Goal: Task Accomplishment & Management: Manage account settings

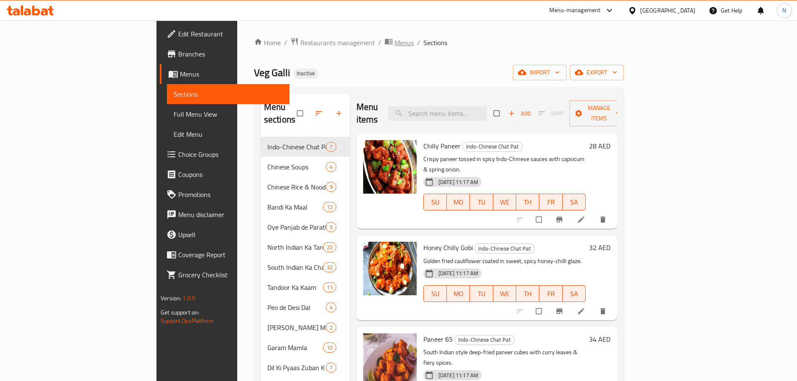
click at [395, 43] on span "Menus" at bounding box center [404, 43] width 19 height 10
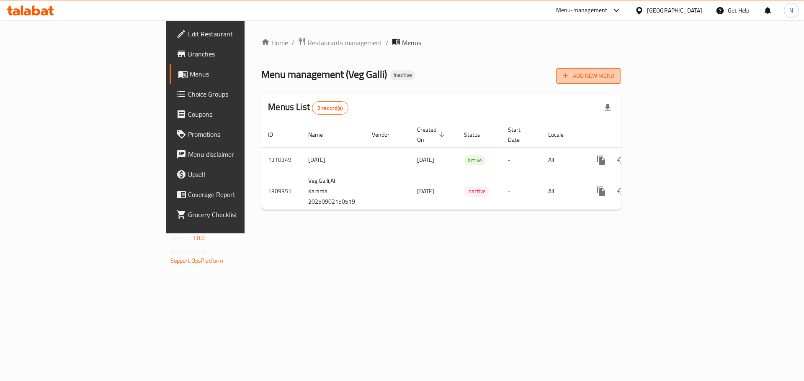
click at [614, 76] on span "Add New Menu" at bounding box center [588, 76] width 51 height 10
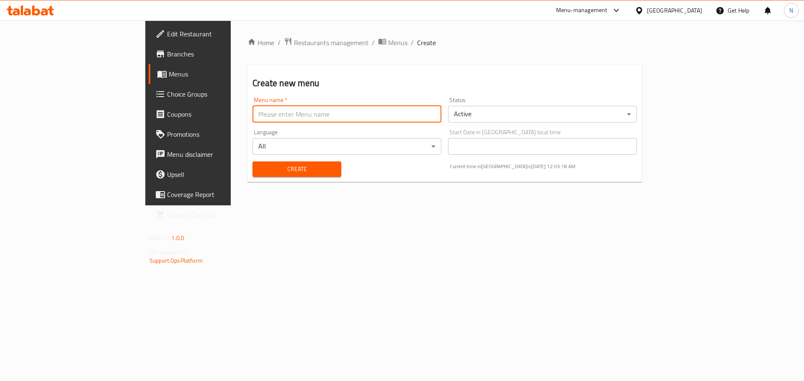
click at [294, 118] on input "text" at bounding box center [346, 114] width 189 height 17
type input "ق"
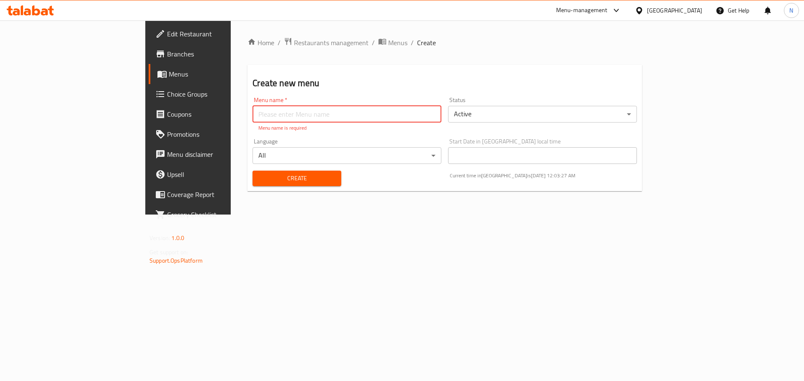
paste input "reviewed"
type input "reviewed menu"
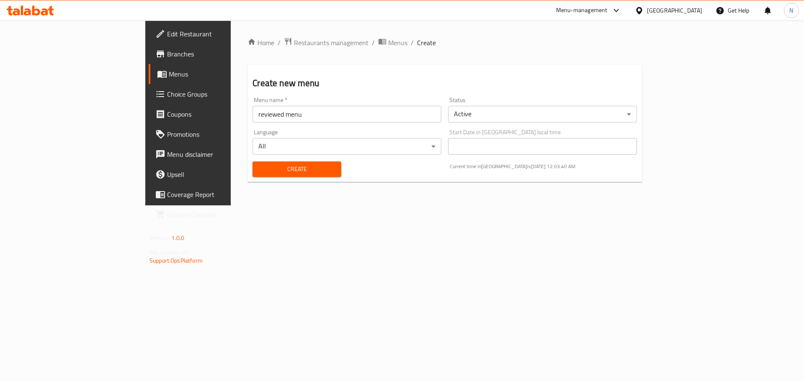
click at [267, 185] on div "Home / Restaurants management / Menus / Create Create new menu Menu name   * re…" at bounding box center [444, 113] width 394 height 152
click at [268, 172] on span "Create" at bounding box center [296, 169] width 75 height 10
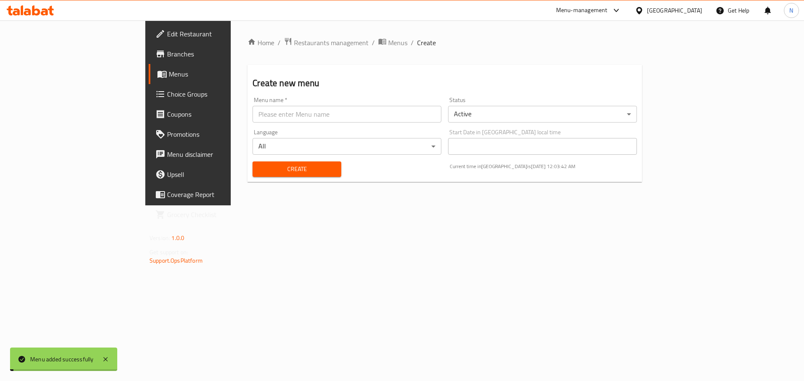
drag, startPoint x: 297, startPoint y: 40, endPoint x: 334, endPoint y: 52, distance: 39.2
click at [388, 40] on span "Menus" at bounding box center [397, 43] width 19 height 10
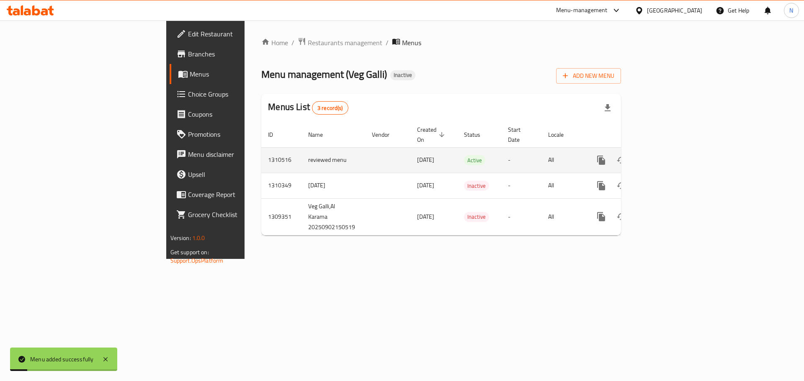
click at [666, 155] on icon "enhanced table" at bounding box center [661, 160] width 10 height 10
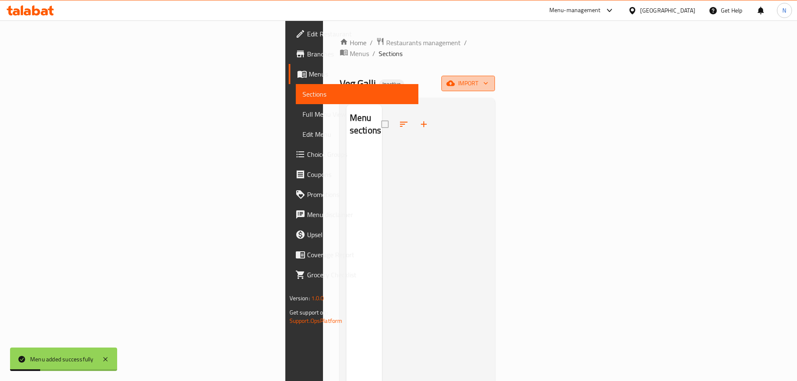
click at [495, 78] on button "import" at bounding box center [469, 83] width 54 height 15
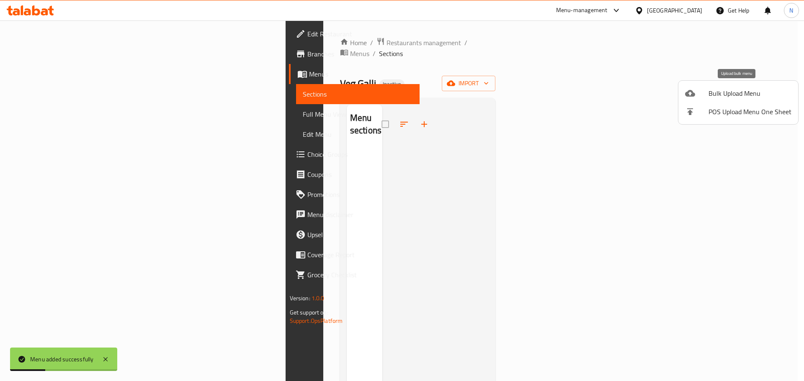
click at [706, 95] on div at bounding box center [696, 93] width 23 height 10
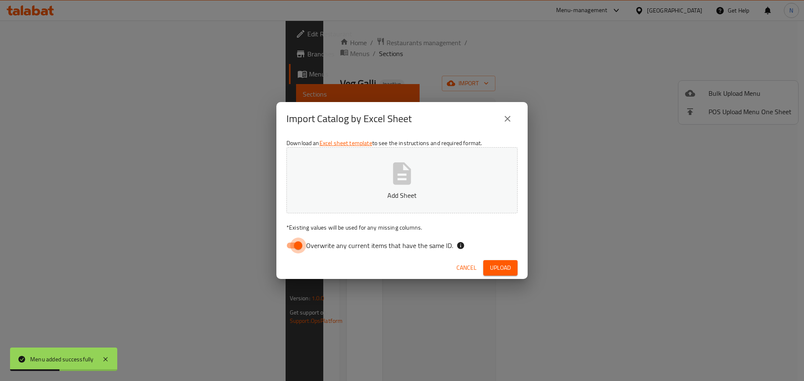
click at [296, 242] on input "Overwrite any current items that have the same ID." at bounding box center [298, 246] width 48 height 16
checkbox input "false"
click at [496, 262] on button "Upload" at bounding box center [500, 267] width 34 height 15
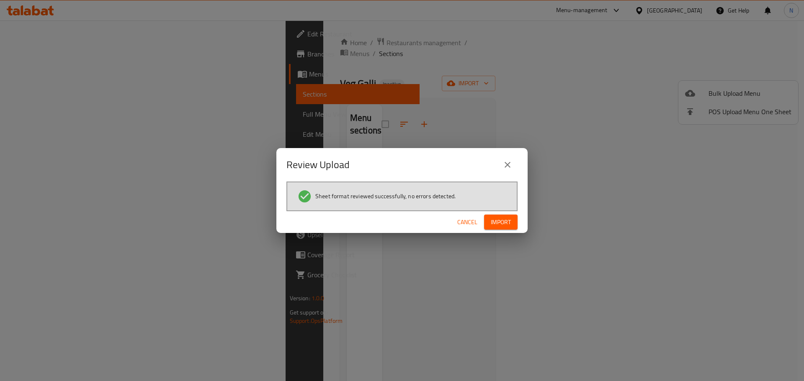
drag, startPoint x: 504, startPoint y: 231, endPoint x: 504, endPoint y: 226, distance: 4.6
click at [504, 230] on div "Cancel Import" at bounding box center [401, 222] width 251 height 22
click at [504, 226] on span "Import" at bounding box center [501, 222] width 20 height 10
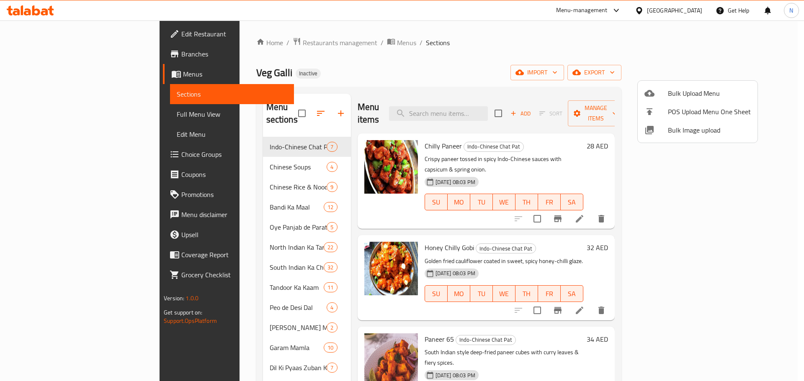
click at [594, 120] on div at bounding box center [402, 190] width 804 height 381
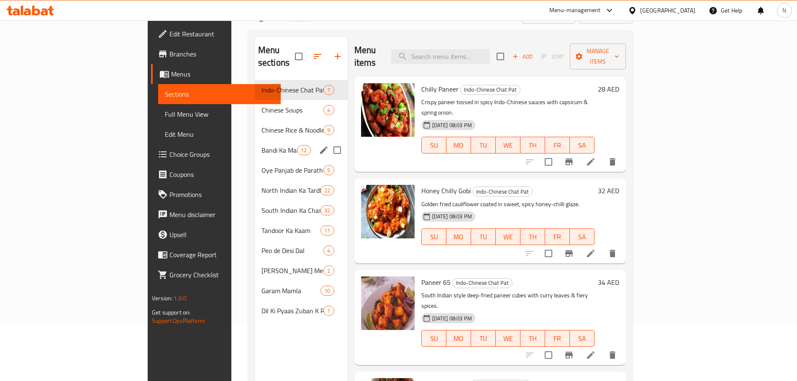
scroll to position [117, 0]
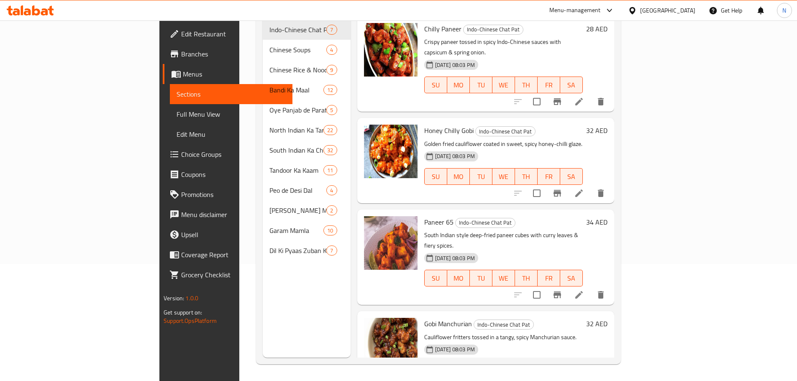
click at [177, 110] on span "Full Menu View" at bounding box center [231, 114] width 109 height 10
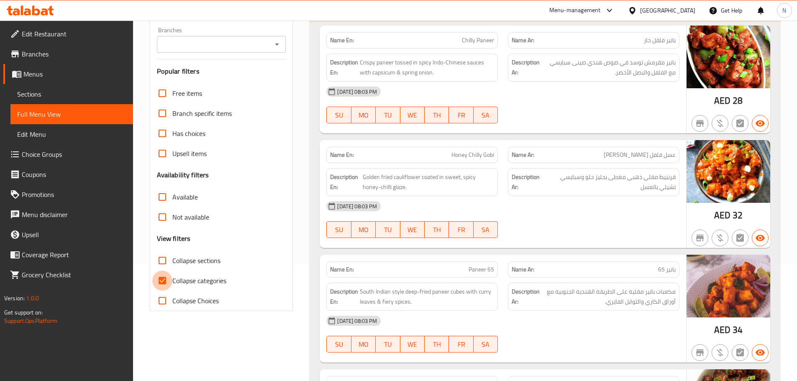
click at [162, 284] on input "Collapse categories" at bounding box center [162, 281] width 20 height 20
checkbox input "false"
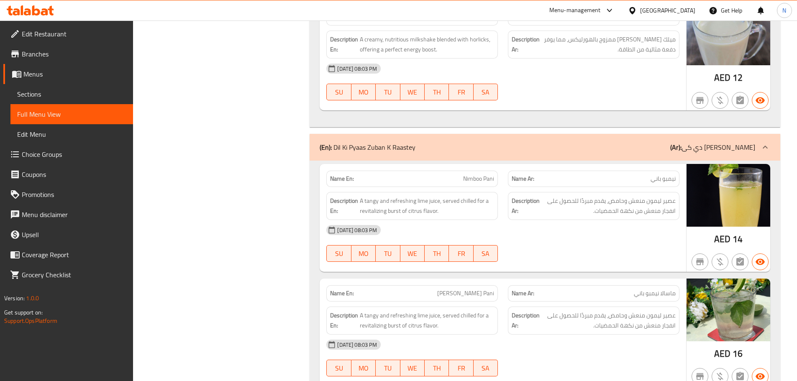
scroll to position [13807, 0]
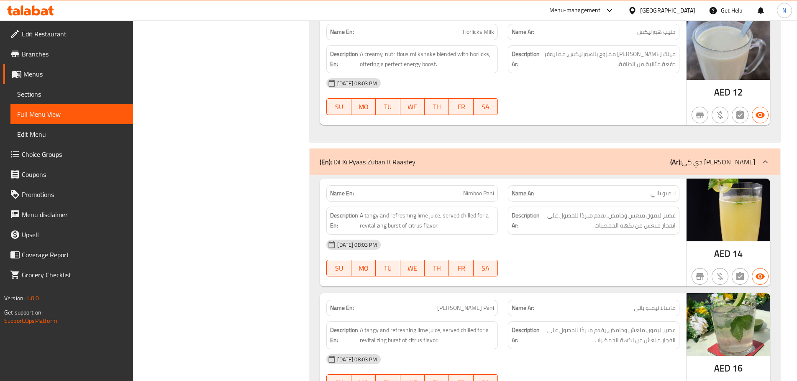
click at [769, 157] on icon at bounding box center [766, 162] width 10 height 10
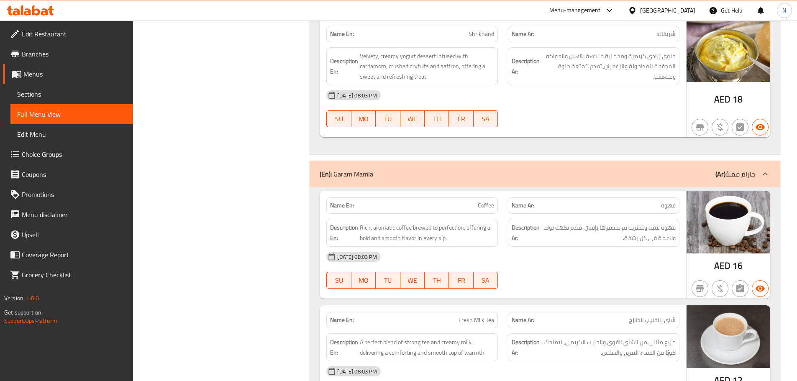
scroll to position [12556, 0]
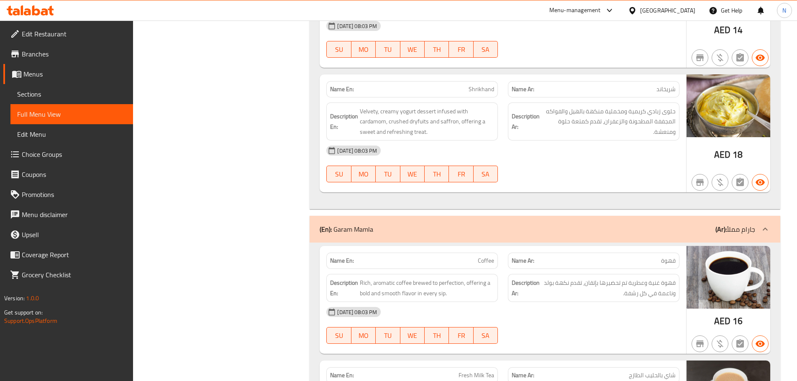
click at [769, 224] on icon at bounding box center [766, 229] width 10 height 10
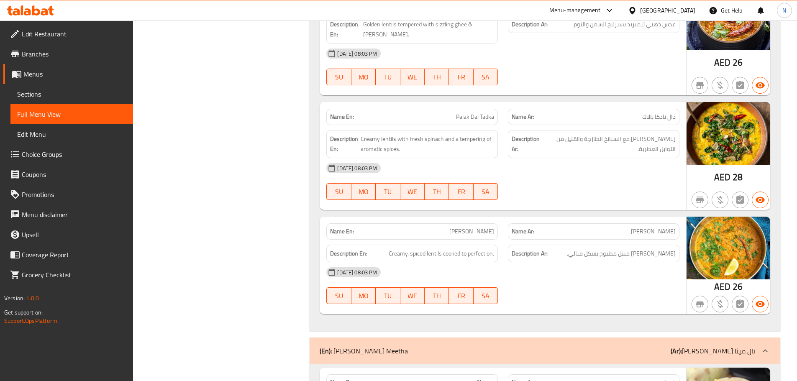
scroll to position [12180, 0]
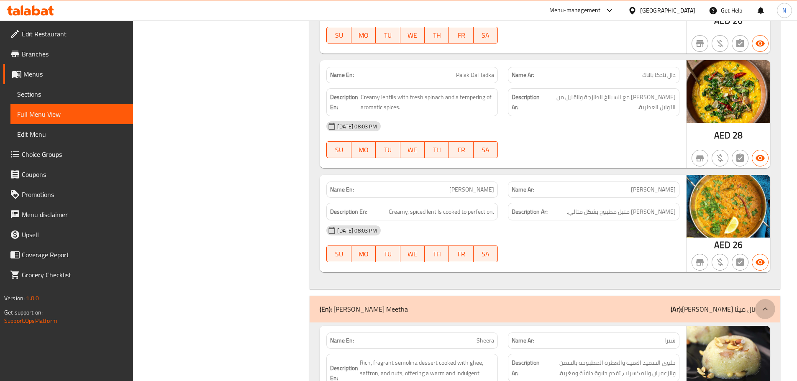
click at [765, 308] on icon at bounding box center [765, 309] width 5 height 3
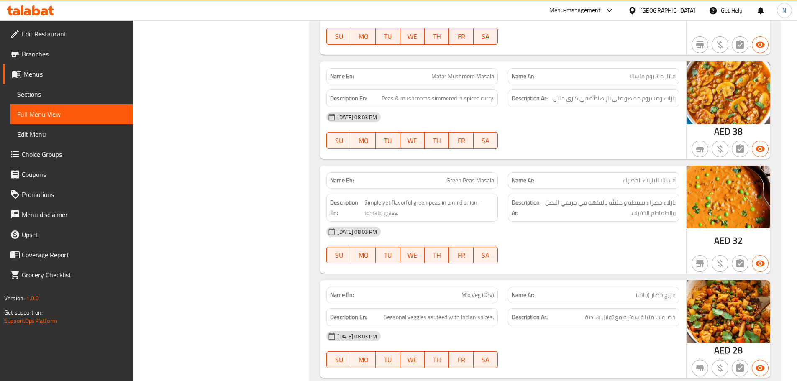
scroll to position [5684, 0]
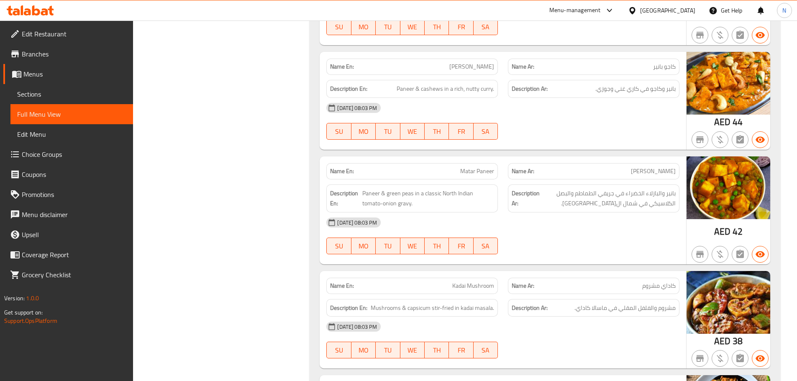
click at [69, 91] on span "Sections" at bounding box center [71, 94] width 109 height 10
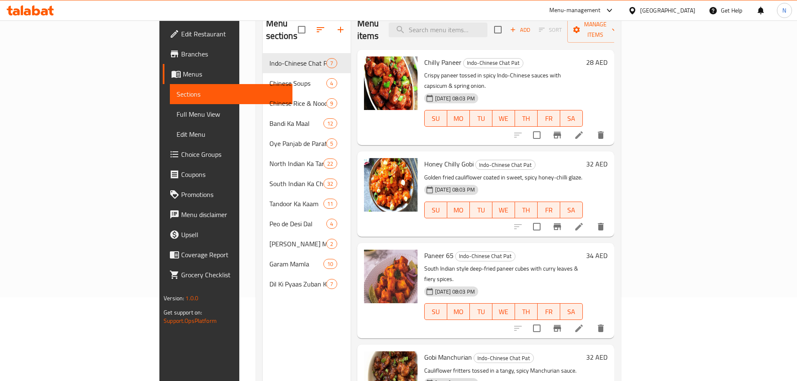
scroll to position [33, 0]
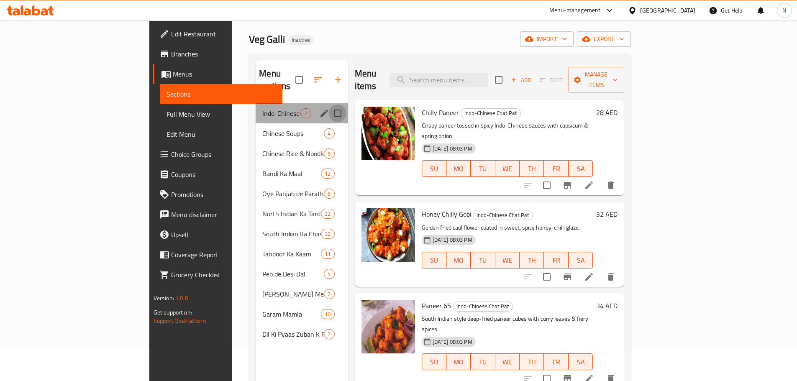
click at [329, 105] on input "Menu sections" at bounding box center [338, 114] width 18 height 18
checkbox input "true"
click at [321, 110] on icon "edit" at bounding box center [325, 114] width 8 height 8
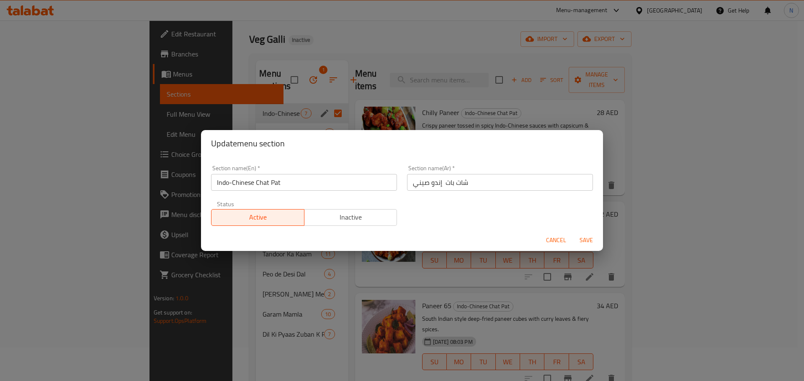
click at [438, 180] on input "شات بات إندو صيني" at bounding box center [500, 182] width 186 height 17
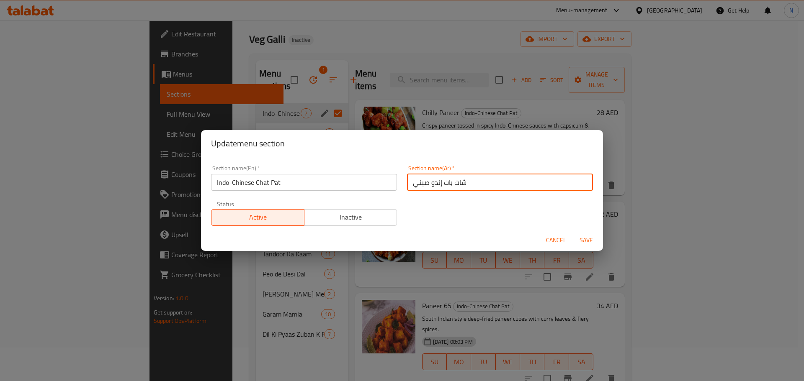
click at [432, 183] on input "شات بات إندو صيني" at bounding box center [500, 182] width 186 height 17
click at [468, 183] on input "شات بات هندي صيني" at bounding box center [500, 182] width 186 height 17
click at [411, 185] on input "شات بات هندي صيني" at bounding box center [500, 182] width 186 height 17
click at [455, 180] on input "الشات بات [DEMOGRAPHIC_DATA] صيني" at bounding box center [500, 182] width 186 height 17
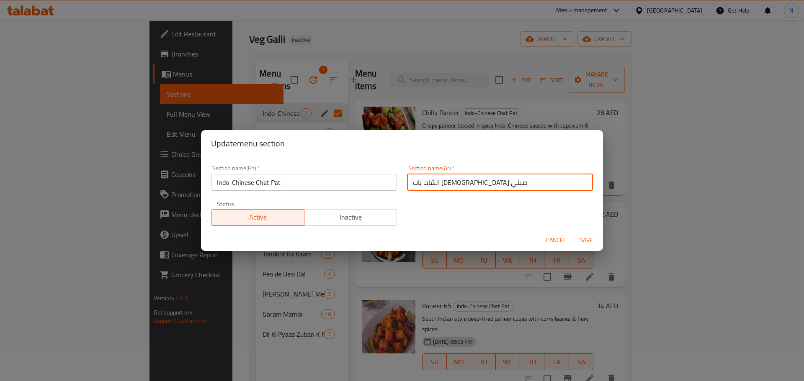
type input "الشات بات [DEMOGRAPHIC_DATA] صيني"
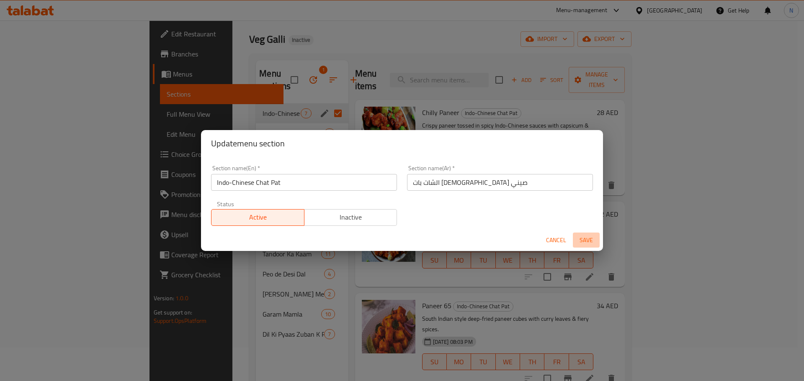
click at [581, 241] on span "Save" at bounding box center [586, 240] width 20 height 10
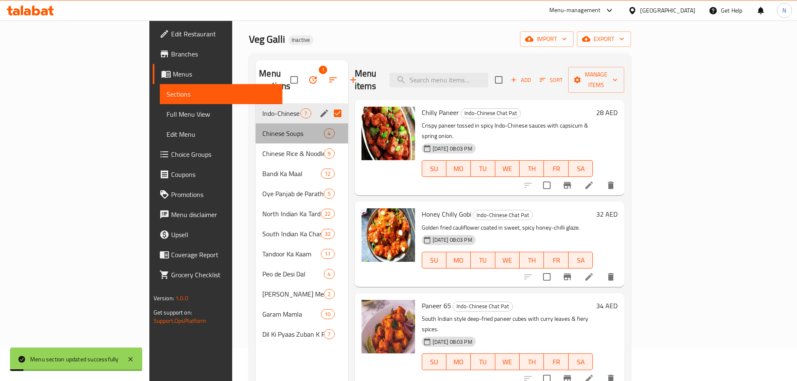
click at [301, 123] on div "Chinese Soups 4" at bounding box center [302, 133] width 92 height 20
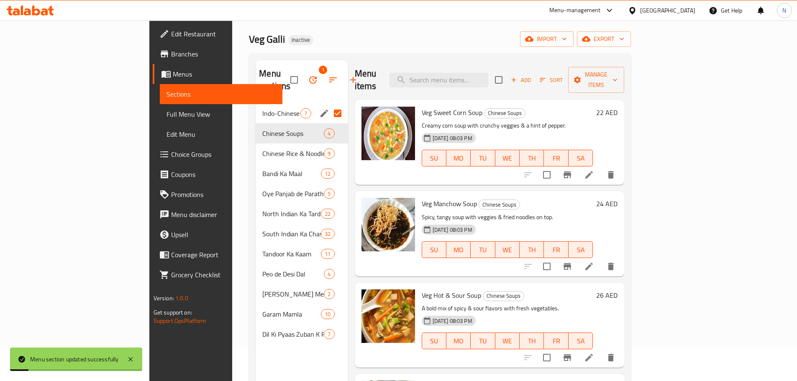
click at [329, 105] on input "Menu sections" at bounding box center [338, 114] width 18 height 18
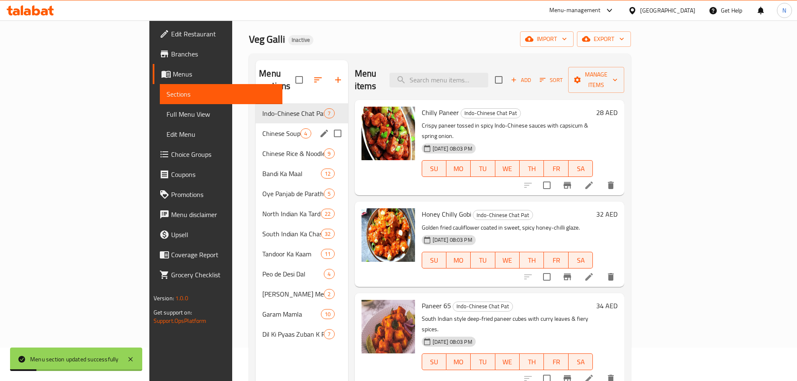
click at [329, 125] on input "Menu sections" at bounding box center [338, 134] width 18 height 18
checkbox input "true"
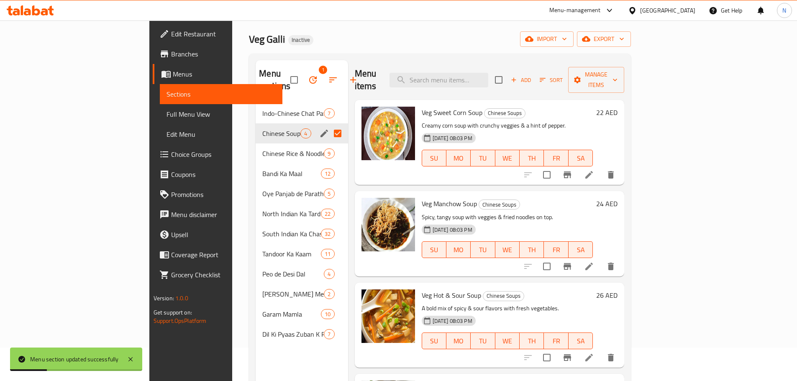
click at [319, 128] on icon "edit" at bounding box center [324, 133] width 10 height 10
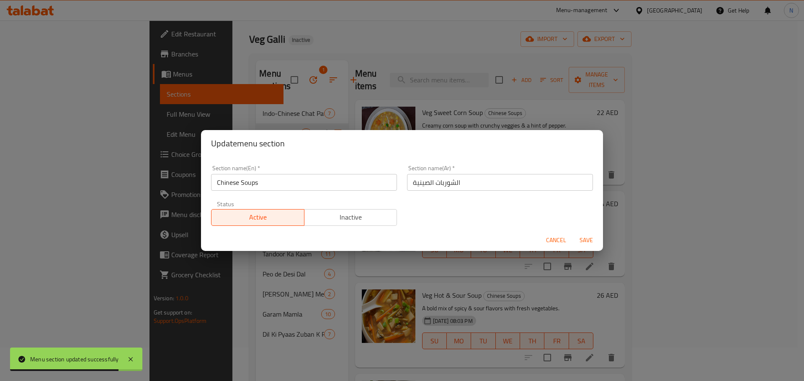
click at [562, 240] on span "Cancel" at bounding box center [556, 240] width 20 height 10
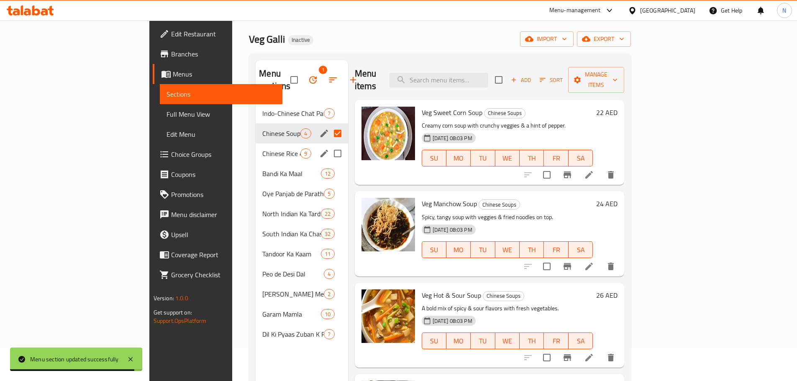
click at [329, 145] on input "Menu sections" at bounding box center [338, 154] width 18 height 18
checkbox input "true"
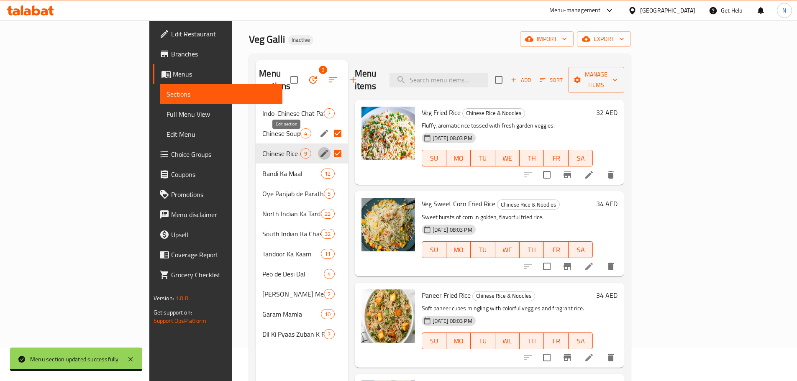
click at [319, 149] on icon "edit" at bounding box center [324, 154] width 10 height 10
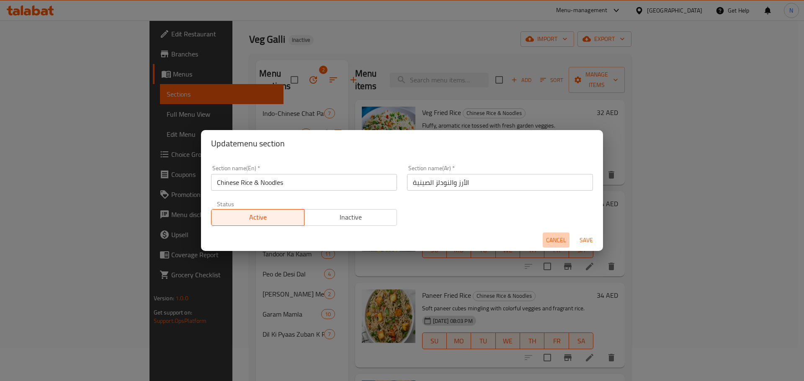
click at [558, 239] on span "Cancel" at bounding box center [556, 240] width 20 height 10
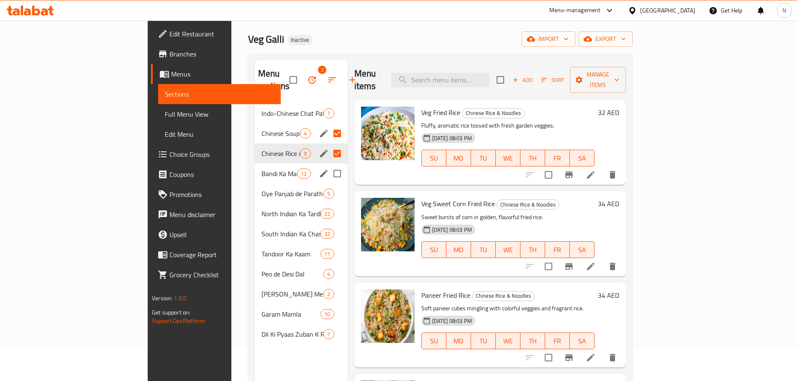
click at [329, 165] on input "Menu sections" at bounding box center [338, 174] width 18 height 18
checkbox input "true"
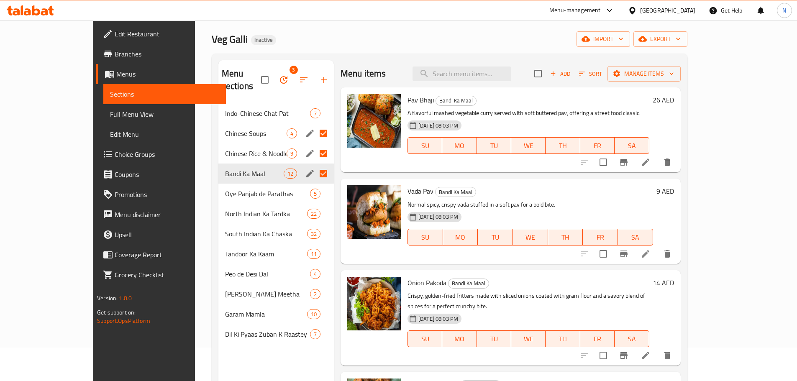
click at [306, 170] on icon "edit" at bounding box center [310, 174] width 8 height 8
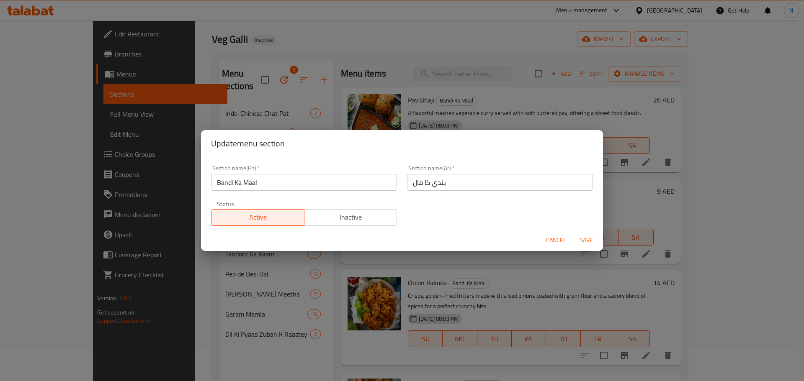
click at [563, 241] on span "Cancel" at bounding box center [556, 240] width 20 height 10
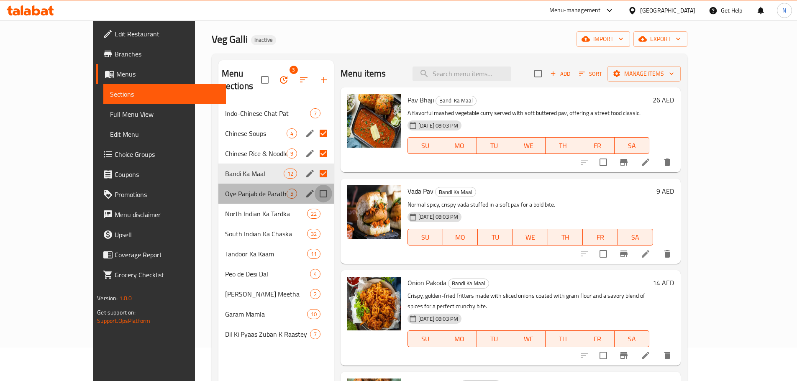
click at [315, 185] on input "Menu sections" at bounding box center [324, 194] width 18 height 18
checkbox input "true"
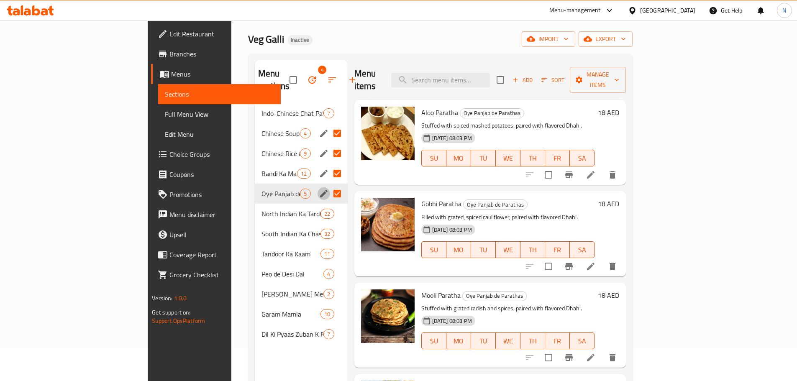
click at [319, 189] on icon "edit" at bounding box center [324, 194] width 10 height 10
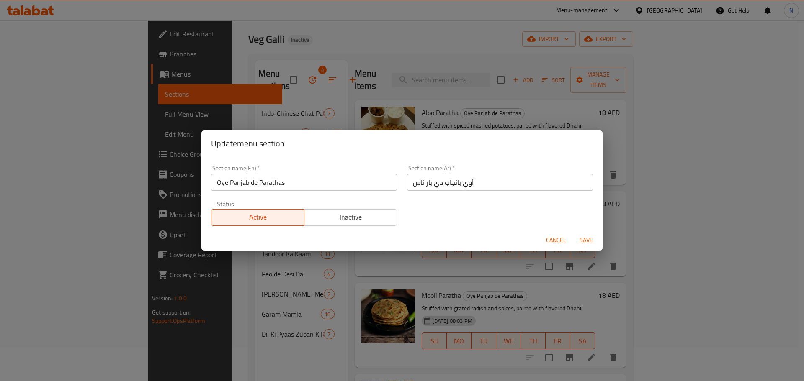
click at [219, 183] on input "Oye Panjab de Parathas" at bounding box center [304, 182] width 186 height 17
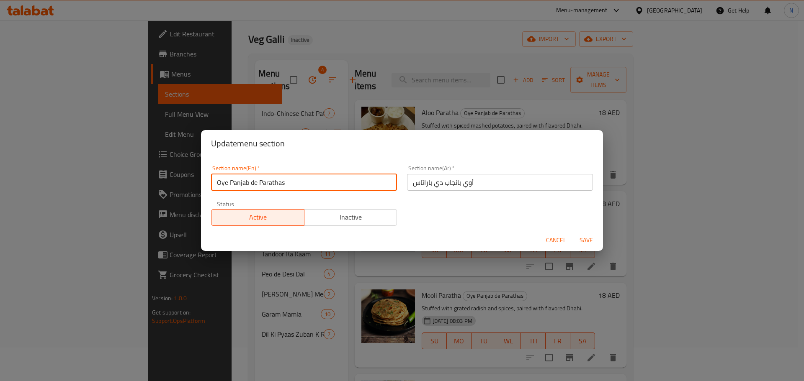
click at [219, 183] on input "Oye Panjab de Parathas" at bounding box center [304, 182] width 186 height 17
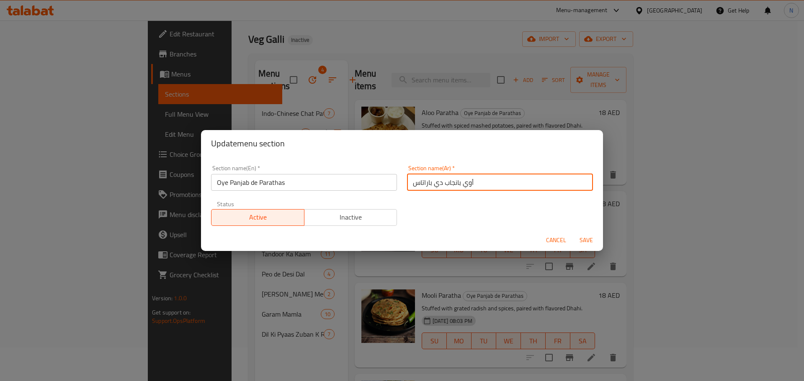
click at [411, 184] on input "أوي بانجاب دي باراتاس" at bounding box center [500, 182] width 186 height 17
click at [415, 184] on input "أوي بانجاب دي باراتاس" at bounding box center [500, 182] width 186 height 17
click at [273, 181] on input "Oye Panjab de Parathas" at bounding box center [304, 182] width 186 height 17
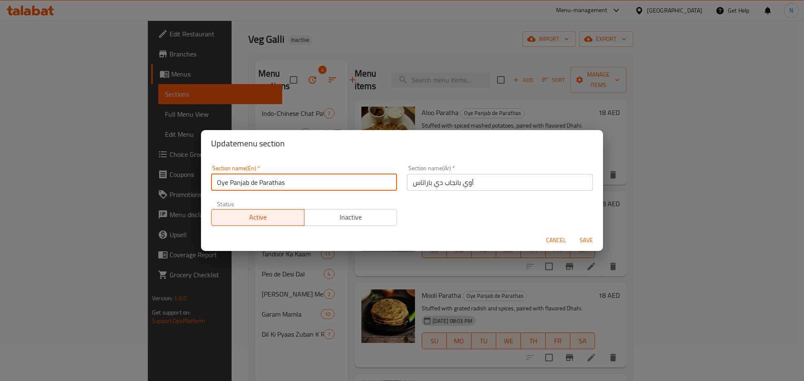
click at [273, 181] on input "Oye Panjab de Parathas" at bounding box center [304, 182] width 186 height 17
click at [420, 183] on input "أوي بانجاب دي باراتاس" at bounding box center [500, 182] width 186 height 17
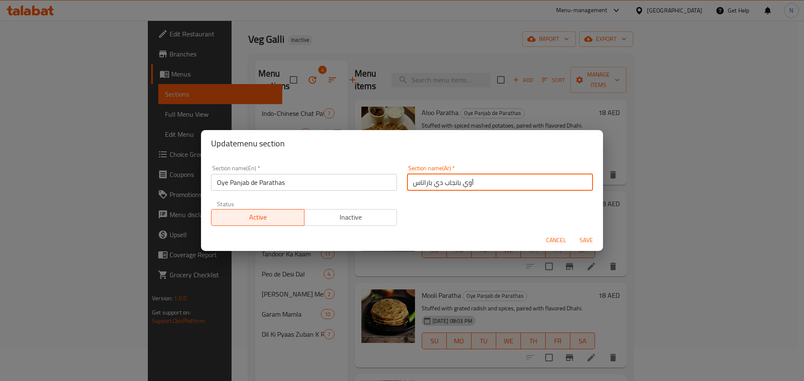
drag, startPoint x: 420, startPoint y: 183, endPoint x: 421, endPoint y: 193, distance: 10.1
click at [420, 186] on input "أوي بانجاب دي باراتاس" at bounding box center [500, 182] width 186 height 17
paste input "راتا"
click at [420, 184] on input "أوي بانجاب دي باراتاس" at bounding box center [500, 182] width 186 height 17
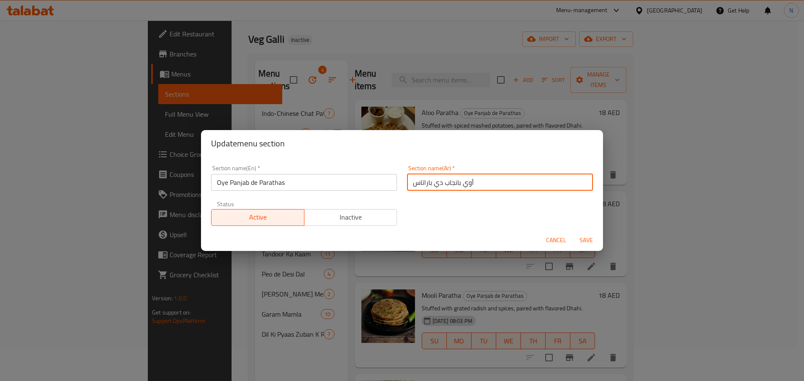
paste input "اتا"
type input "أوي بانجاب دي براتا"
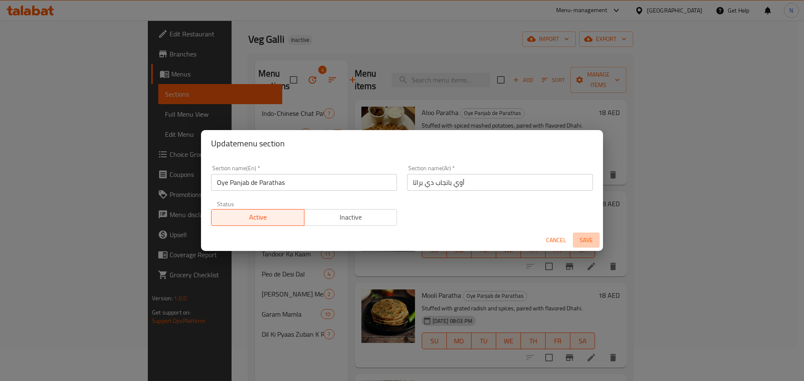
click at [587, 241] on span "Save" at bounding box center [586, 240] width 20 height 10
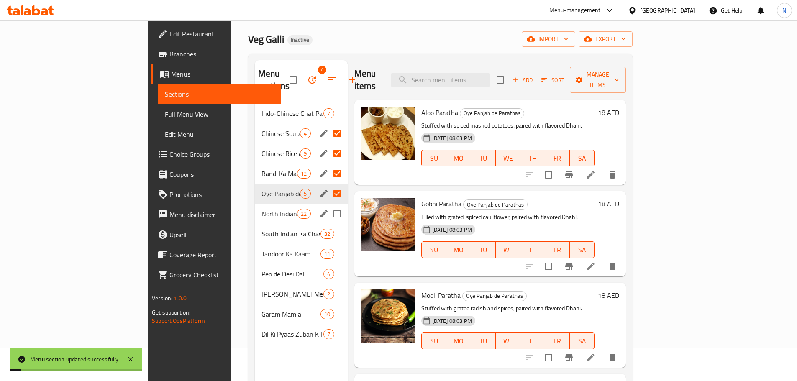
click at [329, 205] on input "Menu sections" at bounding box center [338, 214] width 18 height 18
checkbox input "true"
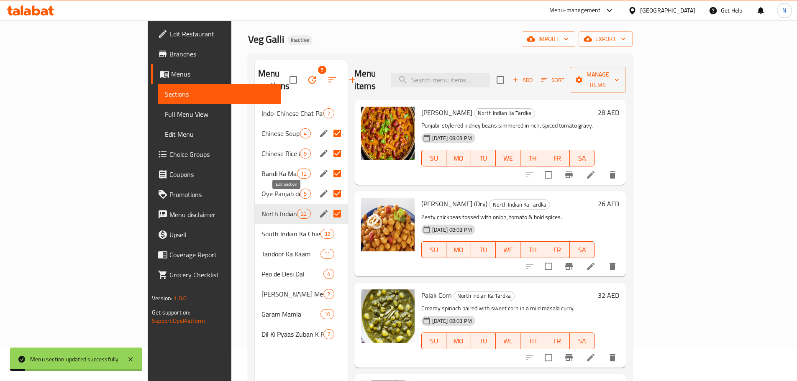
click at [320, 210] on icon "edit" at bounding box center [324, 214] width 8 height 8
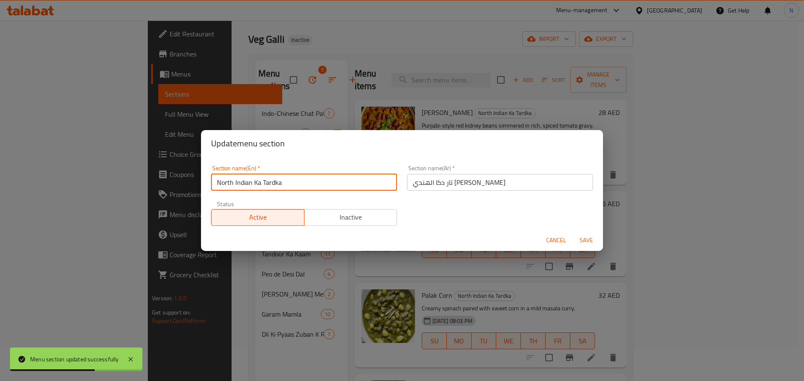
click at [271, 182] on input "North Indian Ka Tardka" at bounding box center [304, 182] width 186 height 17
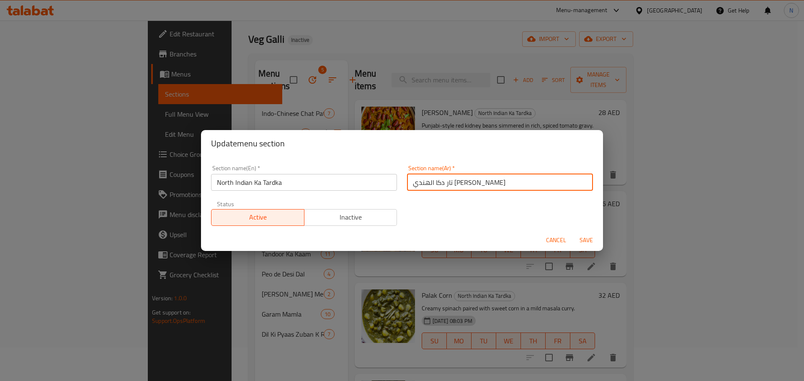
click at [470, 184] on input "تار دكا الهندي الشمالي" at bounding box center [500, 182] width 186 height 17
drag, startPoint x: 476, startPoint y: 184, endPoint x: 457, endPoint y: 187, distance: 18.6
click at [457, 187] on input "تار دكا الهندي الشمالي" at bounding box center [500, 182] width 186 height 17
click at [457, 187] on input "كا تاردكا الهندي الشمالي" at bounding box center [500, 182] width 186 height 17
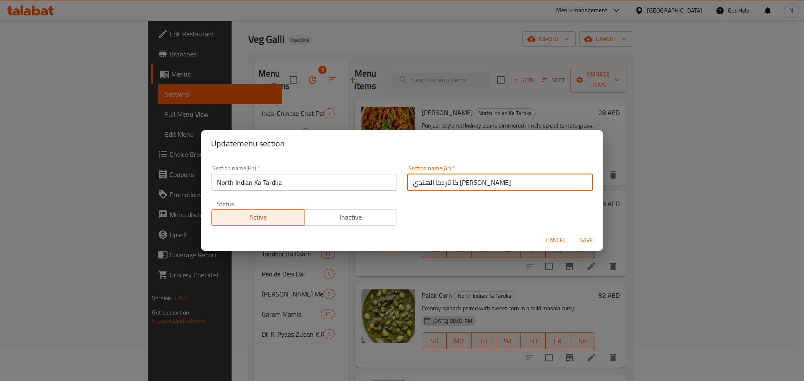
click at [457, 187] on input "كا تاردكا الهندي الشمالي" at bounding box center [500, 182] width 186 height 17
click at [466, 183] on input "كا تاردكا الهندي الشمالي" at bounding box center [500, 182] width 186 height 17
paste input "كا"
type input "كا تادكا الهندي [PERSON_NAME]"
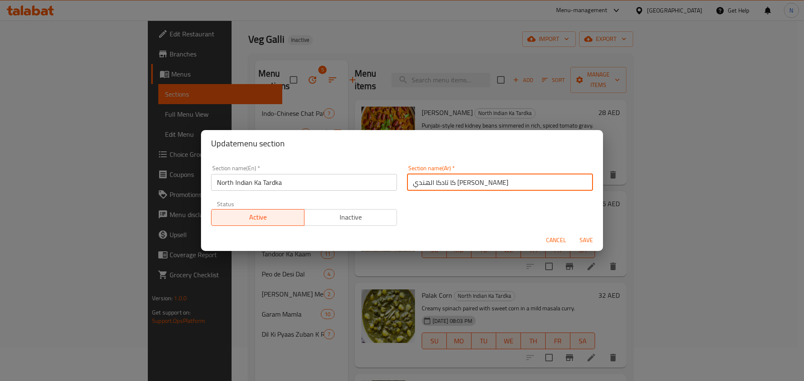
click at [270, 182] on input "North Indian Ka Tardka" at bounding box center [304, 182] width 186 height 17
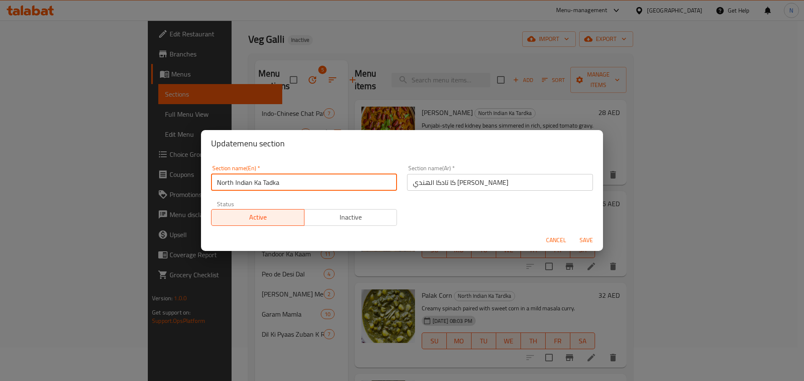
type input "North Indian Ka Tadka"
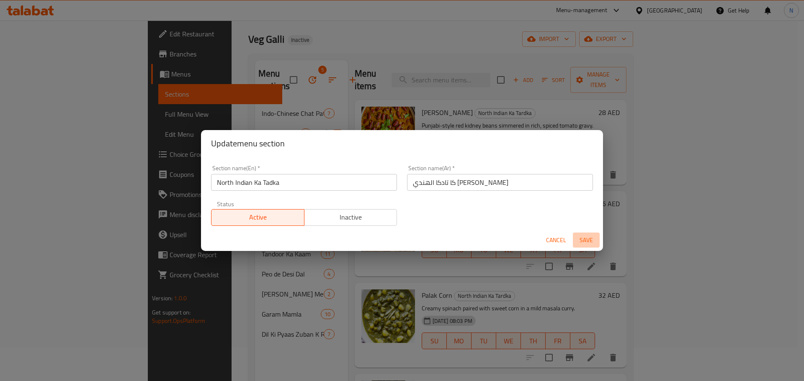
click at [585, 238] on span "Save" at bounding box center [586, 240] width 20 height 10
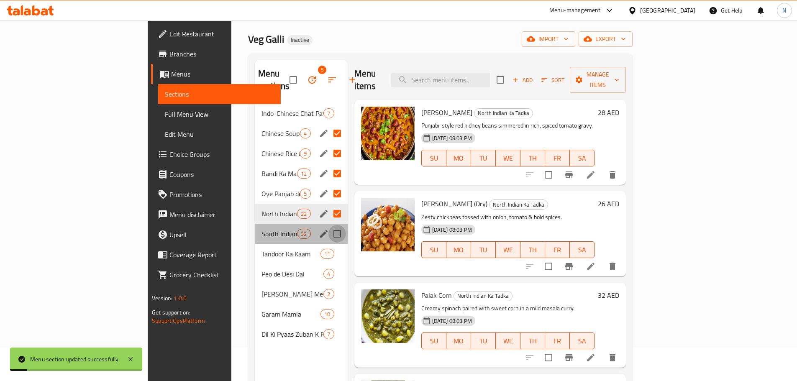
click at [329, 225] on input "Menu sections" at bounding box center [338, 234] width 18 height 18
checkbox input "true"
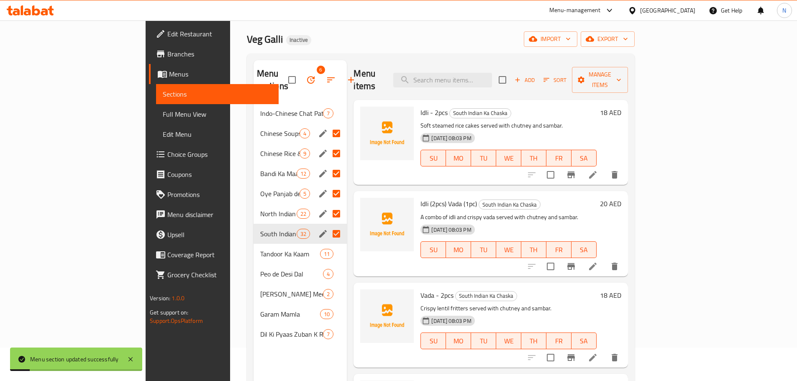
click at [319, 230] on icon "edit" at bounding box center [323, 234] width 8 height 8
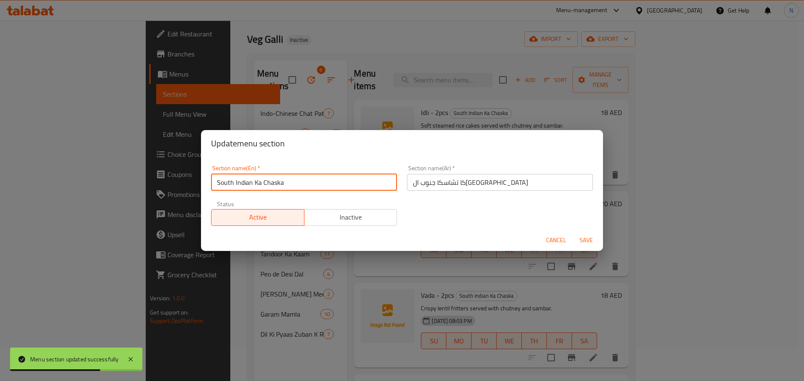
click at [248, 182] on input "South Indian Ka Chaska" at bounding box center [304, 182] width 186 height 17
click at [461, 179] on input "كا تشاسكا جنوب ال[GEOGRAPHIC_DATA]" at bounding box center [500, 182] width 186 height 17
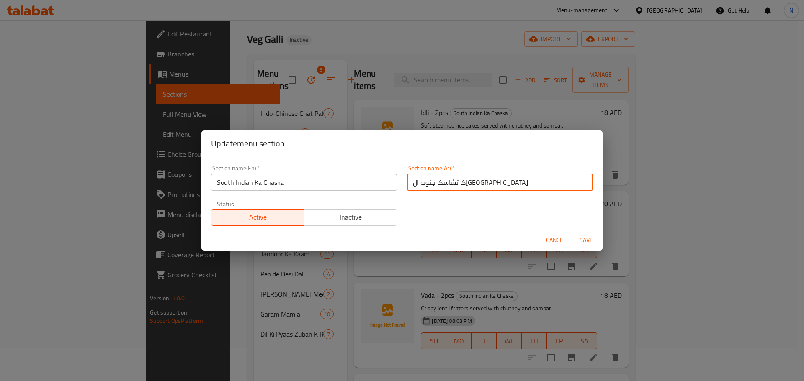
click at [583, 241] on span "Save" at bounding box center [586, 240] width 20 height 10
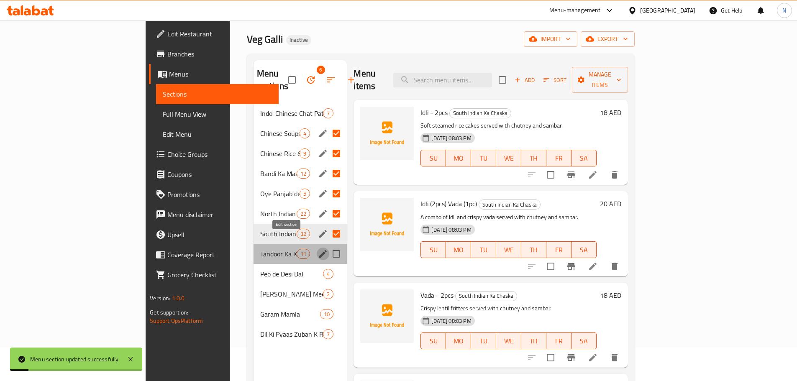
click at [319, 250] on icon "edit" at bounding box center [323, 254] width 8 height 8
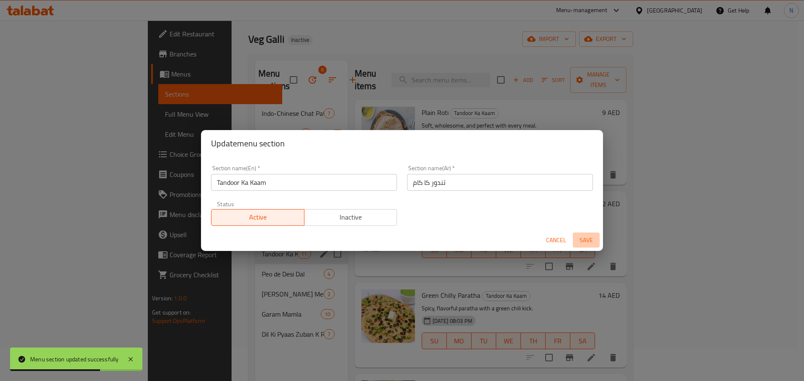
click at [583, 240] on span "Save" at bounding box center [586, 240] width 20 height 10
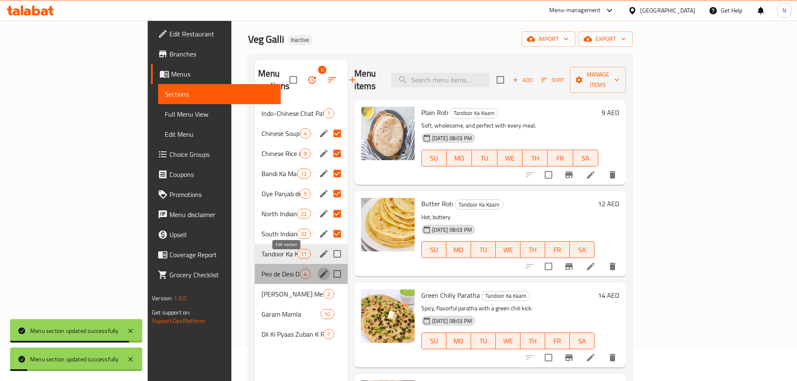
click at [320, 270] on icon "edit" at bounding box center [324, 274] width 8 height 8
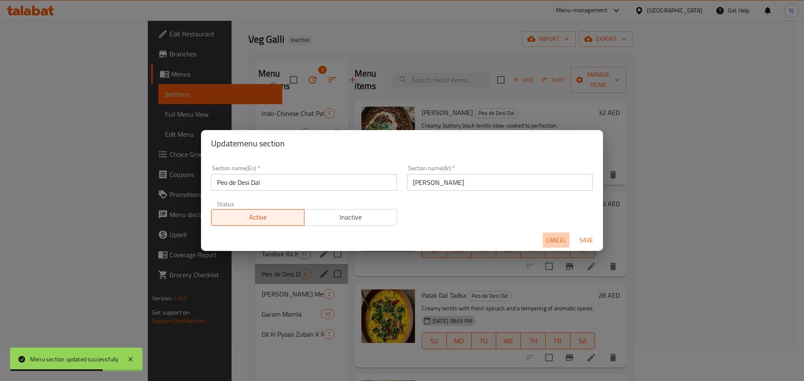
click at [556, 242] on span "Cancel" at bounding box center [556, 240] width 20 height 10
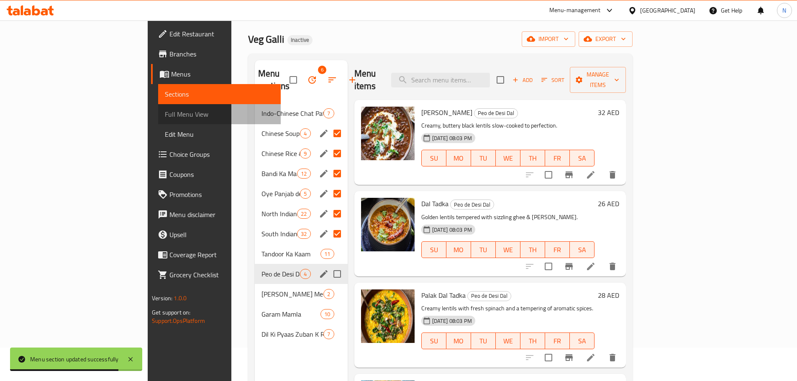
drag, startPoint x: 81, startPoint y: 118, endPoint x: 98, endPoint y: 120, distance: 17.2
click at [165, 118] on span "Full Menu View" at bounding box center [219, 114] width 109 height 10
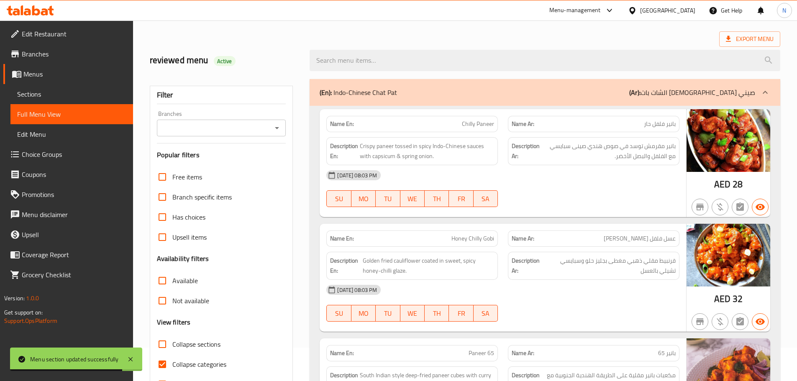
click at [166, 154] on h3 "Popular filters" at bounding box center [221, 155] width 129 height 10
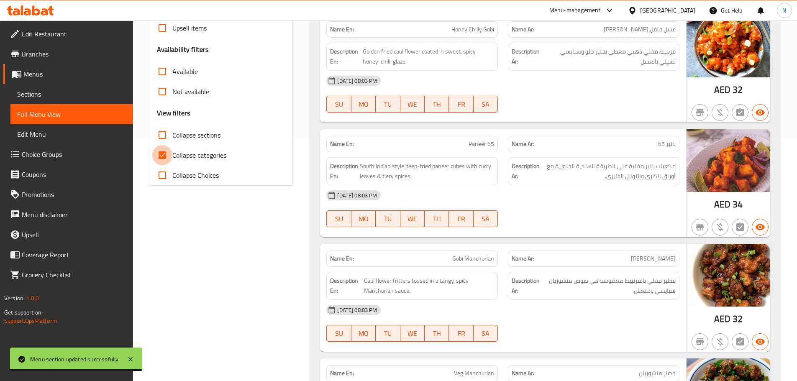
click at [162, 154] on input "Collapse categories" at bounding box center [162, 155] width 20 height 20
checkbox input "false"
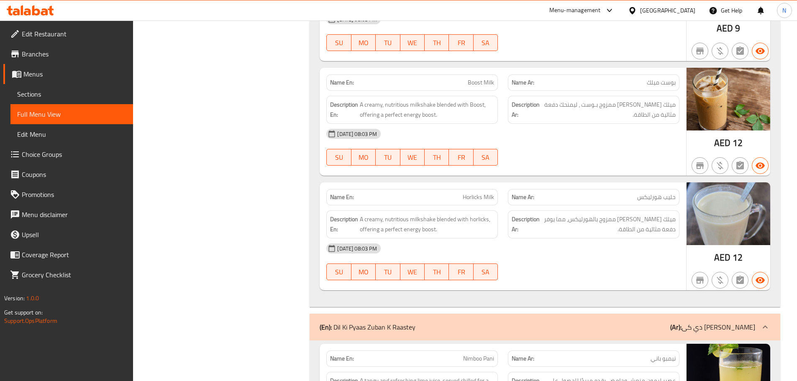
scroll to position [13640, 0]
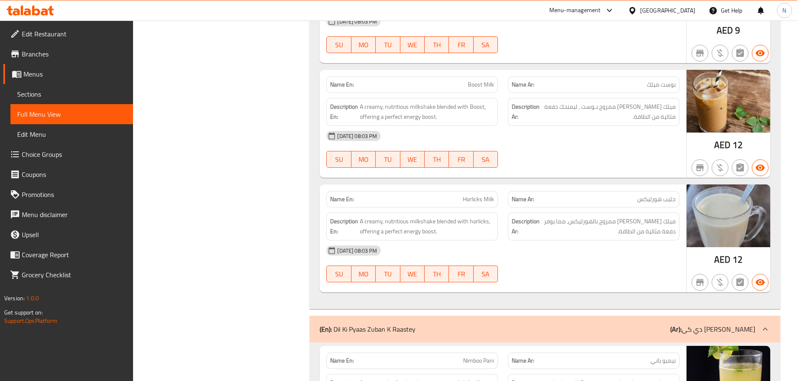
click at [762, 324] on icon at bounding box center [766, 329] width 10 height 10
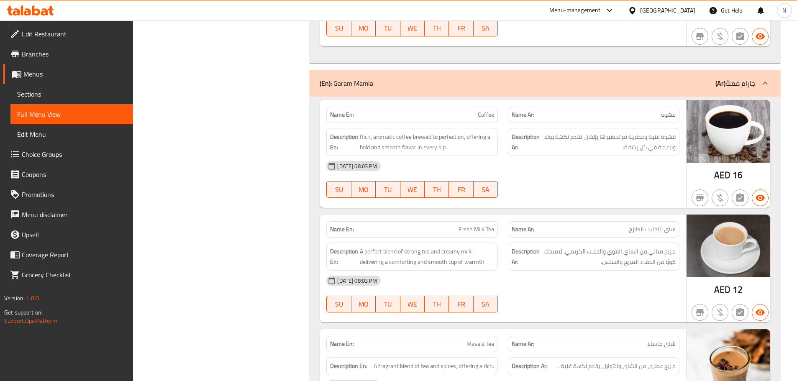
scroll to position [12635, 0]
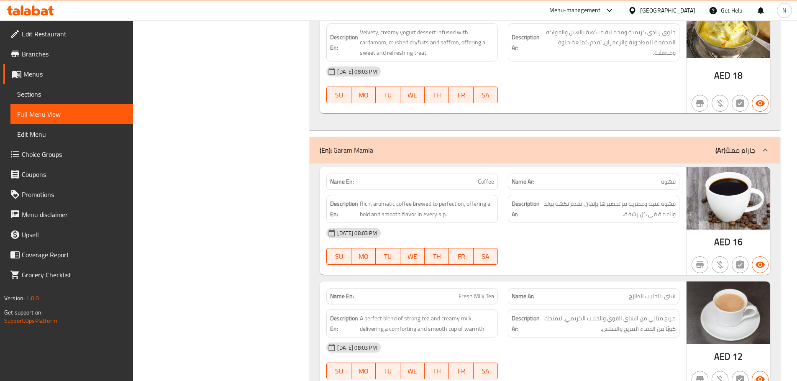
click at [766, 149] on icon at bounding box center [765, 150] width 5 height 3
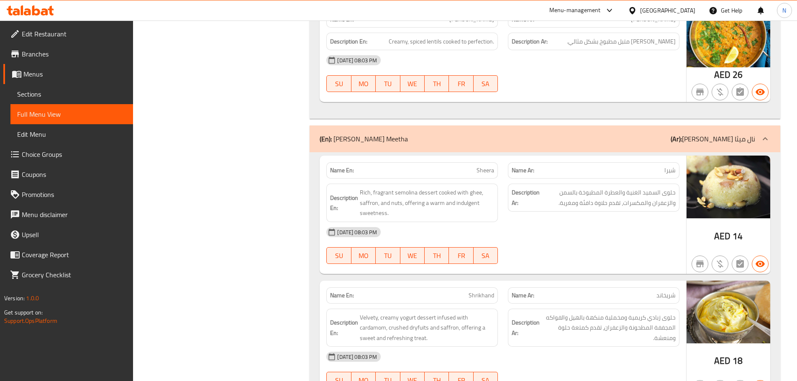
scroll to position [12281, 0]
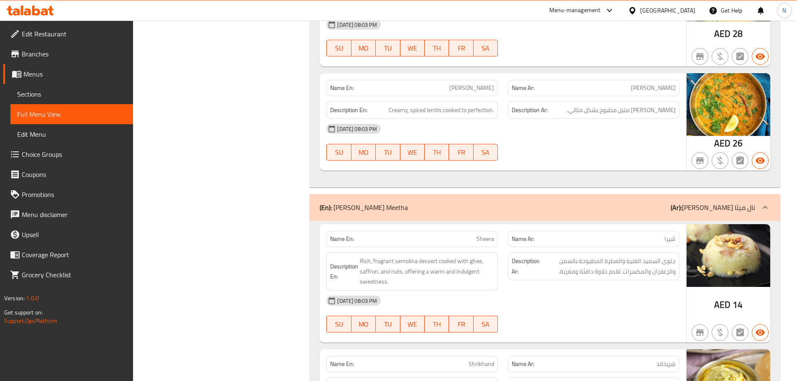
click at [766, 203] on icon at bounding box center [766, 208] width 10 height 10
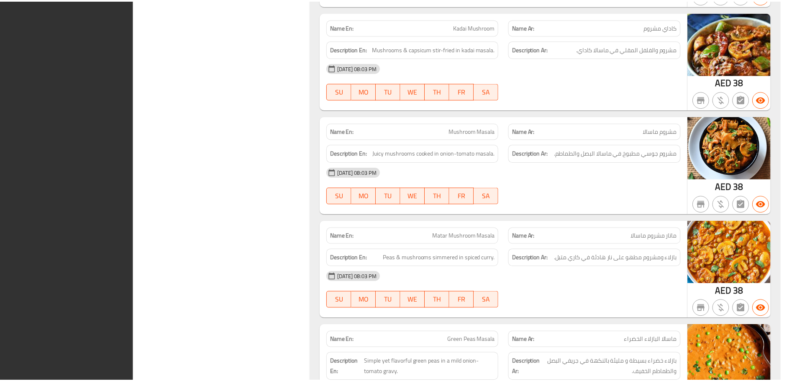
scroll to position [6241, 0]
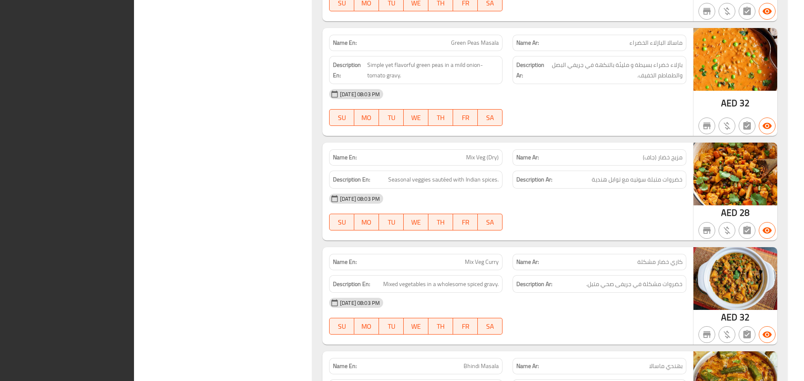
click at [255, 102] on div "Filter Branches Branches Popular filters Free items Branch specific items Has c…" at bounding box center [227, 73] width 162 height 12413
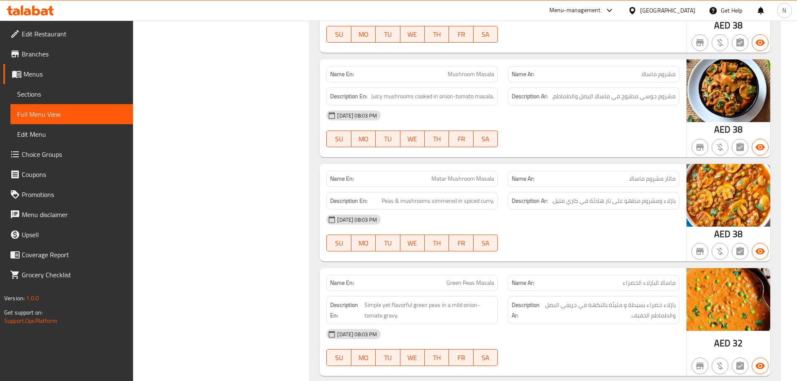
scroll to position [448, 0]
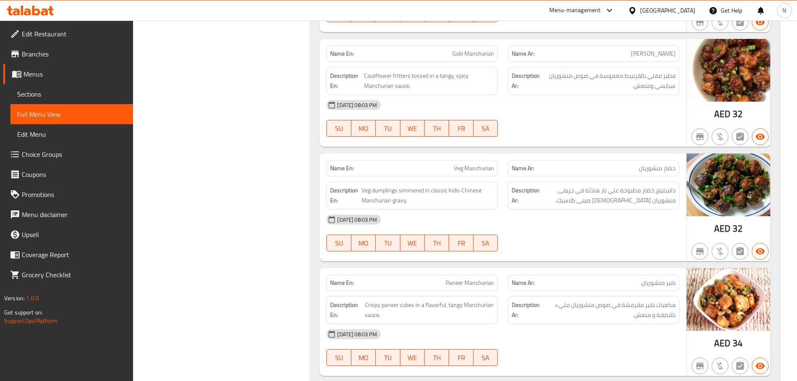
click at [465, 169] on span "Veg Manchurian" at bounding box center [474, 168] width 40 height 9
copy span "Veg Manchurian"
click at [28, 98] on span "Sections" at bounding box center [71, 94] width 109 height 10
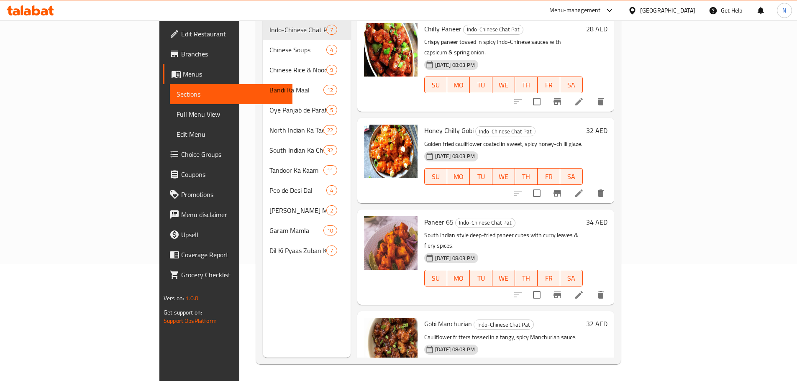
scroll to position [33, 0]
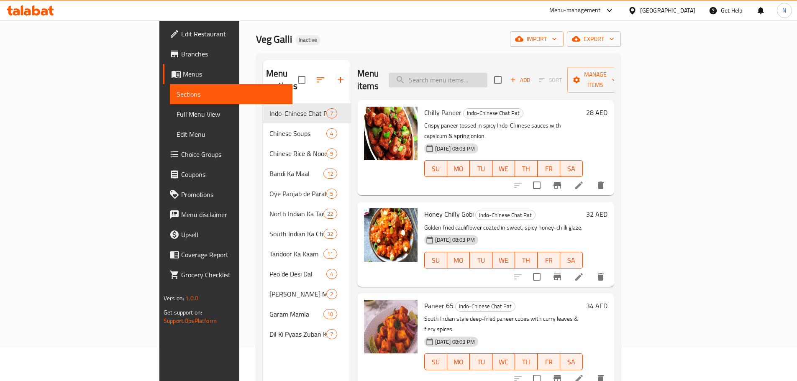
click at [488, 74] on input "search" at bounding box center [438, 80] width 99 height 15
paste input "Veg Manchurian"
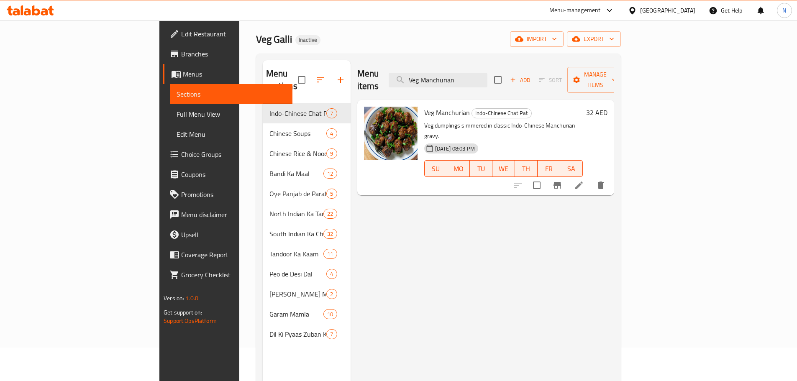
type input "Veg Manchurian"
click at [584, 180] on icon at bounding box center [579, 185] width 10 height 10
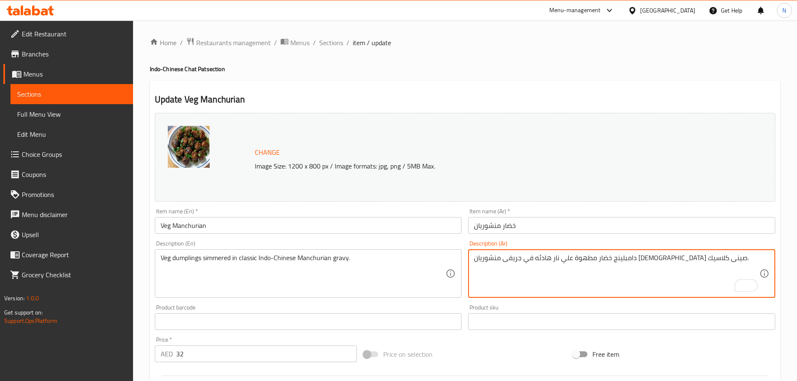
click at [717, 272] on textarea "دامبلينج خضار مطهوة علي نار هادئه في جريفى منشوريان [DEMOGRAPHIC_DATA] صينى كلا…" at bounding box center [616, 274] width 285 height 40
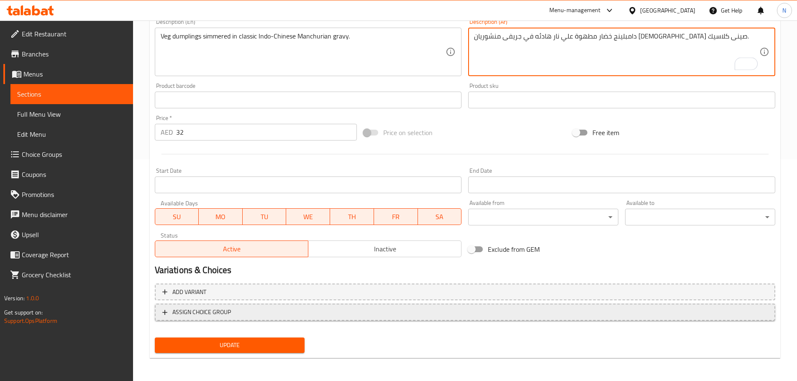
scroll to position [222, 0]
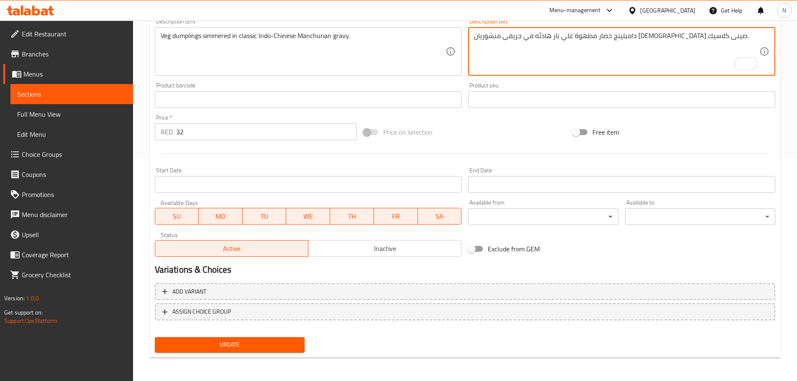
type textarea "دامبلينج خضار مطهوة علي نار هادئه في جريفى منشوريان [DEMOGRAPHIC_DATA] صينى كلا…"
click at [285, 349] on span "Update" at bounding box center [230, 345] width 137 height 10
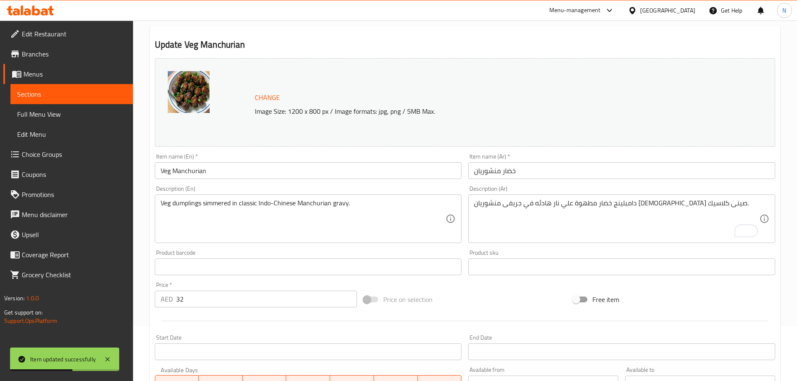
scroll to position [0, 0]
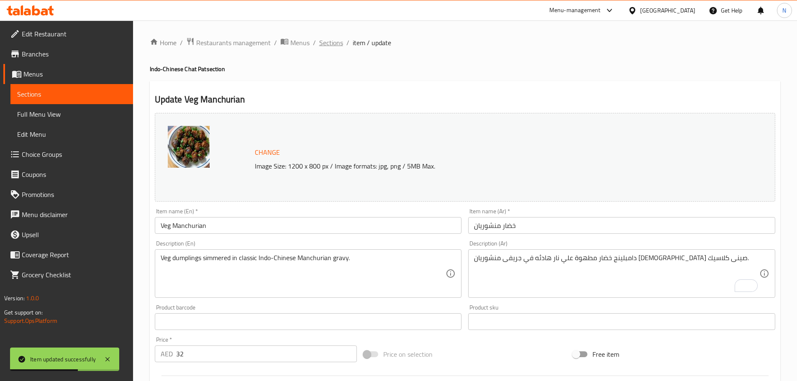
click at [335, 44] on span "Sections" at bounding box center [331, 43] width 24 height 10
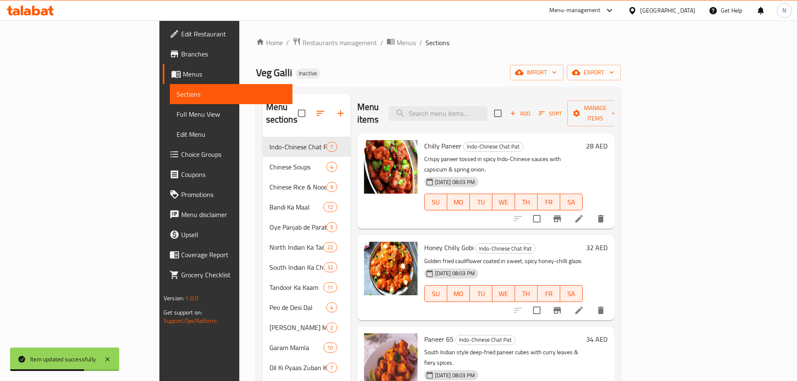
click at [177, 115] on span "Full Menu View" at bounding box center [231, 114] width 109 height 10
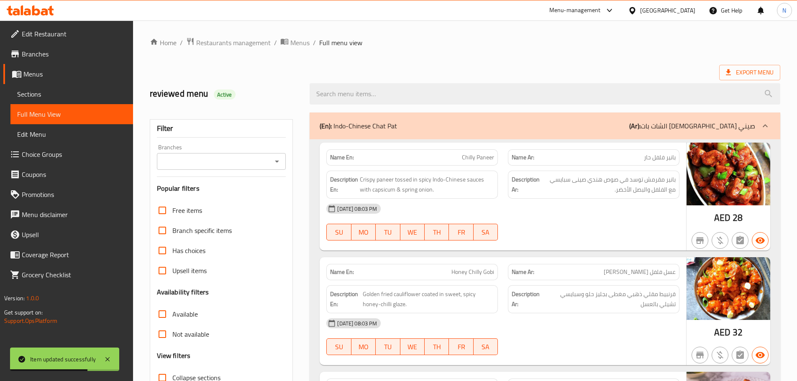
scroll to position [117, 0]
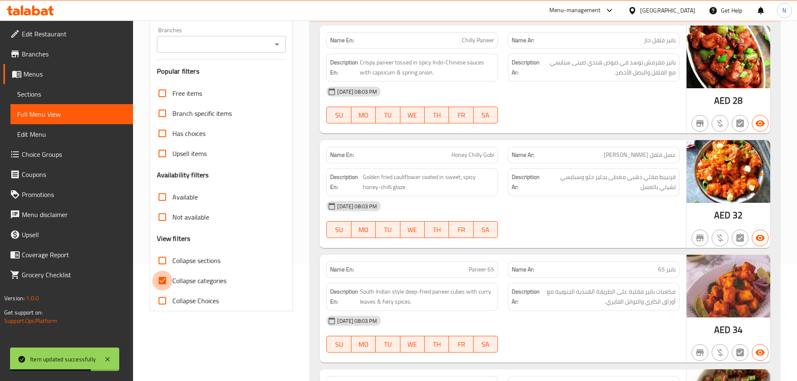
click at [161, 283] on input "Collapse categories" at bounding box center [162, 281] width 20 height 20
checkbox input "false"
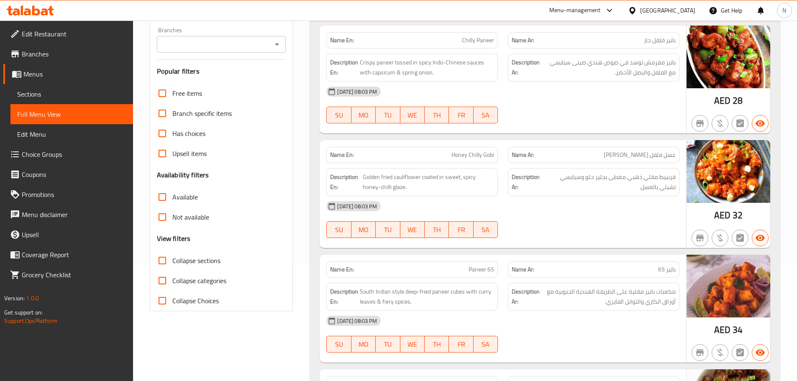
scroll to position [655, 0]
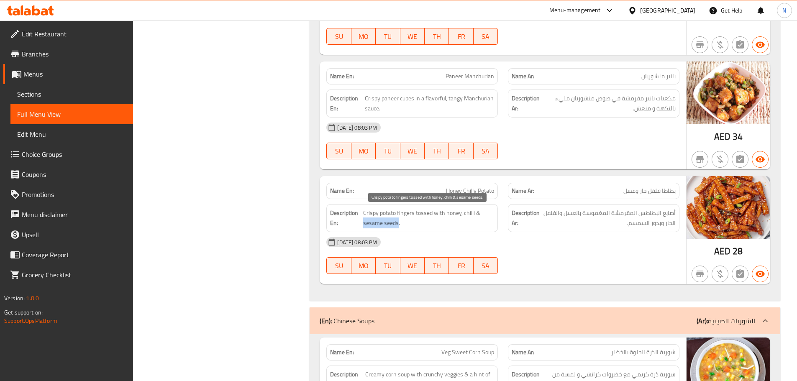
drag, startPoint x: 362, startPoint y: 222, endPoint x: 397, endPoint y: 224, distance: 34.8
click at [397, 224] on h6 "Description En: Crispy potato fingers tossed with honey, chilli & sesame seeds." at bounding box center [412, 218] width 164 height 21
copy span "sesame seeds"
click at [580, 127] on div "[DATE] 08:03 PM" at bounding box center [502, 128] width 363 height 20
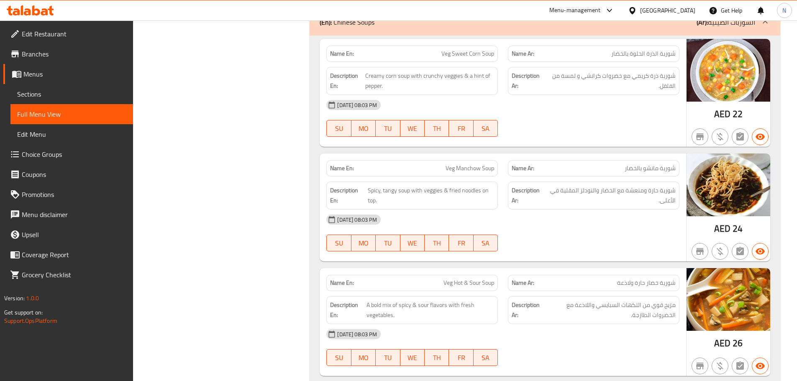
click at [468, 167] on span "Veg Manchow Soup" at bounding box center [470, 168] width 49 height 9
copy span "Veg Manchow Soup"
click at [65, 97] on span "Sections" at bounding box center [71, 94] width 109 height 10
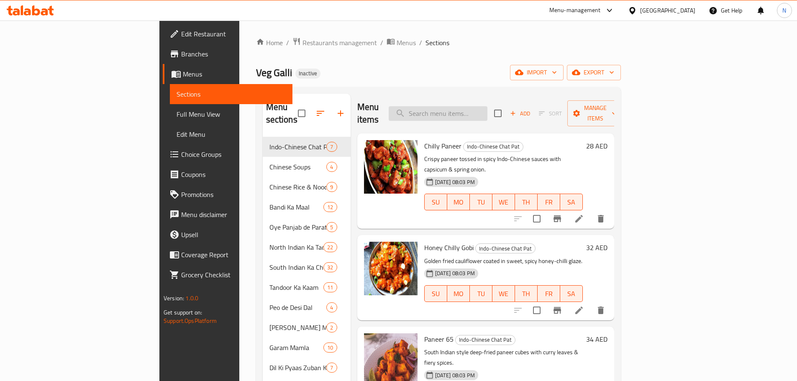
click at [488, 108] on input "search" at bounding box center [438, 113] width 99 height 15
paste input "Veg Manchow Soup"
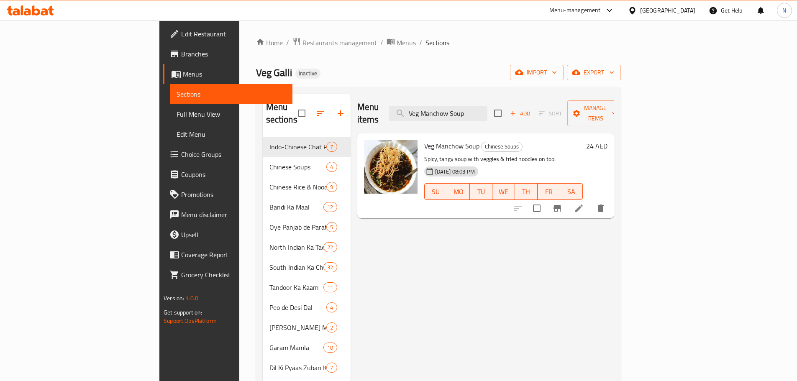
type input "Veg Manchow Soup"
click at [591, 201] on li at bounding box center [579, 208] width 23 height 15
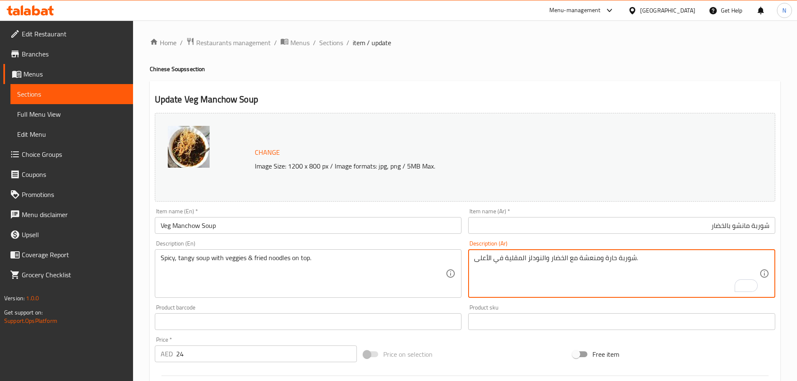
click at [613, 259] on textarea "شوربة حارة ومنعشة مع الخضار والنودلز المقلية في الأعلى." at bounding box center [616, 274] width 285 height 40
type textarea "شوربة سبايسي ومنعشة مع الخضار والنودلز المقلية في الأعلى."
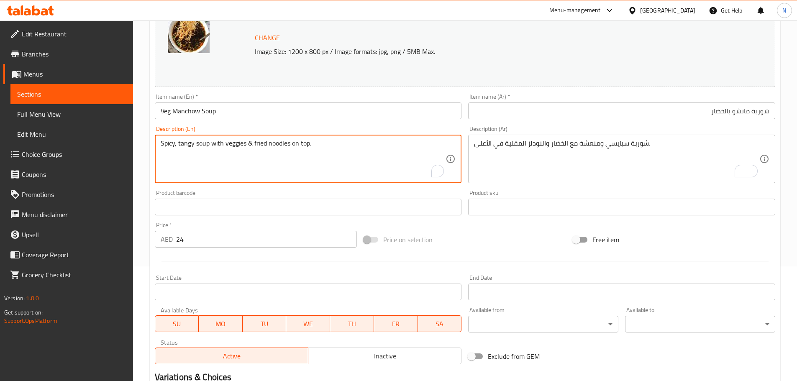
scroll to position [222, 0]
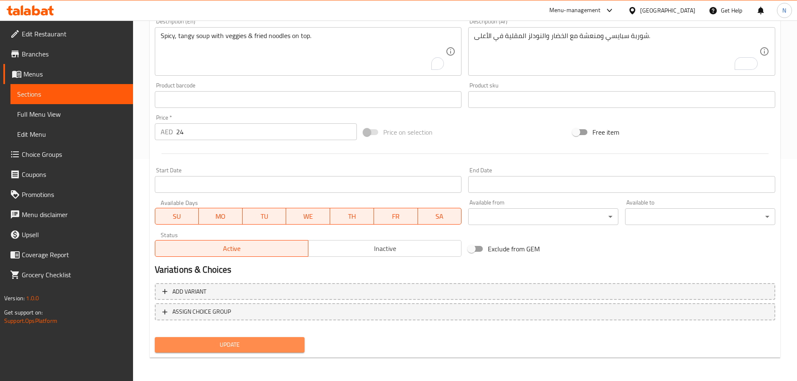
click at [267, 345] on span "Update" at bounding box center [230, 345] width 137 height 10
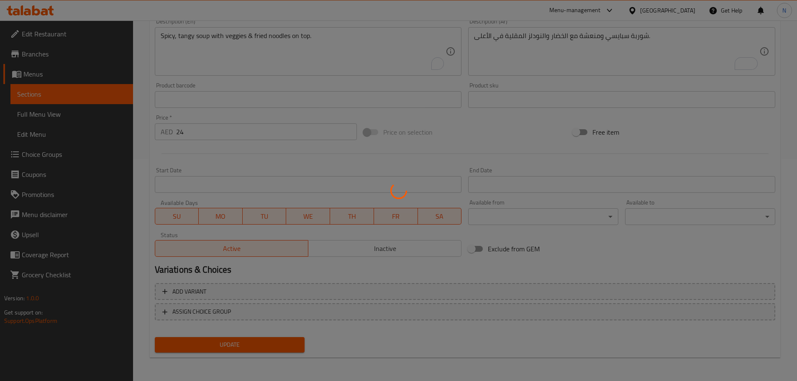
scroll to position [0, 0]
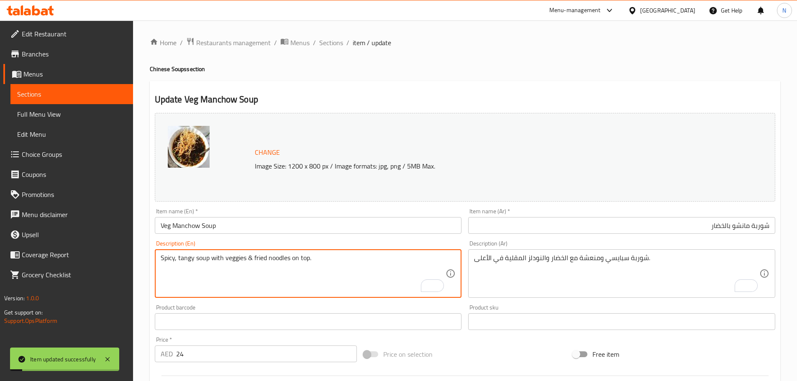
click at [165, 254] on textarea "Spicy, tangy soup with veggies & fried noodles on top." at bounding box center [303, 274] width 285 height 40
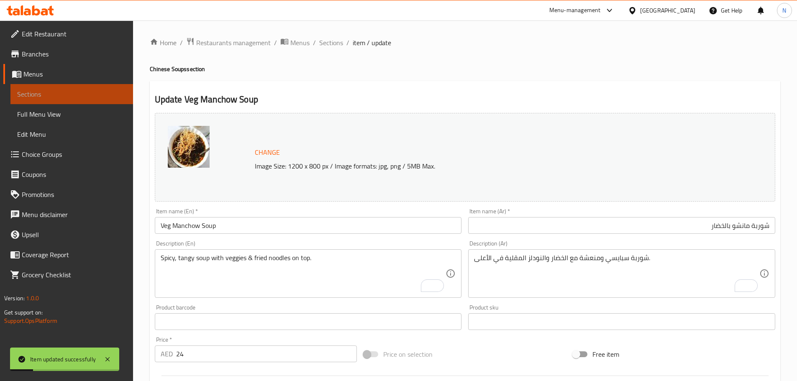
click at [57, 103] on link "Sections" at bounding box center [71, 94] width 123 height 20
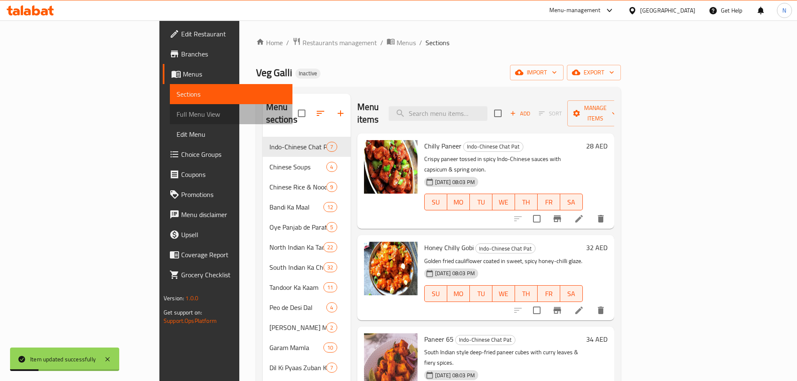
click at [177, 113] on span "Full Menu View" at bounding box center [231, 114] width 109 height 10
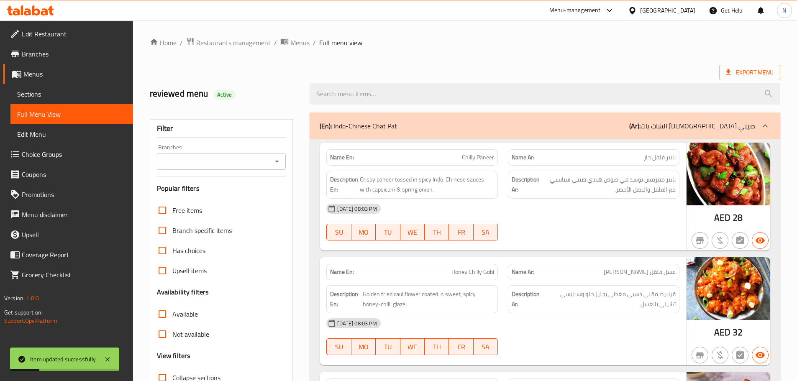
scroll to position [209, 0]
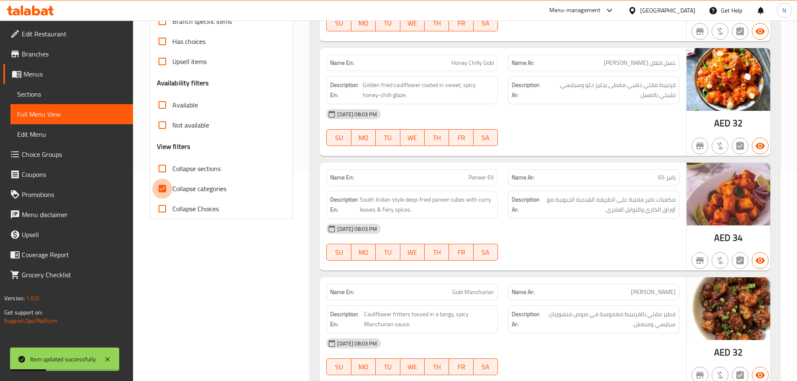
click at [162, 190] on input "Collapse categories" at bounding box center [162, 189] width 20 height 20
checkbox input "false"
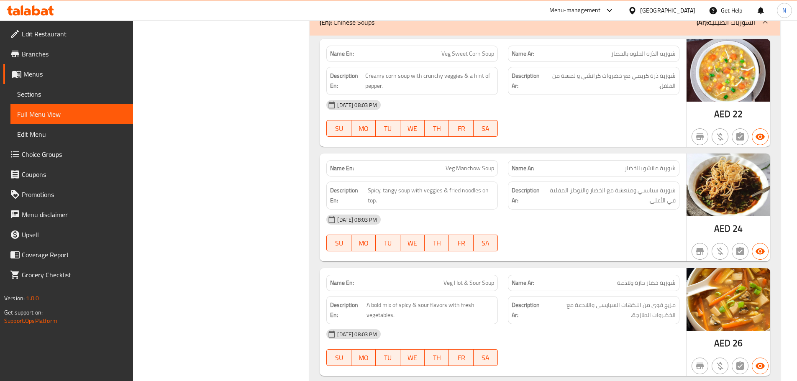
scroll to position [2022, 0]
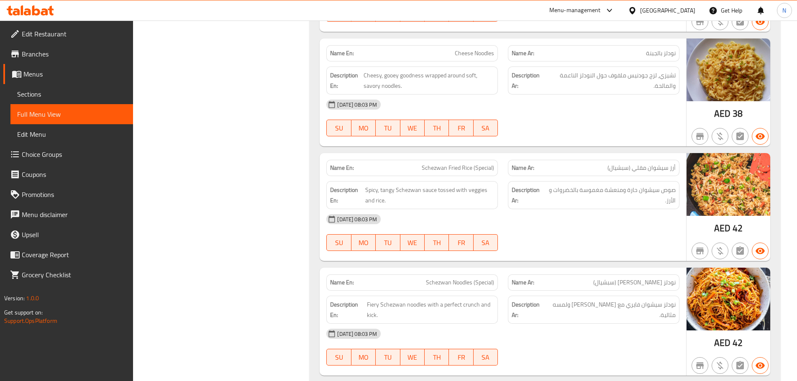
click at [450, 165] on span "Schezwan Fried Rice (Special)" at bounding box center [458, 168] width 72 height 9
copy span "Schezwan Fried Rice (Special)"
click at [71, 85] on link "Sections" at bounding box center [71, 94] width 123 height 20
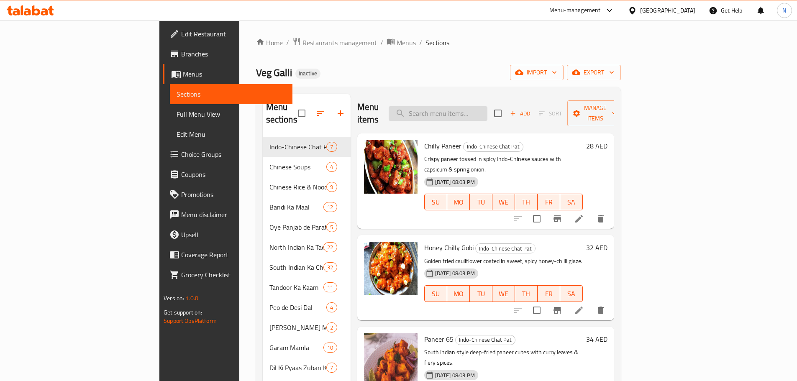
click at [488, 111] on input "search" at bounding box center [438, 113] width 99 height 15
paste input "Schezwan Fried Rice (Special)"
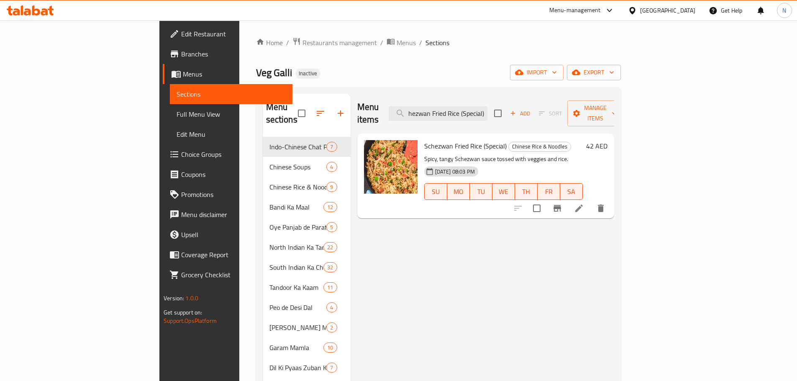
type input "Schezwan Fried Rice (Special)"
click at [591, 201] on li at bounding box center [579, 208] width 23 height 15
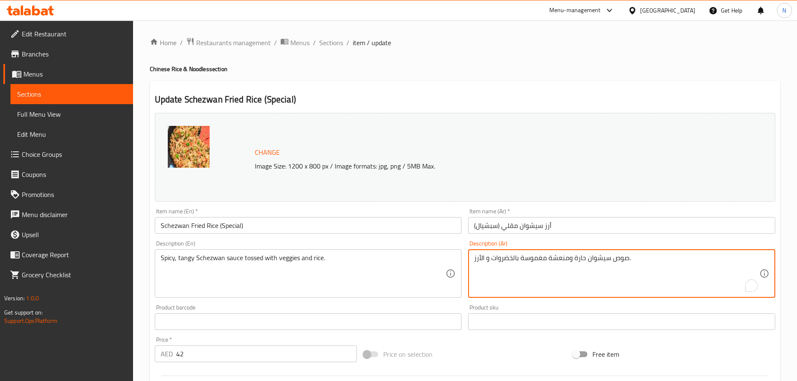
click at [581, 256] on textarea "صوص سيشوان حارة ومنعشة مغموسة بالخضروات و الأرز." at bounding box center [616, 274] width 285 height 40
click at [582, 285] on textarea "صوص سيشوان سبايسي ومنعشة مغموسة بالخضروات و الأرز." at bounding box center [616, 274] width 285 height 40
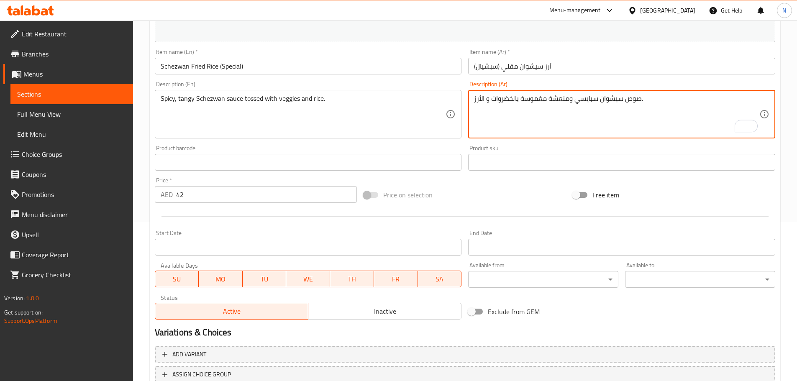
scroll to position [222, 0]
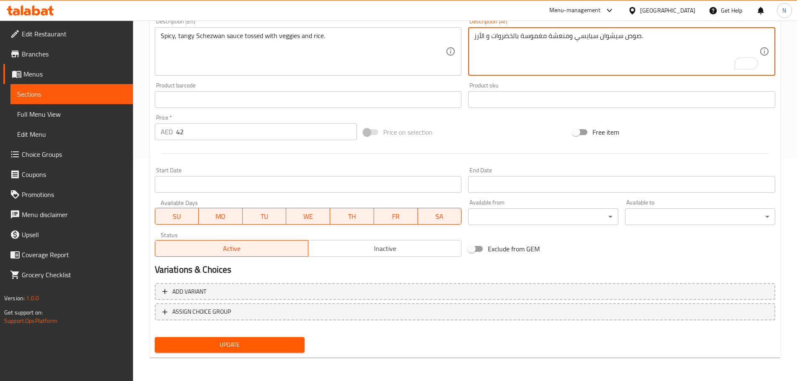
type textarea "صوص سيشوان سبايسي ومنعشة مغموسة بالخضروات و الأرز."
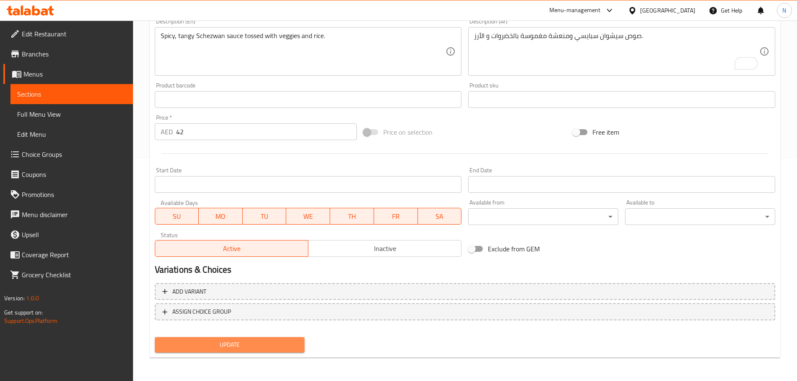
click at [274, 342] on span "Update" at bounding box center [230, 345] width 137 height 10
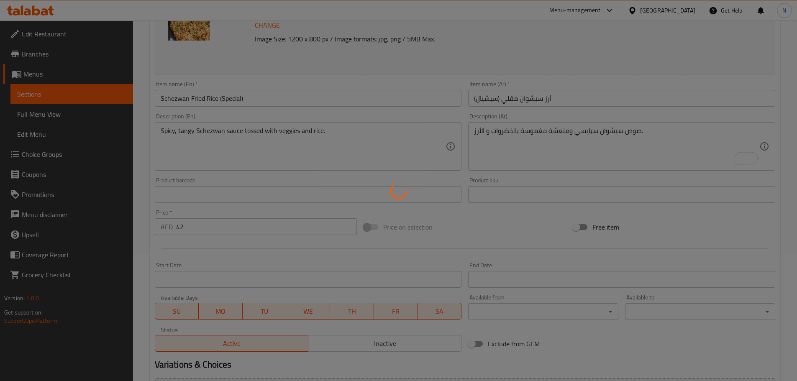
scroll to position [13, 0]
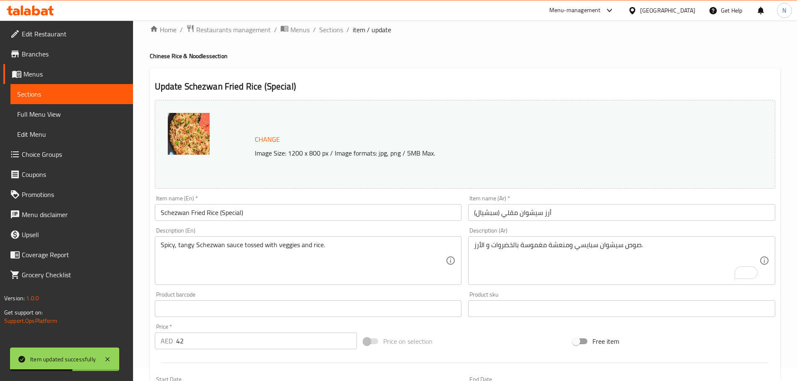
drag, startPoint x: 49, startPoint y: 112, endPoint x: 532, endPoint y: 23, distance: 492.0
click at [49, 112] on span "Full Menu View" at bounding box center [71, 114] width 109 height 10
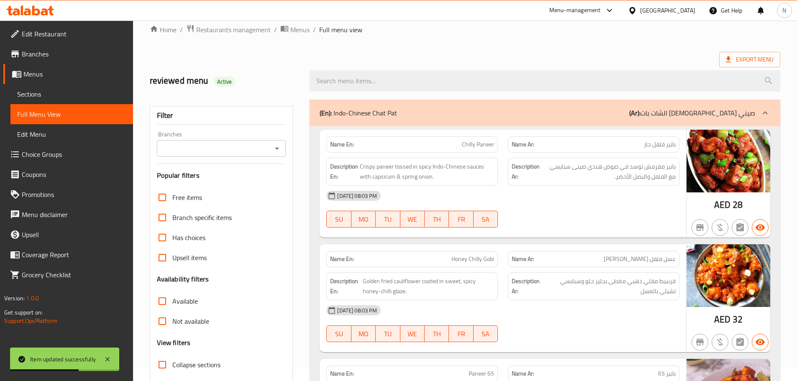
scroll to position [139, 0]
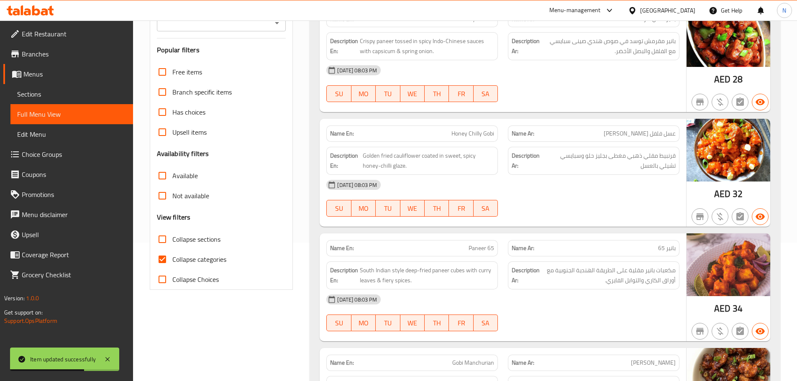
click at [163, 264] on input "Collapse categories" at bounding box center [162, 259] width 20 height 20
checkbox input "false"
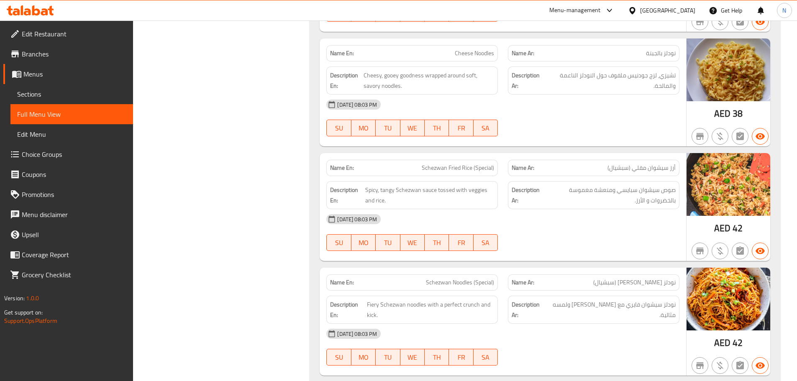
scroll to position [2528, 0]
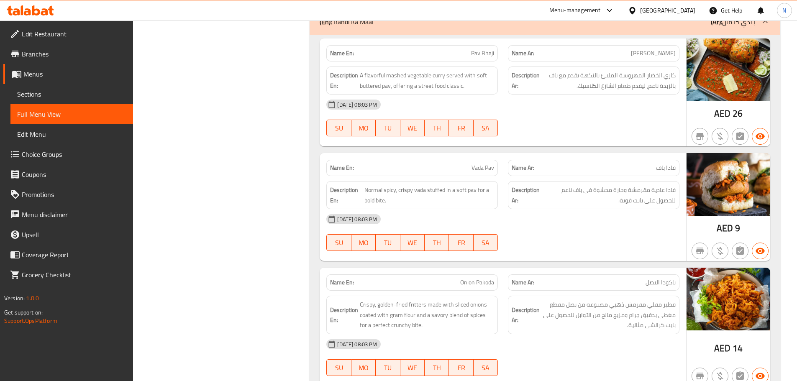
click at [476, 165] on span "Vada Pav" at bounding box center [483, 168] width 23 height 9
copy span "Vada Pav"
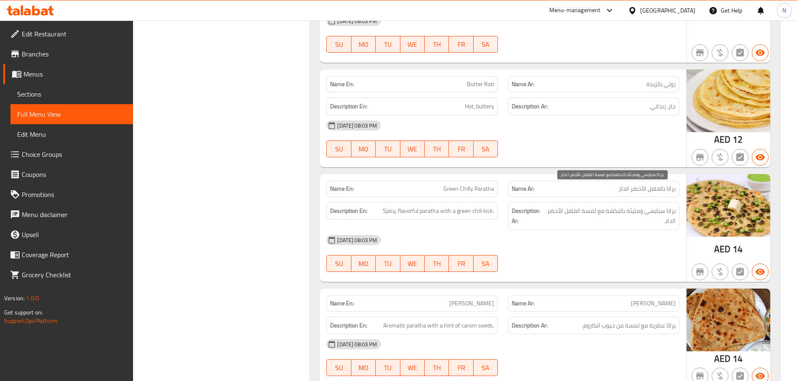
scroll to position [0, 0]
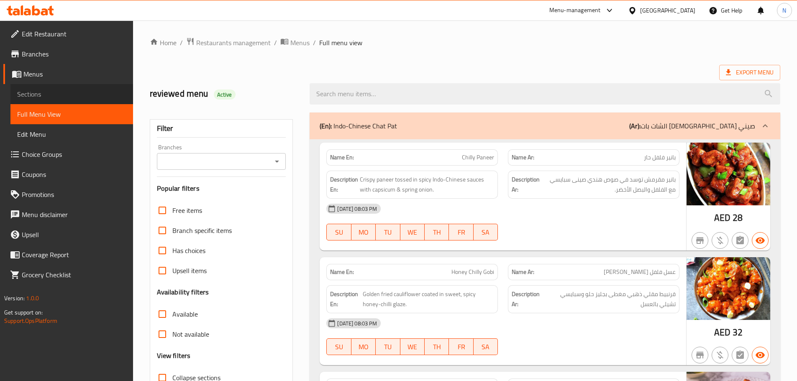
click at [67, 93] on span "Sections" at bounding box center [71, 94] width 109 height 10
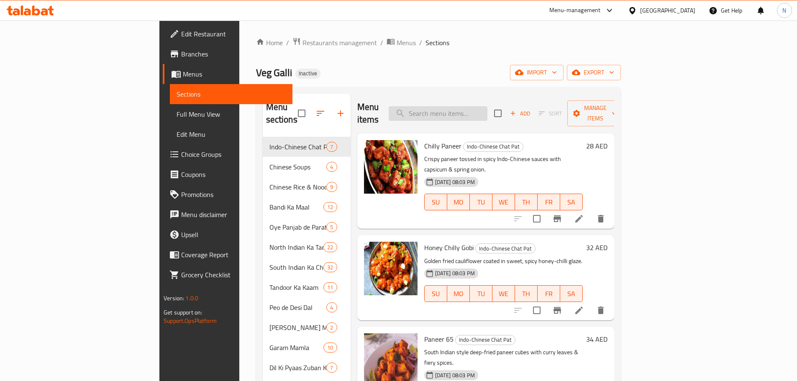
click at [488, 106] on input "search" at bounding box center [438, 113] width 99 height 15
paste input "Vada Pav"
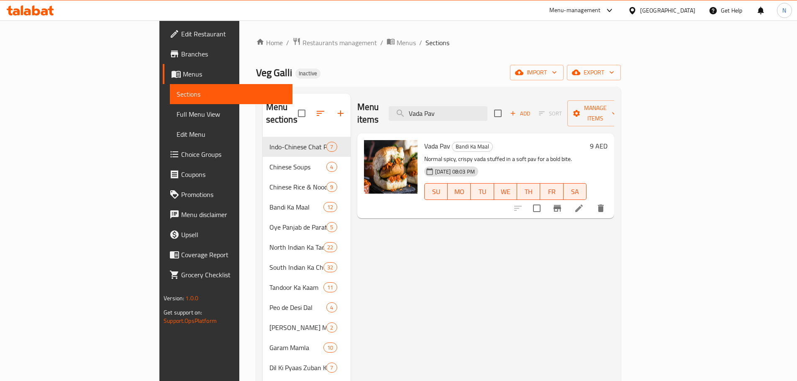
type input "Vada Pav"
click at [583, 205] on icon at bounding box center [580, 209] width 8 height 8
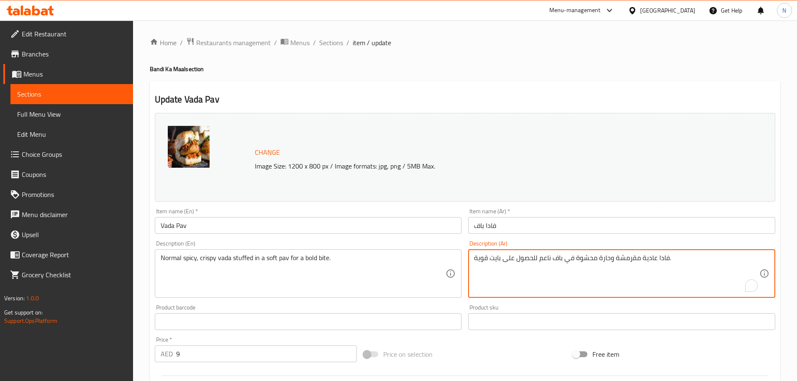
drag, startPoint x: 599, startPoint y: 258, endPoint x: 610, endPoint y: 266, distance: 13.7
type textarea "فادا عادية مقرمشة وسبايسي محشوة في باف ناعم للحصول على بايت قوية."
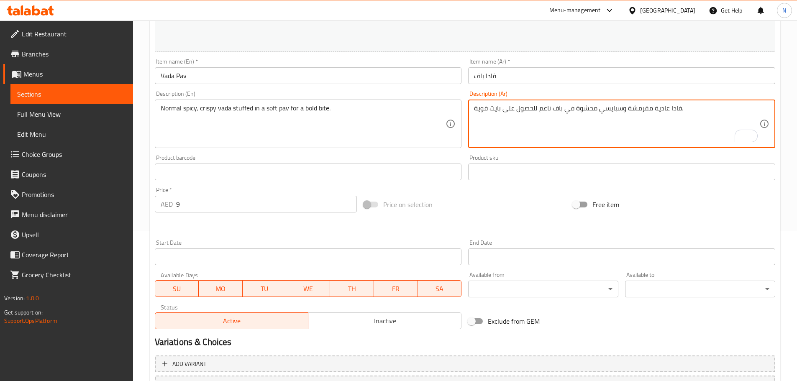
scroll to position [222, 0]
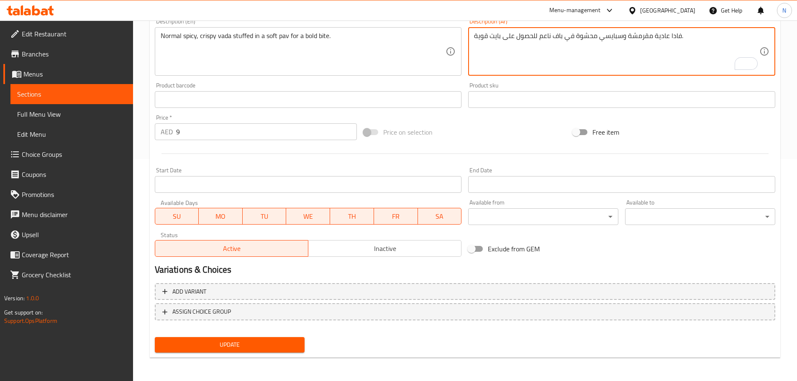
type textarea "فادا عادية مقرمشة وسبايسي محشوة في باف ناعم للحصول على بايت قوية."
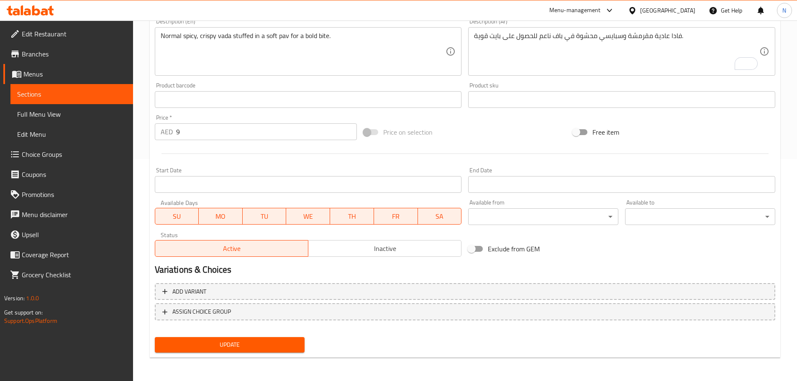
click at [268, 355] on div "Update" at bounding box center [230, 345] width 157 height 22
click at [272, 346] on span "Update" at bounding box center [230, 345] width 137 height 10
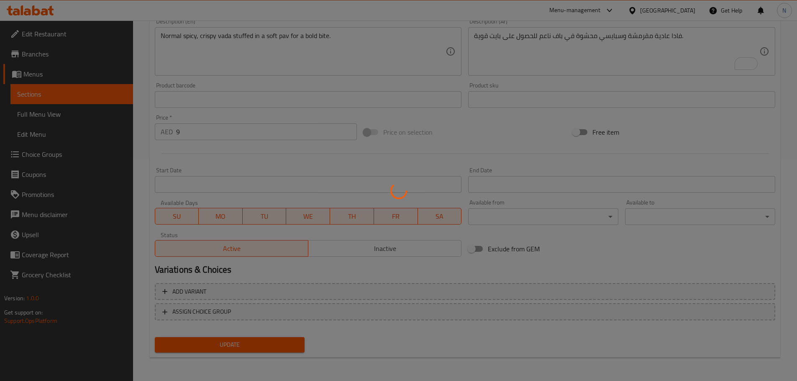
scroll to position [0, 0]
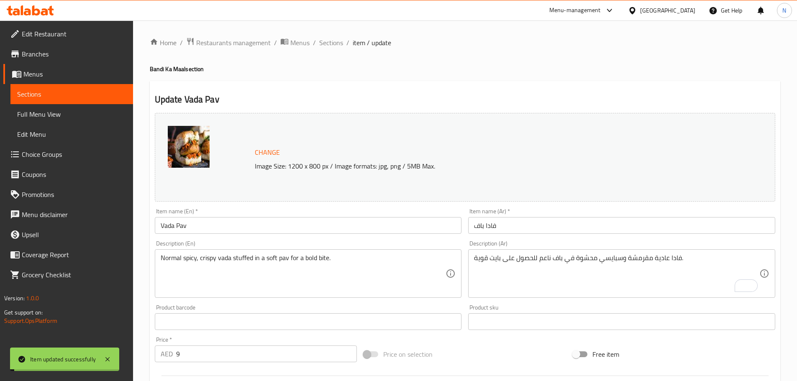
click at [51, 113] on span "Full Menu View" at bounding box center [71, 114] width 109 height 10
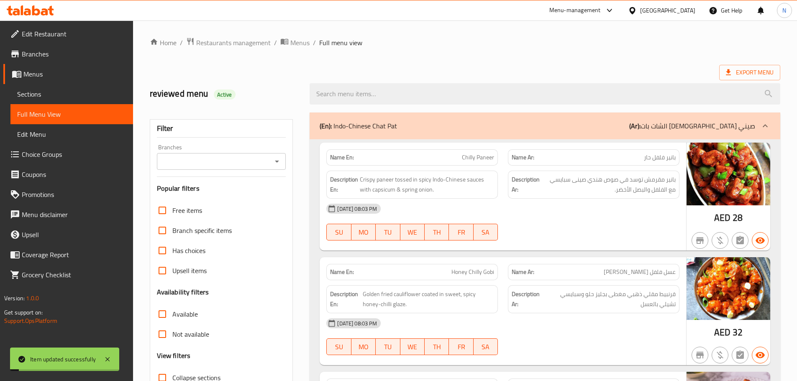
scroll to position [209, 0]
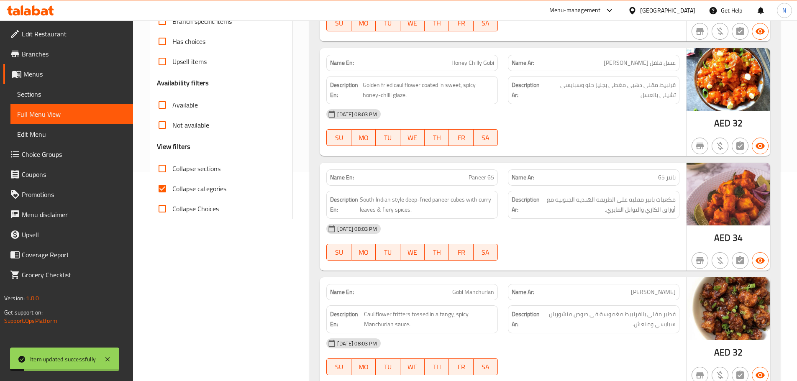
click at [164, 190] on input "Collapse categories" at bounding box center [162, 189] width 20 height 20
checkbox input "false"
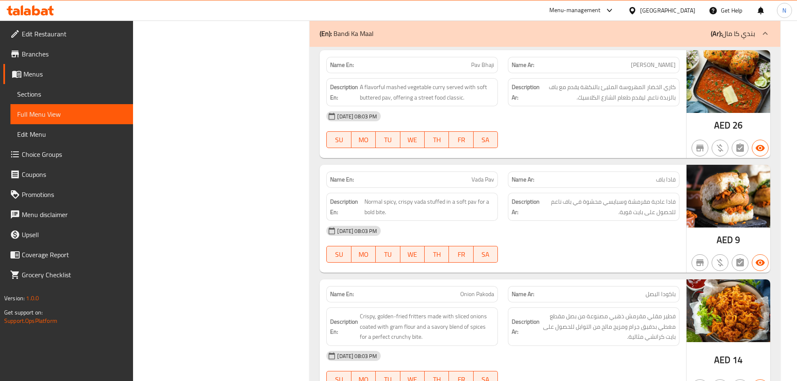
scroll to position [2229, 0]
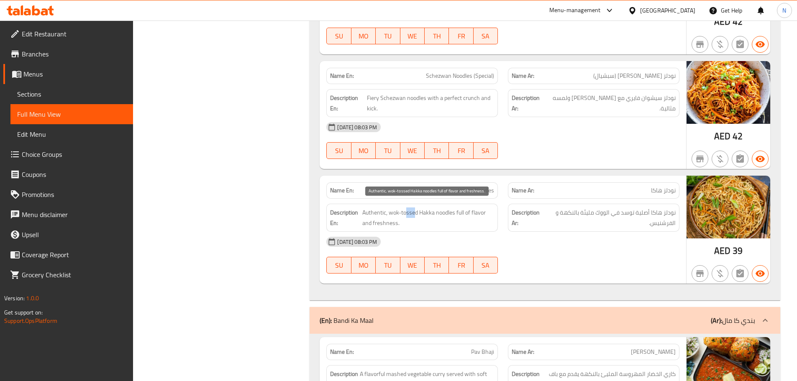
drag, startPoint x: 409, startPoint y: 217, endPoint x: 416, endPoint y: 216, distance: 6.3
click at [415, 216] on span "Authentic, wok-tossed Hakka noodles full of flavor and freshness." at bounding box center [428, 218] width 132 height 21
click at [429, 217] on span "Authentic, wok-tossed Hakka noodles full of flavor and freshness." at bounding box center [428, 218] width 132 height 21
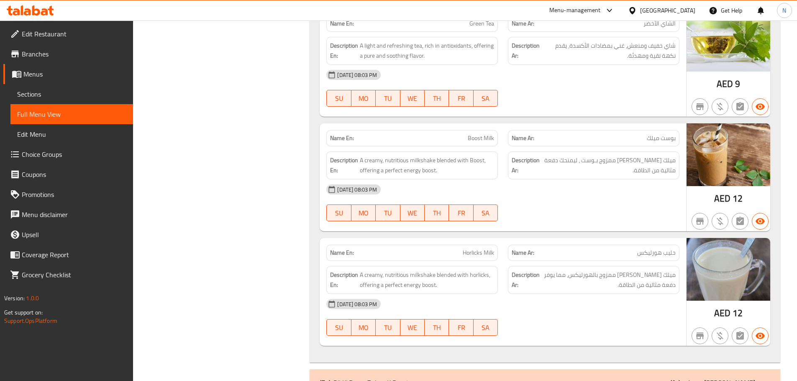
scroll to position [13637, 0]
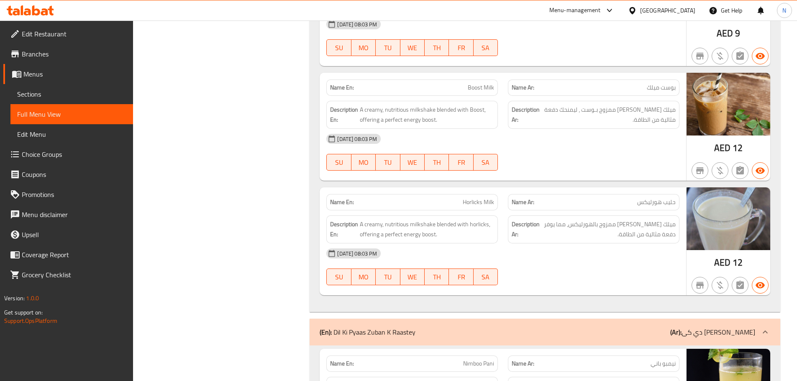
click at [767, 331] on icon at bounding box center [765, 332] width 5 height 3
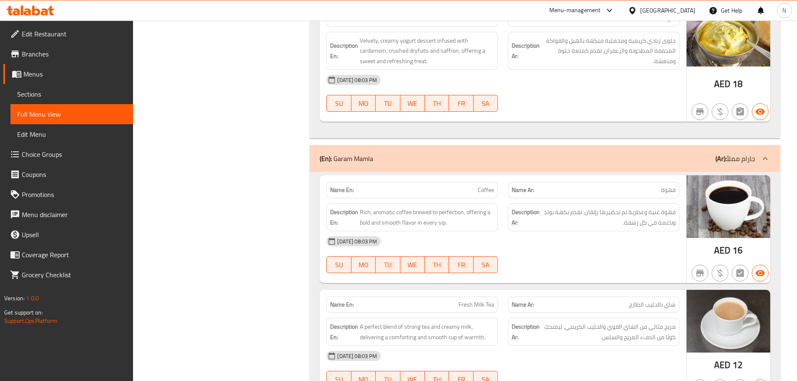
scroll to position [12524, 0]
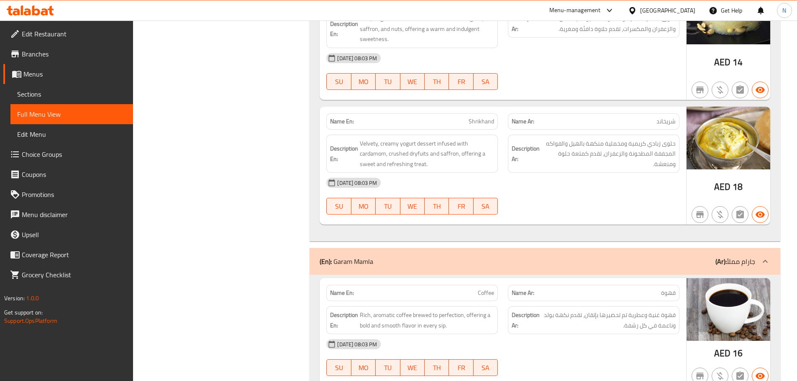
click at [763, 257] on icon at bounding box center [766, 262] width 10 height 10
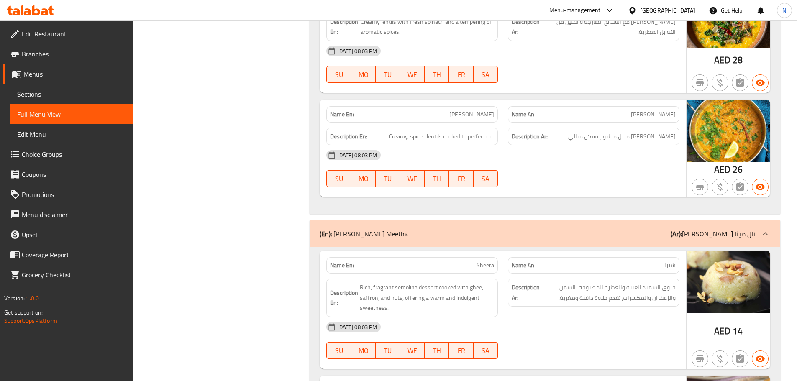
scroll to position [12239, 0]
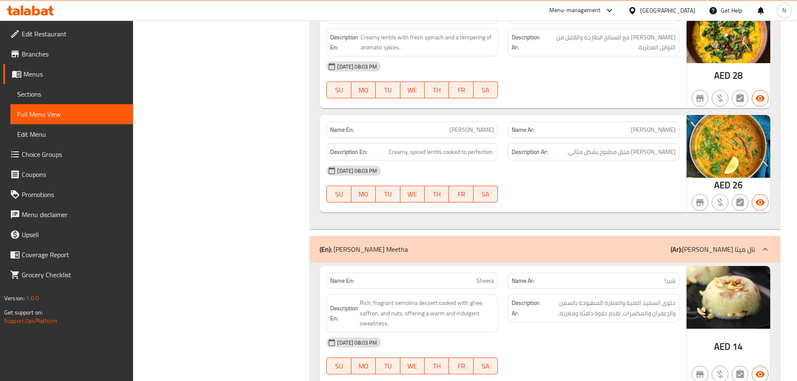
click at [766, 244] on icon at bounding box center [766, 249] width 10 height 10
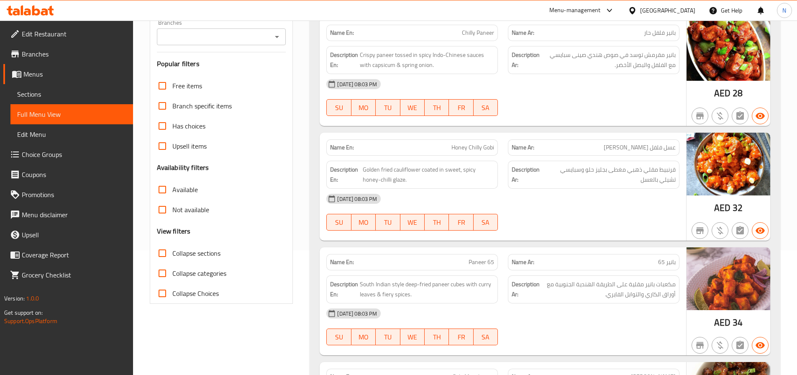
scroll to position [126, 0]
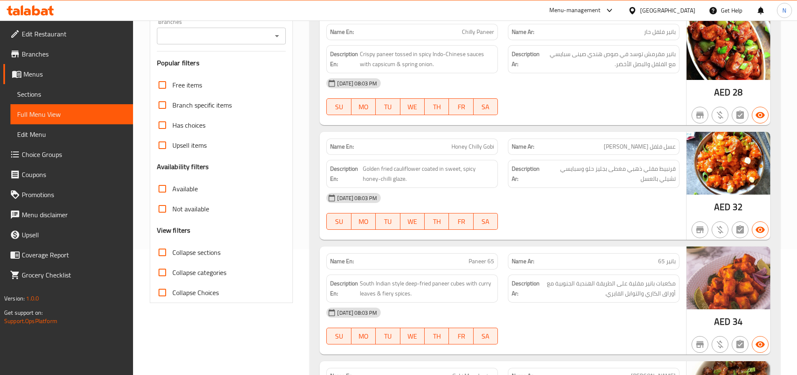
click at [473, 145] on span "Honey Chilly Gobi" at bounding box center [473, 146] width 43 height 9
copy span "Honey Chilly Gobi"
click at [67, 95] on span "Sections" at bounding box center [71, 94] width 109 height 10
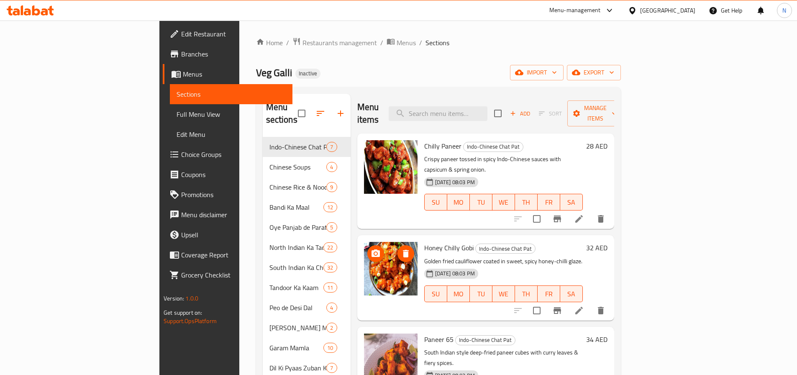
drag, startPoint x: 505, startPoint y: 110, endPoint x: 570, endPoint y: 123, distance: 65.8
click at [488, 110] on input "search" at bounding box center [438, 113] width 99 height 15
paste input "Honey Chilly Gobi"
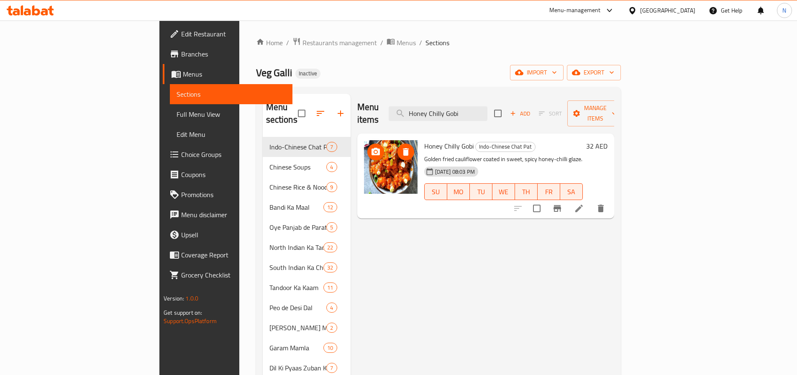
type input "Honey Chilly Gobi"
click at [583, 205] on icon at bounding box center [580, 209] width 8 height 8
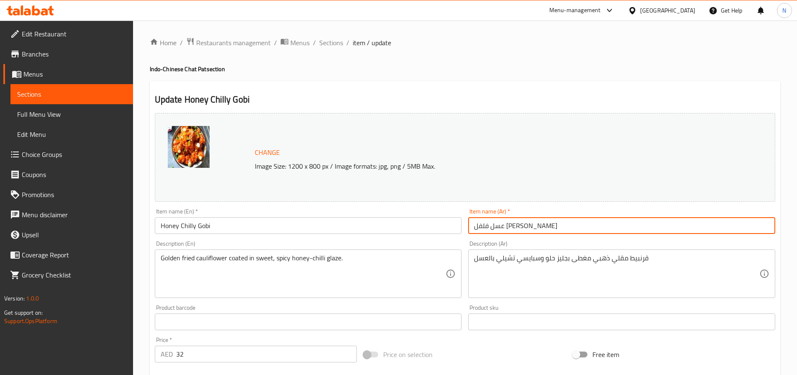
drag, startPoint x: 495, startPoint y: 225, endPoint x: 518, endPoint y: 232, distance: 24.5
click at [518, 232] on input "عسل فلفل حار جوبي" at bounding box center [621, 225] width 307 height 17
click at [501, 227] on input "عسل جوبي" at bounding box center [621, 225] width 307 height 17
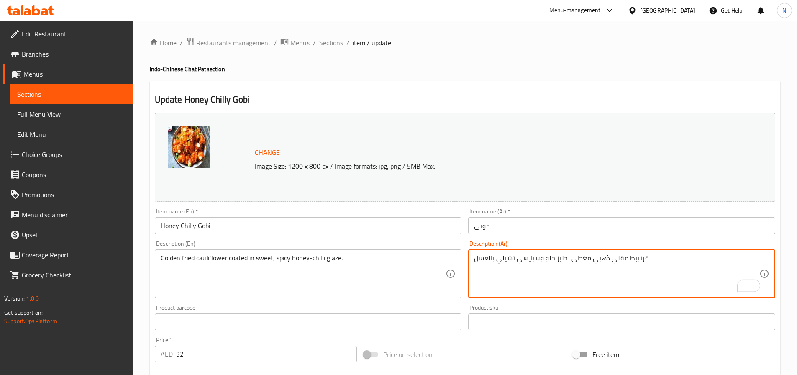
drag, startPoint x: 518, startPoint y: 257, endPoint x: 476, endPoint y: 260, distance: 41.6
click at [481, 225] on input "جوبي" at bounding box center [621, 225] width 307 height 17
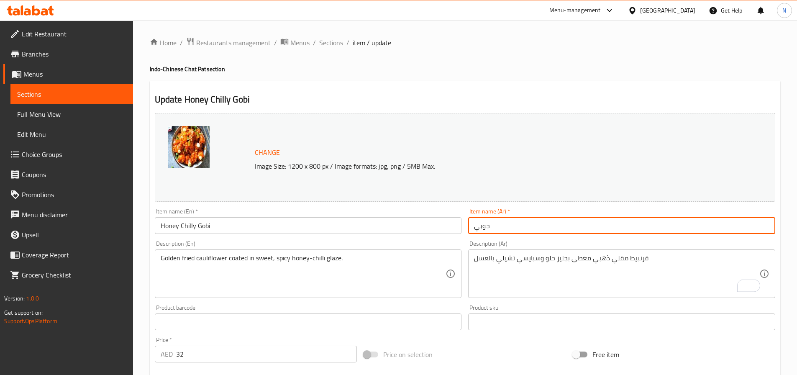
click at [478, 227] on input "جوبي" at bounding box center [621, 225] width 307 height 17
click at [508, 226] on input "جوبي" at bounding box center [621, 225] width 307 height 17
paste input "تشيلي بالعسل"
click at [493, 227] on input "جوبي تشيلي بالعسل" at bounding box center [621, 225] width 307 height 17
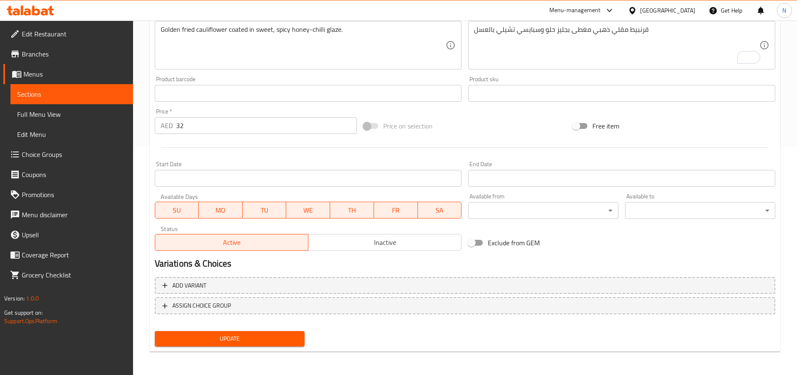
type input "[PERSON_NAME]"
click at [262, 340] on span "Update" at bounding box center [230, 339] width 137 height 10
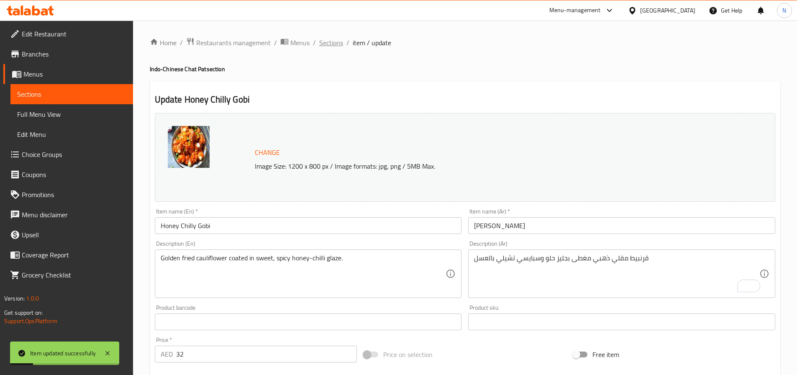
click at [336, 40] on span "Sections" at bounding box center [331, 43] width 24 height 10
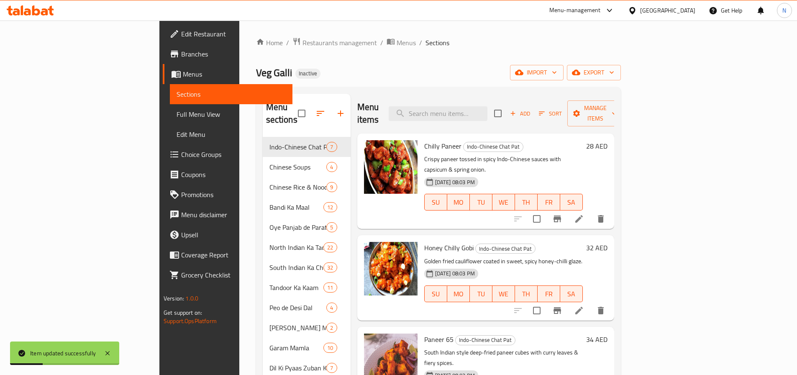
click at [170, 119] on link "Full Menu View" at bounding box center [231, 114] width 123 height 20
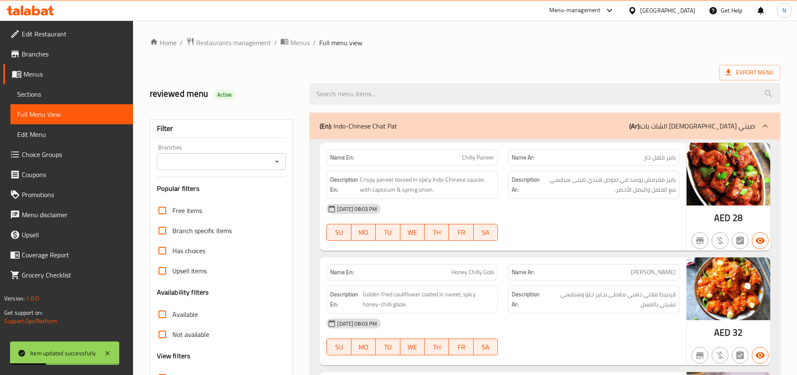
scroll to position [42, 0]
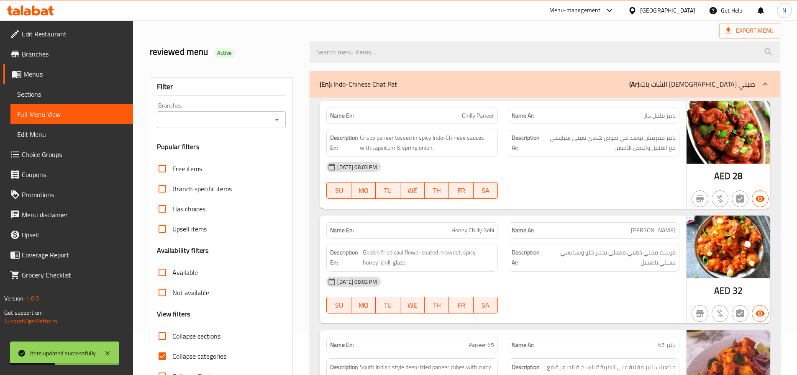
click at [166, 354] on input "Collapse categories" at bounding box center [162, 356] width 20 height 20
checkbox input "false"
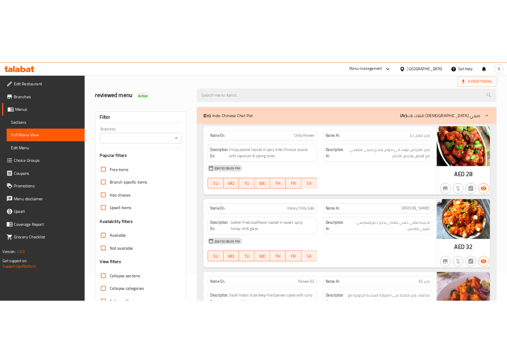
scroll to position [251, 0]
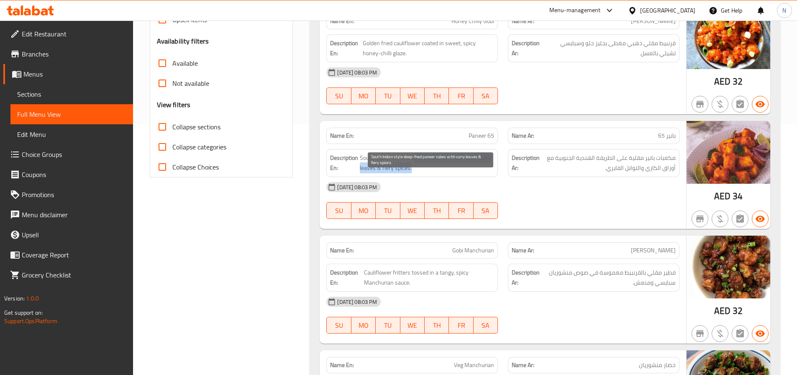
click at [416, 162] on span "South Indian style deep-fried paneer cubes with curry leaves & fiery spices." at bounding box center [427, 163] width 134 height 21
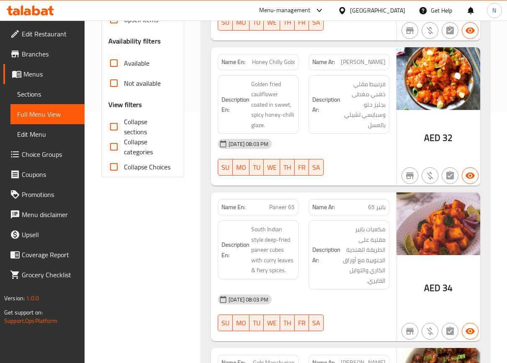
click at [353, 149] on div "[DATE] 08:03 PM" at bounding box center [304, 144] width 182 height 20
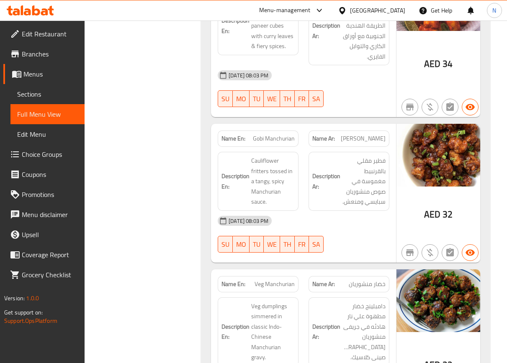
click at [370, 140] on span "[PERSON_NAME]" at bounding box center [363, 138] width 45 height 9
click at [355, 203] on span "فطير مقلي بالقرنبيط مغموسة في صوص منشوريان سبايسي ومنعش." at bounding box center [364, 181] width 44 height 51
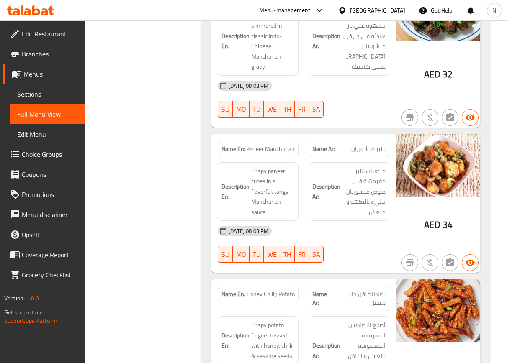
click at [278, 200] on span "Crispy paneer cubes in a flavorful, tangy Manchurian sauce." at bounding box center [273, 191] width 44 height 51
type button "6"
click at [319, 246] on button "SA" at bounding box center [316, 254] width 15 height 17
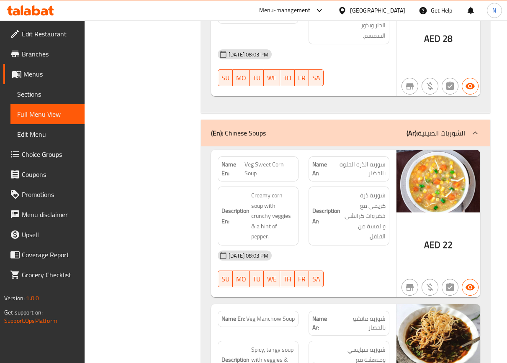
click at [326, 246] on div "08-09-2025 08:03 PM SU MO TU WE TH FR SA" at bounding box center [304, 269] width 182 height 47
click at [394, 246] on div "08-09-2025 08:03 PM SU MO TU WE TH FR SA" at bounding box center [304, 269] width 182 height 47
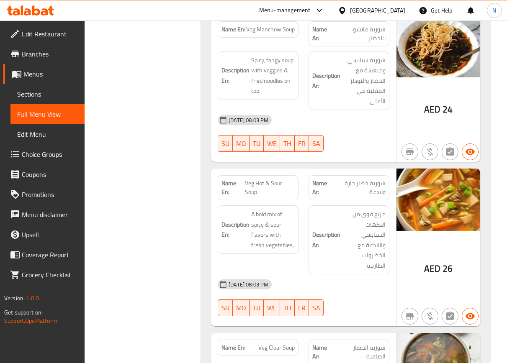
click at [431, 198] on div "AED 26" at bounding box center [438, 248] width 84 height 158
click at [291, 275] on div "[DATE] 08:03 PM" at bounding box center [304, 285] width 182 height 20
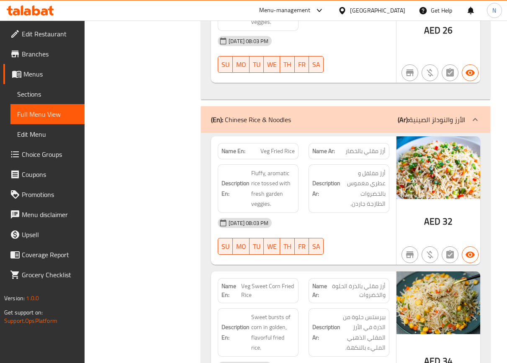
scroll to position [1798, 0]
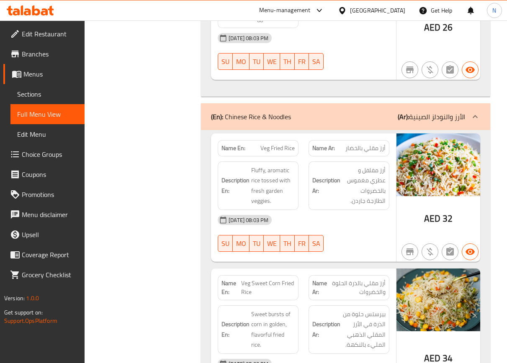
click at [372, 279] on span "أرز مقلي بالذرة الحلوة والخضروات" at bounding box center [356, 288] width 57 height 18
click at [351, 309] on span "بيرستس حلوة من الذرة في الأرز المقلي الذهبي المليء بالنكهة." at bounding box center [364, 329] width 44 height 41
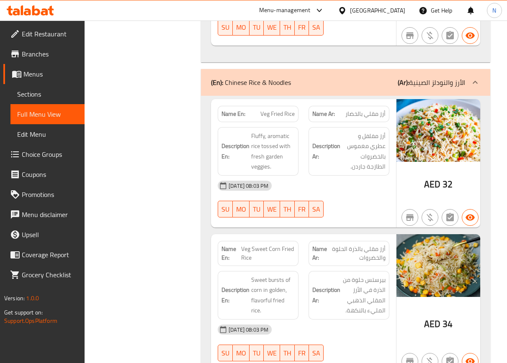
click at [289, 320] on div "[DATE] 08:03 PM" at bounding box center [304, 330] width 182 height 20
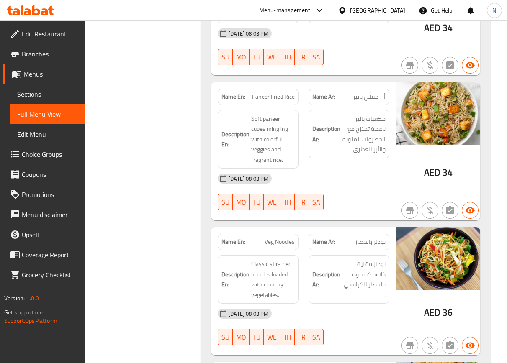
scroll to position [2254, 0]
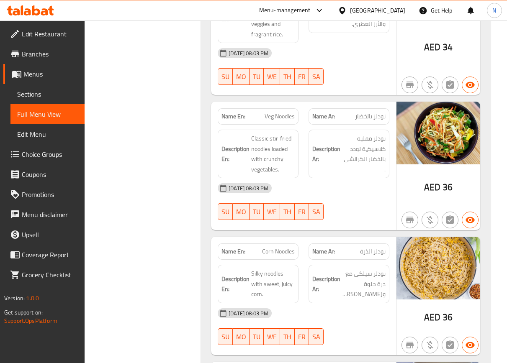
click at [297, 136] on div "Name En: Veg Fried Rice Name Ar: أرز مقلي بالخضار Description En: Fluffy, aroma…" at bounding box center [345, 322] width 289 height 1296
click at [278, 247] on span "Corn Noodles" at bounding box center [278, 251] width 33 height 9
copy span "Corn Noodles"
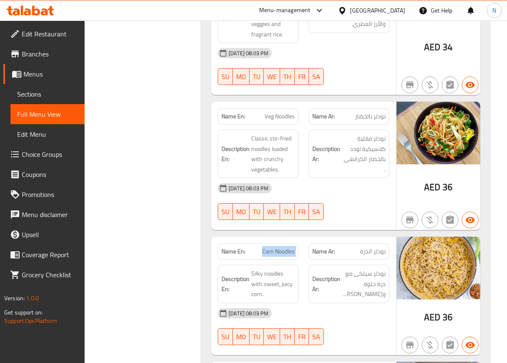
click at [42, 82] on link "Menus" at bounding box center [43, 74] width 81 height 20
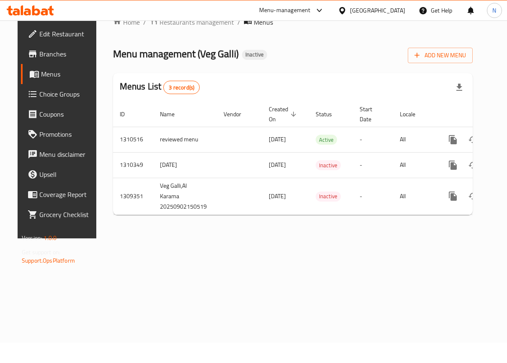
scroll to position [0, 22]
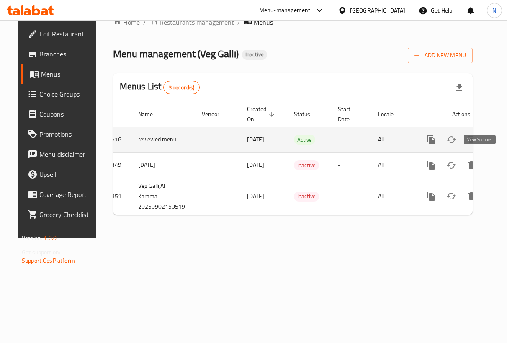
click at [486, 135] on icon "enhanced table" at bounding box center [491, 140] width 10 height 10
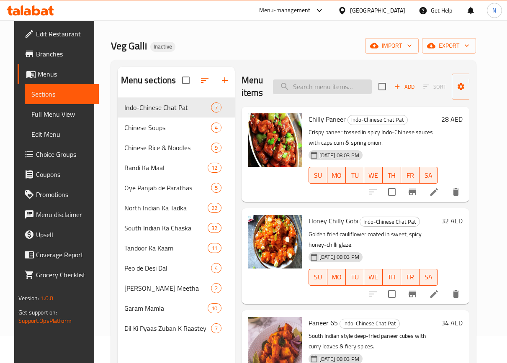
click at [352, 93] on input "search" at bounding box center [322, 87] width 99 height 15
click at [349, 80] on input "search" at bounding box center [322, 87] width 99 height 15
paste input "Corn Noodles"
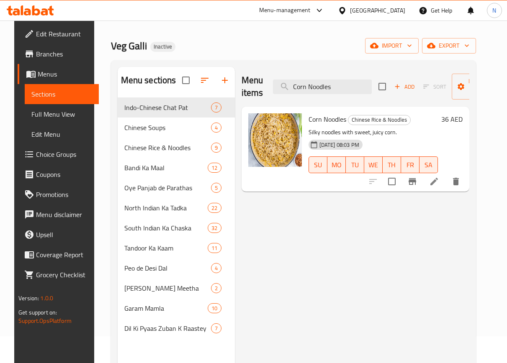
type input "Corn Noodles"
click at [439, 182] on icon at bounding box center [434, 182] width 10 height 10
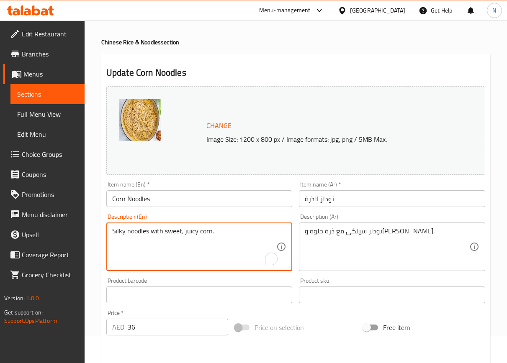
drag, startPoint x: 211, startPoint y: 229, endPoint x: 224, endPoint y: 230, distance: 12.2
paste textarea "in every bite"
click at [212, 231] on textarea "Silky noodles with sweet, juicy cornin every bite." at bounding box center [194, 247] width 164 height 40
type textarea "Silky noodles with sweet, juicy corn in every bite."
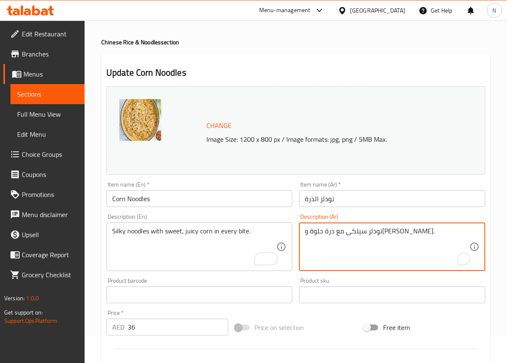
drag, startPoint x: 353, startPoint y: 236, endPoint x: 406, endPoint y: 249, distance: 55.0
click at [382, 233] on textarea "نودلز سيلكى مع ذرة حلوة وجوسي." at bounding box center [387, 247] width 164 height 40
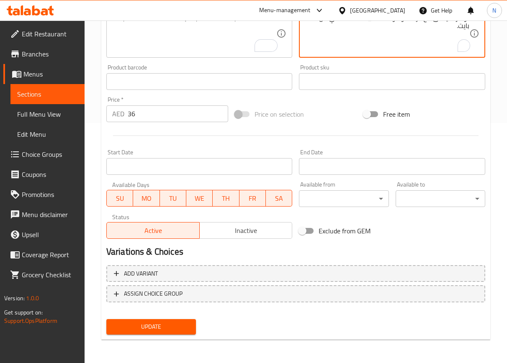
type textarea "نودلز سيلكى مع ذرة حلوة و[PERSON_NAME] في كل بايت."
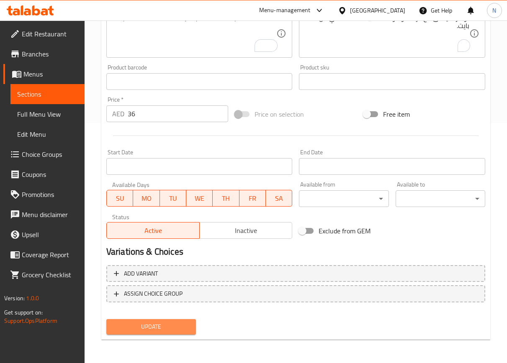
click at [183, 331] on span "Update" at bounding box center [151, 327] width 76 height 10
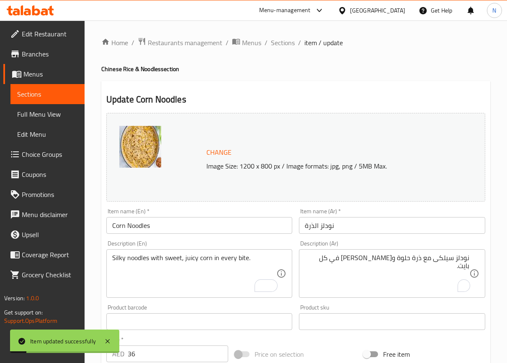
click at [148, 226] on input "Corn Noodles" at bounding box center [199, 225] width 186 height 17
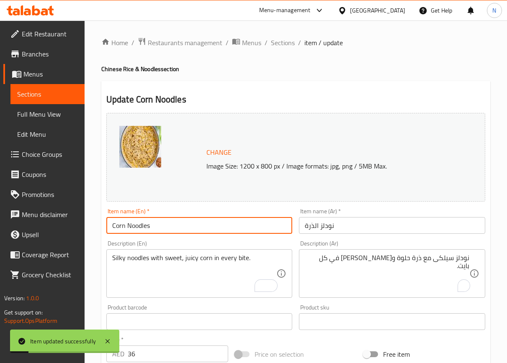
click at [148, 226] on input "Corn Noodles" at bounding box center [199, 225] width 186 height 17
click at [45, 113] on span "Full Menu View" at bounding box center [47, 114] width 61 height 10
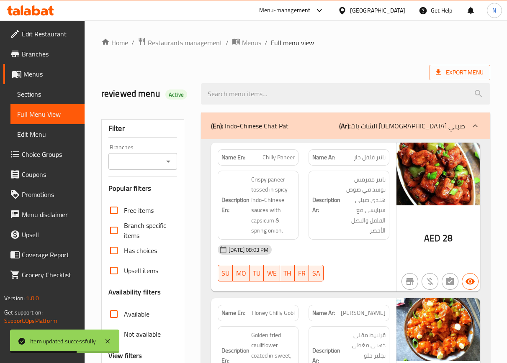
click at [355, 252] on div "[DATE] 08:03 PM" at bounding box center [304, 250] width 182 height 20
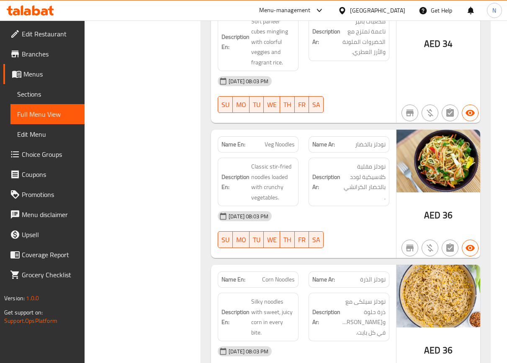
click at [319, 267] on div "Name Ar: نودلز الذرة" at bounding box center [348, 280] width 91 height 26
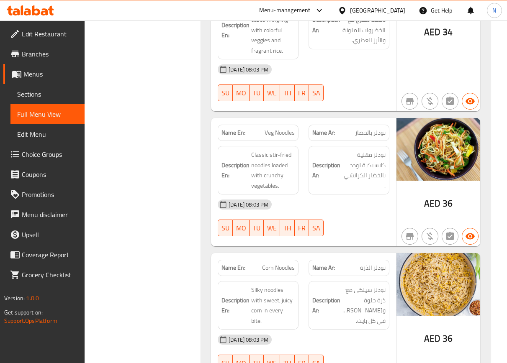
scroll to position [2405, 0]
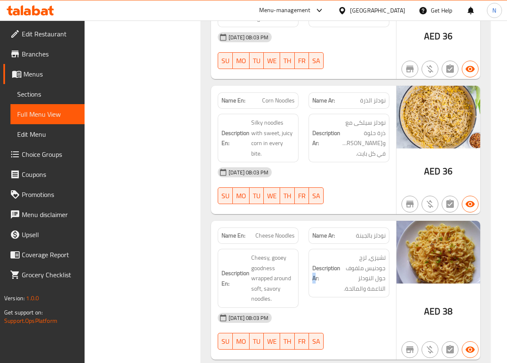
click at [319, 263] on strong "Description Ar:" at bounding box center [326, 273] width 28 height 21
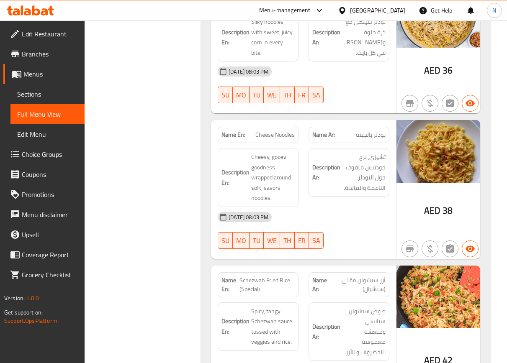
scroll to position [2531, 0]
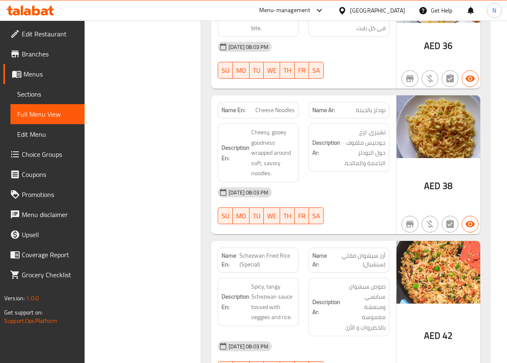
click at [375, 337] on div "[DATE] 08:03 PM" at bounding box center [304, 347] width 182 height 20
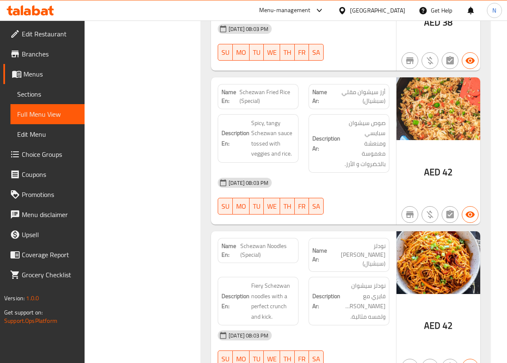
scroll to position [2698, 0]
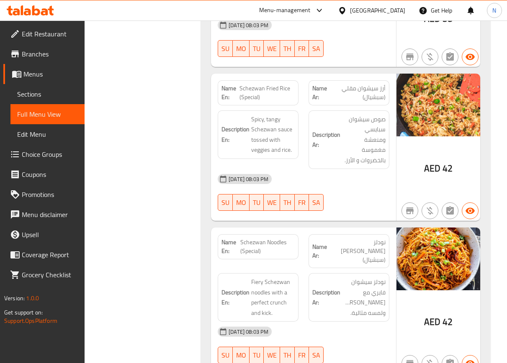
click at [318, 268] on div "Description Ar: نودلز سيشوان فايري مع كرانش ولمسه مثالية." at bounding box center [348, 297] width 91 height 59
click at [413, 228] on div "AED 42" at bounding box center [438, 301] width 84 height 146
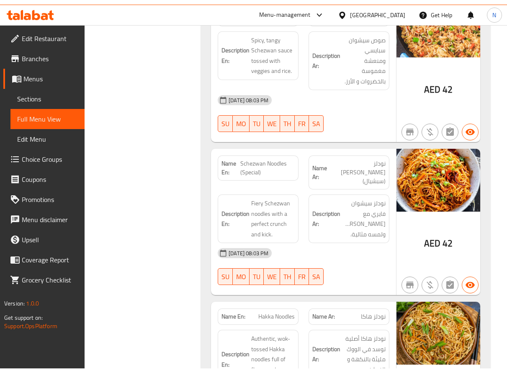
scroll to position [3010, 0]
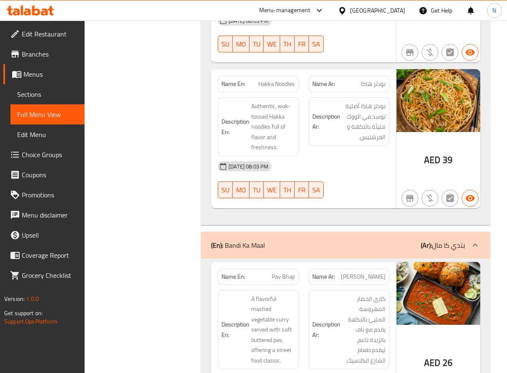
click at [351, 290] on div "Description Ar: كاري الخضار المهروسة المليئ بالنكهة يقدم مع باف بالزبدة ناعم، ل…" at bounding box center [348, 330] width 81 height 80
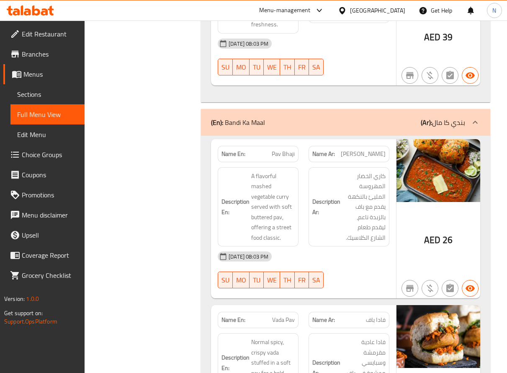
scroll to position [3135, 0]
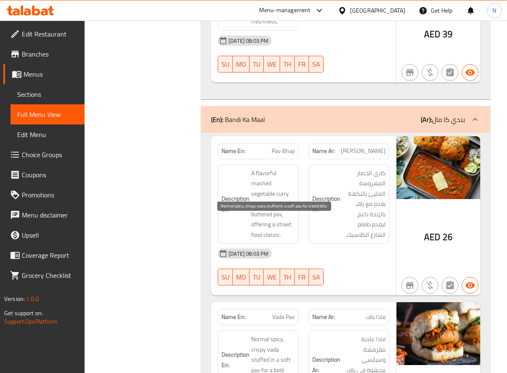
click at [269, 334] on span "Normal spicy, crispy vada stuffed in a soft pav for a bold bite." at bounding box center [273, 359] width 44 height 51
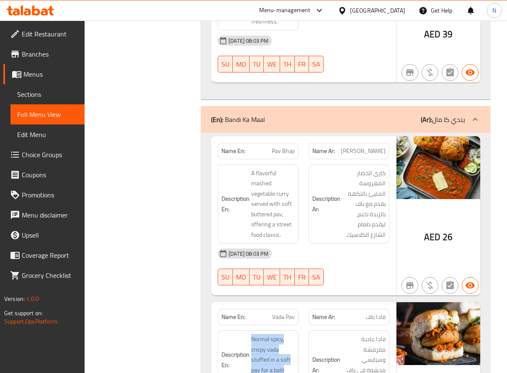
copy span "Normal spicy, crispy vada stuffed in a soft pav for a bold bite."
click at [289, 334] on span "Normal spicy, crispy vada stuffed in a soft pav for a bold bite." at bounding box center [273, 359] width 44 height 51
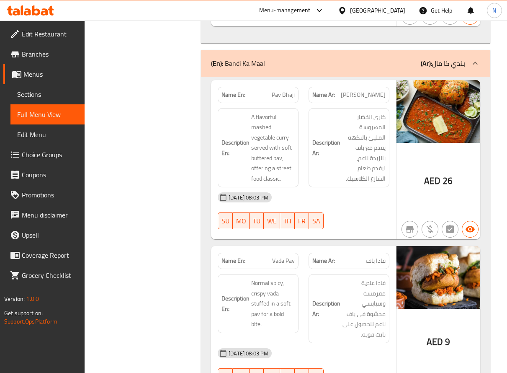
scroll to position [3281, 0]
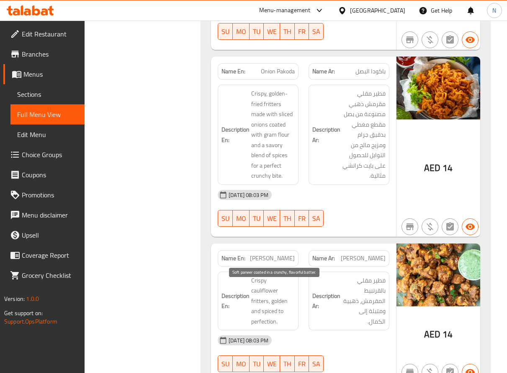
scroll to position [3581, 0]
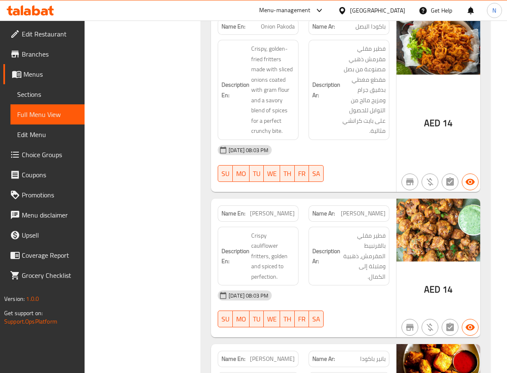
click at [342, 354] on p "Name Ar: بانير باكودا" at bounding box center [348, 358] width 73 height 9
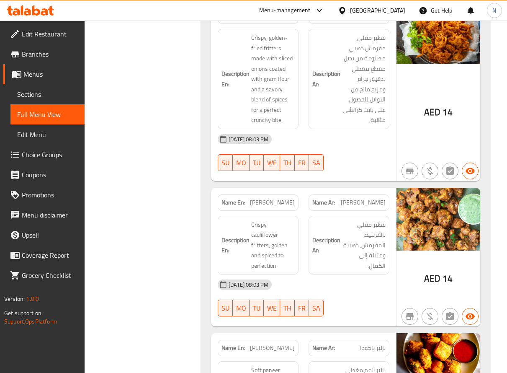
type button "3"
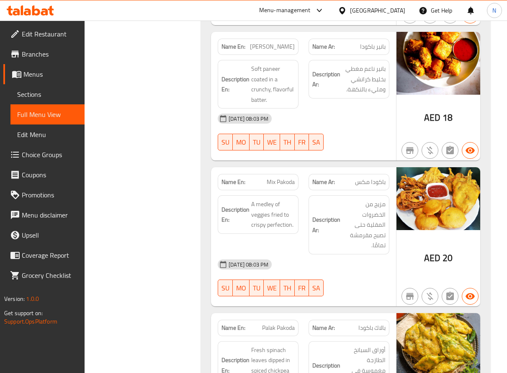
click at [231, 355] on strong "Description En:" at bounding box center [235, 365] width 28 height 21
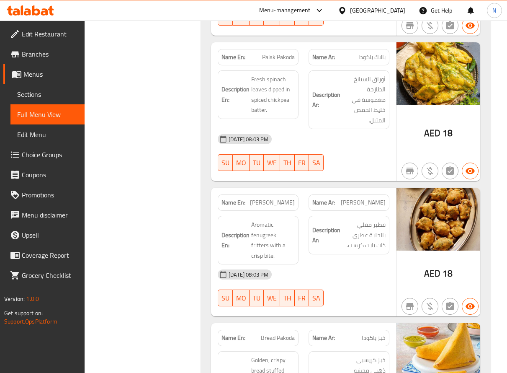
click at [211, 164] on div "Name En: Pav Bhaji Name Ar: باف باجي Description En: A flavorful mashed vegetab…" at bounding box center [345, 34] width 289 height 1858
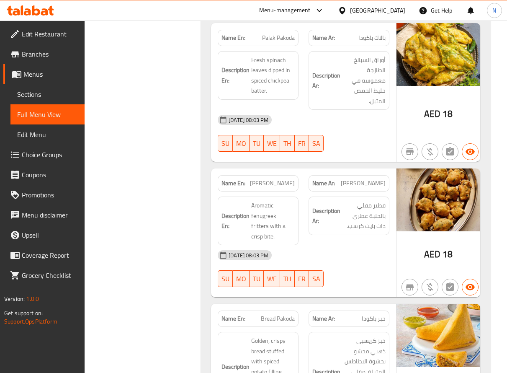
click at [213, 170] on div "Name En: Pav Bhaji Name Ar: باف باجي Description En: A flavorful mashed vegetab…" at bounding box center [345, 14] width 289 height 1858
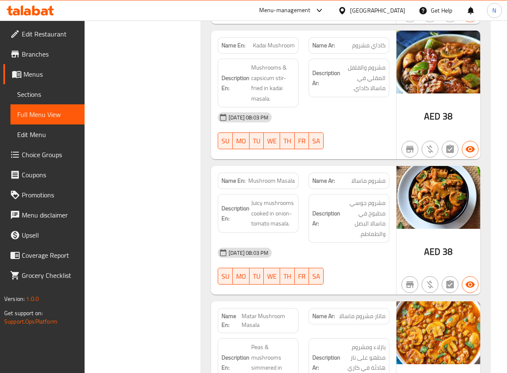
click at [46, 285] on ul "Edit Restaurant Branches Menus Sections Full Menu View Edit Menu Choice Groups …" at bounding box center [39, 155] width 91 height 268
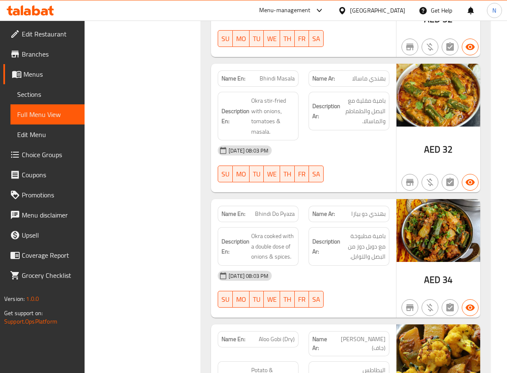
click at [73, 195] on span "Promotions" at bounding box center [50, 195] width 56 height 10
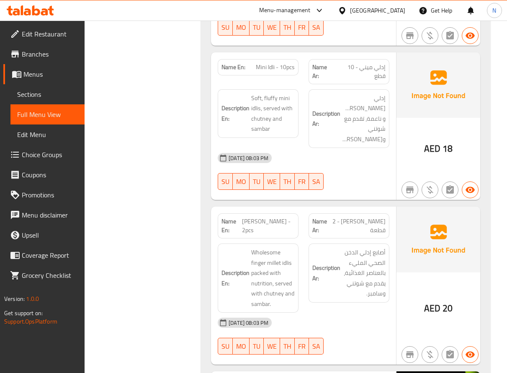
click at [199, 248] on div "(En): Indo-Chinese Chat Pat (Ar): الشات بات هندي صيني Name En: Chilly Paneer Na…" at bounding box center [345, 16] width 299 height 19012
click at [194, 222] on div "Filter Branches Branches Popular filters Free items Branch specific items Has c…" at bounding box center [146, 16] width 100 height 19012
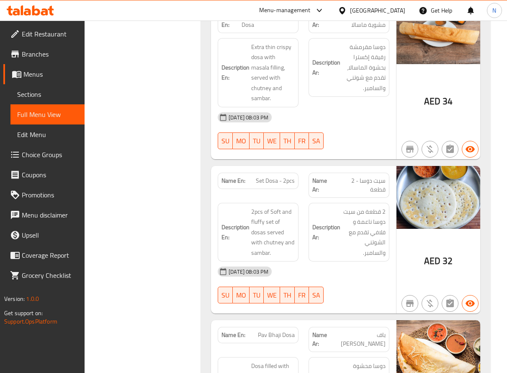
drag, startPoint x: 111, startPoint y: 252, endPoint x: 107, endPoint y: 252, distance: 4.6
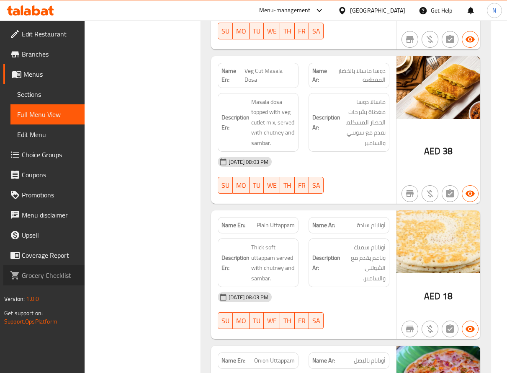
click at [75, 282] on link "Grocery Checklist" at bounding box center [43, 275] width 81 height 20
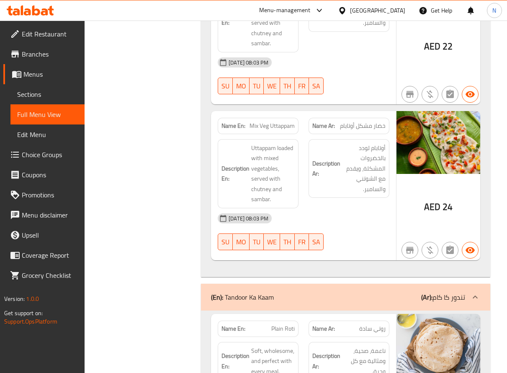
type button "5"
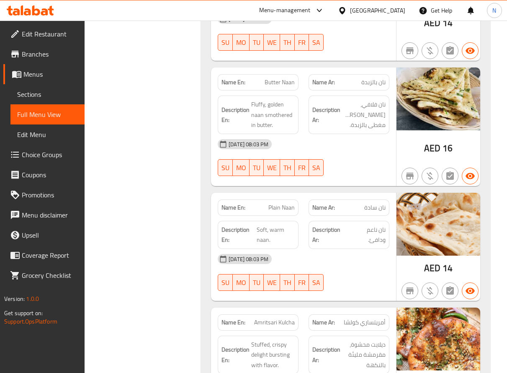
click at [49, 250] on span "Coverage Report" at bounding box center [50, 255] width 56 height 10
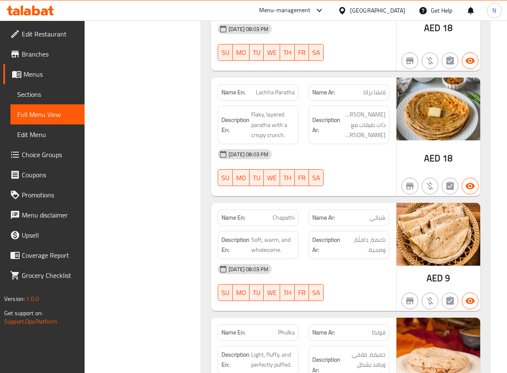
scroll to position [14886, 0]
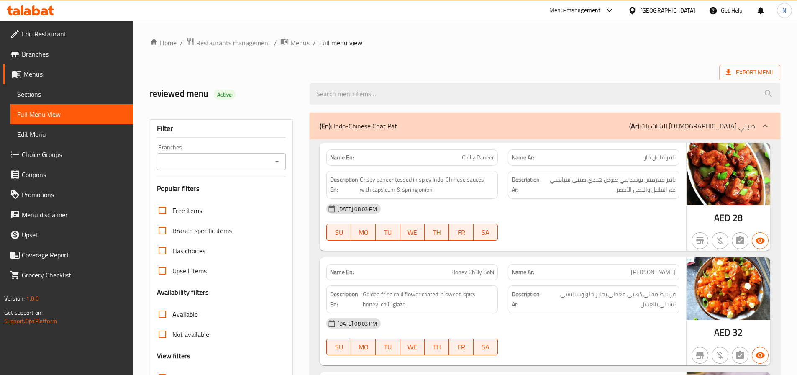
scroll to position [84, 0]
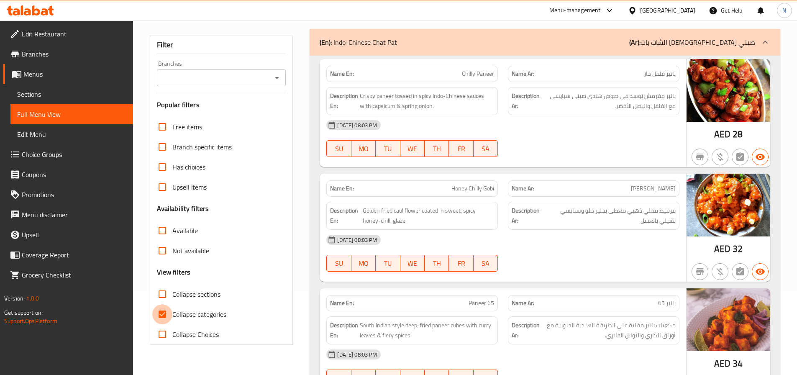
click at [164, 317] on input "Collapse categories" at bounding box center [162, 314] width 20 height 20
checkbox input "false"
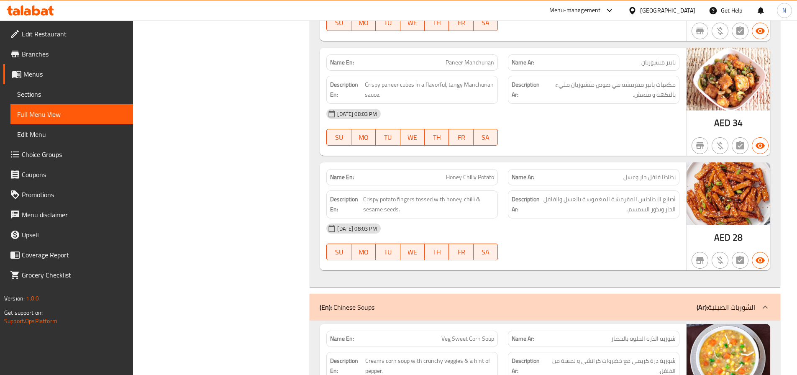
scroll to position [670, 0]
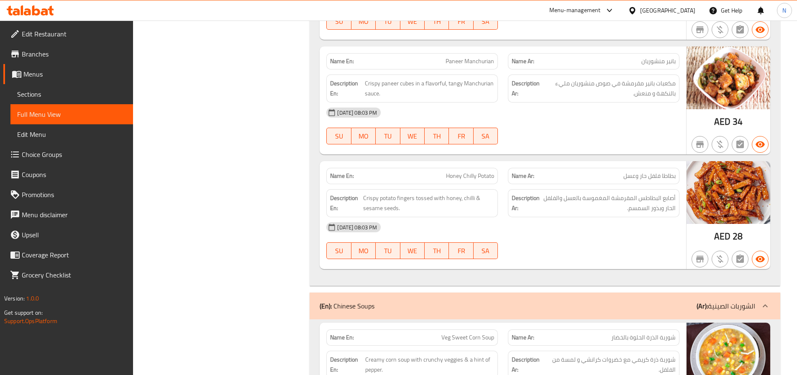
click at [466, 175] on span "Honey Chilly Potato" at bounding box center [470, 176] width 48 height 9
copy span "Honey Chilly Potato"
click at [81, 95] on span "Sections" at bounding box center [71, 94] width 109 height 10
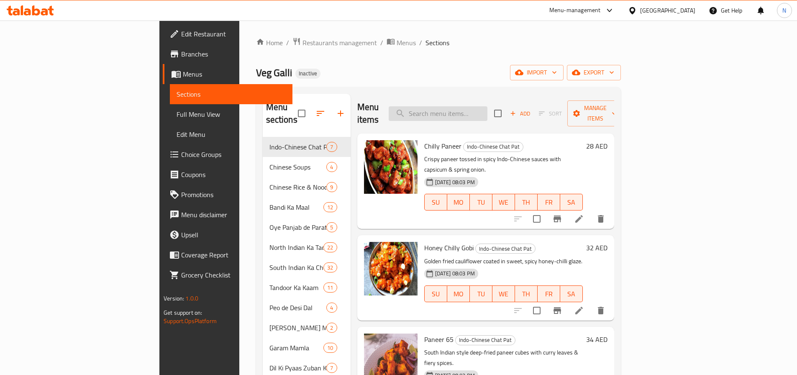
click at [488, 108] on input "search" at bounding box center [438, 113] width 99 height 15
paste input "Honey Chilly Potato"
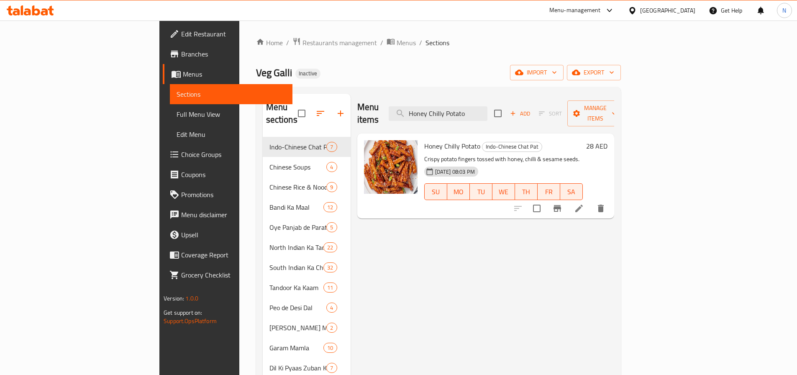
type input "Honey Chilly Potato"
click at [591, 201] on li at bounding box center [579, 208] width 23 height 15
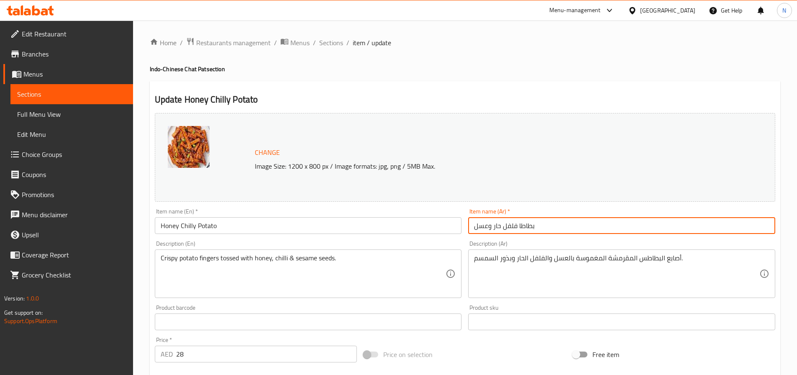
drag, startPoint x: 494, startPoint y: 227, endPoint x: 520, endPoint y: 236, distance: 27.3
click at [520, 236] on div "Item name (Ar)   * بطاطا فلفل حار وعسل Item name (Ar) *" at bounding box center [622, 221] width 314 height 32
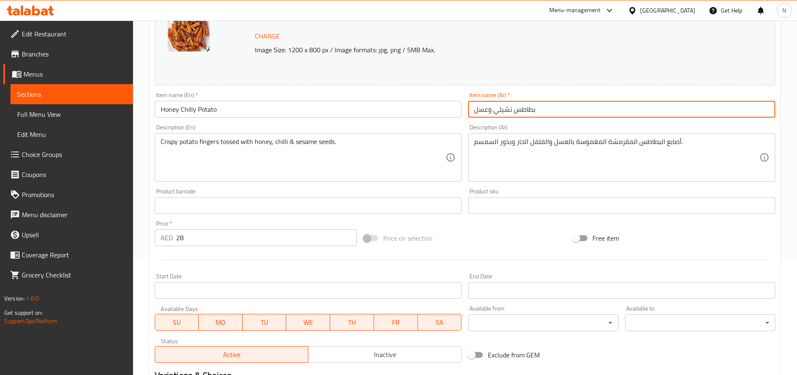
scroll to position [229, 0]
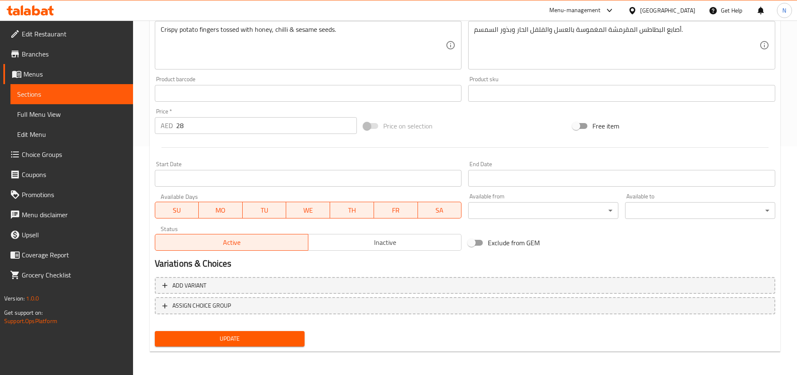
type input "بطاطس تشيلي وعسل"
click at [235, 337] on span "Update" at bounding box center [230, 339] width 137 height 10
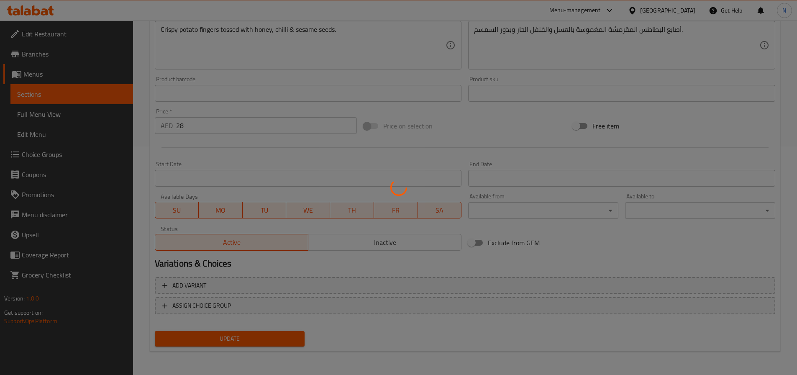
scroll to position [0, 0]
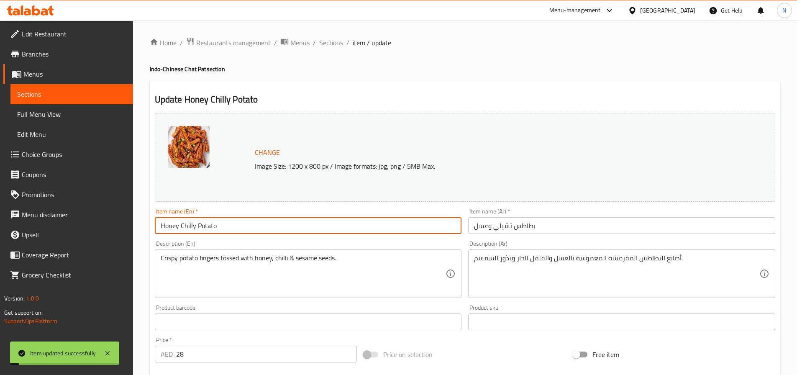
click at [200, 226] on input "Honey Chilly Potato" at bounding box center [308, 225] width 307 height 17
click at [54, 109] on span "Full Menu View" at bounding box center [71, 114] width 109 height 10
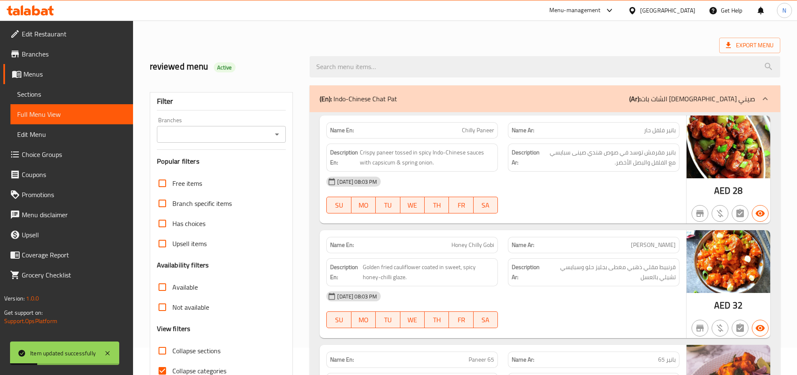
scroll to position [209, 0]
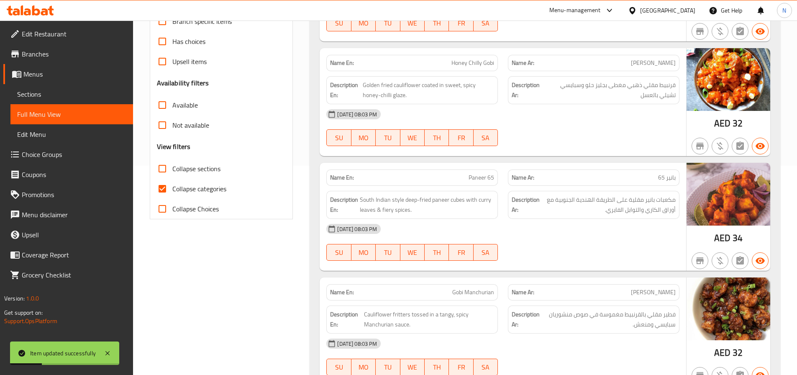
click at [166, 189] on input "Collapse categories" at bounding box center [162, 189] width 20 height 20
checkbox input "false"
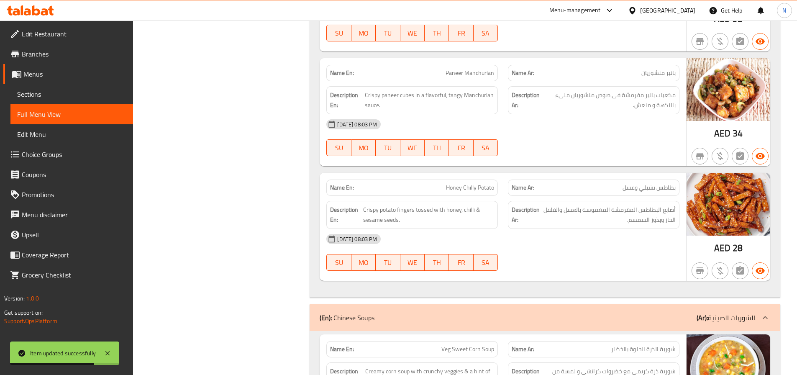
click at [607, 271] on div at bounding box center [594, 271] width 182 height 10
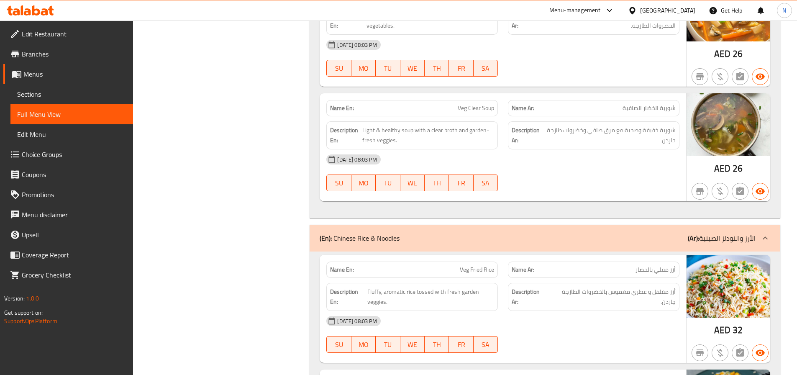
scroll to position [1244, 0]
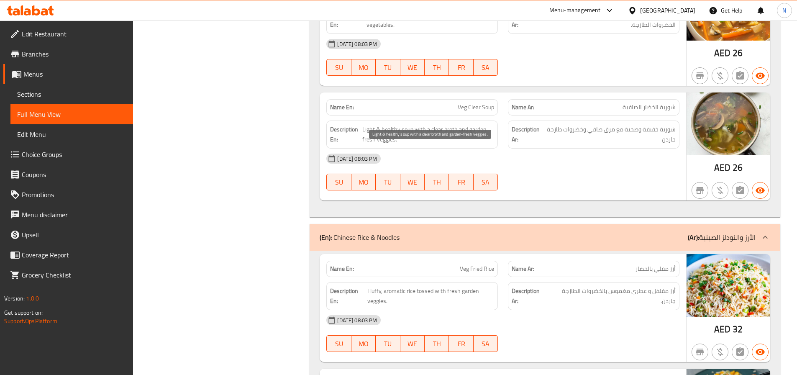
click at [458, 129] on span "Light & healthy soup with a clear broth and garden-fresh veggies." at bounding box center [428, 134] width 132 height 21
copy span "broth"
click at [624, 181] on div "[DATE] 08:03 PM SU MO TU WE TH FR SA" at bounding box center [502, 172] width 363 height 47
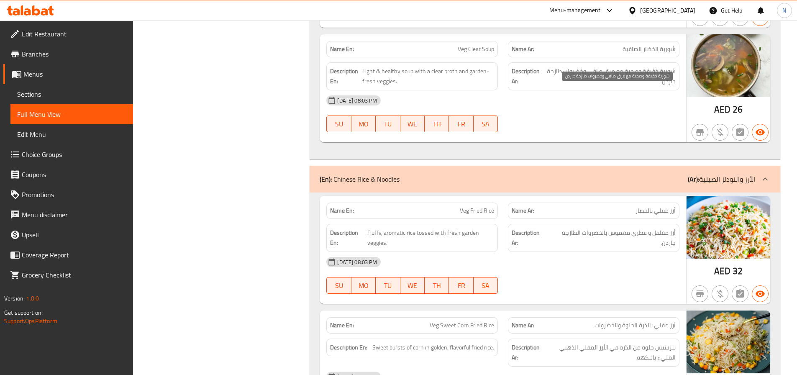
scroll to position [1453, 0]
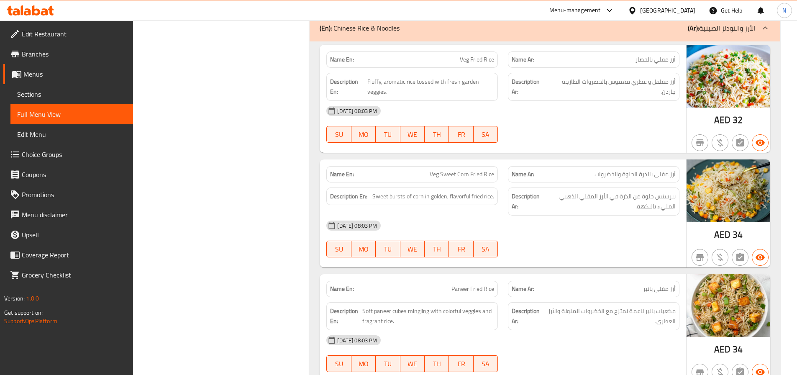
click at [653, 174] on span "أرز مقلي بالذرة الحلوة والخضروات" at bounding box center [635, 174] width 81 height 9
copy span "أرز مقلي بالذرة الحلوة والخضروات"
click at [443, 176] on span "Veg Sweet Corn Fried Rice" at bounding box center [462, 174] width 64 height 9
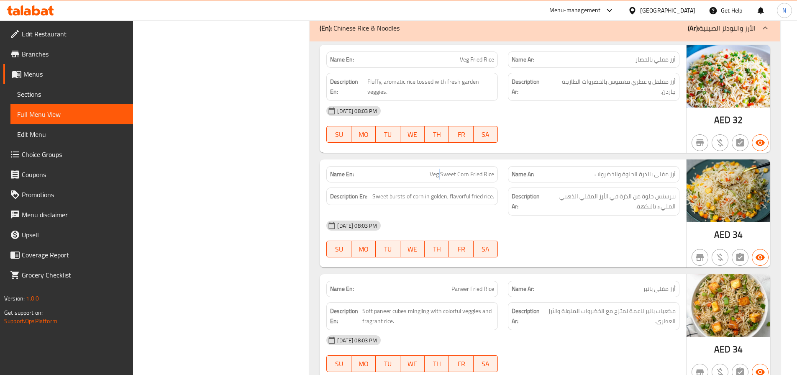
click at [443, 176] on span "Veg Sweet Corn Fried Rice" at bounding box center [462, 174] width 64 height 9
copy span "Veg Sweet Corn Fried Rice"
click at [99, 94] on span "Sections" at bounding box center [71, 94] width 109 height 10
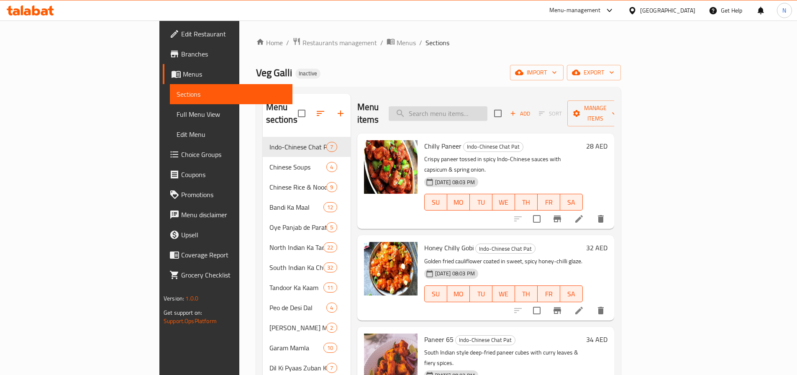
click at [488, 112] on input "search" at bounding box center [438, 113] width 99 height 15
paste input "Veg Sweet Corn Fried Rice"
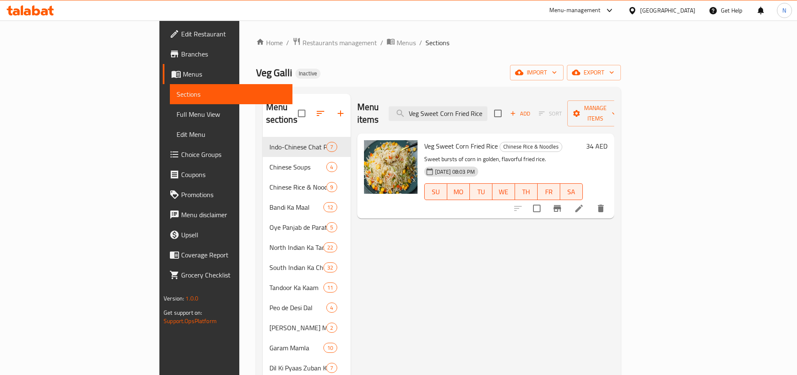
type input "Veg Sweet Corn Fried Rice"
click at [584, 203] on icon at bounding box center [579, 208] width 10 height 10
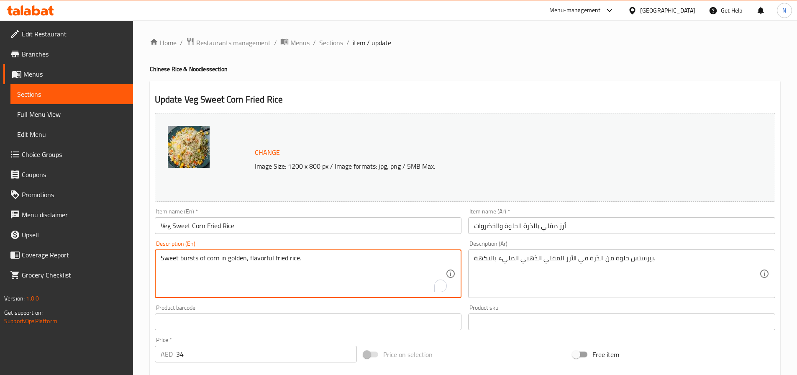
click at [215, 258] on textarea "Sweet bursts of corn in golden, flavorful fried rice." at bounding box center [303, 274] width 285 height 40
click at [186, 260] on textarea "Sweet bursts of corn in golden, flavorful fried rice." at bounding box center [303, 274] width 285 height 40
click at [262, 228] on input "Veg Sweet Corn Fried Rice" at bounding box center [308, 225] width 307 height 17
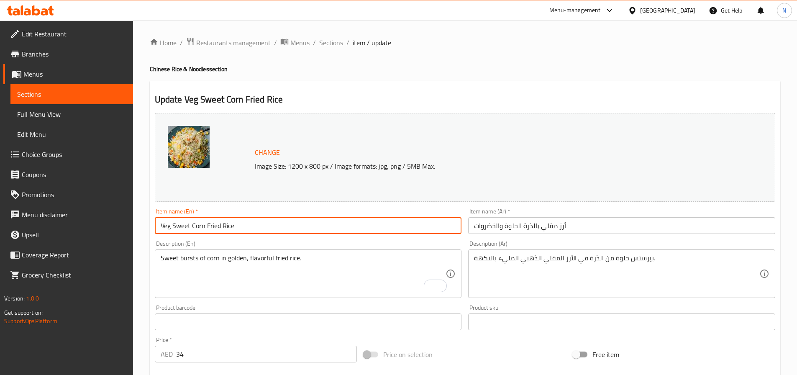
click at [262, 228] on input "Veg Sweet Corn Fried Rice" at bounding box center [308, 225] width 307 height 17
drag, startPoint x: 97, startPoint y: 118, endPoint x: 88, endPoint y: 1, distance: 117.1
click at [97, 118] on span "Full Menu View" at bounding box center [71, 114] width 109 height 10
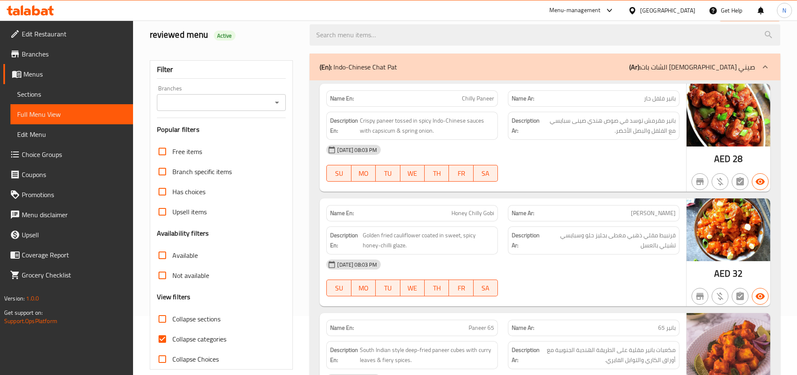
scroll to position [126, 0]
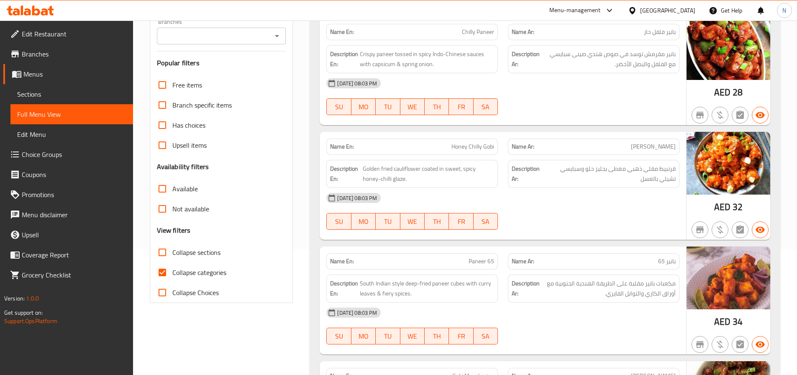
click at [167, 271] on input "Collapse categories" at bounding box center [162, 272] width 20 height 20
checkbox input "false"
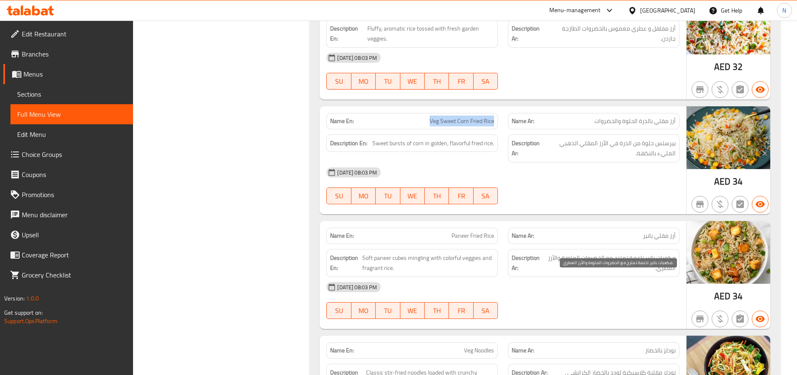
scroll to position [1565, 0]
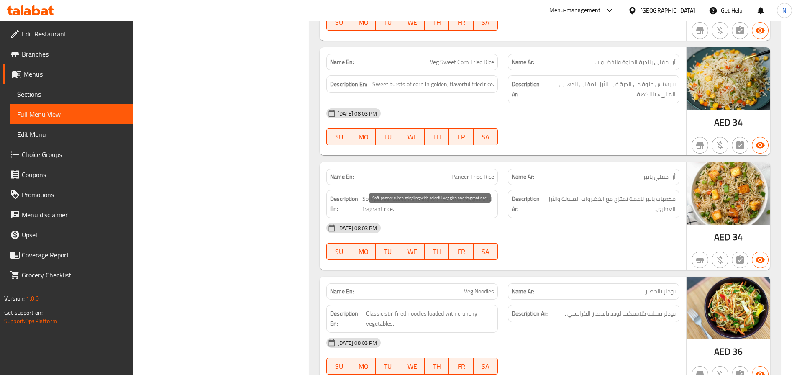
click at [419, 203] on span "Soft paneer cubes mingling with colorful veggies and fragrant rice." at bounding box center [428, 204] width 132 height 21
click at [413, 202] on div at bounding box center [413, 202] width 0 height 0
click at [540, 213] on strong "Description Ar:" at bounding box center [527, 204] width 31 height 21
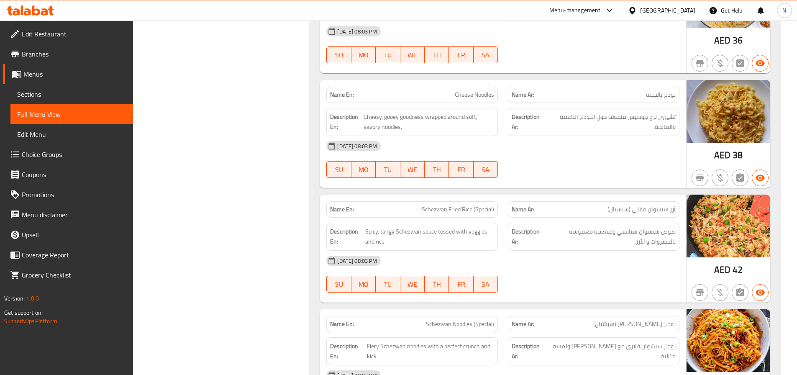
scroll to position [2068, 0]
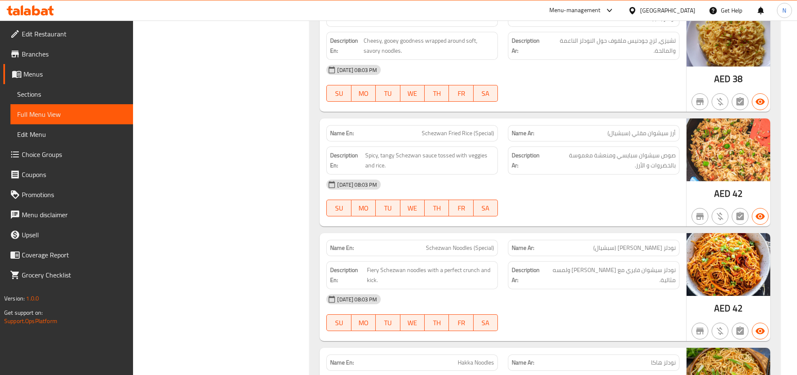
click at [626, 129] on span "أرز سيشوان مقلي (سبشيال)" at bounding box center [642, 133] width 68 height 9
copy span "سبشيال"
click at [475, 129] on span "Schezwan Fried Rice (Special)" at bounding box center [458, 133] width 72 height 9
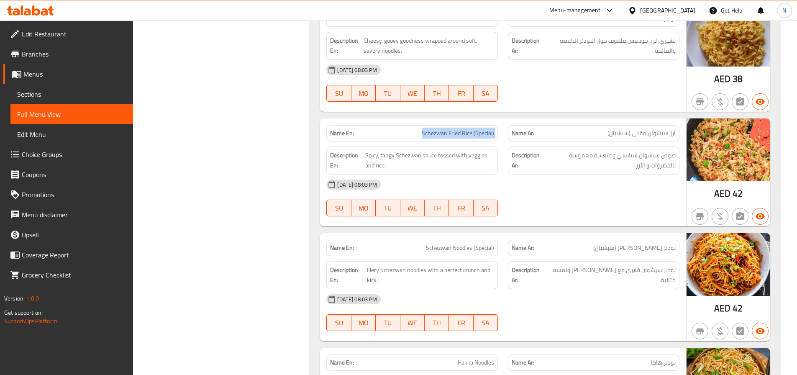
click at [475, 129] on span "Schezwan Fried Rice (Special)" at bounding box center [458, 133] width 72 height 9
copy span "Schezwan Fried Rice (Special)"
click at [42, 99] on span "Sections" at bounding box center [71, 94] width 109 height 10
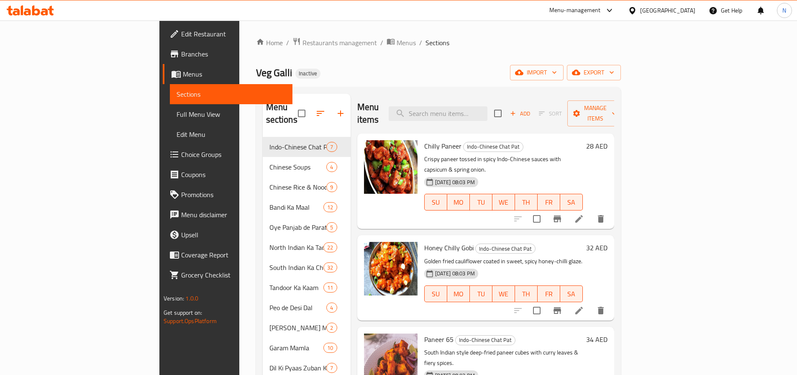
paste input "Schezwan Fried Rice (Special)"
drag, startPoint x: 504, startPoint y: 111, endPoint x: 537, endPoint y: 121, distance: 34.7
click at [488, 111] on input "search" at bounding box center [438, 113] width 99 height 15
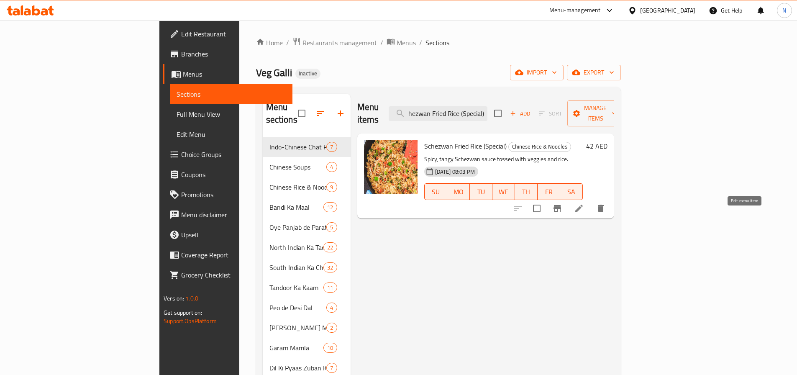
type input "Schezwan Fried Rice (Special)"
click at [584, 203] on icon at bounding box center [579, 208] width 10 height 10
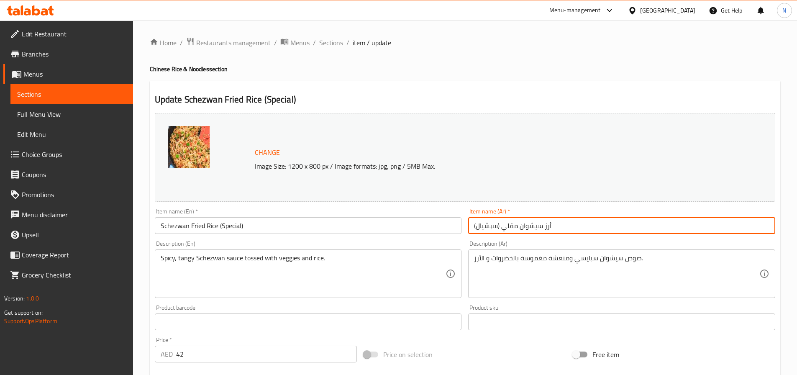
click at [495, 227] on input "أرز سيشوان مقلي (سبشيال)" at bounding box center [621, 225] width 307 height 17
click at [496, 230] on input "أرز سيشوان مقلي (سبيشيال)" at bounding box center [621, 225] width 307 height 17
type input "أرز سيشوان مقلي (سبيشيال)"
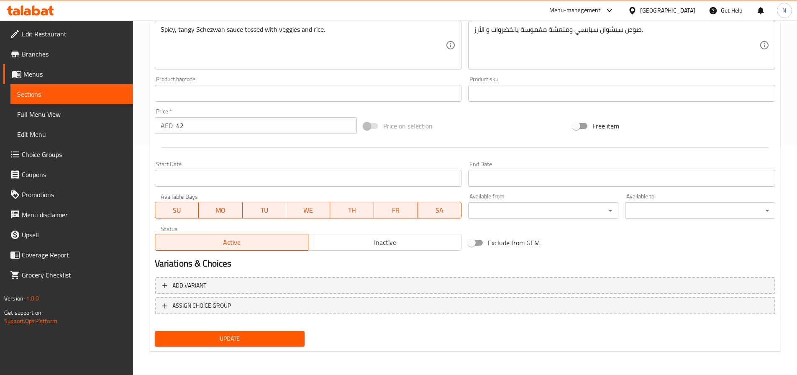
click at [262, 339] on span "Update" at bounding box center [230, 339] width 137 height 10
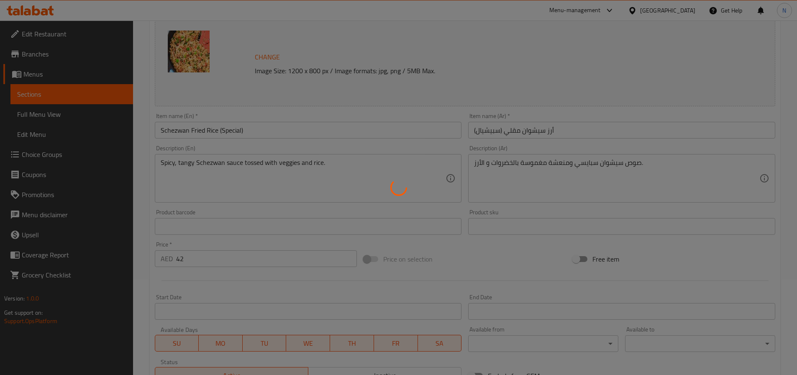
scroll to position [19, 0]
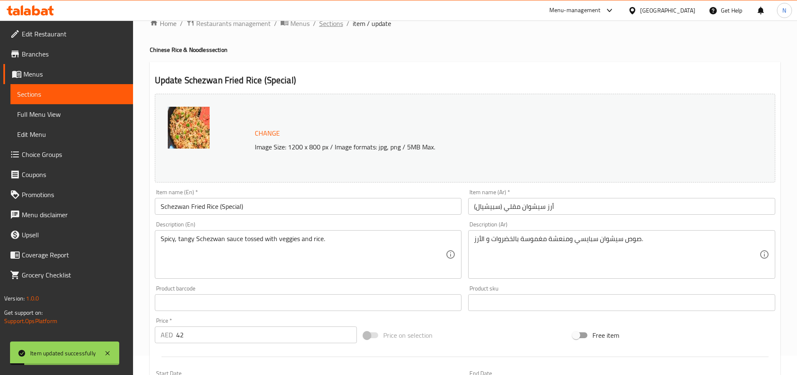
click at [334, 25] on span "Sections" at bounding box center [331, 23] width 24 height 10
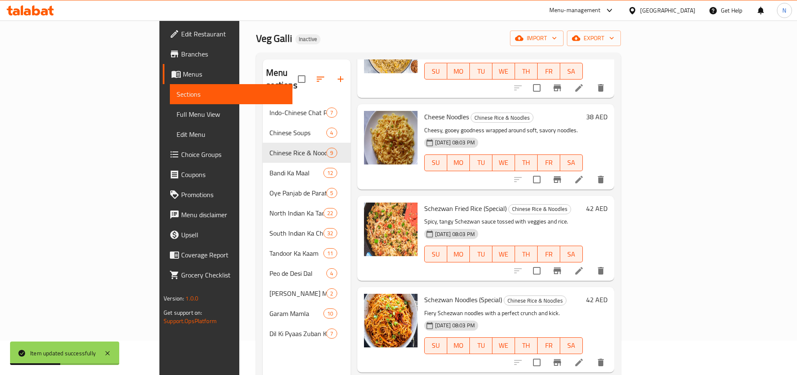
scroll to position [61, 0]
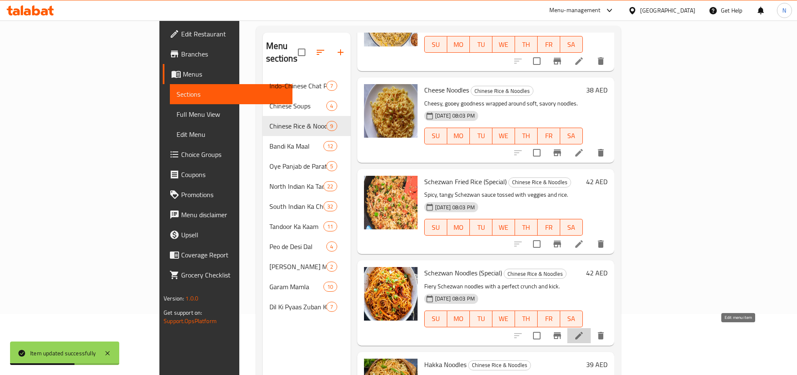
click at [584, 331] on icon at bounding box center [579, 336] width 10 height 10
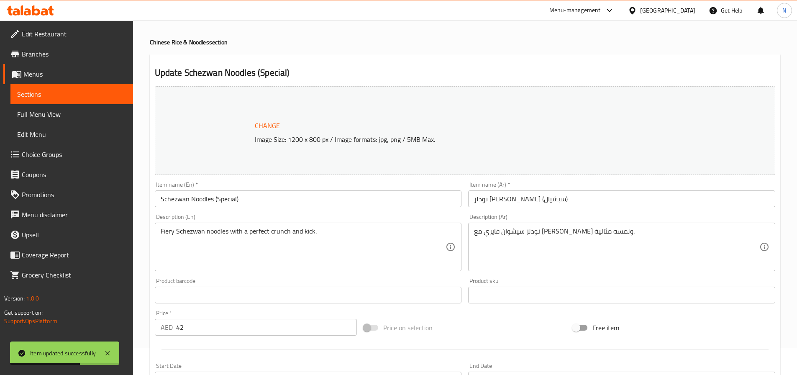
scroll to position [61, 0]
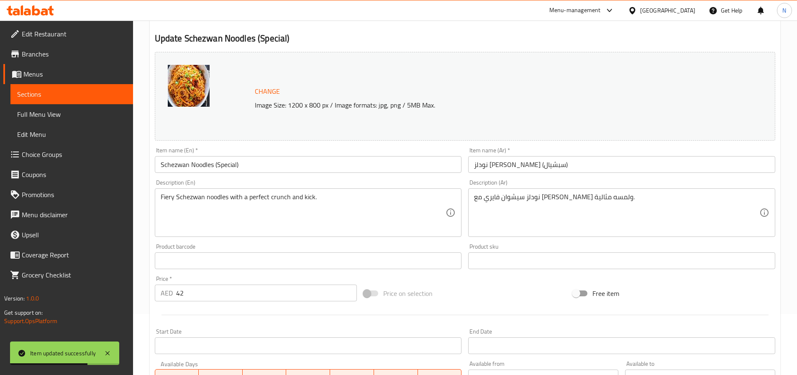
click at [497, 165] on input "نودلز سيشوان (سبشيال)" at bounding box center [621, 164] width 307 height 17
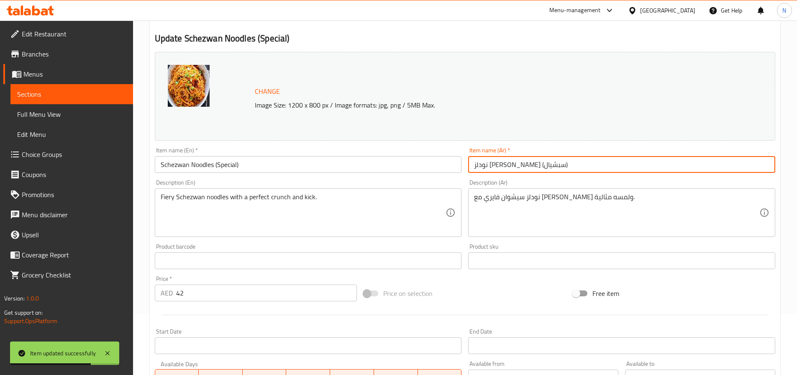
click at [497, 165] on input "نودلز سيشوان (سبشيال)" at bounding box center [621, 164] width 307 height 17
paste input "ي"
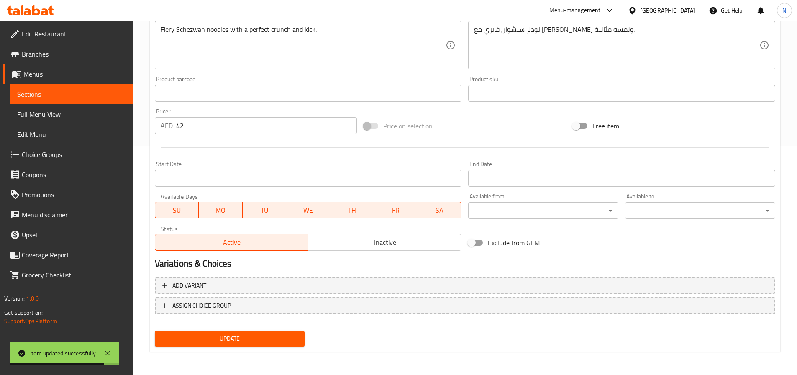
type input "نودلز [PERSON_NAME] (سبيشيال)"
drag, startPoint x: 242, startPoint y: 334, endPoint x: 248, endPoint y: 329, distance: 8.0
click at [241, 334] on button "Update" at bounding box center [230, 338] width 150 height 15
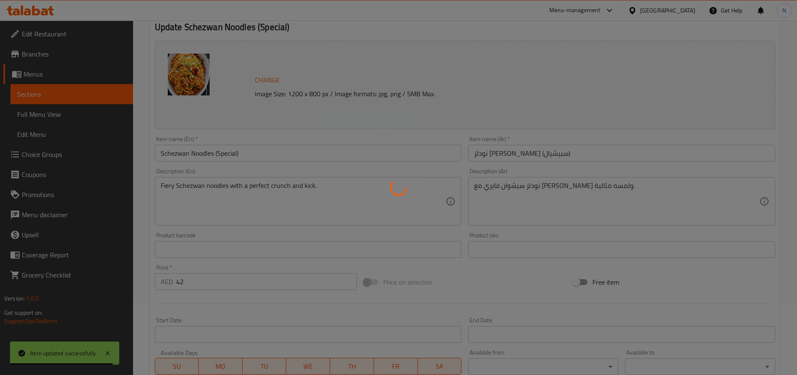
scroll to position [0, 0]
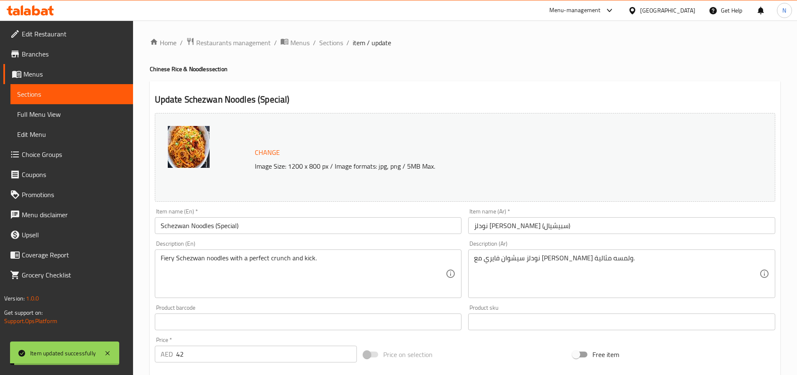
click at [277, 100] on h2 "Update Schezwan Noodles (Special)" at bounding box center [465, 99] width 621 height 13
copy h2 "Special"
click at [346, 40] on ol "Home / Restaurants management / Menus / Sections / item / update" at bounding box center [465, 42] width 631 height 11
click at [339, 44] on span "Sections" at bounding box center [331, 43] width 24 height 10
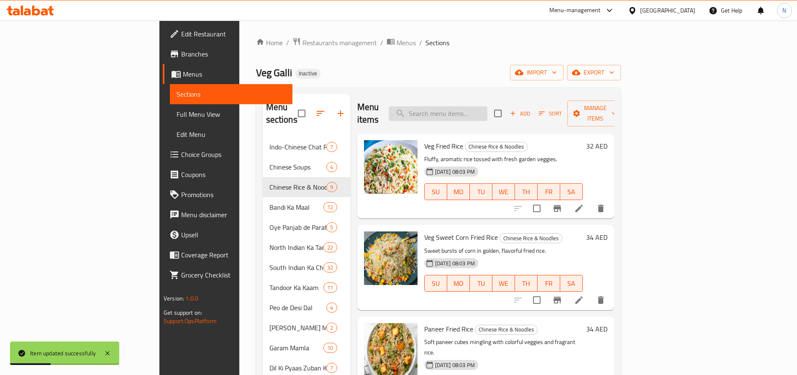
click at [488, 106] on input "search" at bounding box center [438, 113] width 99 height 15
paste input "Special"
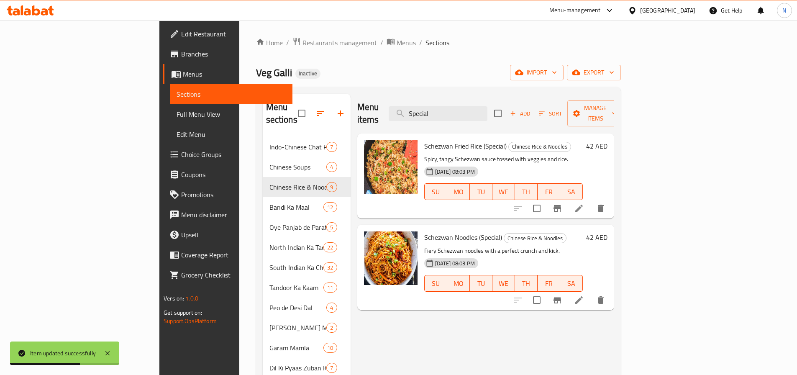
type input "Special"
click at [424, 231] on span "Schezwan Noodles (Special)" at bounding box center [463, 237] width 78 height 13
copy h6 "Schezwan Noodles (Special)"
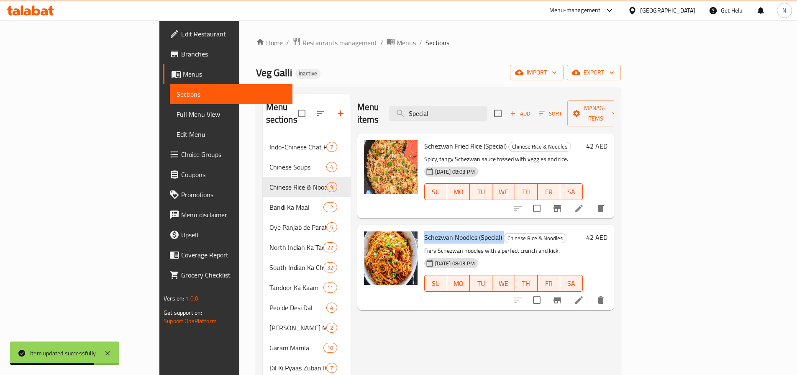
click at [177, 118] on span "Full Menu View" at bounding box center [231, 114] width 109 height 10
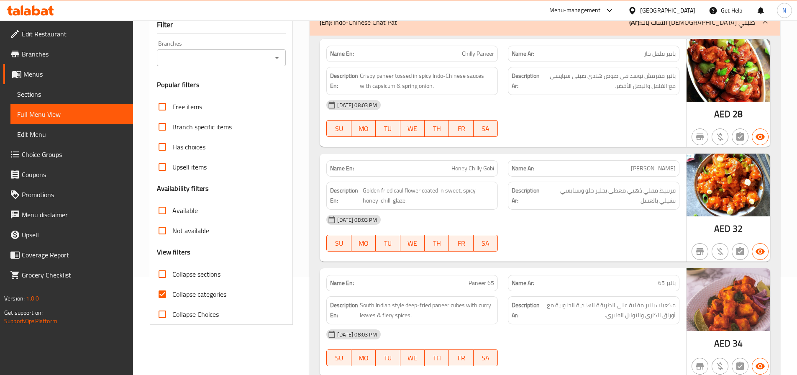
scroll to position [335, 0]
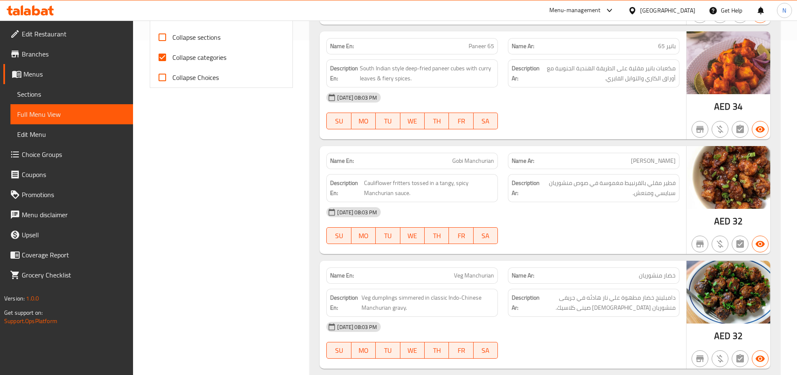
click at [164, 57] on input "Collapse categories" at bounding box center [162, 57] width 20 height 20
checkbox input "false"
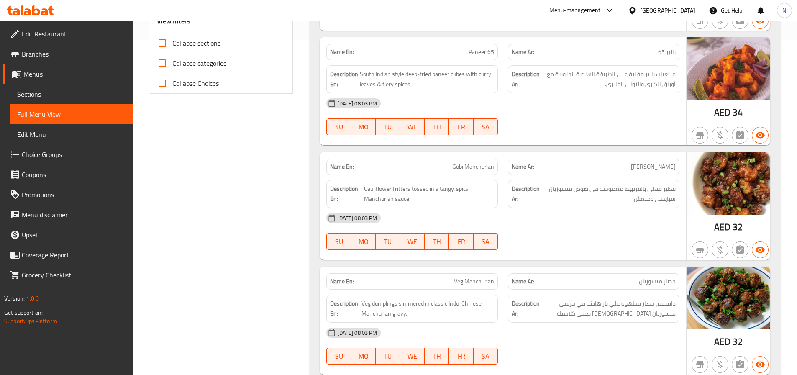
scroll to position [2118, 0]
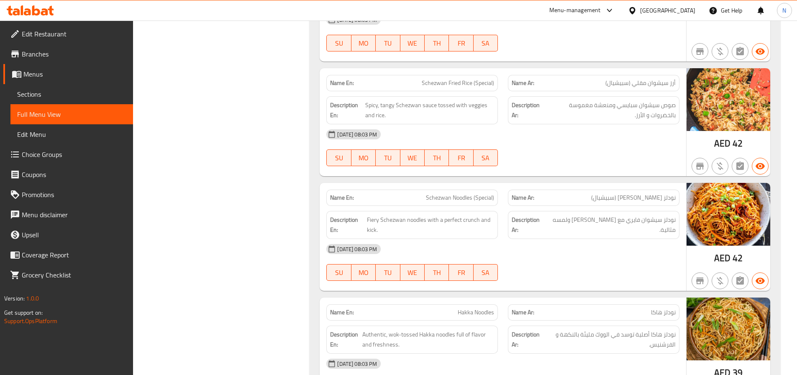
click at [606, 258] on div "08-09-2025 08:03 PM SU MO TU WE TH FR SA" at bounding box center [502, 262] width 363 height 47
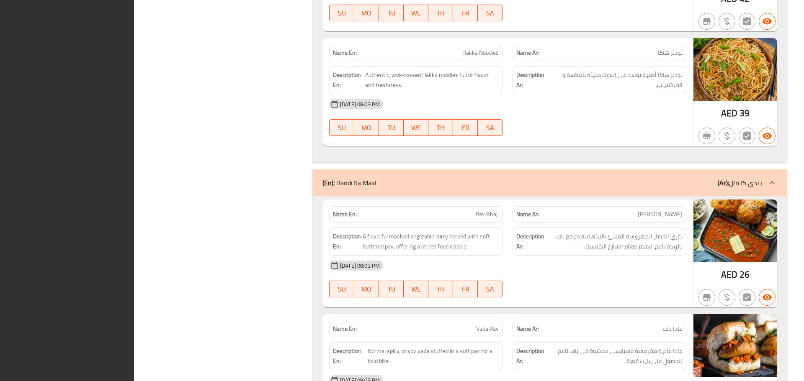
scroll to position [2675, 0]
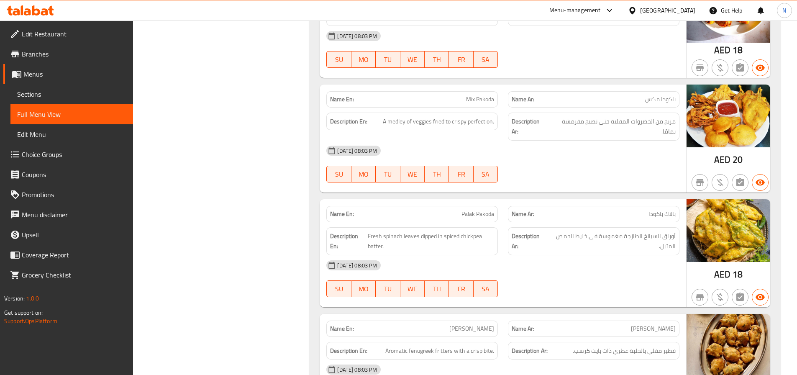
scroll to position [3085, 0]
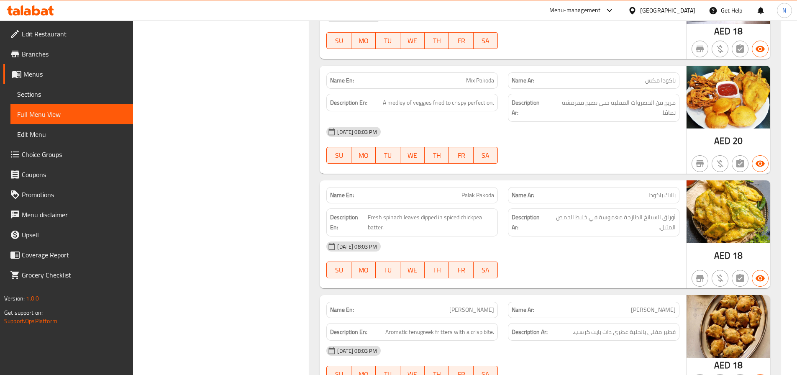
click at [479, 76] on div "Name En: Mix Pakoda" at bounding box center [412, 80] width 172 height 16
click at [486, 76] on span "Mix Pakoda" at bounding box center [480, 80] width 28 height 9
copy span "Mix Pakoda"
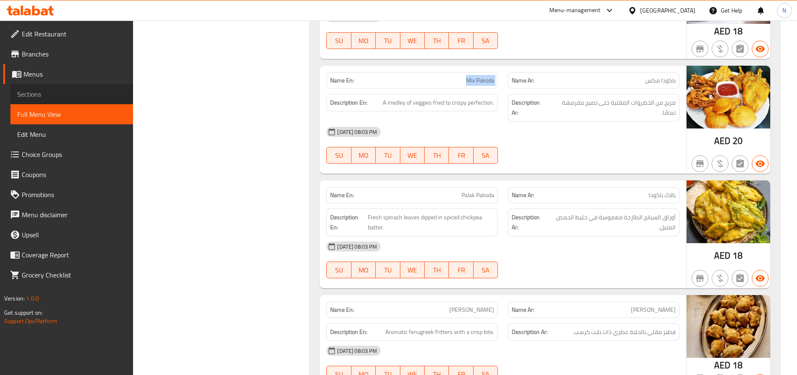
click at [82, 95] on span "Sections" at bounding box center [71, 94] width 109 height 10
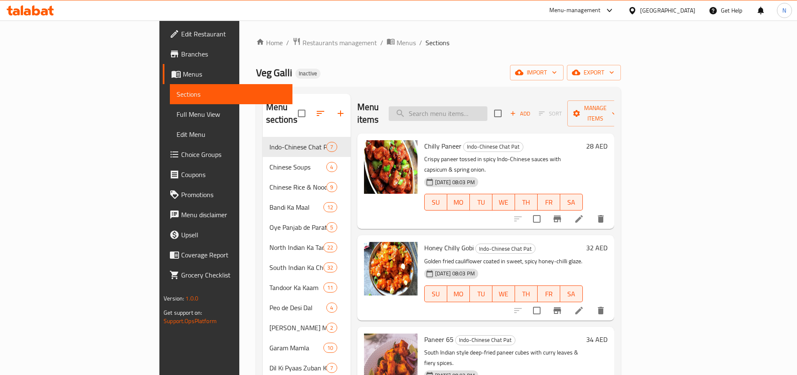
click at [488, 113] on input "search" at bounding box center [438, 113] width 99 height 15
paste input "Mix Pakoda"
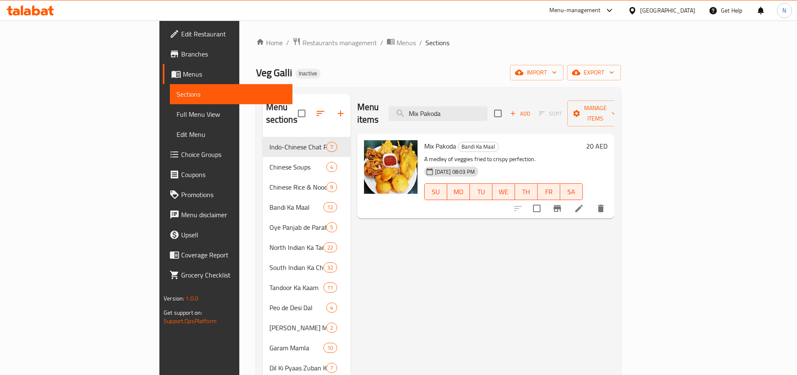
type input "Mix Pakoda"
click at [583, 205] on icon at bounding box center [580, 209] width 8 height 8
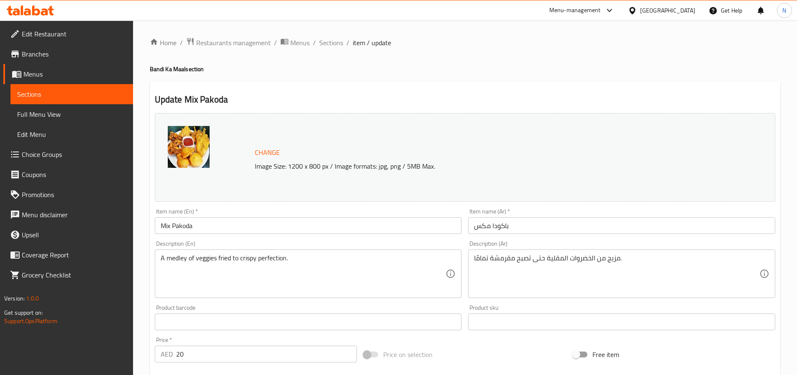
click at [490, 226] on input "باكودا مكس" at bounding box center [621, 225] width 307 height 17
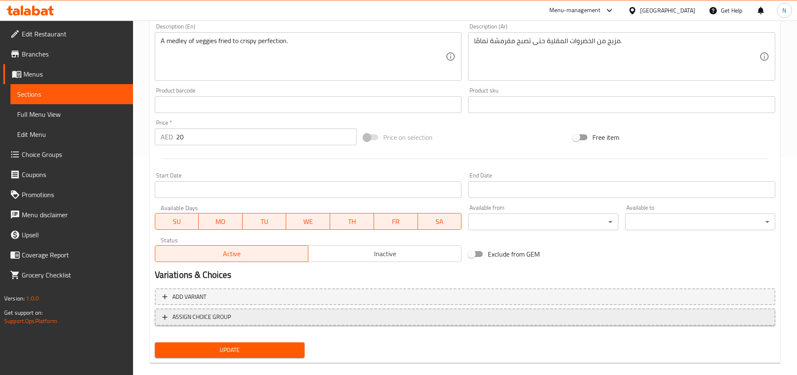
scroll to position [229, 0]
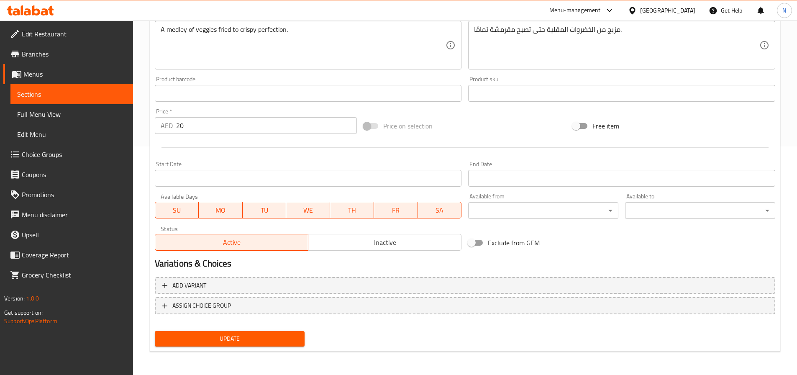
type input "باكودا ميكس"
click at [282, 339] on span "Update" at bounding box center [230, 339] width 137 height 10
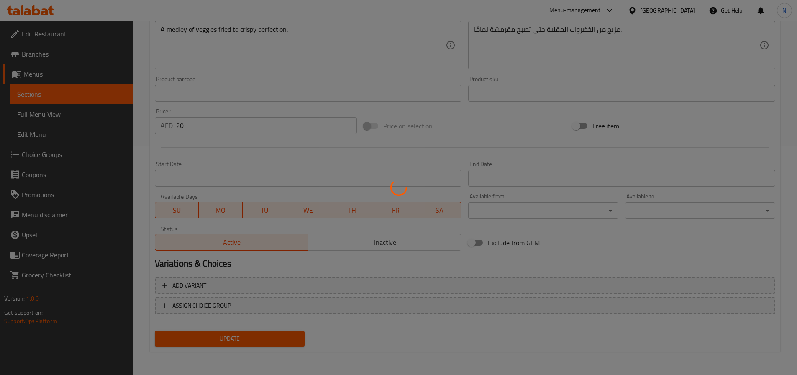
scroll to position [0, 0]
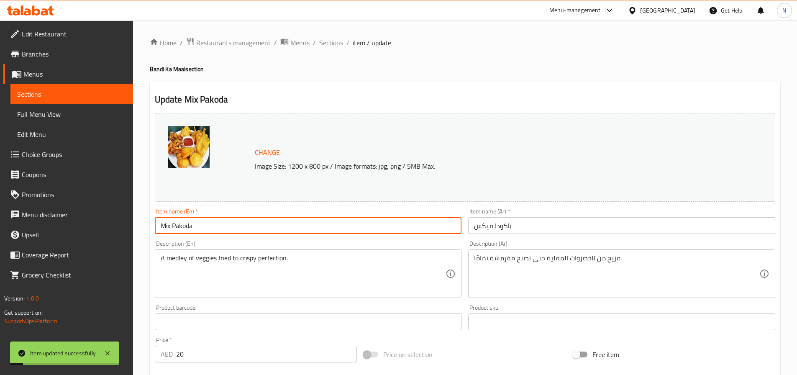
click at [257, 230] on input "Mix Pakoda" at bounding box center [308, 225] width 307 height 17
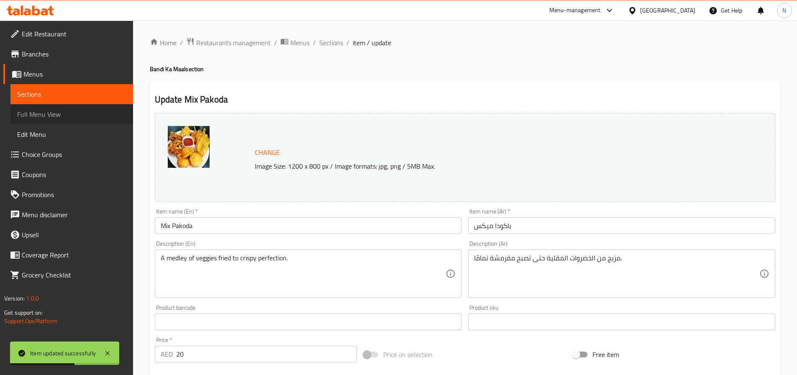
click at [54, 111] on span "Full Menu View" at bounding box center [71, 114] width 109 height 10
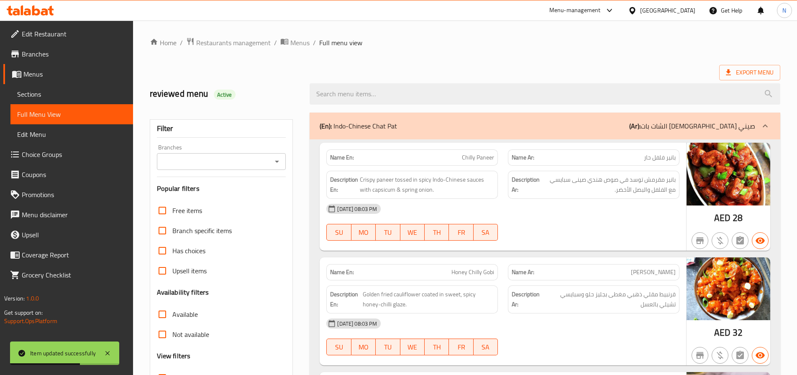
scroll to position [251, 0]
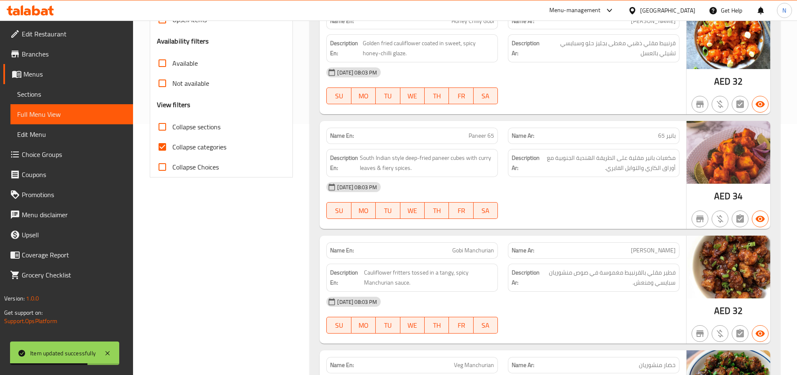
click at [162, 145] on input "Collapse categories" at bounding box center [162, 147] width 20 height 20
checkbox input "false"
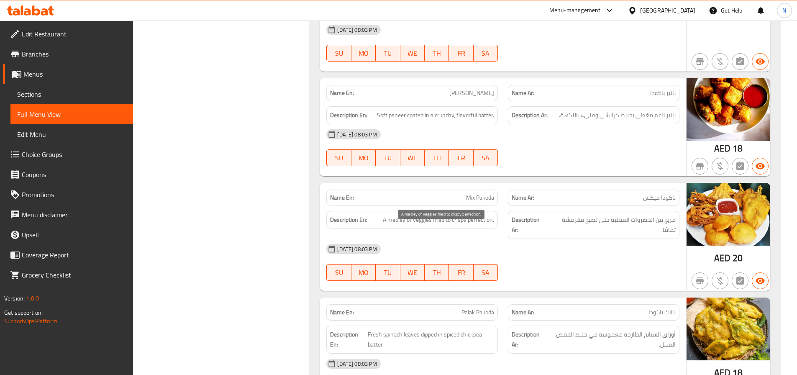
click at [481, 215] on span "A medley of veggies fried to crispy perfection." at bounding box center [438, 220] width 111 height 10
click at [475, 213] on div at bounding box center [475, 213] width 0 height 0
click at [614, 195] on div "Name Ar: باكودا ميكس" at bounding box center [594, 198] width 172 height 16
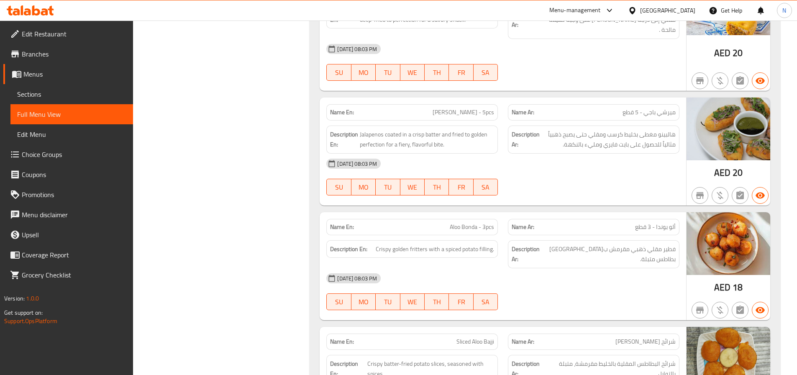
scroll to position [3554, 0]
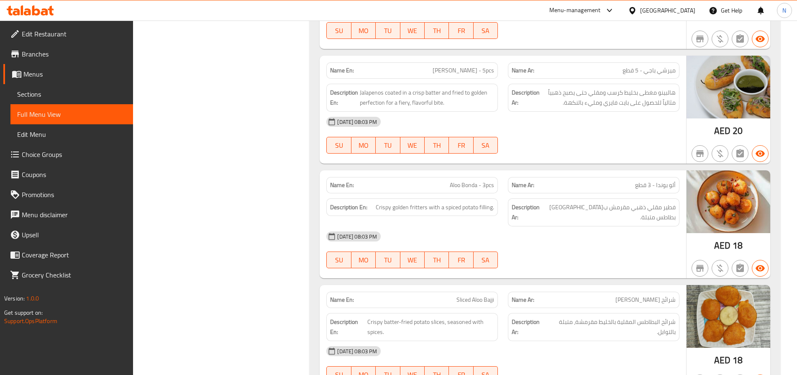
click at [481, 66] on span "[PERSON_NAME] - 5pcs" at bounding box center [464, 70] width 62 height 9
click at [632, 172] on div "Name Ar: ألو بوندا - 3 قطع" at bounding box center [594, 185] width 182 height 26
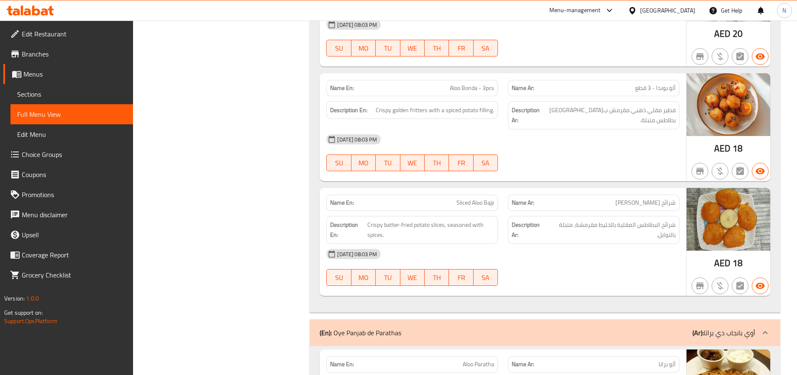
scroll to position [3637, 0]
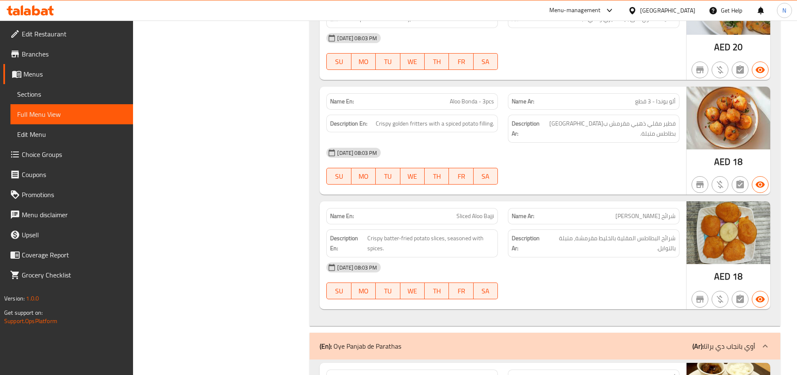
click at [476, 212] on span "Sliced Aloo Bajji" at bounding box center [476, 216] width 38 height 9
copy span "Sliced Aloo Bajji"
click at [465, 212] on span "Sliced Aloo Bajji" at bounding box center [476, 216] width 38 height 9
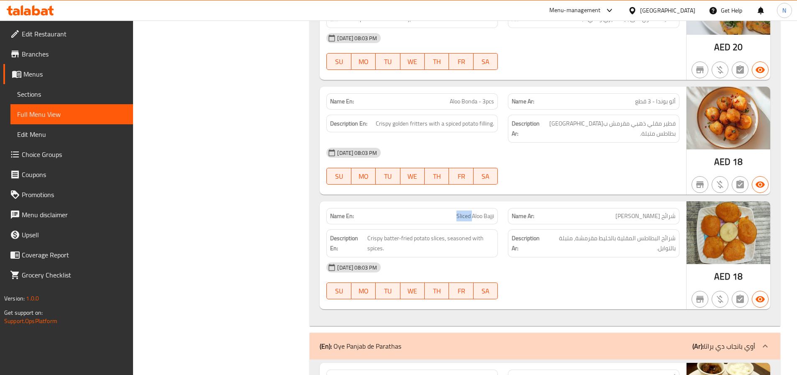
click at [465, 212] on span "Sliced Aloo Bajji" at bounding box center [476, 216] width 38 height 9
click at [490, 212] on span "Sliced Aloo Bajji" at bounding box center [476, 216] width 38 height 9
copy span "Sliced Aloo Bajji"
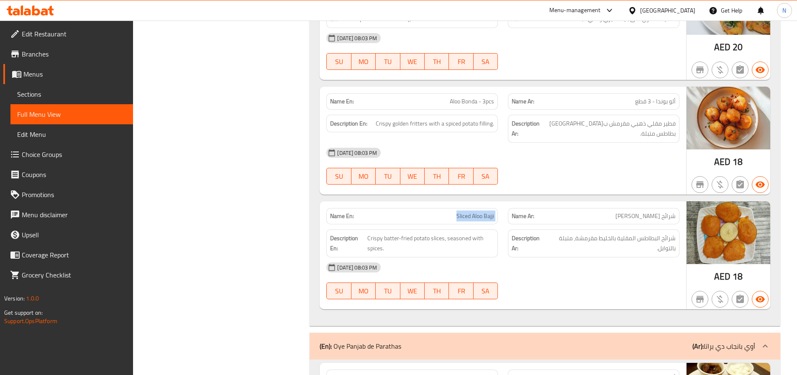
click at [482, 212] on span "Sliced Aloo Bajji" at bounding box center [476, 216] width 38 height 9
click at [483, 212] on span "Sliced Aloo Bajji" at bounding box center [476, 216] width 38 height 9
click at [477, 188] on div at bounding box center [477, 188] width 0 height 0
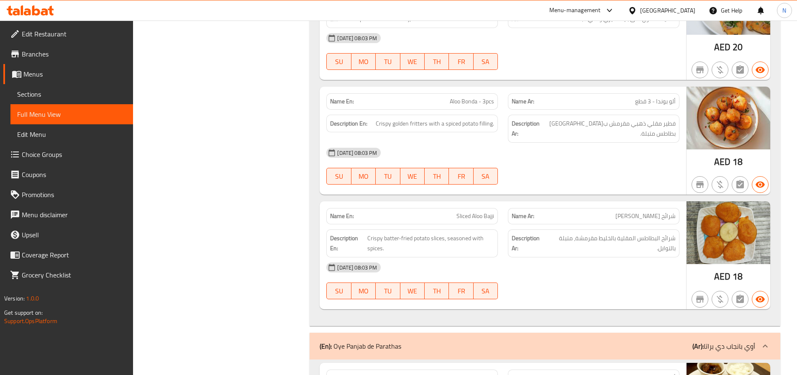
click at [584, 229] on div "Description Ar: شرائح البطاطس المقلية بالخليط مقرمشة، متبلة بالتوابل." at bounding box center [594, 243] width 172 height 28
click at [470, 212] on span "Sliced Aloo Bajji" at bounding box center [476, 216] width 38 height 9
copy span "Sliced"
click at [486, 208] on div "Name En: Sliced Aloo Bajji" at bounding box center [412, 216] width 172 height 16
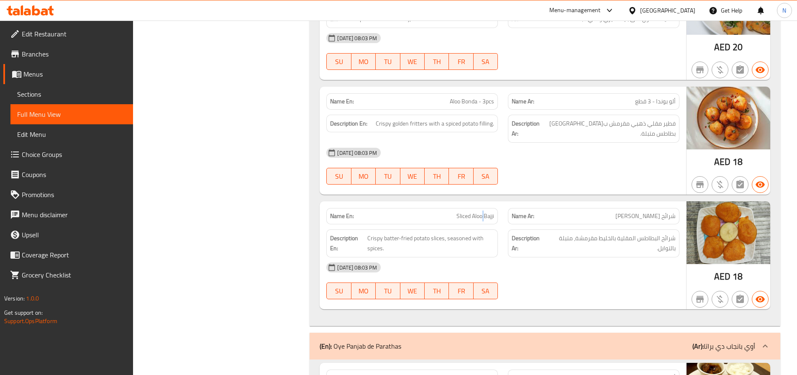
click at [486, 208] on div "Name En: Sliced Aloo Bajji" at bounding box center [412, 216] width 172 height 16
click at [484, 212] on span "Sliced Aloo Bajji" at bounding box center [476, 216] width 38 height 9
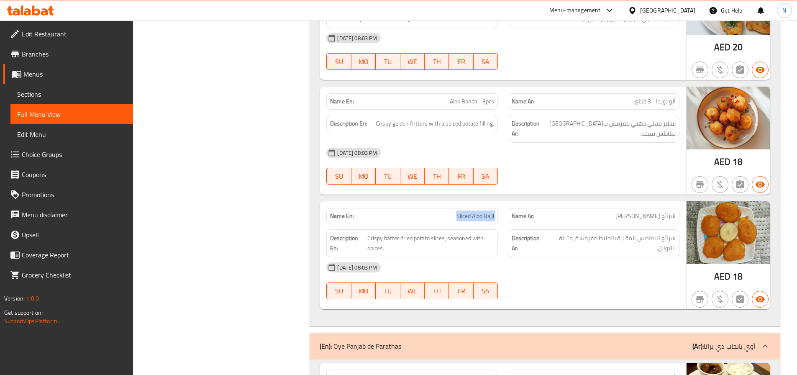
click at [484, 212] on span "Sliced Aloo Bajji" at bounding box center [476, 216] width 38 height 9
copy span "Sliced Aloo Bajji"
click at [67, 93] on span "Sections" at bounding box center [71, 94] width 109 height 10
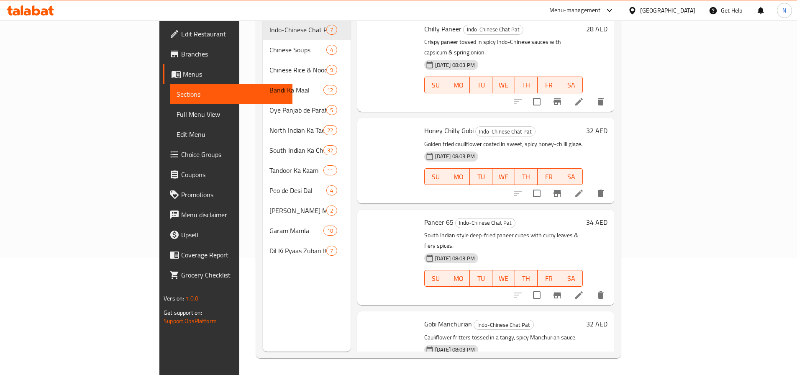
scroll to position [2815, 0]
click at [211, 84] on html "​ Menu-management United Arab Emirates Get Help N Edit Restaurant Branches Menu…" at bounding box center [398, 81] width 797 height 396
click at [170, 87] on link "Sections" at bounding box center [231, 94] width 123 height 20
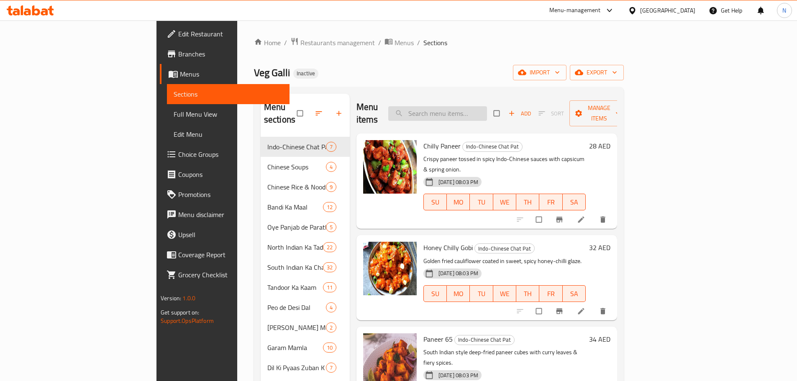
paste input "Sliced Aloo Bajji"
click at [486, 107] on input "search" at bounding box center [437, 113] width 99 height 15
type input "Sliced Aloo Bajji"
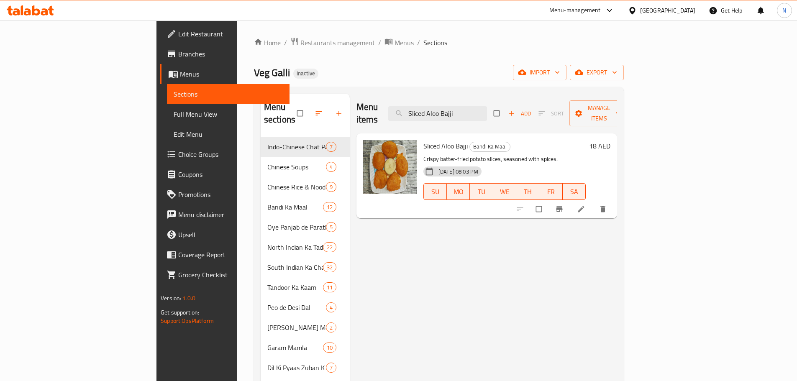
click at [586, 205] on icon at bounding box center [581, 209] width 8 height 8
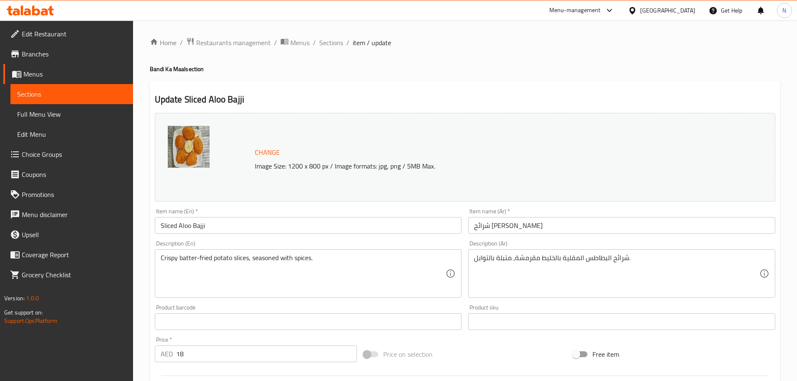
click at [507, 227] on input "شرائح [PERSON_NAME]" at bounding box center [621, 225] width 307 height 17
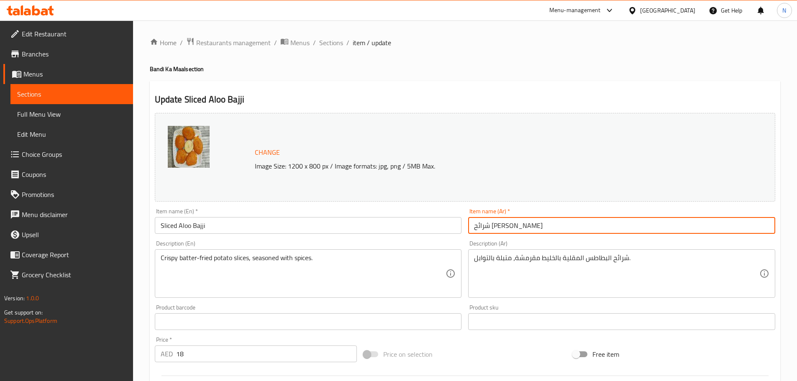
click at [507, 227] on input "شرائح [PERSON_NAME]" at bounding box center [621, 225] width 307 height 17
click at [509, 224] on input "ألو باجي" at bounding box center [621, 225] width 307 height 17
paste input "مقطع"
type input "ألو باجي مقطع"
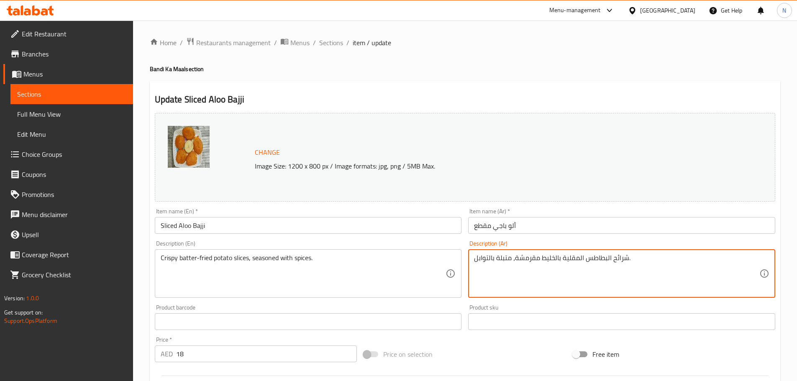
scroll to position [222, 0]
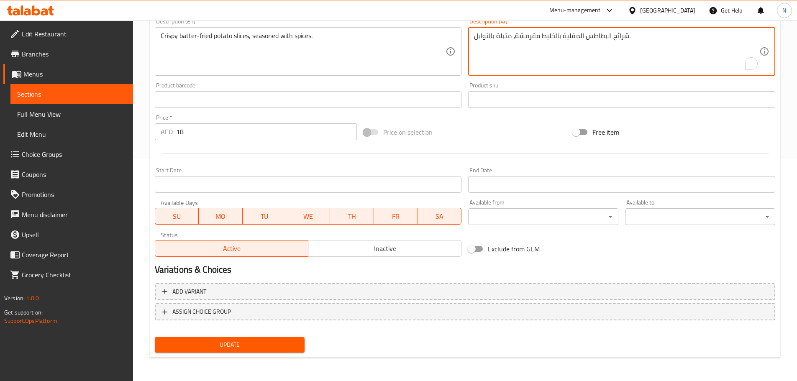
click at [268, 346] on span "Update" at bounding box center [230, 345] width 137 height 10
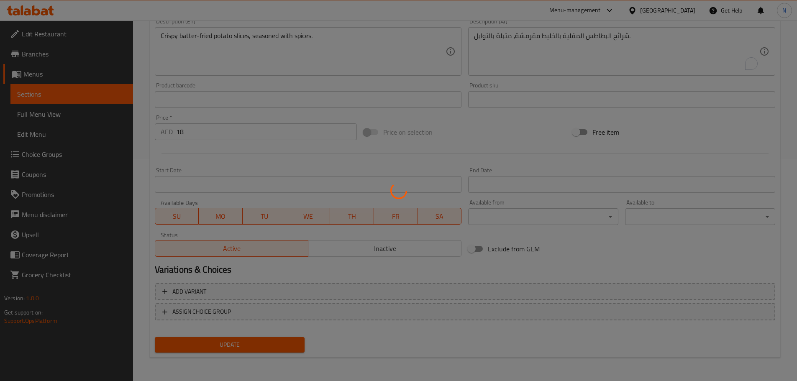
scroll to position [0, 0]
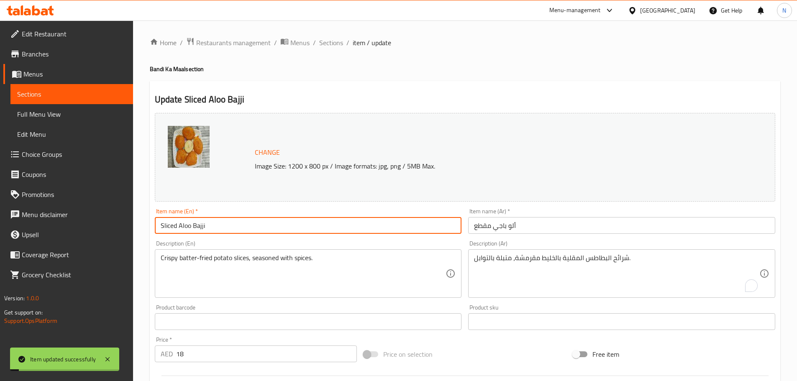
click at [199, 227] on input "Sliced Aloo Bajji" at bounding box center [308, 225] width 307 height 17
click at [67, 113] on span "Full Menu View" at bounding box center [71, 114] width 109 height 10
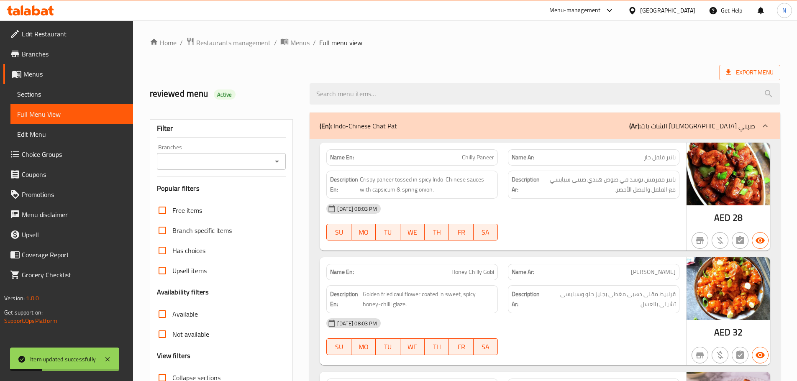
scroll to position [167, 0]
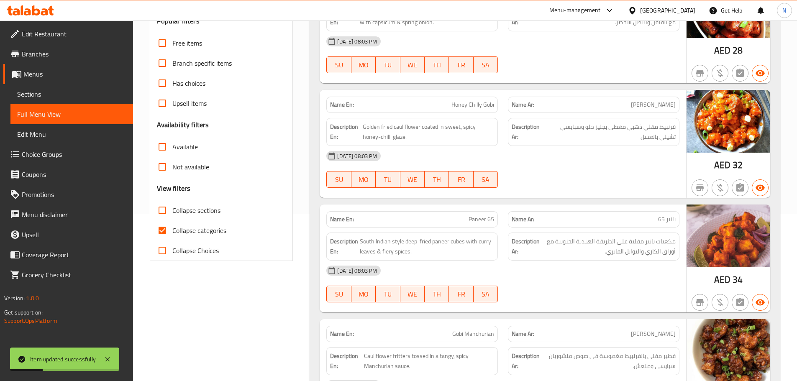
click at [164, 230] on input "Collapse categories" at bounding box center [162, 231] width 20 height 20
checkbox input "false"
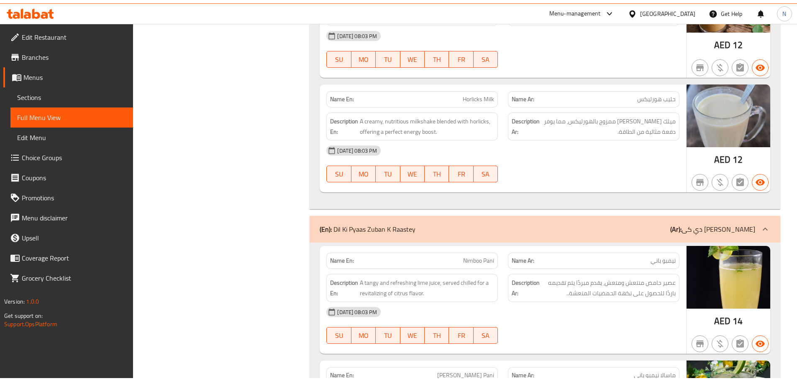
scroll to position [13730, 0]
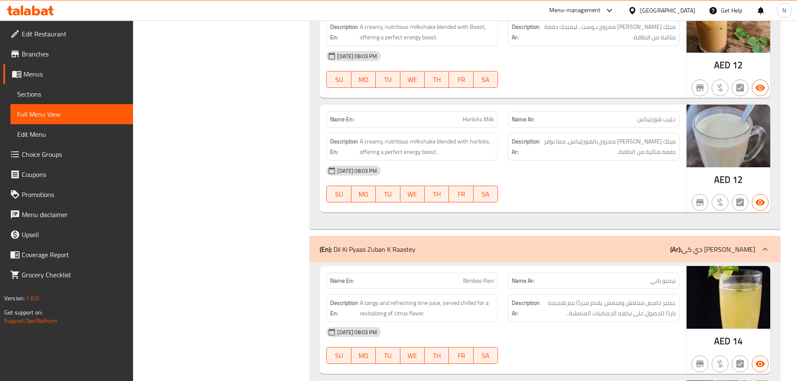
click at [765, 248] on icon at bounding box center [765, 249] width 5 height 3
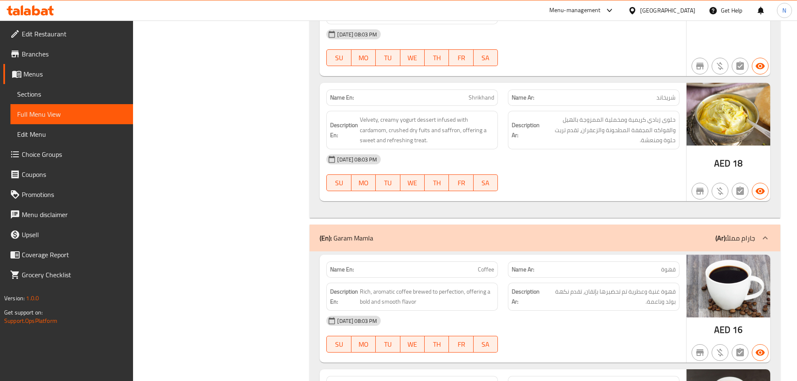
scroll to position [12474, 0]
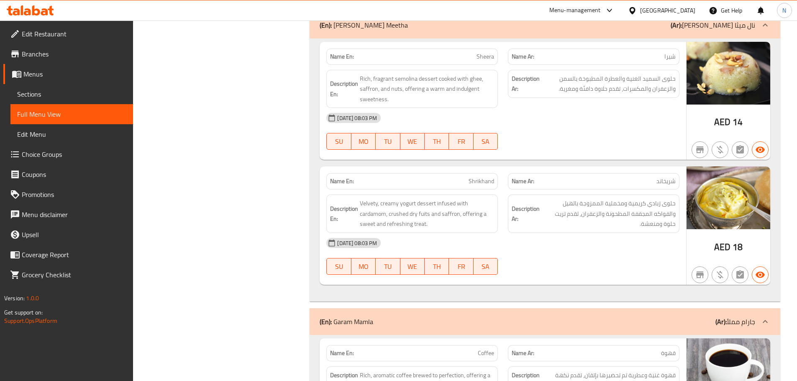
click at [766, 317] on icon at bounding box center [766, 322] width 10 height 10
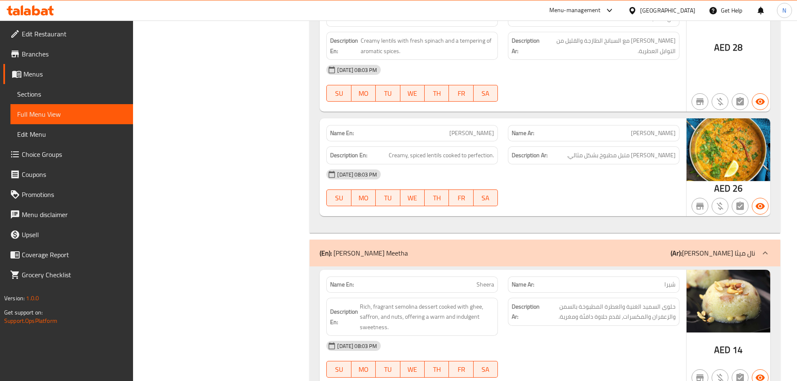
scroll to position [12239, 0]
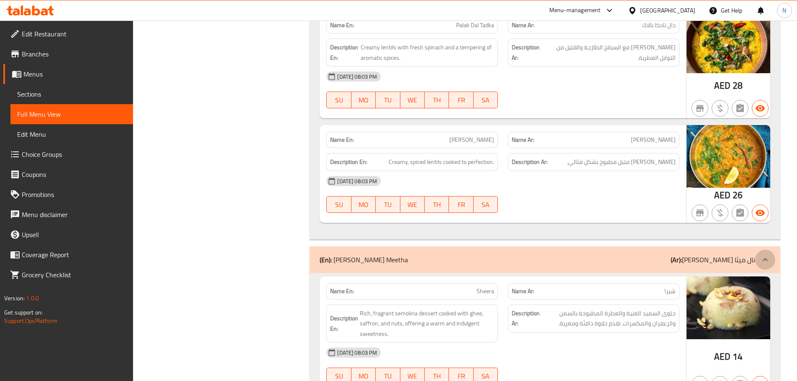
click at [769, 255] on icon at bounding box center [766, 260] width 10 height 10
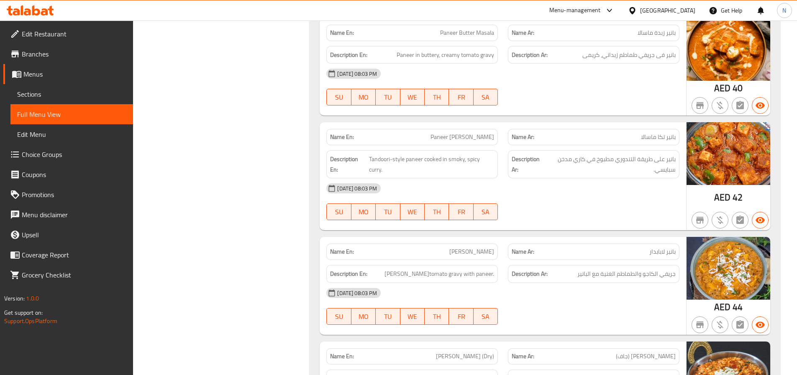
scroll to position [5052, 0]
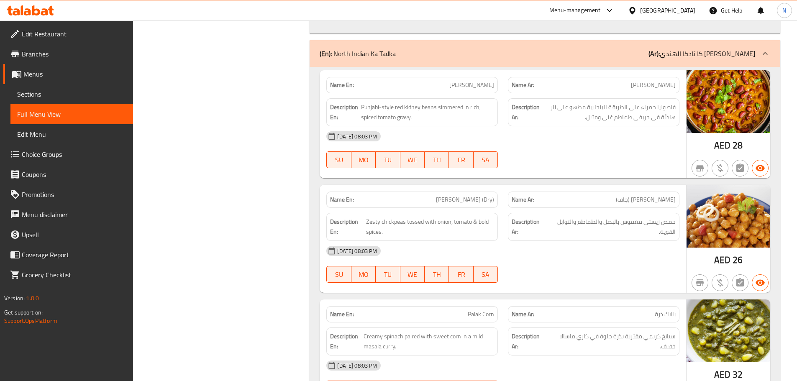
click at [639, 192] on div "Name Ar: [PERSON_NAME] (جاف)" at bounding box center [594, 200] width 172 height 16
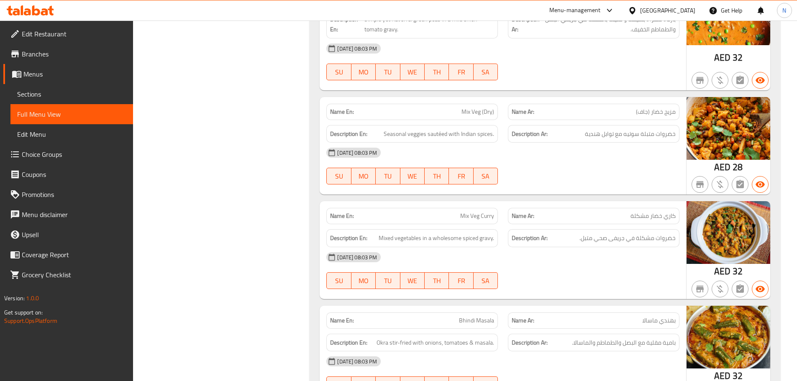
scroll to position [6308, 0]
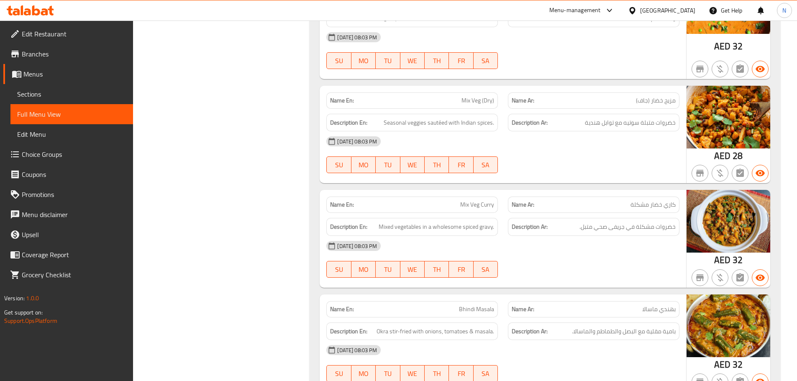
click at [474, 96] on span "Mix Veg (Dry)" at bounding box center [478, 100] width 33 height 9
click at [451, 96] on p "Name En: Mix Veg (Dry)" at bounding box center [412, 100] width 164 height 9
click at [478, 96] on span "Mix Veg (Dry)" at bounding box center [478, 100] width 33 height 9
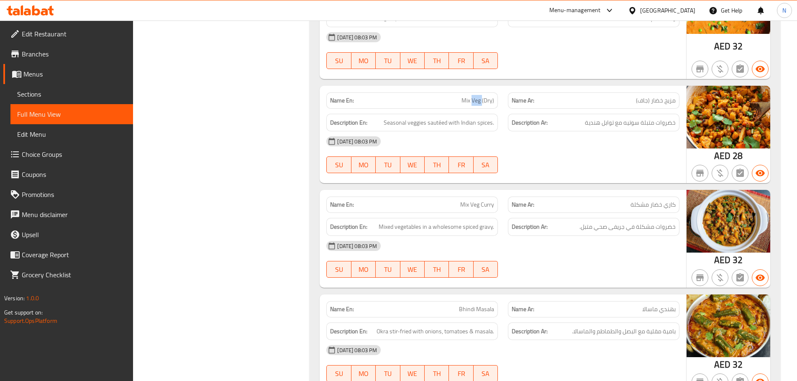
click at [478, 96] on span "Mix Veg (Dry)" at bounding box center [478, 100] width 33 height 9
copy span "Mix Veg (Dry)"
click at [58, 95] on span "Sections" at bounding box center [71, 94] width 109 height 10
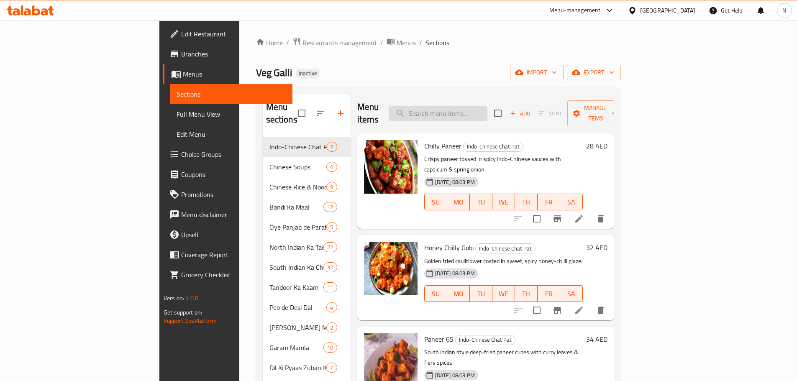
click at [488, 111] on input "search" at bounding box center [438, 113] width 99 height 15
paste input "Mix Veg (Dry)"
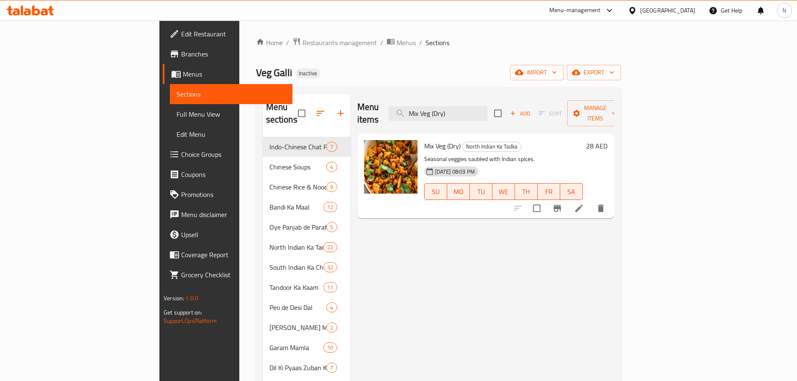
type input "Mix Veg (Dry)"
click at [591, 201] on li at bounding box center [579, 208] width 23 height 15
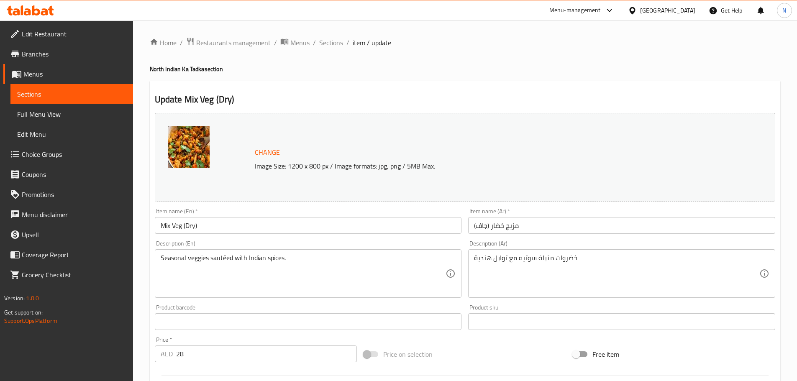
click at [516, 225] on input "مزيج خضار (جاف)" at bounding box center [621, 225] width 307 height 17
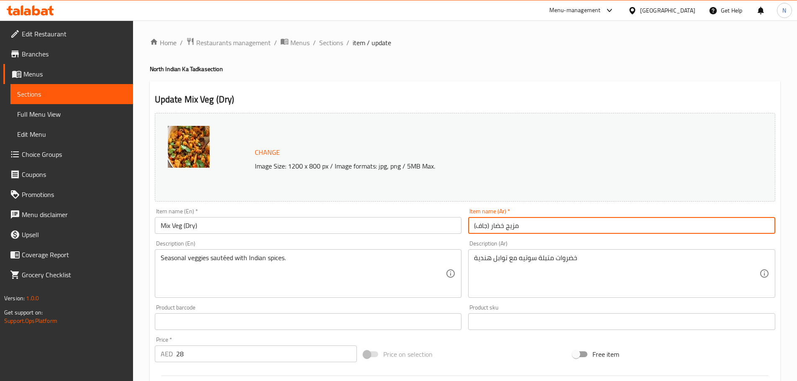
click at [516, 225] on input "مزيج خضار (جاف)" at bounding box center [621, 225] width 307 height 17
click at [754, 226] on input "خضار (جاف)" at bounding box center [621, 225] width 307 height 17
click at [755, 225] on input "خضار (جاف)" at bounding box center [621, 225] width 307 height 17
click at [750, 226] on input "خضار ميكس (جاف)" at bounding box center [621, 225] width 307 height 17
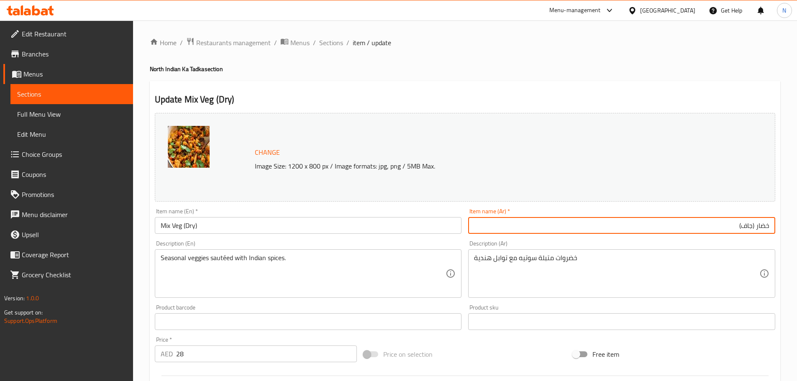
click at [771, 227] on input "خضار (جاف)" at bounding box center [621, 225] width 307 height 17
paste input "ميكس"
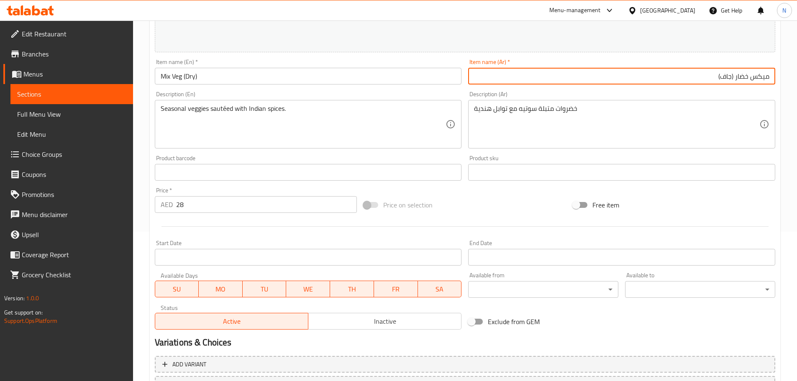
scroll to position [222, 0]
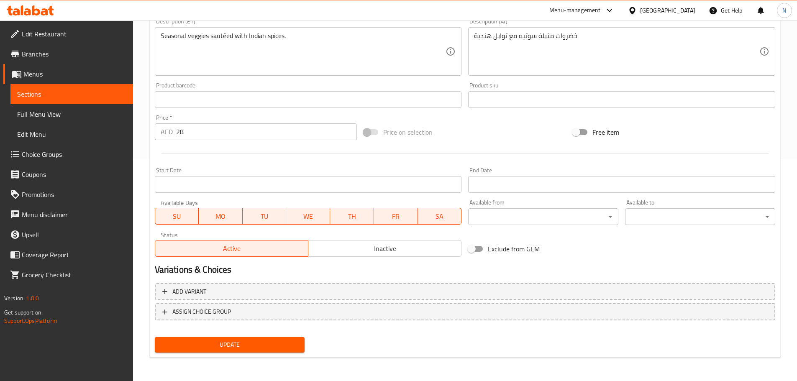
type input "ميكس خضار (جاف)"
click at [231, 339] on button "Update" at bounding box center [230, 344] width 150 height 15
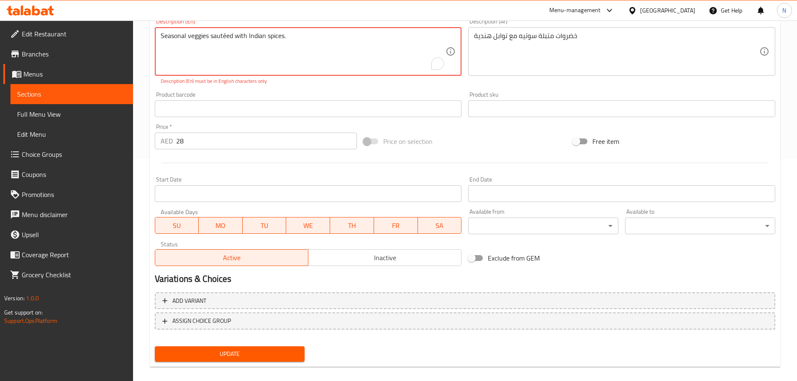
scroll to position [0, 0]
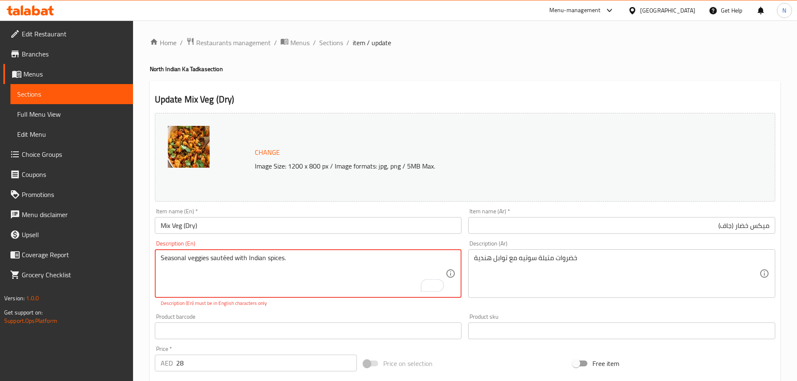
drag, startPoint x: 225, startPoint y: 258, endPoint x: 222, endPoint y: 254, distance: 5.0
click at [222, 254] on textarea "Seasonal veggies sautéed with Indian spices." at bounding box center [303, 274] width 285 height 40
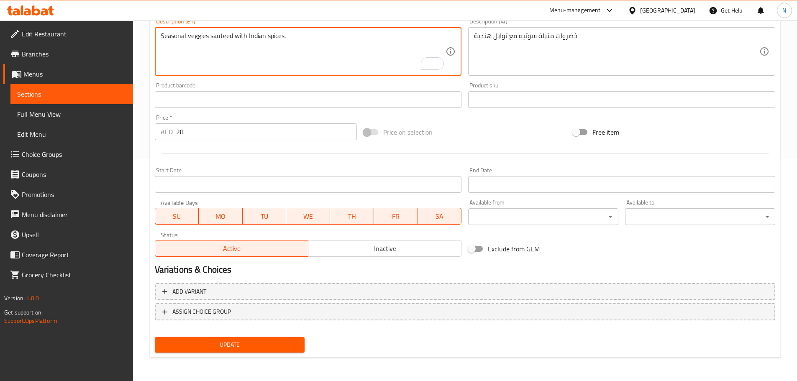
type textarea "Seasonal veggies sauteed with Indian spices."
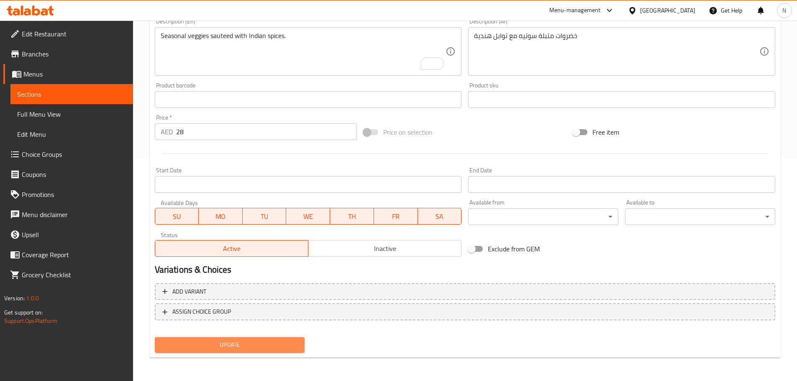
click at [270, 348] on span "Update" at bounding box center [230, 345] width 137 height 10
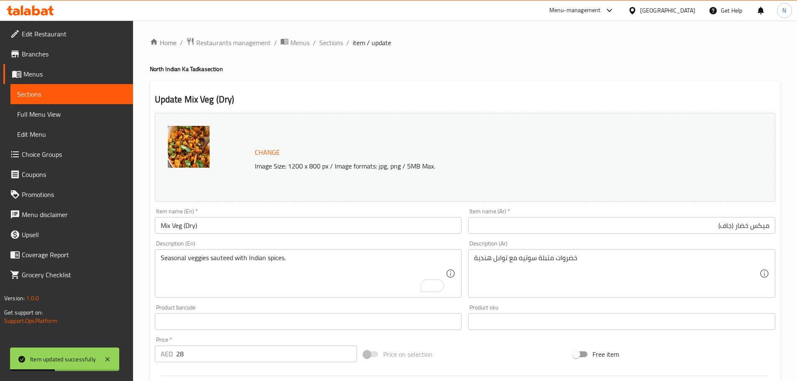
click at [258, 228] on input "Mix Veg (Dry)" at bounding box center [308, 225] width 307 height 17
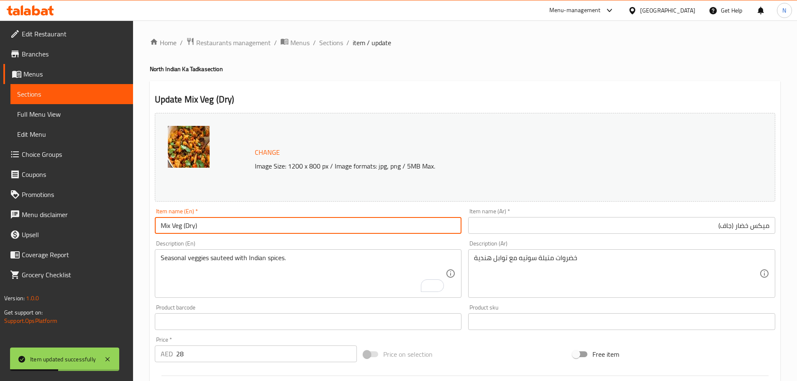
click at [258, 228] on input "Mix Veg (Dry)" at bounding box center [308, 225] width 307 height 17
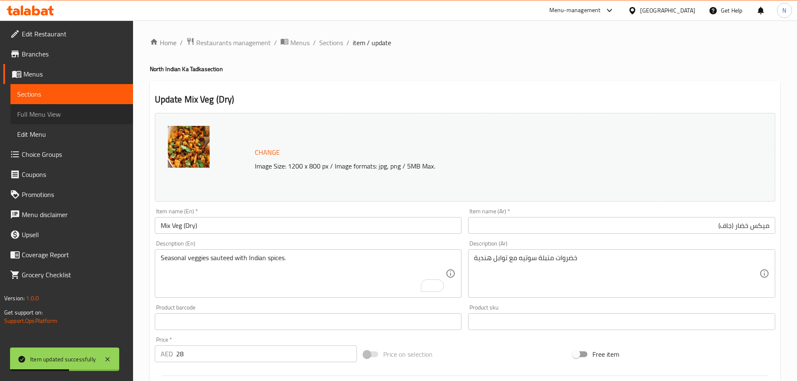
click at [93, 114] on span "Full Menu View" at bounding box center [71, 114] width 109 height 10
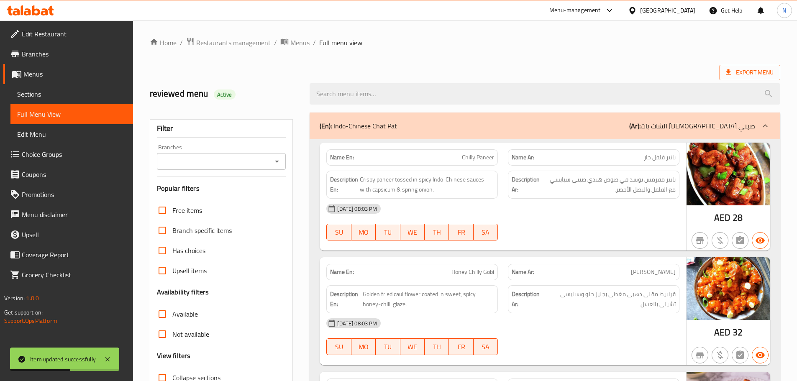
scroll to position [167, 0]
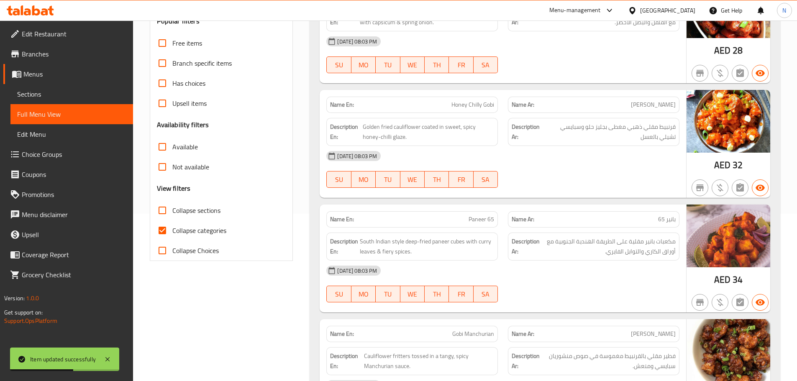
click at [164, 230] on input "Collapse categories" at bounding box center [162, 231] width 20 height 20
checkbox input "false"
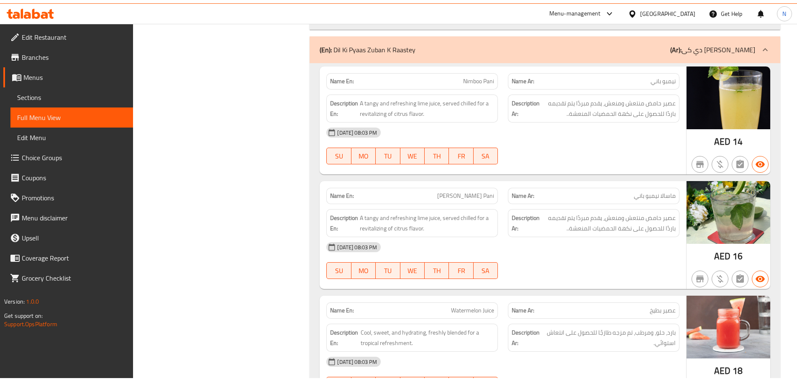
scroll to position [13640, 0]
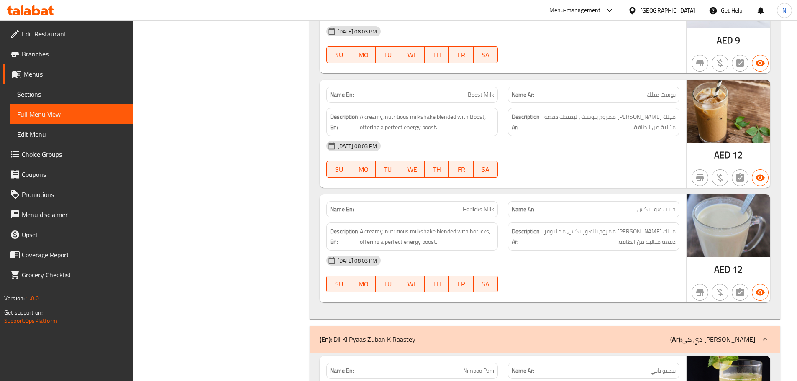
click at [766, 334] on icon at bounding box center [766, 339] width 10 height 10
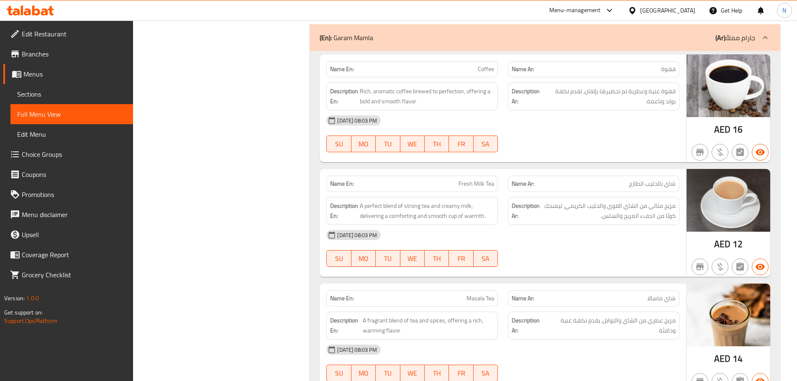
scroll to position [12594, 0]
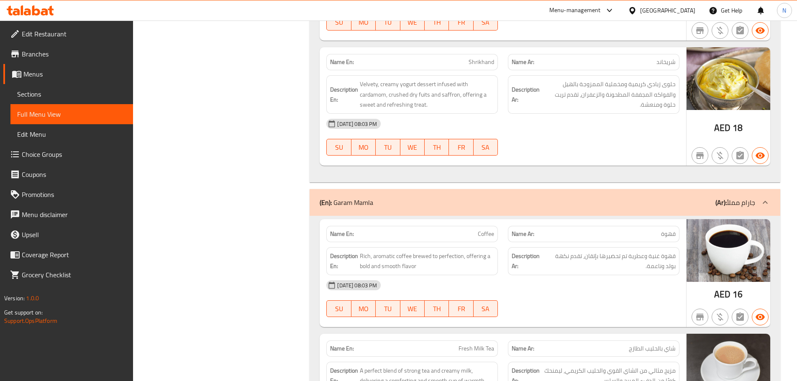
click at [770, 198] on icon at bounding box center [766, 203] width 10 height 10
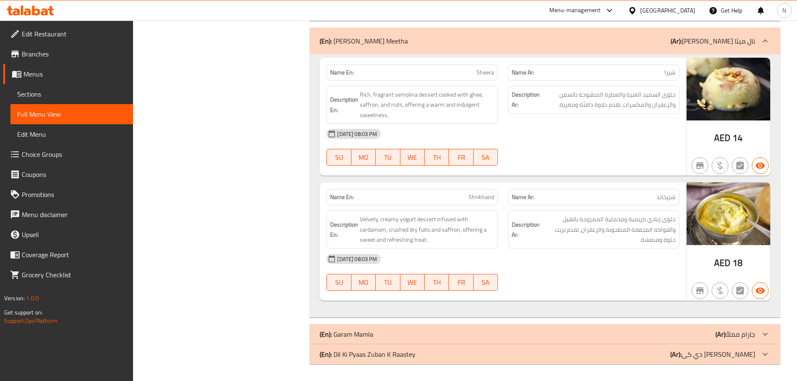
scroll to position [12133, 0]
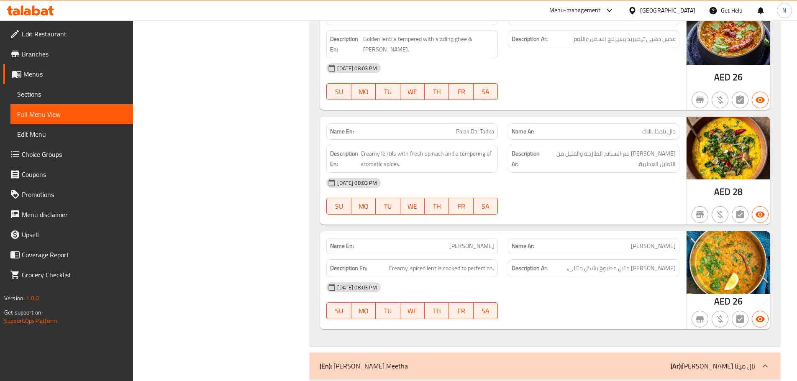
click at [765, 365] on icon at bounding box center [765, 366] width 5 height 3
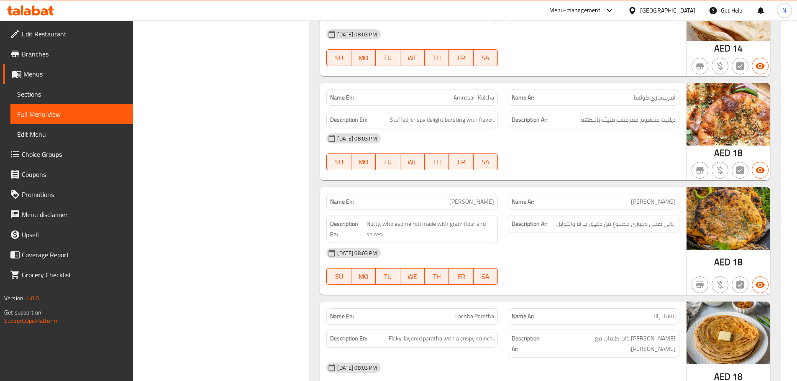
scroll to position [11325, 0]
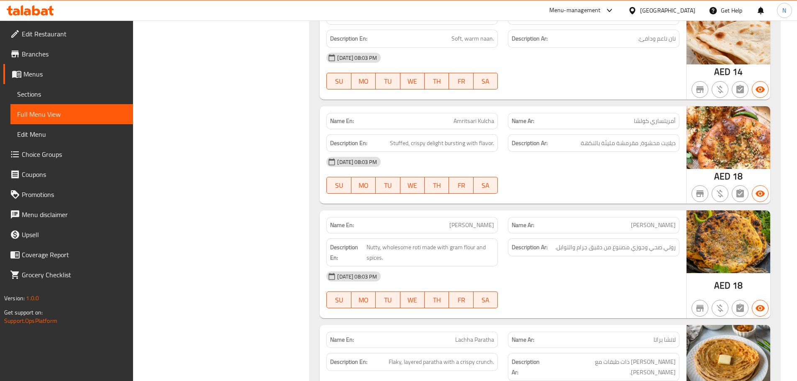
drag, startPoint x: 592, startPoint y: 255, endPoint x: 555, endPoint y: 251, distance: 36.7
click at [555, 267] on div "[DATE] 08:03 PM" at bounding box center [502, 277] width 363 height 20
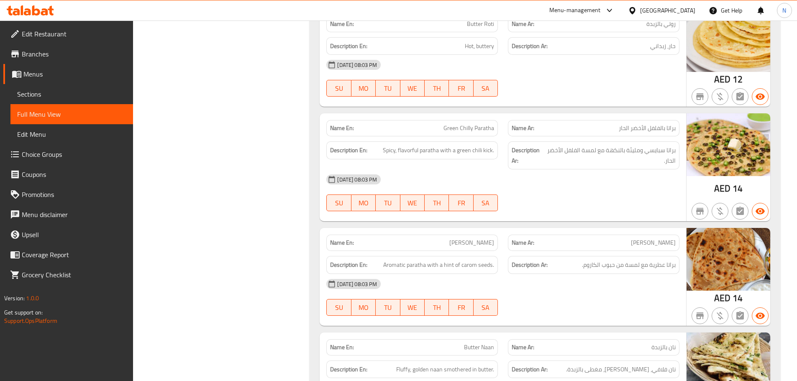
scroll to position [10865, 0]
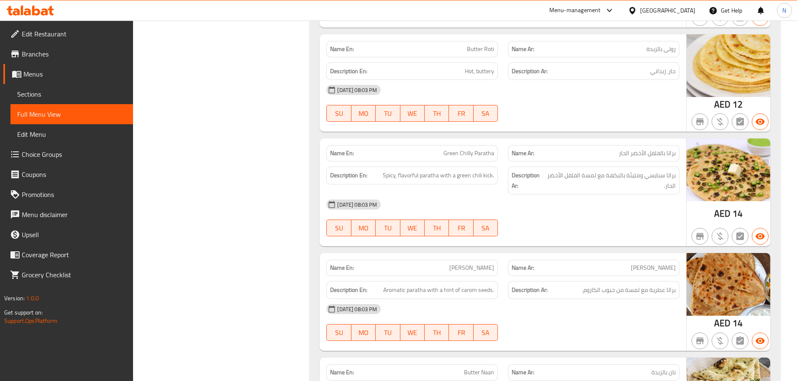
click at [595, 170] on span "براتا سبايسي ومليئة بالنكهة مع لمسة الفلفل الأخضر الحار." at bounding box center [611, 180] width 129 height 21
drag, startPoint x: 473, startPoint y: 149, endPoint x: 479, endPoint y: 150, distance: 6.1
click at [478, 167] on div "Description En: Spicy, flavorful paratha with a green chili kick." at bounding box center [412, 176] width 172 height 18
click at [494, 170] on span "Spicy, flavorful paratha with a green chili kick." at bounding box center [438, 175] width 111 height 10
click at [475, 167] on div "Description En: Spicy, flavorful paratha with a green chili kick." at bounding box center [412, 176] width 172 height 18
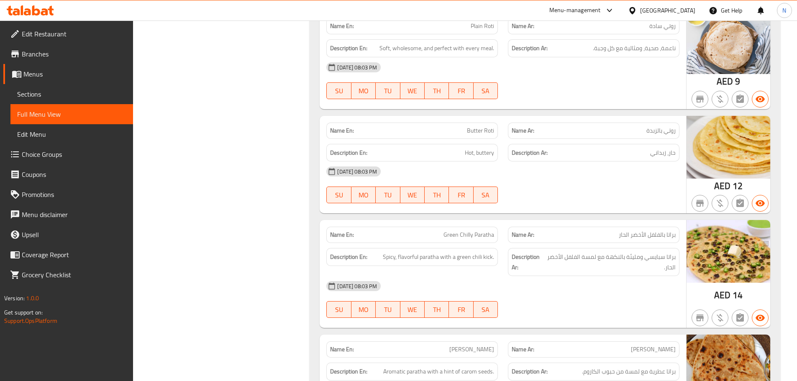
scroll to position [10781, 0]
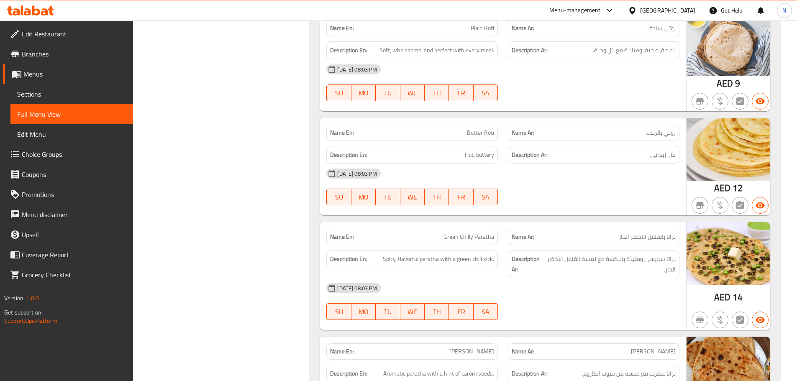
click at [473, 128] on span "Butter Roti" at bounding box center [480, 132] width 27 height 9
click at [468, 85] on div at bounding box center [468, 85] width 0 height 0
click at [601, 164] on div "[DATE] 08:03 PM" at bounding box center [502, 174] width 363 height 20
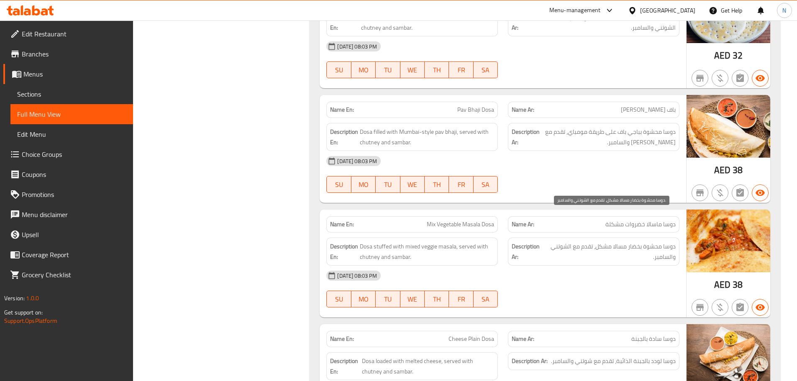
scroll to position [9492, 0]
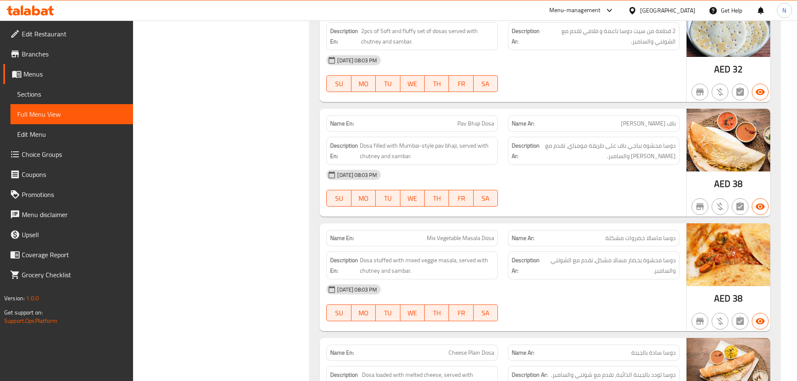
click at [450, 234] on span "Mix Vegetable Masala Dosa" at bounding box center [460, 238] width 67 height 9
copy span "Mix Vegetable Masala Dosa"
click at [450, 234] on span "Mix Vegetable Masala Dosa" at bounding box center [460, 238] width 67 height 9
click at [50, 97] on span "Sections" at bounding box center [71, 94] width 109 height 10
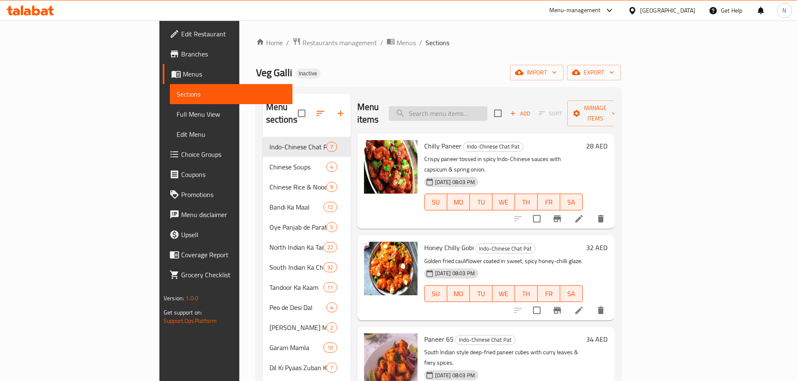
paste input "Mix Vegetable Masala Dosa"
click at [483, 108] on input "Mix Vegetable Masala Dosa" at bounding box center [438, 113] width 99 height 15
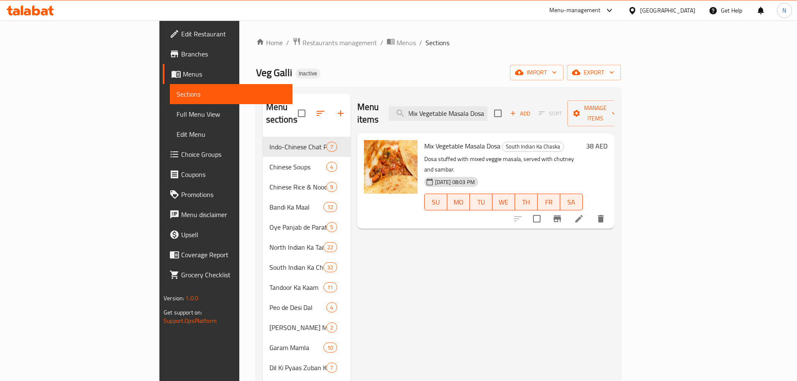
type input "Mix Vegetable Masala Dosa"
click at [591, 211] on li at bounding box center [579, 218] width 23 height 15
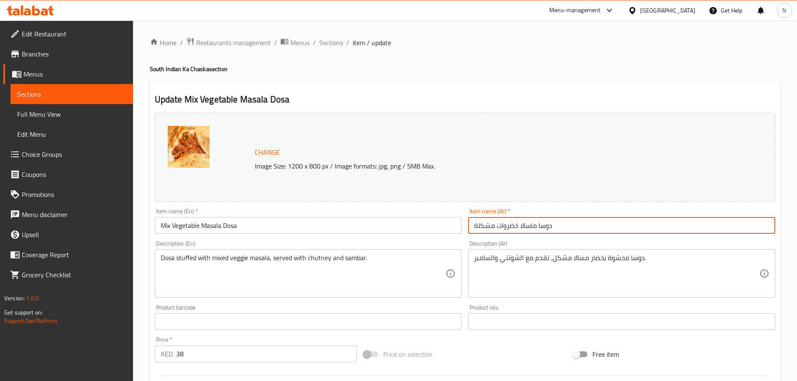
click at [534, 228] on input "دوسا ماسالا خضروات مشكلة" at bounding box center [621, 225] width 307 height 17
click at [599, 257] on textarea "دوسا محشوة بخضار مسالا مشكل، تقدم مع الشوتني والسامبر." at bounding box center [616, 274] width 285 height 40
click at [584, 258] on textarea "دوسا محشوة بخضار مسالا مشكل، تقدم مع الشوتني والسامبر." at bounding box center [616, 274] width 285 height 40
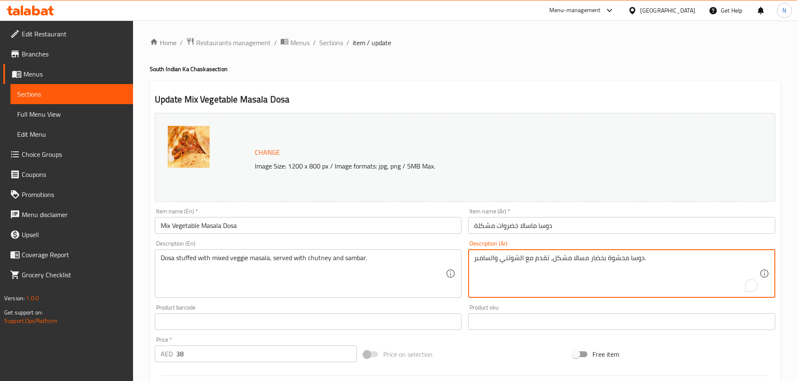
paste textarea "To enrich screen reader interactions, please activate Accessibility in Grammarl…"
click at [613, 280] on textarea "دوسا محشوة بخضار ماسالا مشكل، تقدم مع الشوتني والسامبر." at bounding box center [616, 274] width 285 height 40
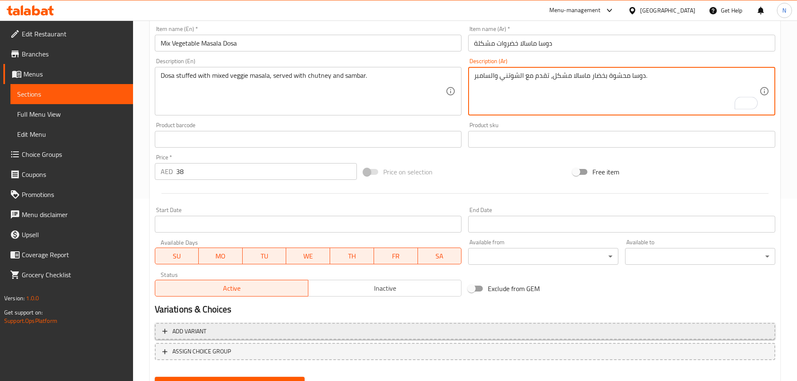
scroll to position [222, 0]
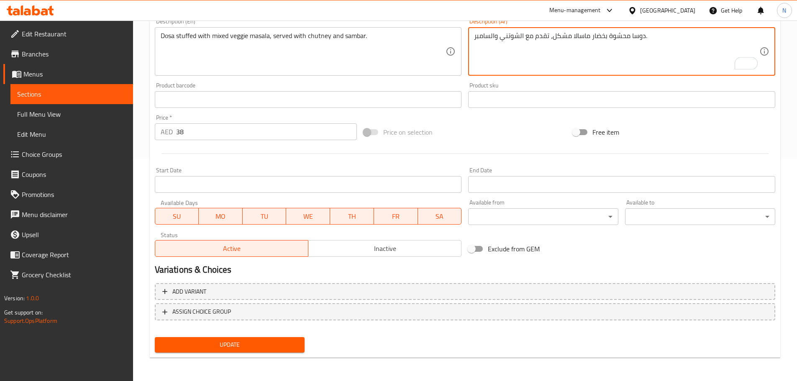
type textarea "دوسا محشوة بخضار ماسالا مشكل، تقدم مع الشوتني والسامبر."
click at [272, 355] on div "Update" at bounding box center [230, 345] width 157 height 22
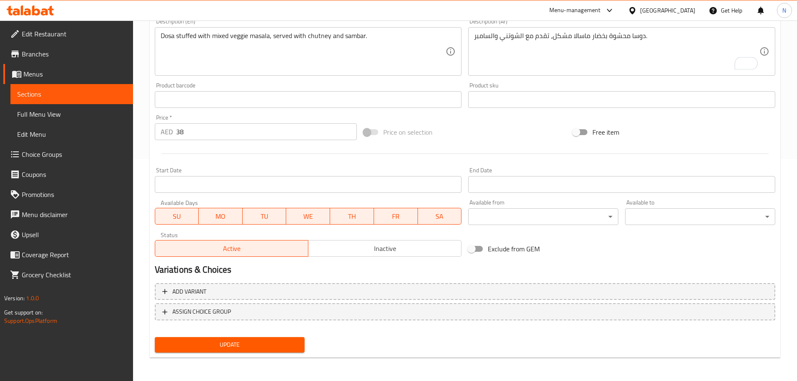
drag, startPoint x: 285, startPoint y: 344, endPoint x: 298, endPoint y: 337, distance: 15.4
click at [285, 344] on span "Update" at bounding box center [230, 345] width 137 height 10
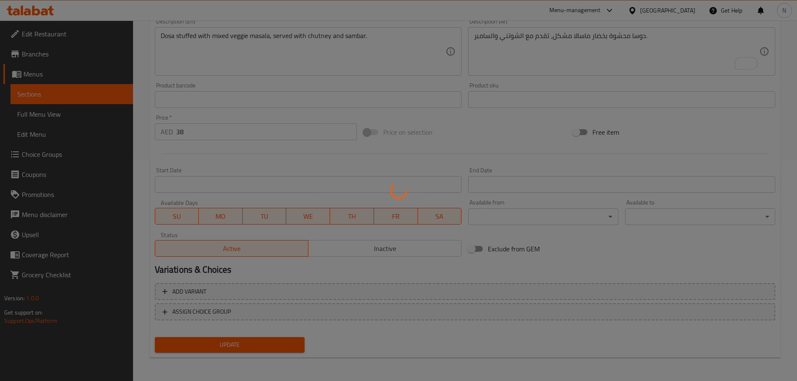
scroll to position [0, 0]
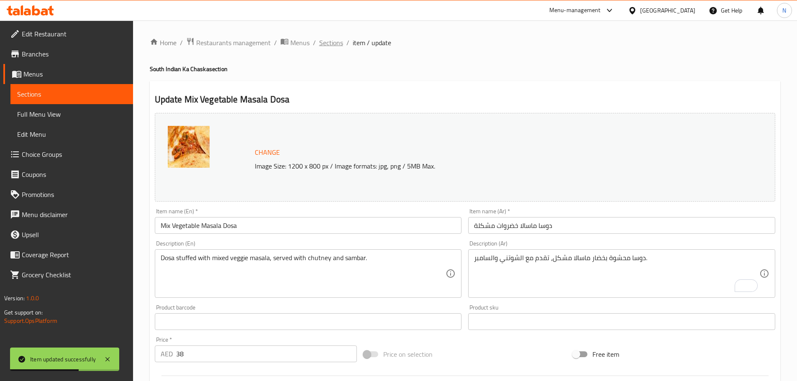
click at [332, 43] on span "Sections" at bounding box center [331, 43] width 24 height 10
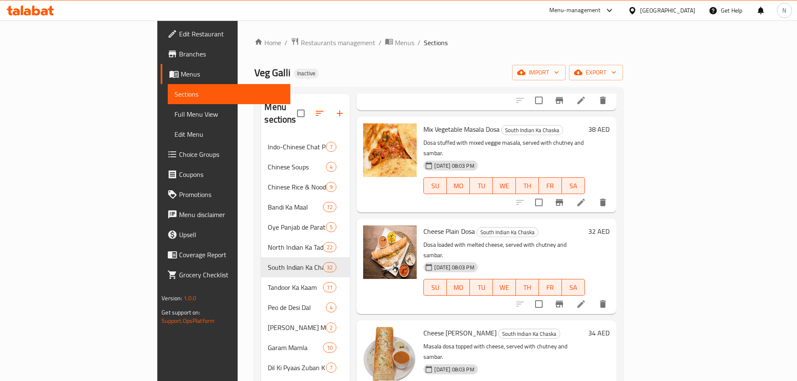
scroll to position [2231, 0]
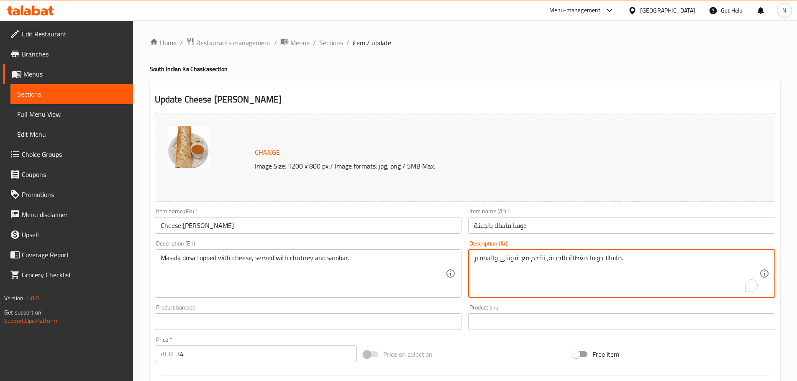
click at [616, 255] on textarea "ماسالا دوسا مغطاة بالجبنة، تقدم مع شوتني والسامبر." at bounding box center [616, 274] width 285 height 40
click at [587, 257] on textarea "دوسا مغطاة بالجبنة، تقدم مع شوتني والسامبر." at bounding box center [616, 274] width 285 height 40
paste textarea "سالا م"
click at [632, 276] on textarea "دوسا ماسالا مغطاة بالجبنة، تقدم مع شوتني والسامبر." at bounding box center [616, 274] width 285 height 40
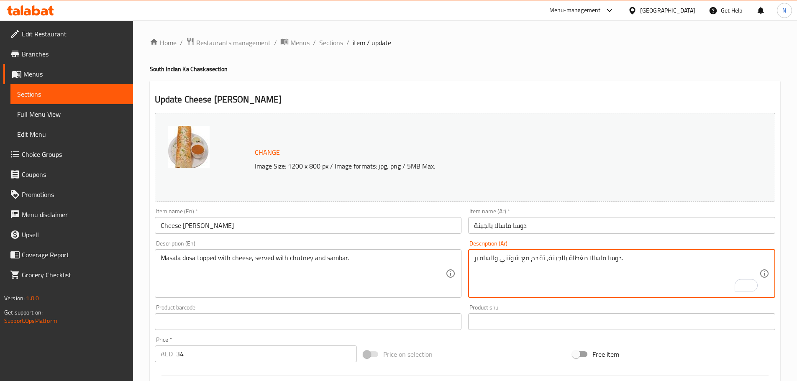
scroll to position [222, 0]
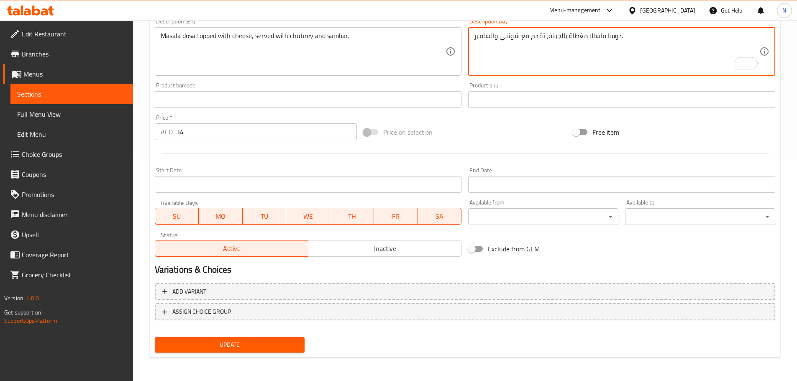
type textarea "دوسا ماسالا مغطاة بالجبنة، تقدم مع شوتني والسامبر."
click at [282, 346] on span "Update" at bounding box center [230, 345] width 137 height 10
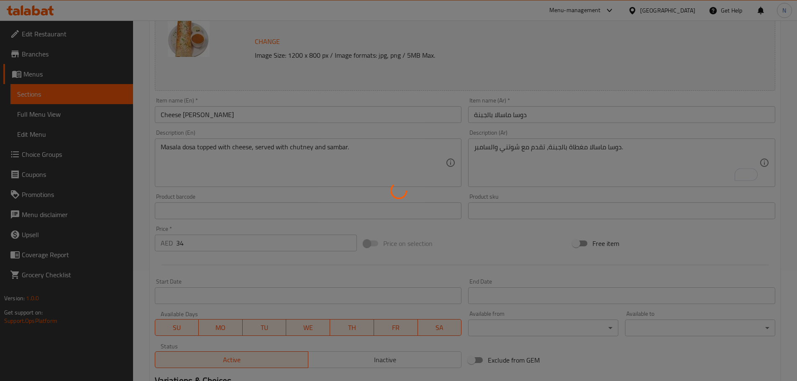
scroll to position [0, 0]
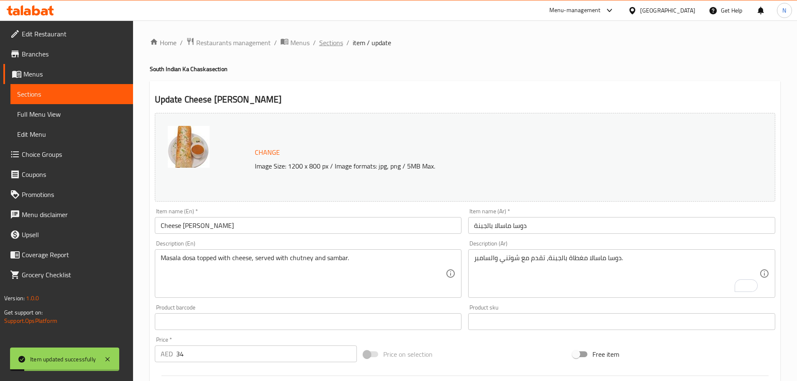
click at [319, 45] on span "Sections" at bounding box center [331, 43] width 24 height 10
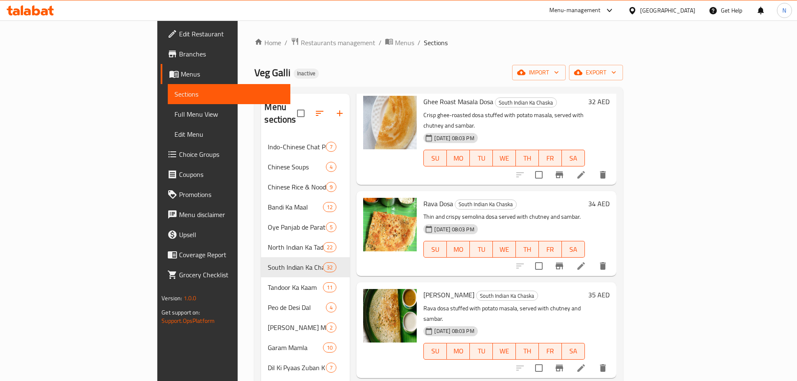
scroll to position [1381, 0]
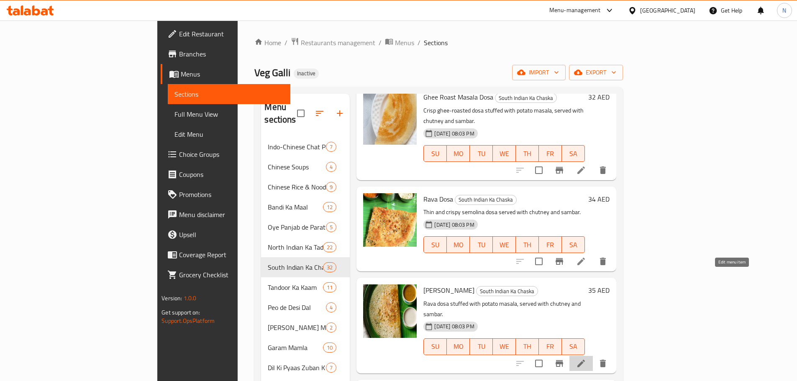
click at [586, 359] on icon at bounding box center [581, 364] width 10 height 10
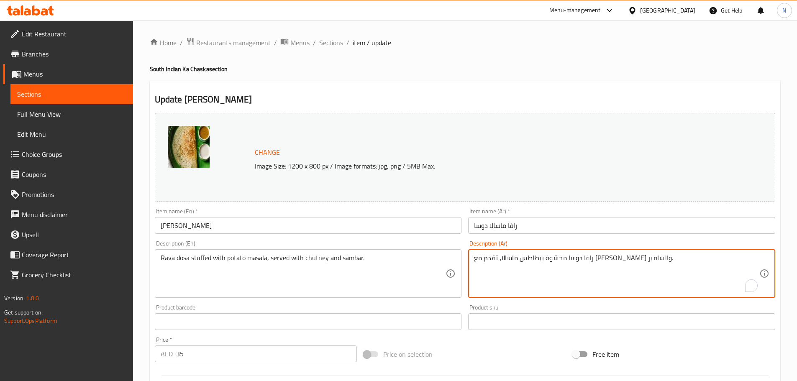
click at [635, 259] on textarea "رافا دوسا محشوة ببطاطس ماسالا، تقدم مع شوتني والسامبر." at bounding box center [616, 274] width 285 height 40
click at [614, 257] on textarea "دوسا محشوة ببطاطس ماسالا، تقدم مع شوتني والسامبر." at bounding box center [616, 274] width 285 height 40
paste textarea "رافا"
type textarea "دوسا رافا محشوة ببطاطس ماسالا، تقدم مع [PERSON_NAME] والسامبر."
click at [517, 225] on input "رافا ماسالا دوسا" at bounding box center [621, 225] width 307 height 17
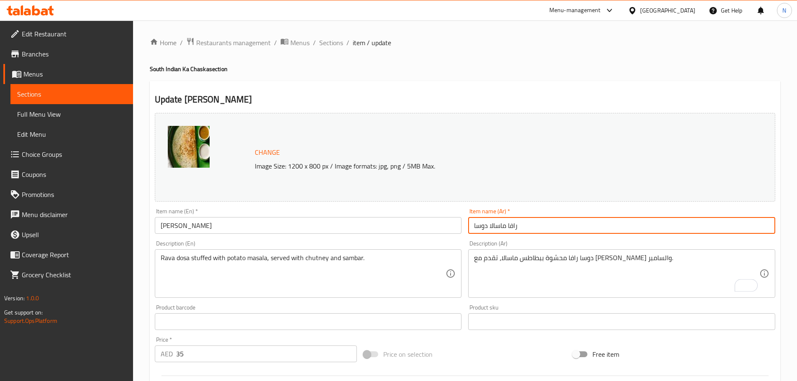
click at [517, 225] on input "رافا ماسالا دوسا" at bounding box center [621, 225] width 307 height 17
click at [480, 226] on input "رافا ماسالا دوسا" at bounding box center [621, 225] width 307 height 17
click at [473, 224] on input "رافا ماسالا" at bounding box center [621, 225] width 307 height 17
paste input "دوسا"
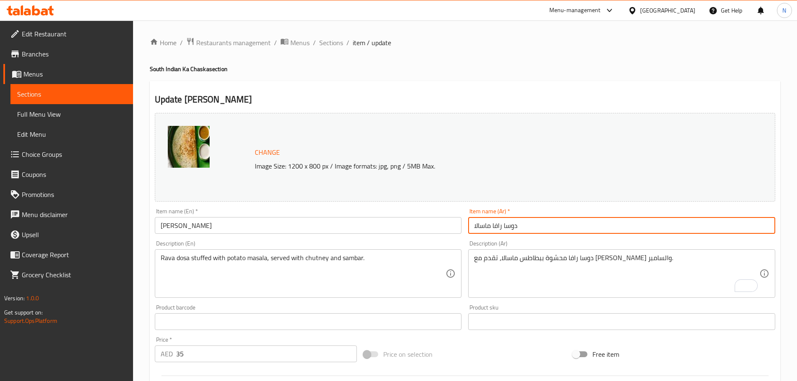
type input "دوسا رافا ماسالا"
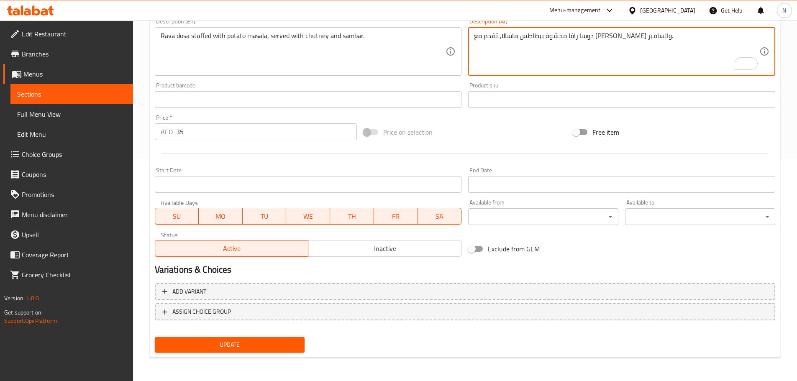
click at [298, 350] on button "Update" at bounding box center [230, 344] width 150 height 15
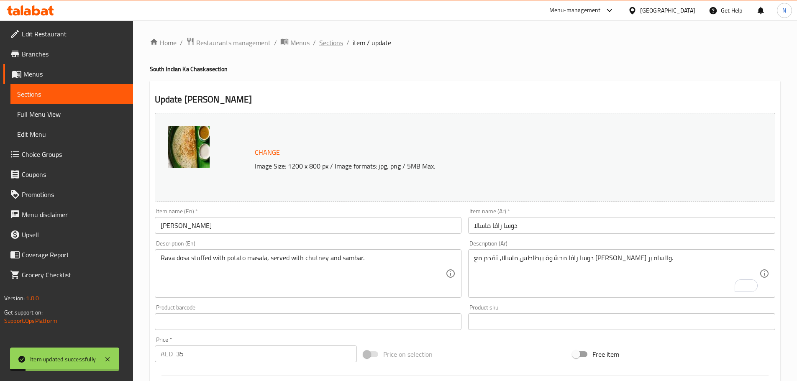
click at [337, 40] on span "Sections" at bounding box center [331, 43] width 24 height 10
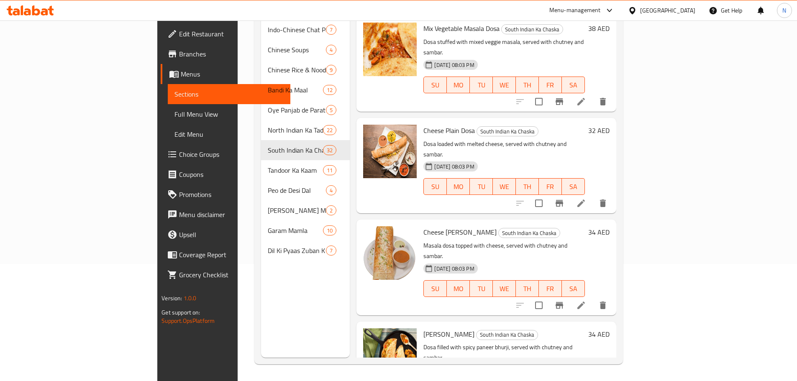
scroll to position [2231, 0]
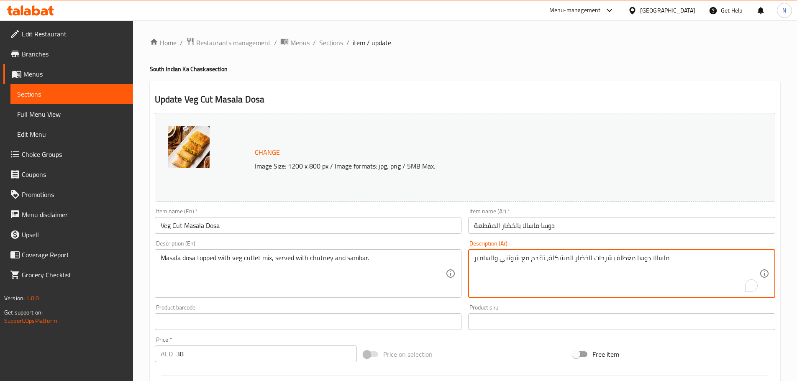
click at [660, 260] on textarea "ماسالا دوسا مغطاة بشرحات الخضار المشكلة، تقدم مع شوتني والسامبر" at bounding box center [616, 274] width 285 height 40
click at [635, 257] on textarea "دوسا مغطاة بشرحات الخضار المشكلة، تقدم مع شوتني والسامبر" at bounding box center [616, 274] width 285 height 40
paste textarea "سالا م"
click at [641, 289] on textarea "دوسا ماسالا مغطاة بشرحات الخضار المشكلة، تقدم مع شوتني والسامبر" at bounding box center [616, 274] width 285 height 40
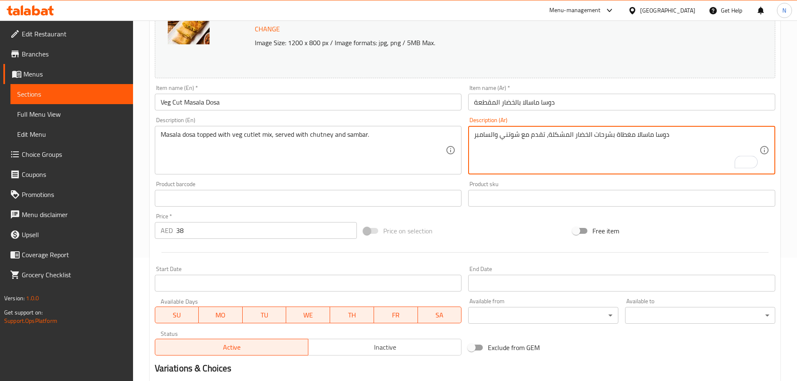
scroll to position [222, 0]
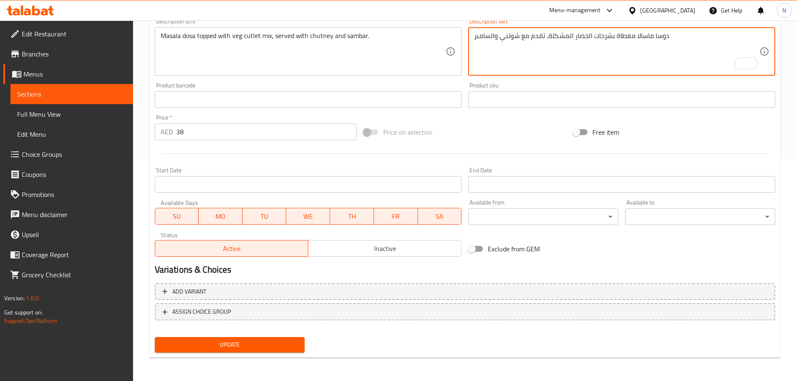
type textarea "دوسا ماسالا مغطاة بشرحات الخضار المشكلة، تقدم مع شوتني والسامبر"
click at [279, 344] on span "Update" at bounding box center [230, 345] width 137 height 10
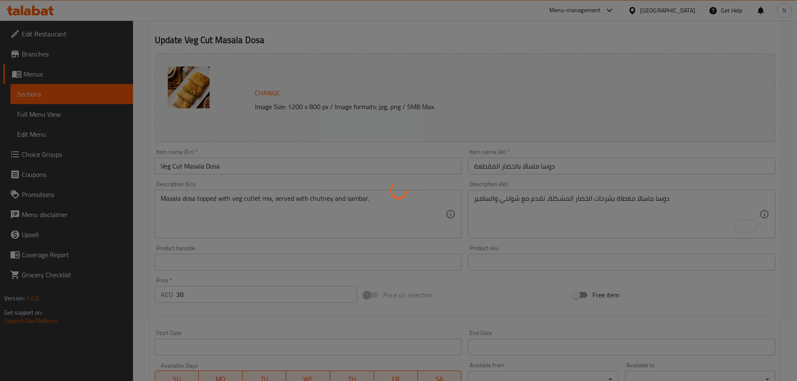
scroll to position [0, 0]
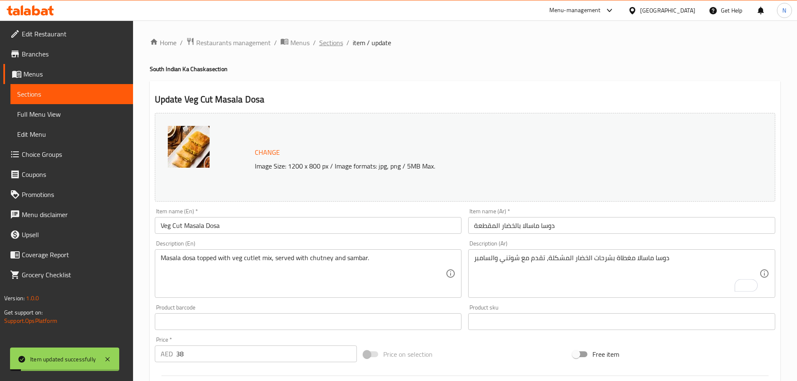
click at [326, 45] on span "Sections" at bounding box center [331, 43] width 24 height 10
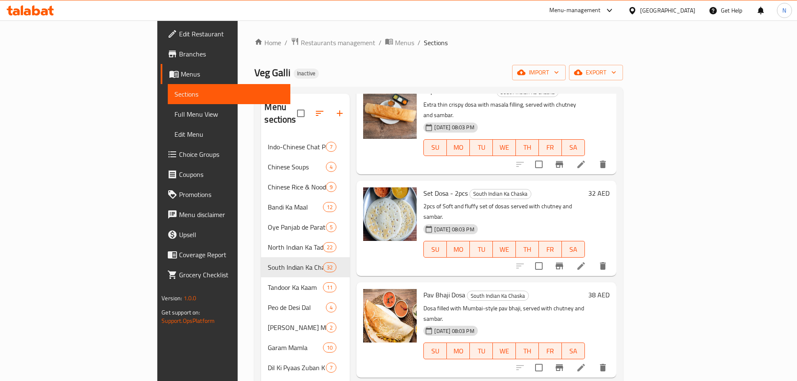
scroll to position [2260, 0]
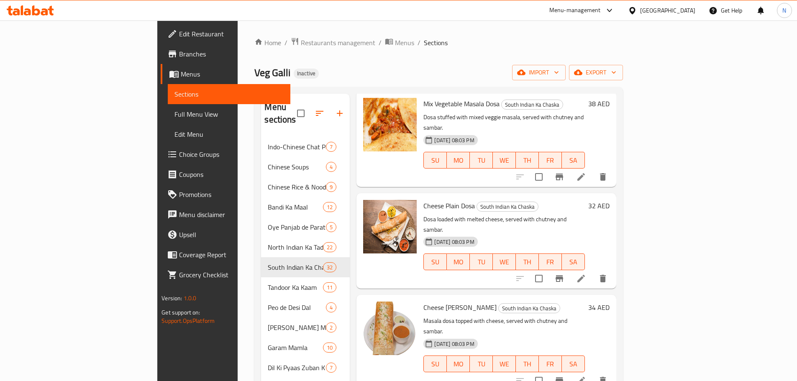
click at [175, 113] on span "Full Menu View" at bounding box center [229, 114] width 109 height 10
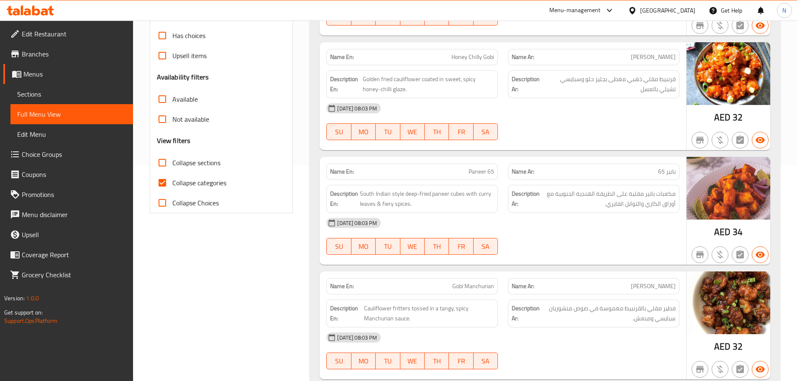
scroll to position [293, 0]
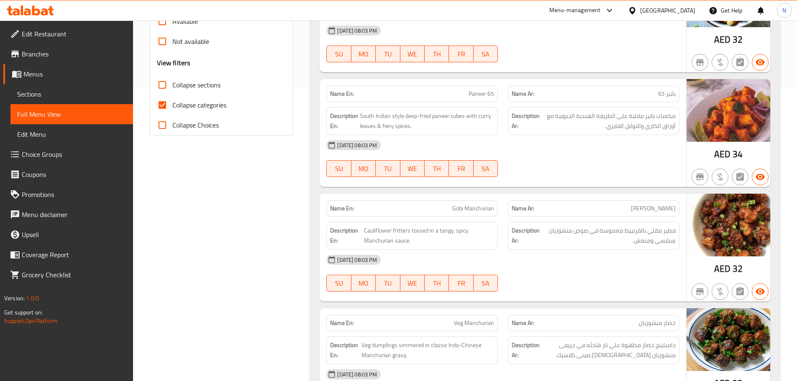
click at [159, 103] on input "Collapse categories" at bounding box center [162, 105] width 20 height 20
checkbox input "false"
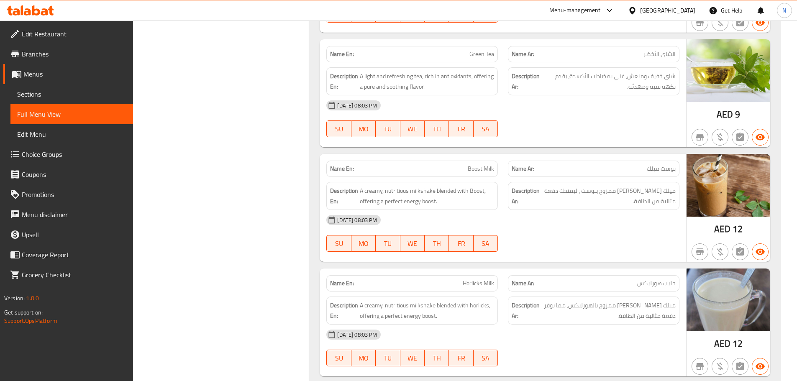
scroll to position [13724, 0]
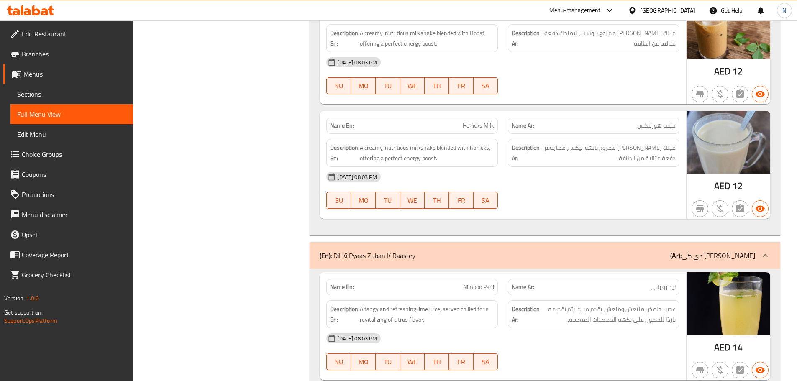
click at [764, 254] on icon at bounding box center [765, 255] width 5 height 3
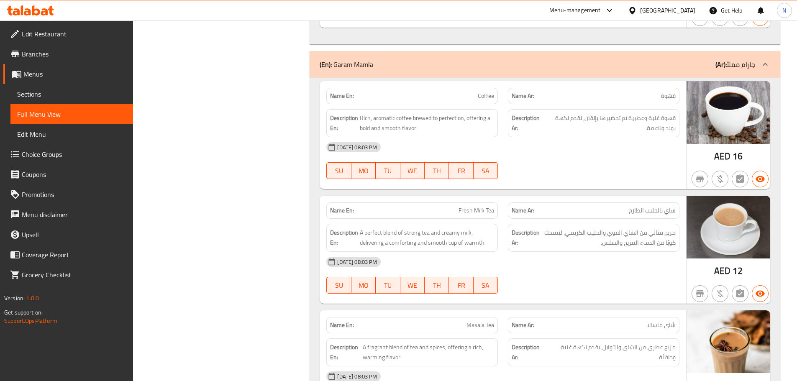
scroll to position [12608, 0]
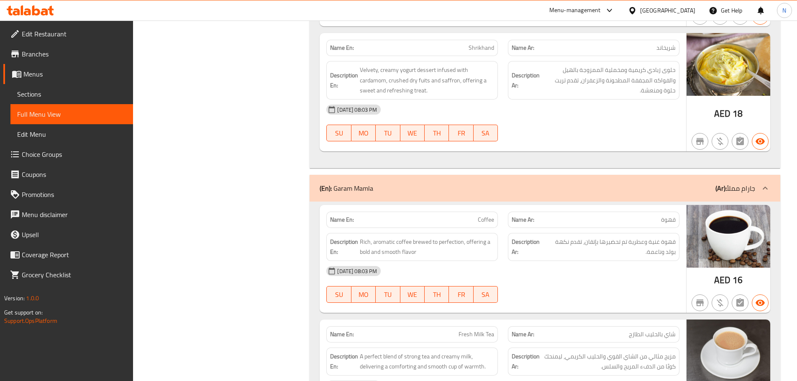
click at [763, 183] on icon at bounding box center [766, 188] width 10 height 10
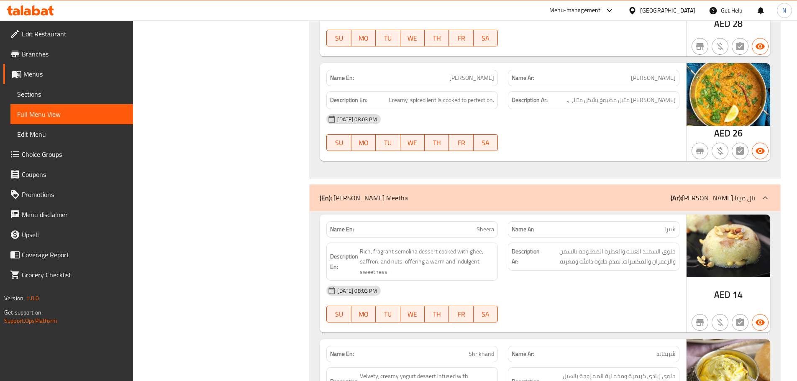
scroll to position [12189, 0]
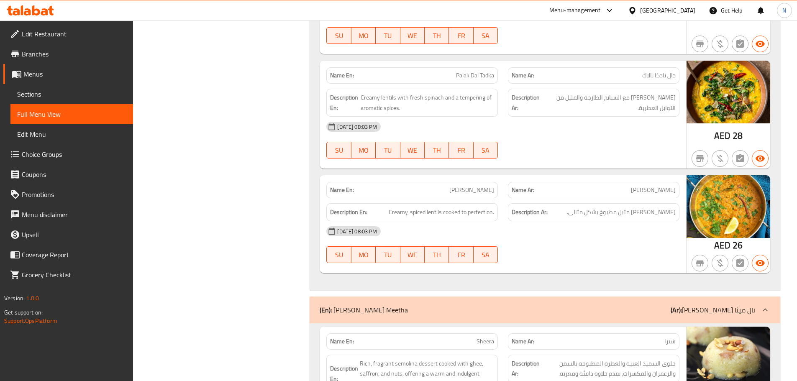
click at [765, 305] on icon at bounding box center [766, 310] width 10 height 10
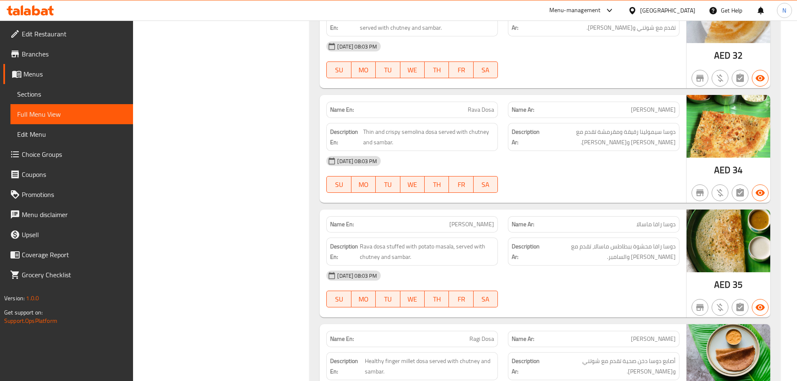
scroll to position [8698, 0]
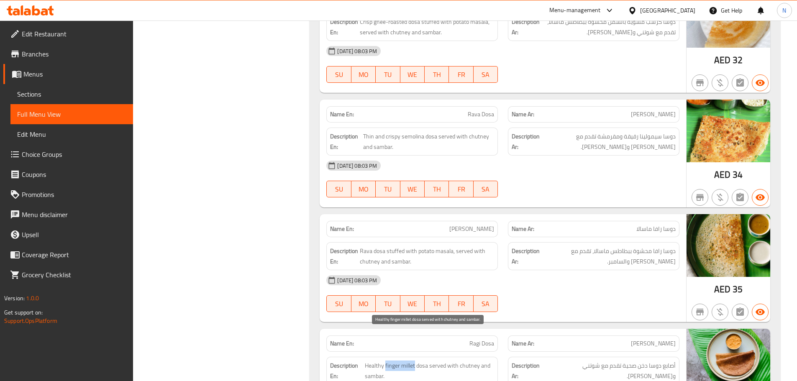
drag, startPoint x: 386, startPoint y: 334, endPoint x: 414, endPoint y: 334, distance: 28.0
click at [414, 361] on span "Healthy finger millet dosa served with chutney and sambar." at bounding box center [429, 371] width 129 height 21
click at [409, 318] on div at bounding box center [409, 318] width 0 height 0
click at [389, 361] on span "Healthy finger millet dosa served with chutney and sambar." at bounding box center [429, 371] width 129 height 21
click at [387, 361] on span "Healthy finger millet dosa served with chutney and sambar." at bounding box center [429, 371] width 129 height 21
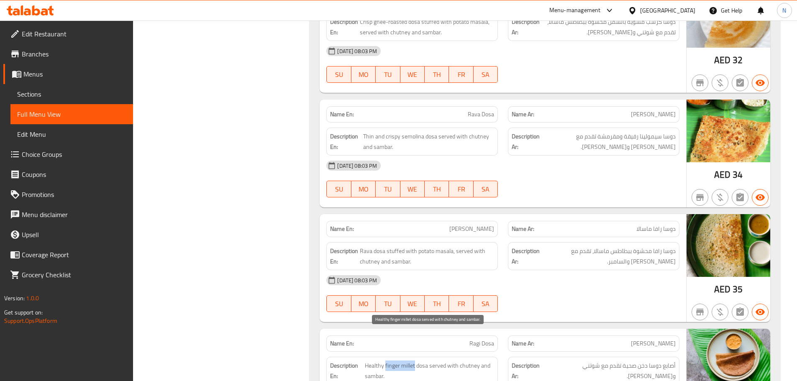
drag, startPoint x: 385, startPoint y: 335, endPoint x: 415, endPoint y: 331, distance: 30.1
click at [415, 361] on span "Healthy finger millet dosa served with chutney and sambar." at bounding box center [429, 371] width 129 height 21
copy span "finger millet"
click at [41, 91] on span "Sections" at bounding box center [71, 94] width 109 height 10
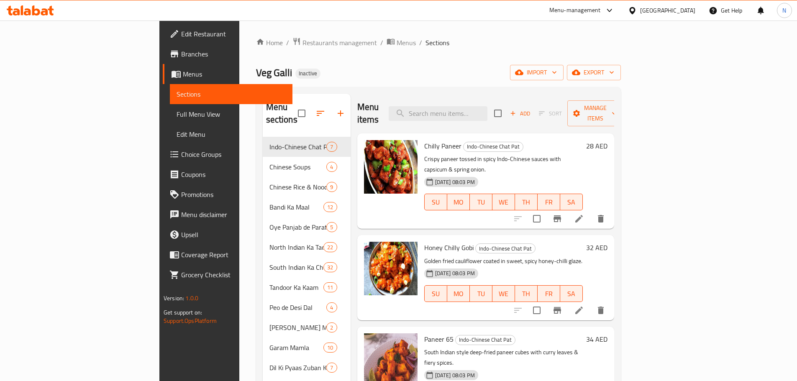
click at [501, 116] on div "Menu items Add Sort Manage items" at bounding box center [485, 114] width 257 height 40
click at [488, 110] on input "search" at bounding box center [438, 113] width 99 height 15
paste input "finger millet"
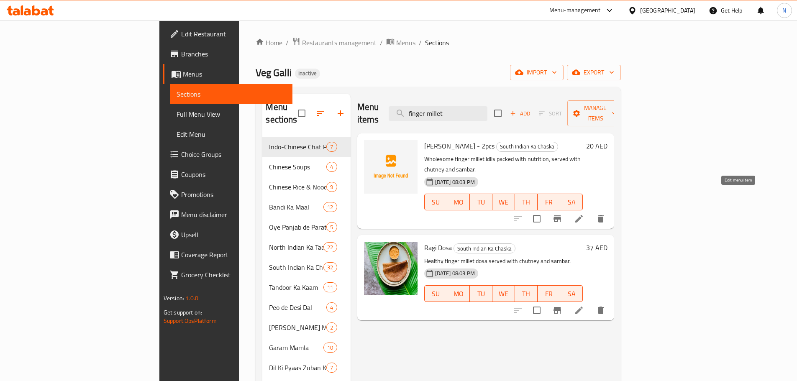
type input "finger millet"
click at [584, 214] on icon at bounding box center [579, 219] width 10 height 10
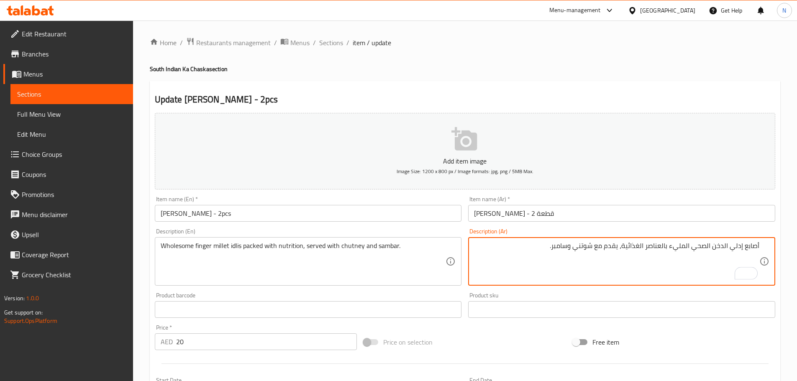
click at [752, 247] on textarea "أصابع إدلي الدخن الصحي المليء بالعناصر الغذائية، يقدم مع شوتني وسامبر." at bounding box center [616, 262] width 285 height 40
type textarea "إدلي الدخن الصحي المليء بالعناصر الغذائية، يقدم مع شوتني وسامبر."
click at [745, 242] on textarea "إدلي الدخن الصحي المليء بالعناصر الغذائية، يقدم مع شوتني وسامبر." at bounding box center [616, 262] width 285 height 40
click at [724, 245] on textarea "إدلي أصبع الدخن الصحي المليء بالعناصر الغذائية، يقدم مع شوتني وسامبر." at bounding box center [616, 262] width 285 height 40
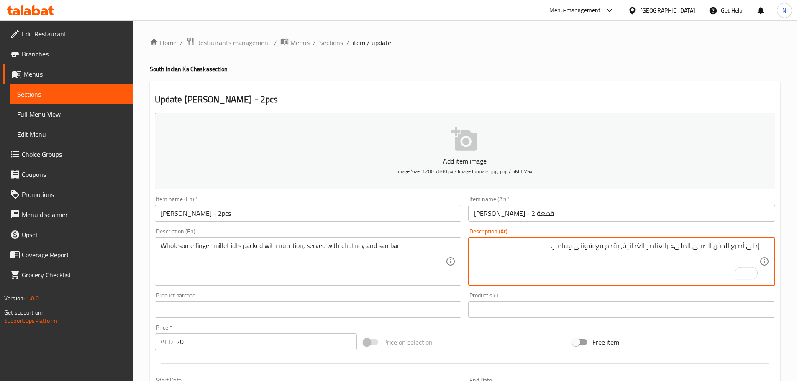
click at [726, 248] on textarea "إدلي أصبع الدخن الصحي المليء بالعناصر الغذائية، يقدم مع شوتني وسامبر." at bounding box center [616, 262] width 285 height 40
click at [727, 248] on textarea "إدلي أصبع دخن الصحي المليء بالعناصر الغذائية، يقدم مع شوتني وسامبر." at bounding box center [616, 262] width 285 height 40
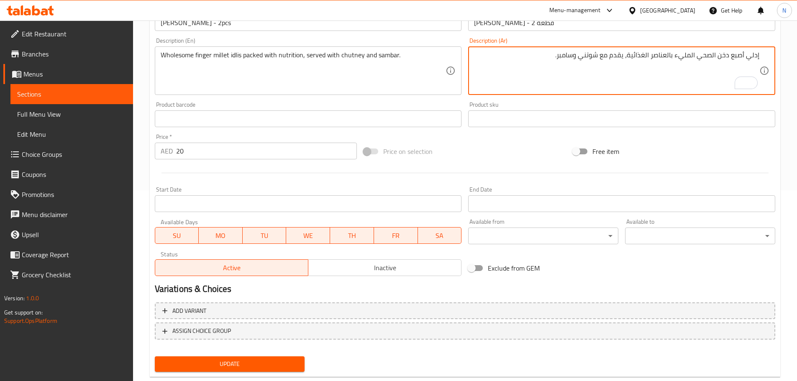
scroll to position [210, 0]
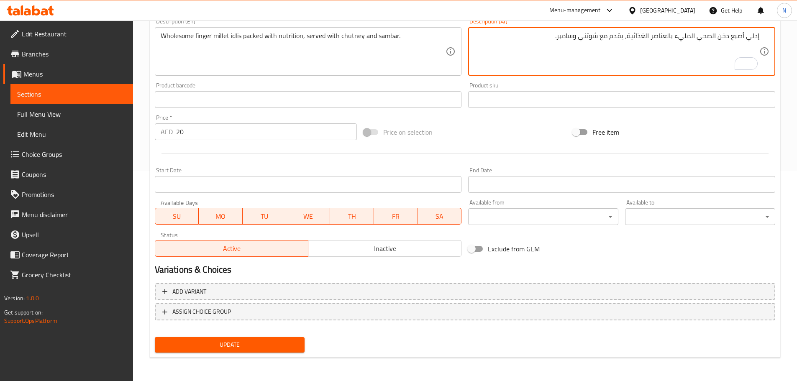
click at [297, 340] on span "Update" at bounding box center [230, 345] width 137 height 10
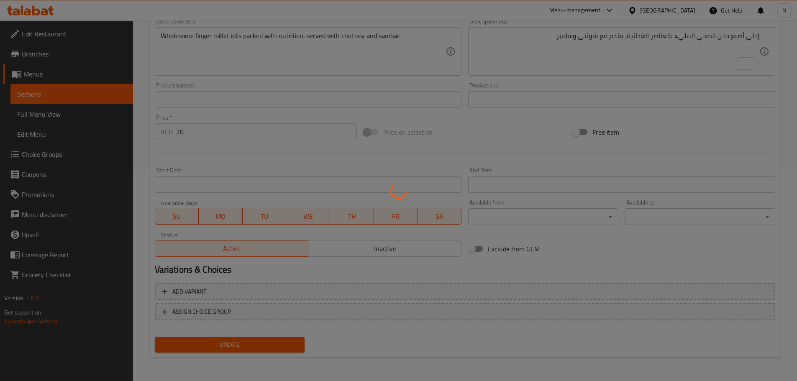
scroll to position [0, 0]
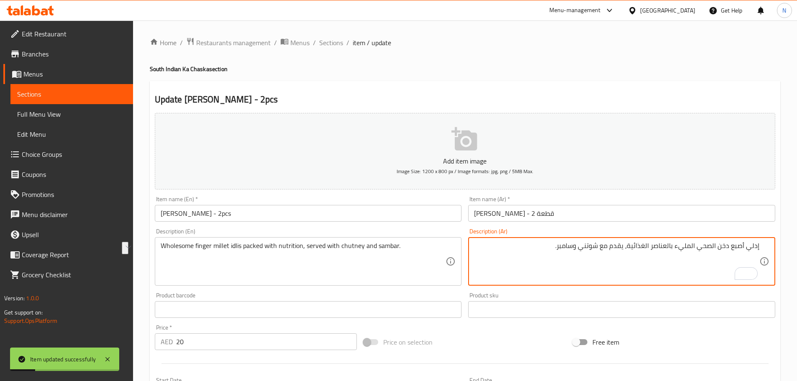
drag, startPoint x: 745, startPoint y: 244, endPoint x: 720, endPoint y: 241, distance: 24.8
click at [720, 241] on div "إدلي أصبع دخن الصحي المليء بالعناصر الغذائية، يقدم مع شوتني وسامبر. Description…" at bounding box center [621, 261] width 307 height 49
click at [742, 247] on textarea "إدلي أصبع دخن الصحي المليء بالعناصر الغذائية، يقدم مع شوتني وسامبر." at bounding box center [616, 262] width 285 height 40
click at [732, 243] on textarea "إدلي دخن الصحي المليء بالعناصر الغذائية، يقدم مع شوتني وسامبر." at bounding box center [616, 262] width 285 height 40
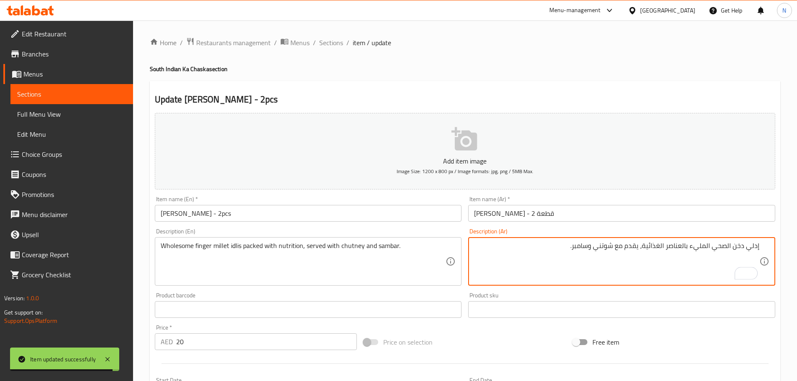
paste textarea "صبعال"
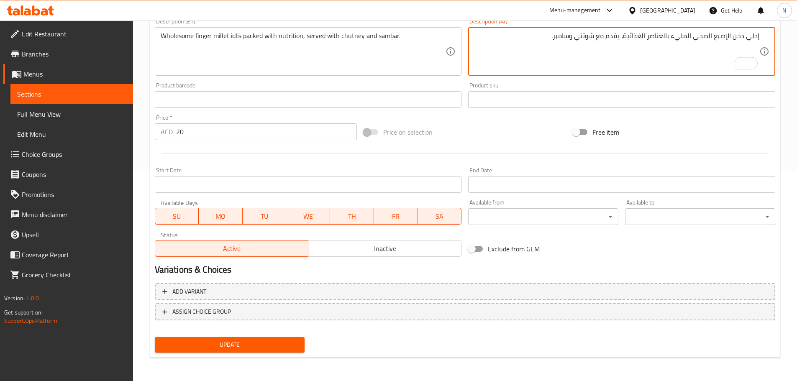
type textarea "إدلي دخن الإصبع الصحي المليء بالعناصر الغذائية، يقدم مع شوتني وسامبر."
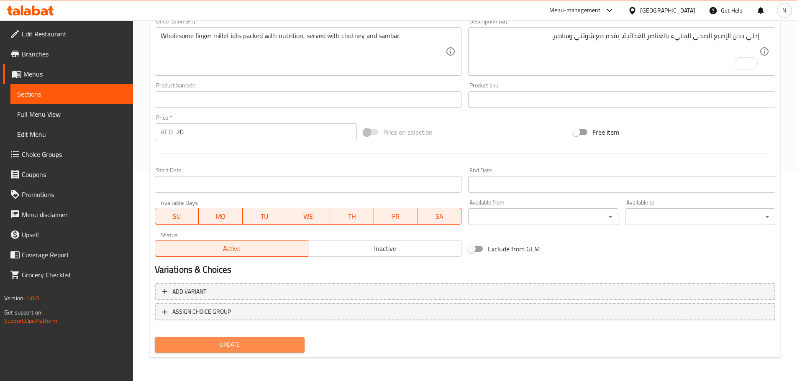
click at [277, 351] on button "Update" at bounding box center [230, 344] width 150 height 15
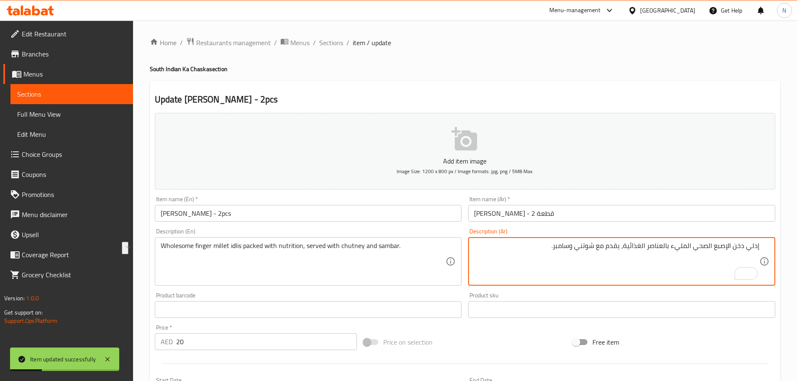
drag, startPoint x: 715, startPoint y: 246, endPoint x: 745, endPoint y: 248, distance: 30.2
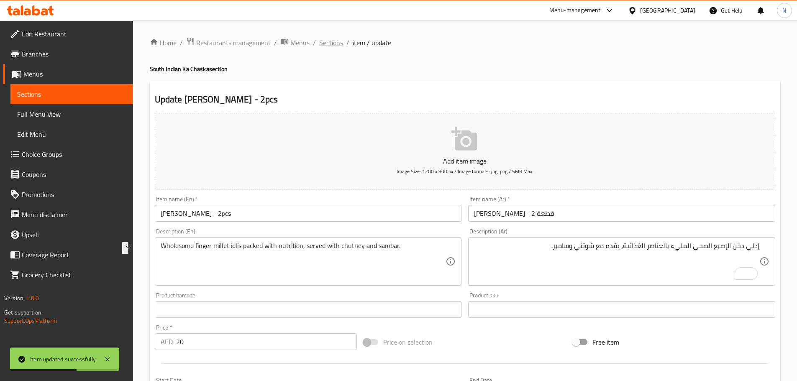
click at [330, 44] on span "Sections" at bounding box center [331, 43] width 24 height 10
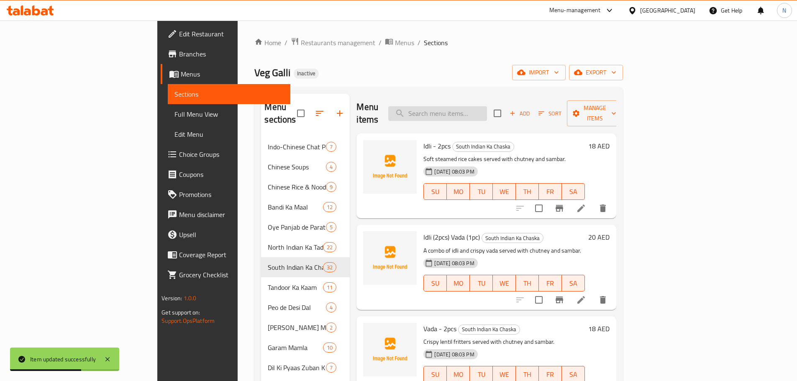
click at [481, 108] on input "search" at bounding box center [437, 113] width 99 height 15
paste input "دخن الإصبع"
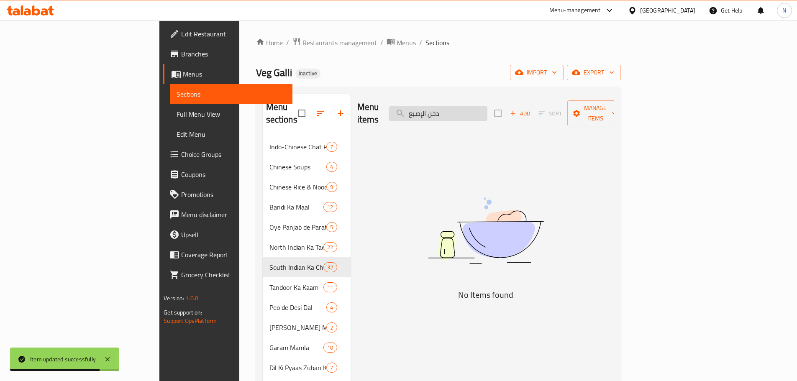
click at [475, 111] on input "دخن الإصبع" at bounding box center [438, 113] width 99 height 15
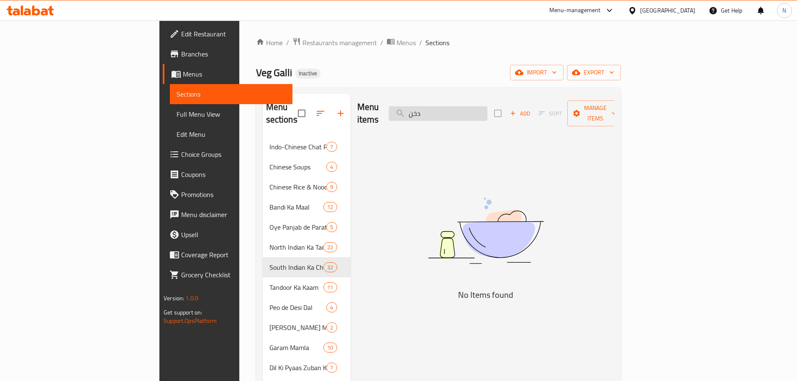
click at [475, 111] on input "دخن" at bounding box center [438, 113] width 99 height 15
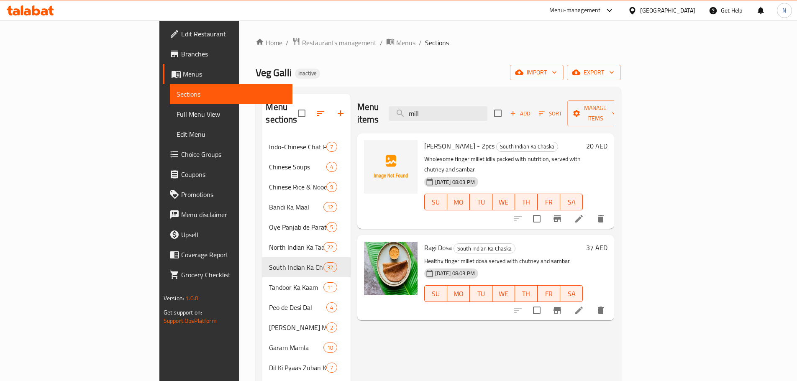
type input "mill"
click at [584, 306] on icon at bounding box center [579, 311] width 10 height 10
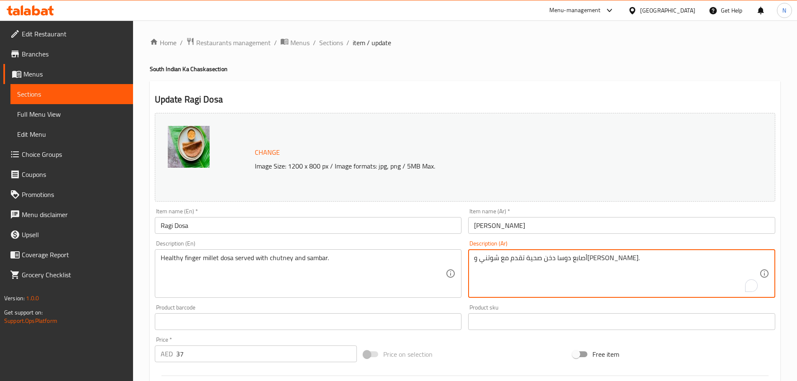
click at [568, 259] on textarea "أصابع دوسا دخن صحية تقدم مع شوتني و[PERSON_NAME]." at bounding box center [616, 274] width 285 height 40
paste textarea "لإصبع"
click at [614, 262] on textarea "أصابع دوسا دخن الإصبع صحية تقدم مع شوتني وسامبر." at bounding box center [616, 274] width 285 height 40
click at [617, 273] on textarea "دوسا دخن الإصبع صحية تقدم مع شوتني وسامبر." at bounding box center [616, 274] width 285 height 40
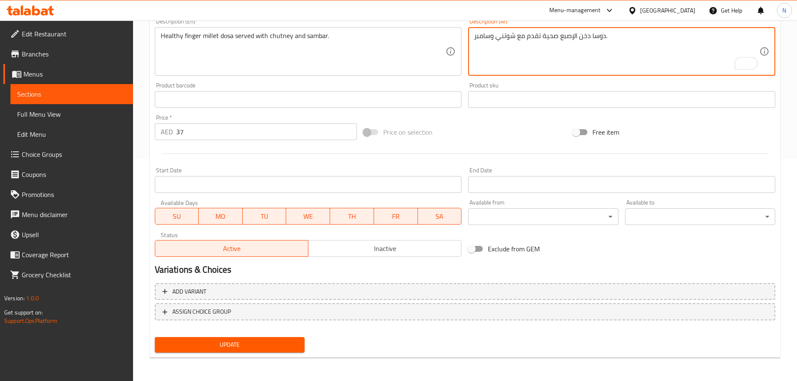
type textarea "دوسا دخن الإصبع صحية تقدم مع شوتني وسامبر."
click at [285, 346] on span "Update" at bounding box center [230, 345] width 137 height 10
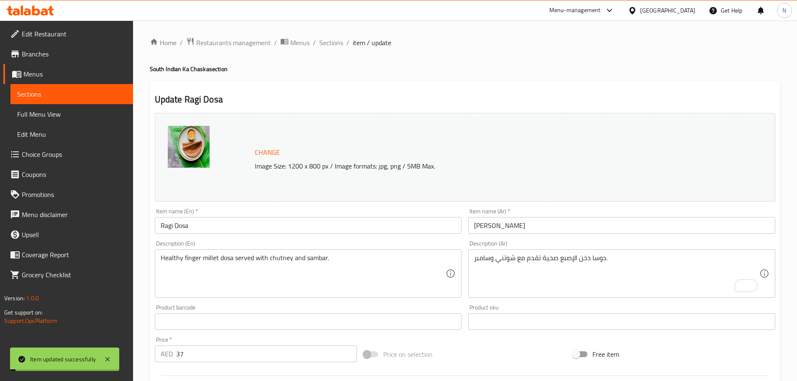
click at [194, 226] on input "Ragi Dosa" at bounding box center [308, 225] width 307 height 17
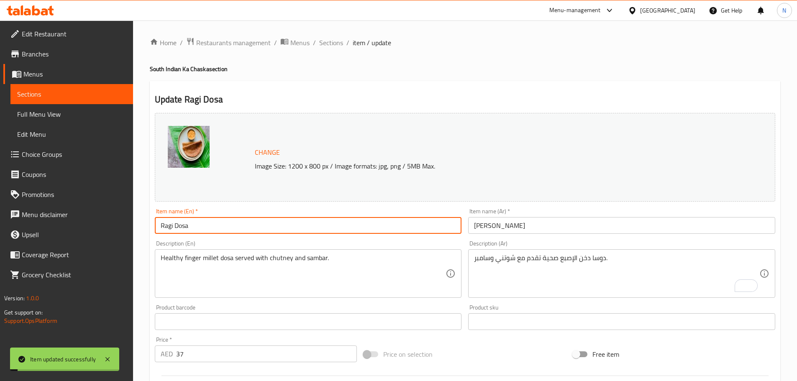
click at [194, 226] on input "Ragi Dosa" at bounding box center [308, 225] width 307 height 17
click at [59, 116] on span "Full Menu View" at bounding box center [71, 114] width 109 height 10
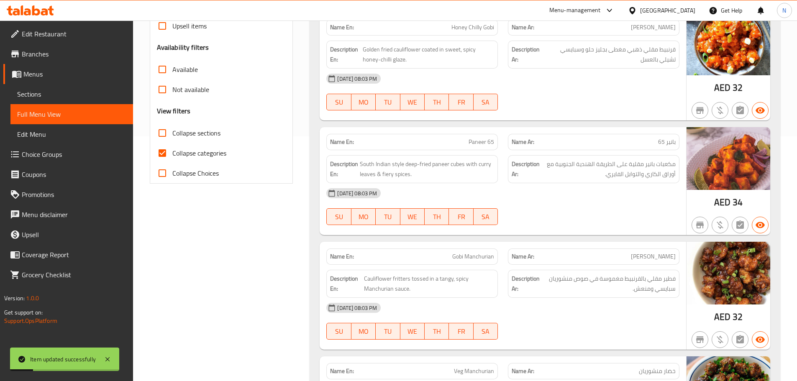
scroll to position [251, 0]
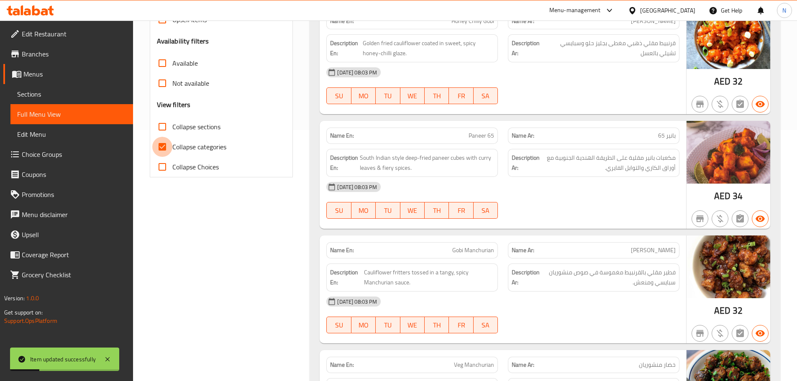
click at [166, 143] on input "Collapse categories" at bounding box center [162, 147] width 20 height 20
checkbox input "false"
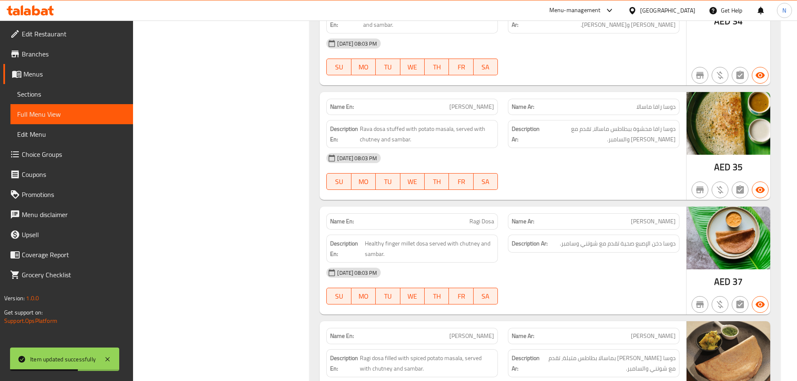
click at [609, 265] on div "[DATE] 08:03 PM SU MO TU WE TH FR SA" at bounding box center [502, 286] width 363 height 47
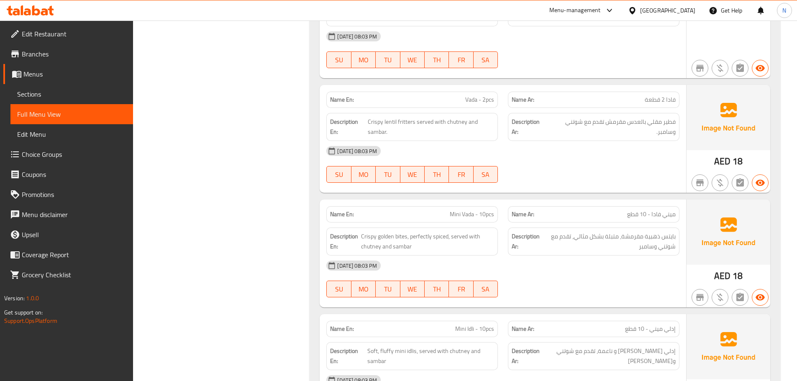
scroll to position [7230, 0]
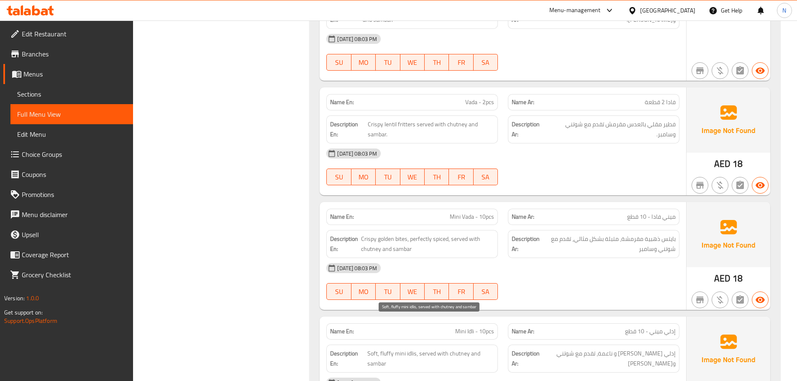
click at [373, 349] on span "Soft, fluffy mini idlis, served with chutney and sambar" at bounding box center [430, 359] width 127 height 21
copy span "Soft"
click at [499, 340] on div "Description En: Soft, fluffy mini idlis, served with chutney and sambar" at bounding box center [412, 359] width 182 height 38
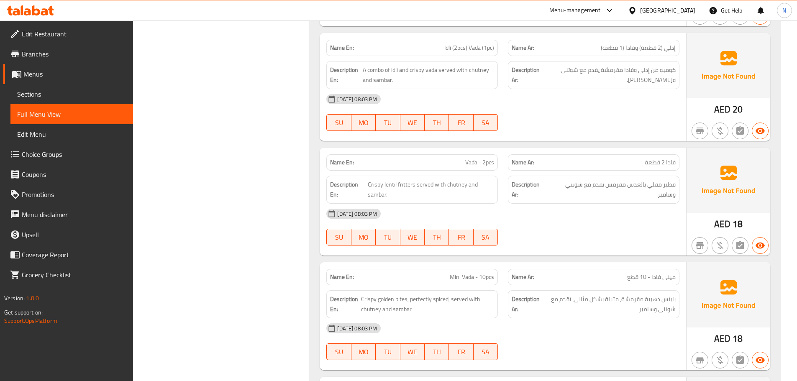
scroll to position [7146, 0]
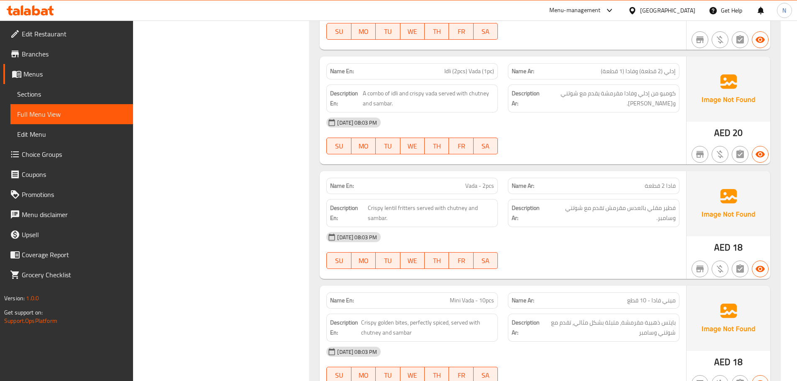
click at [583, 227] on div "[DATE] 08:03 PM" at bounding box center [502, 237] width 363 height 20
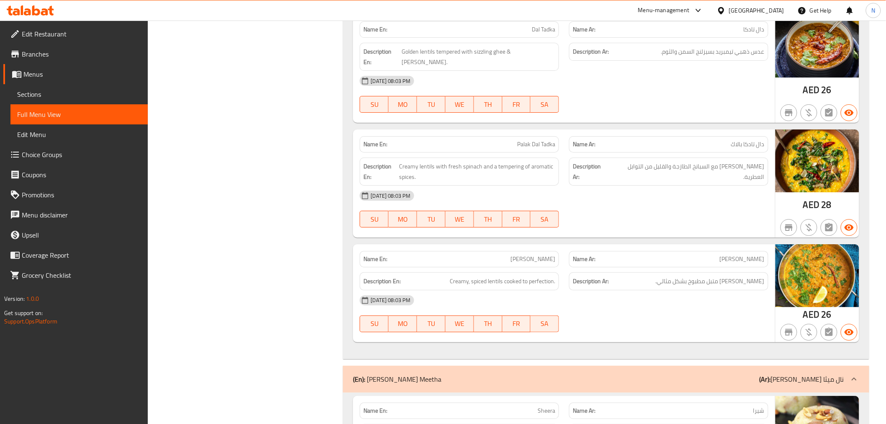
scroll to position [11861, 0]
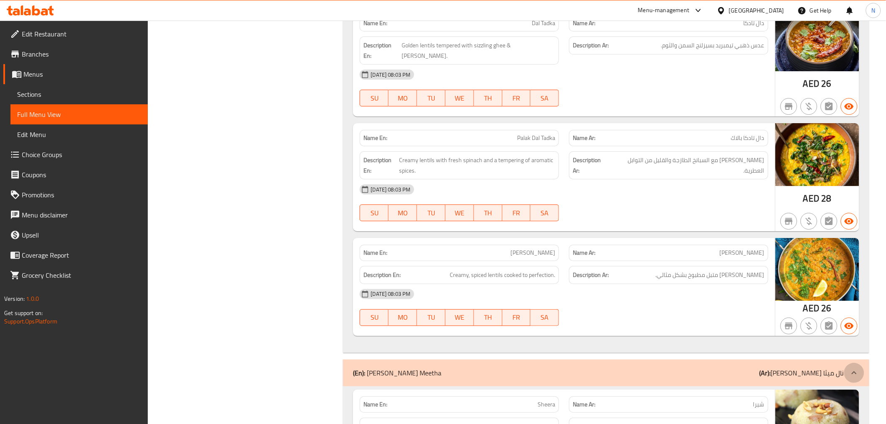
click at [797, 367] on icon at bounding box center [854, 372] width 10 height 10
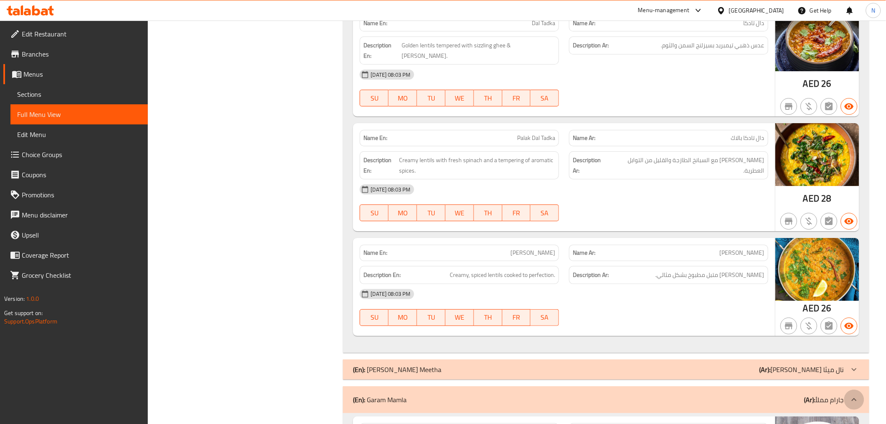
click at [797, 381] on icon at bounding box center [853, 399] width 5 height 3
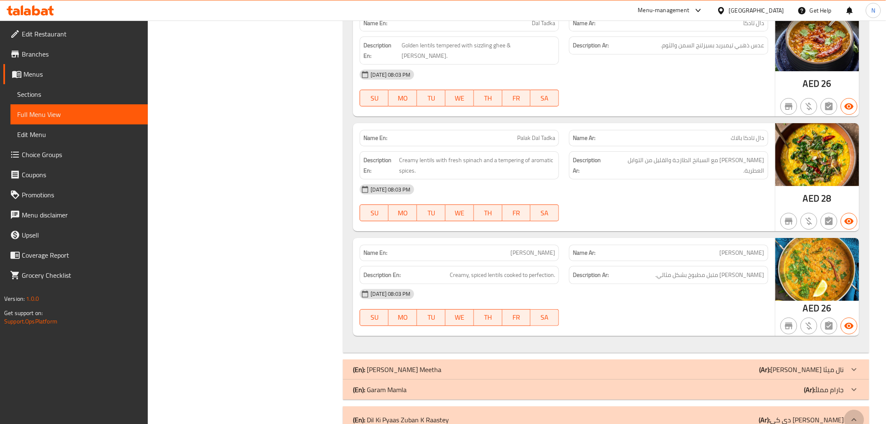
click at [797, 381] on icon at bounding box center [854, 419] width 10 height 10
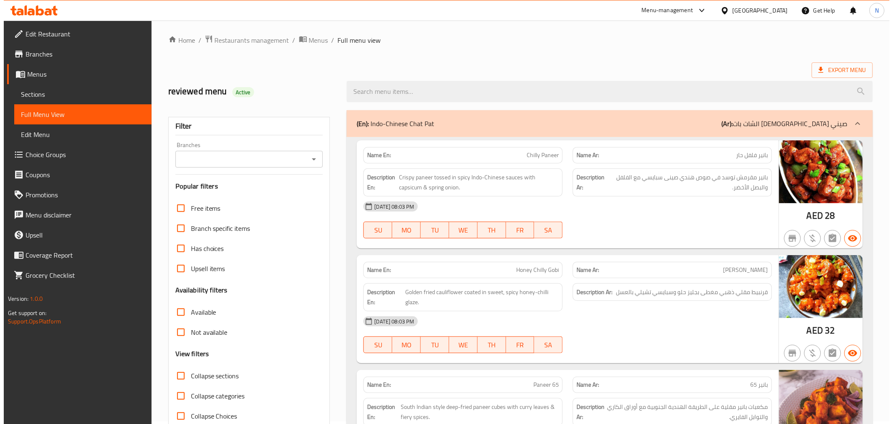
scroll to position [0, 0]
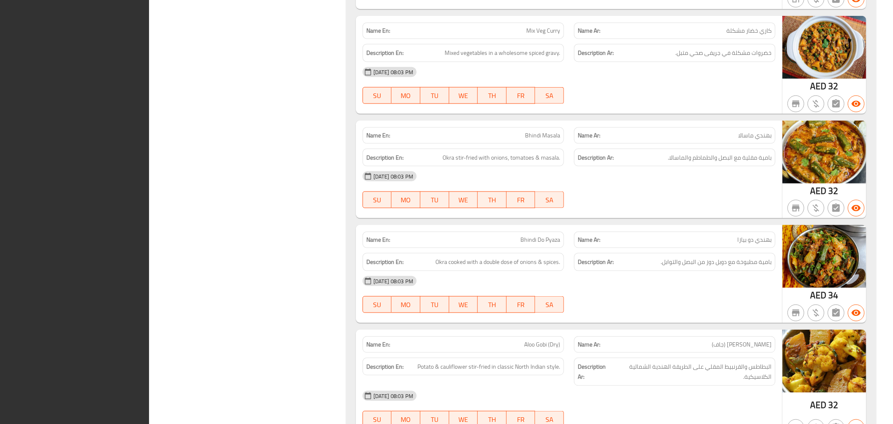
scroll to position [6461, 0]
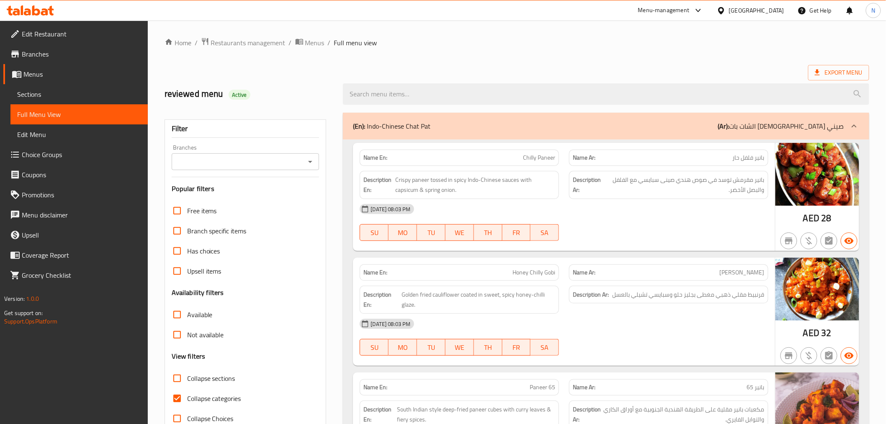
scroll to position [139, 0]
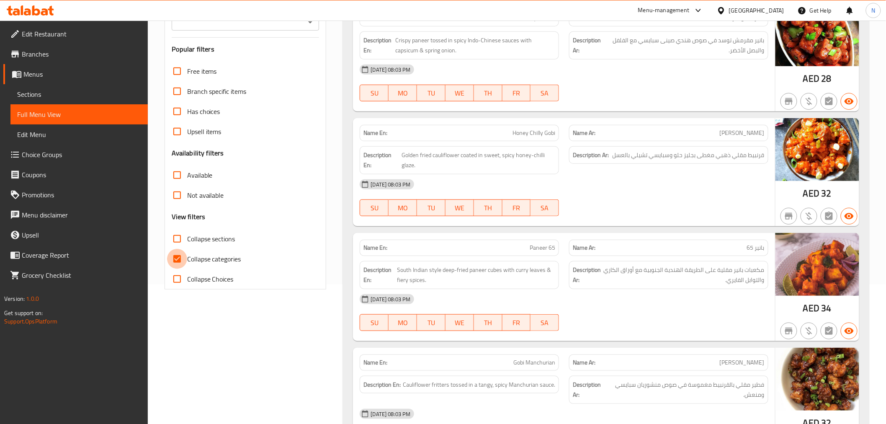
click at [179, 257] on input "Collapse categories" at bounding box center [177, 259] width 20 height 20
checkbox input "false"
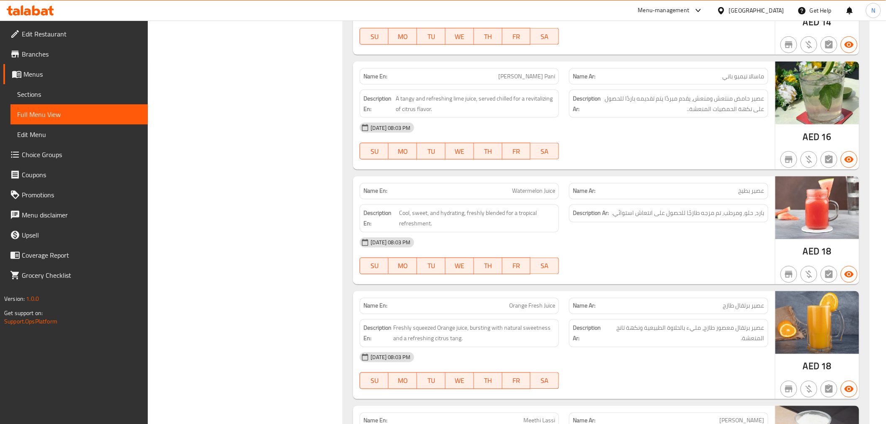
scroll to position [13444, 0]
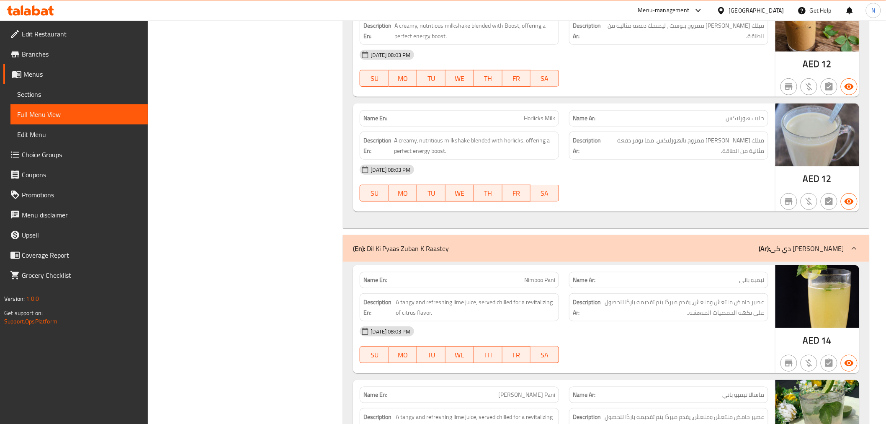
click at [854, 243] on icon at bounding box center [854, 248] width 10 height 10
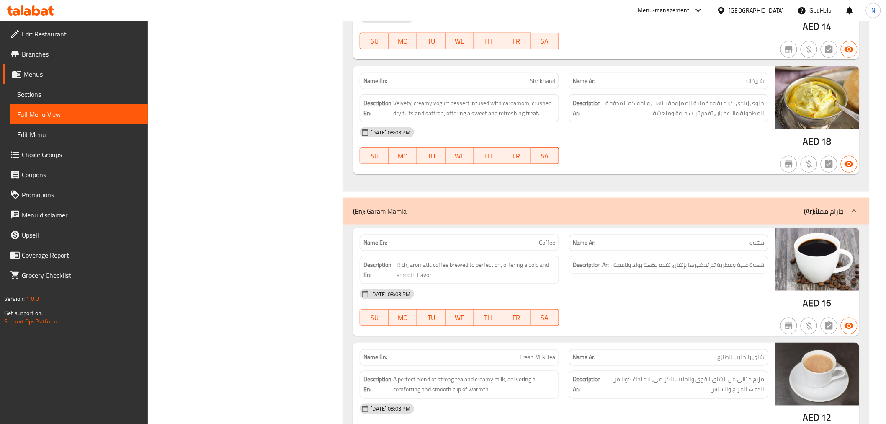
scroll to position [12295, 0]
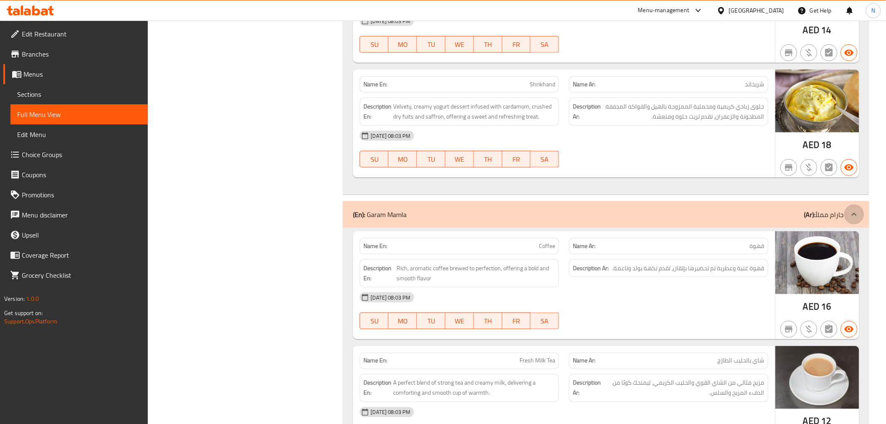
click at [854, 209] on icon at bounding box center [854, 214] width 10 height 10
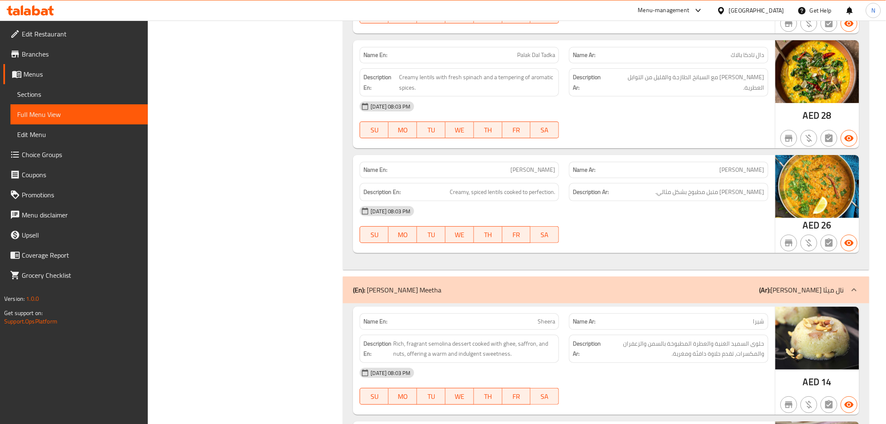
scroll to position [11827, 0]
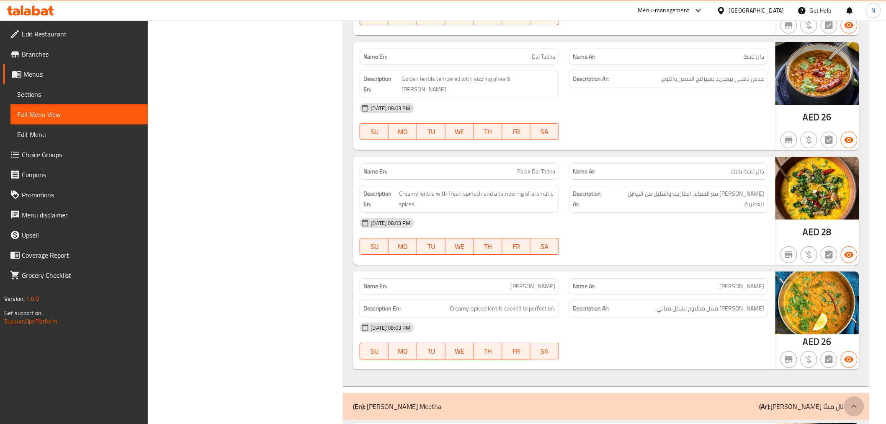
click at [856, 401] on icon at bounding box center [854, 406] width 10 height 10
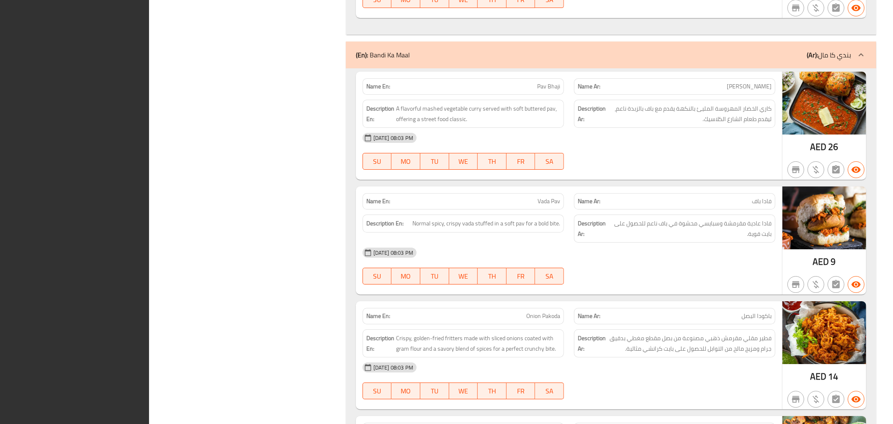
scroll to position [2466, 0]
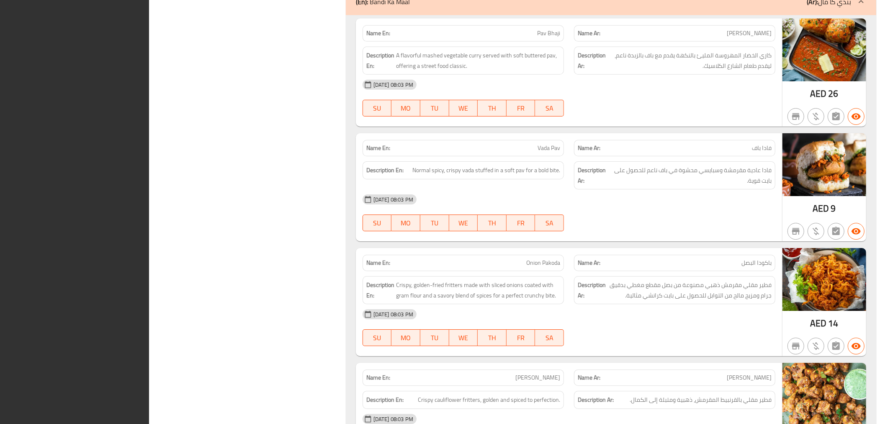
click at [632, 100] on div "[DATE] 08:03 PM SU MO TU WE TH FR SA" at bounding box center [568, 98] width 423 height 47
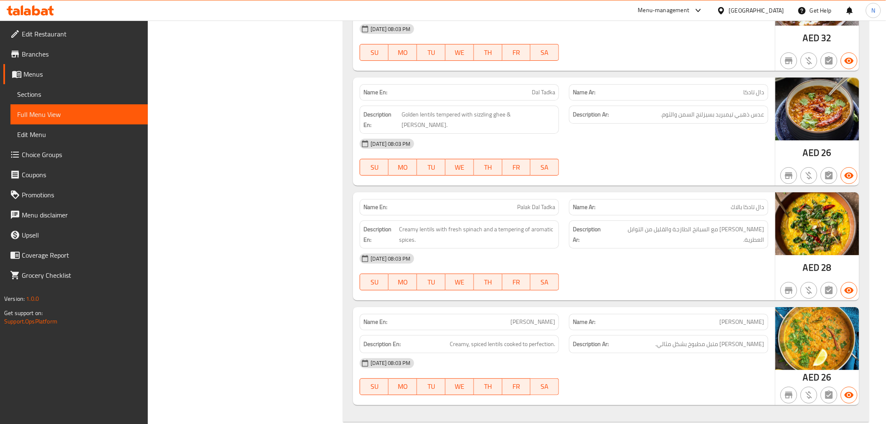
scroll to position [11805, 0]
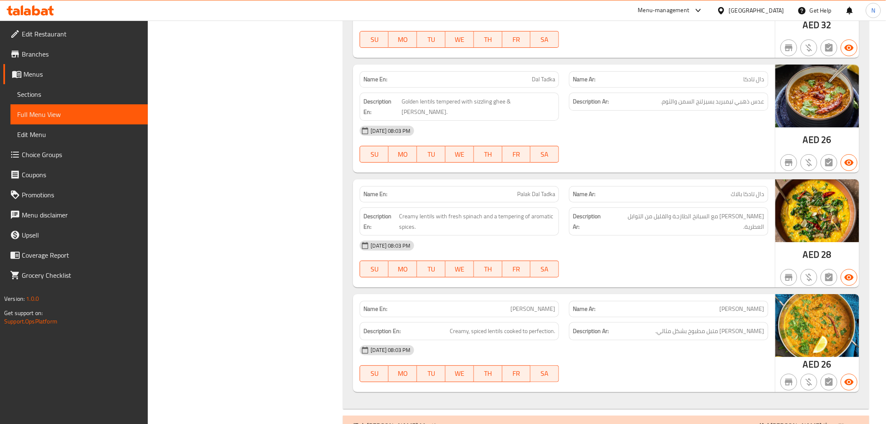
click at [702, 340] on div "[DATE] 08:03 PM SU MO TU WE TH FR SA" at bounding box center [564, 363] width 418 height 47
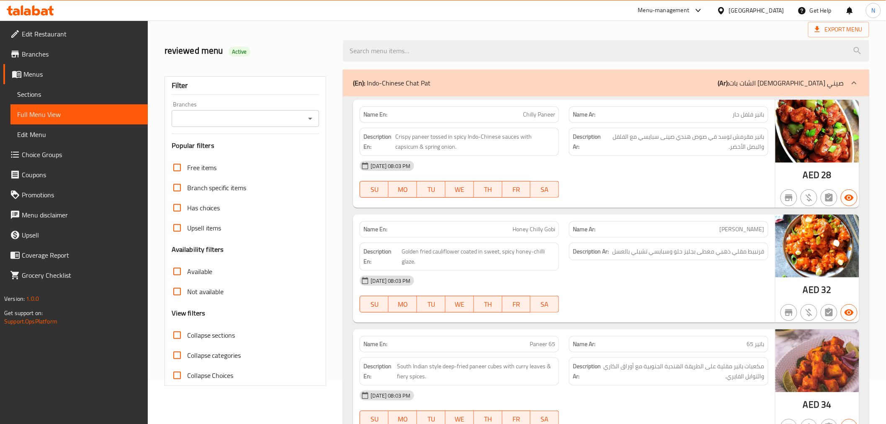
scroll to position [93, 0]
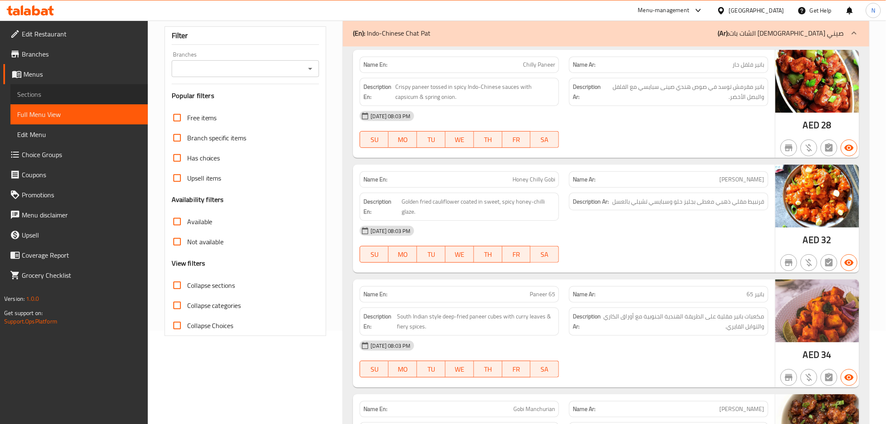
click at [95, 90] on span "Sections" at bounding box center [79, 94] width 124 height 10
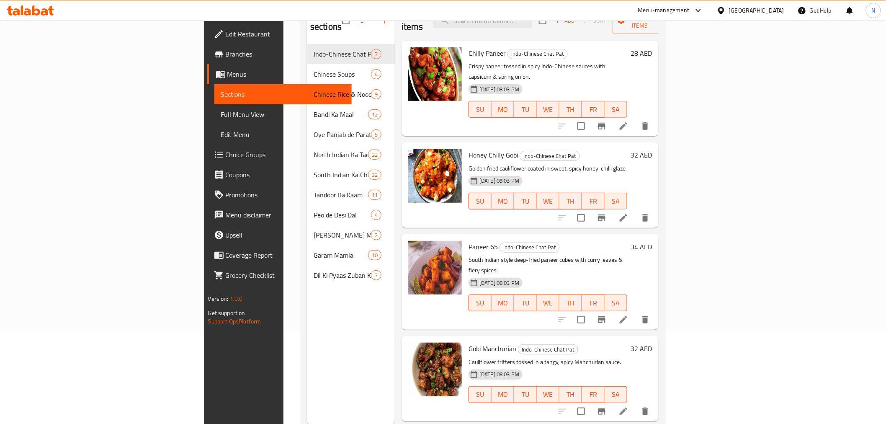
scroll to position [46, 0]
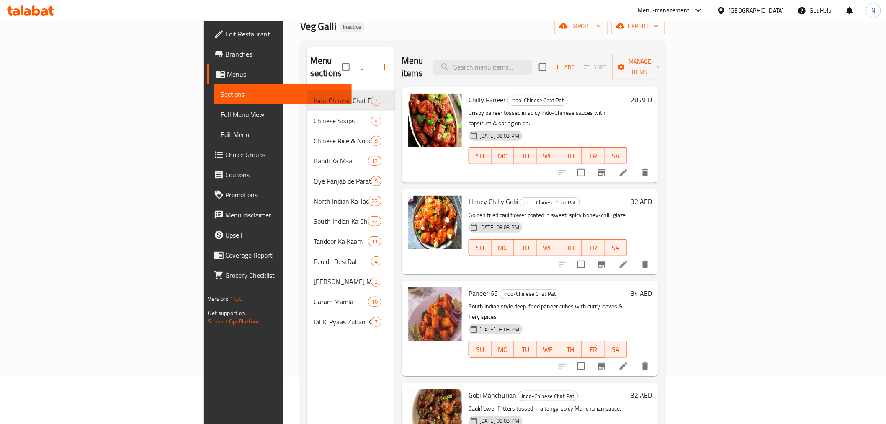
click at [221, 114] on span "Full Menu View" at bounding box center [283, 114] width 124 height 10
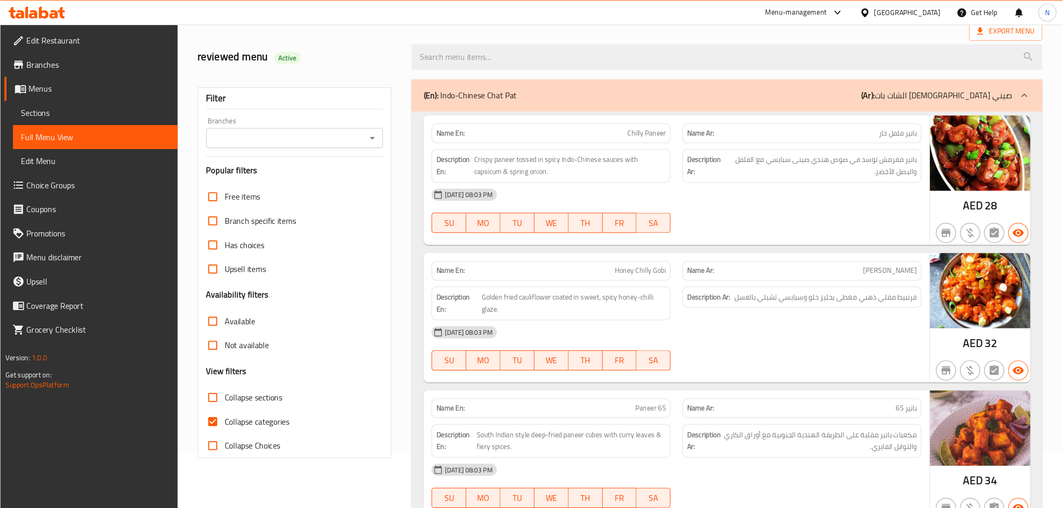
scroll to position [139, 0]
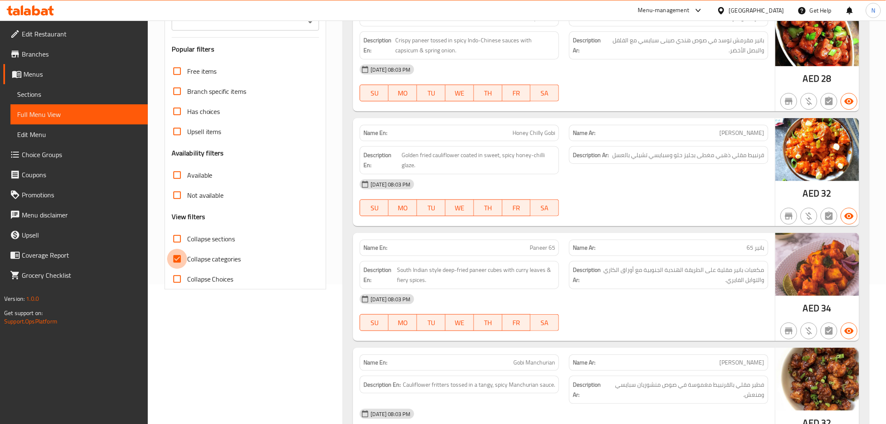
click at [177, 258] on input "Collapse categories" at bounding box center [177, 259] width 20 height 20
checkbox input "false"
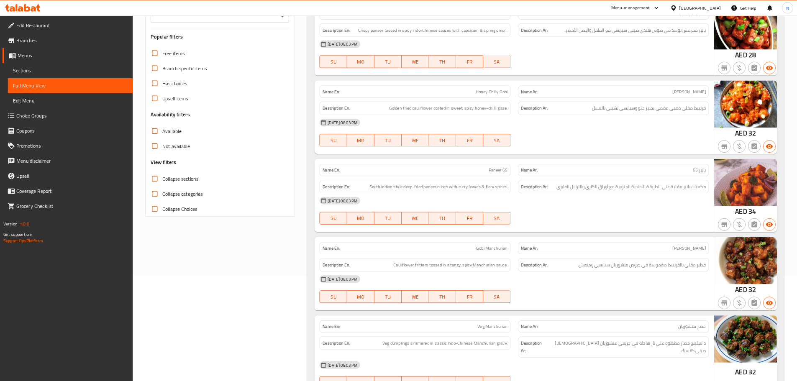
scroll to position [140, 0]
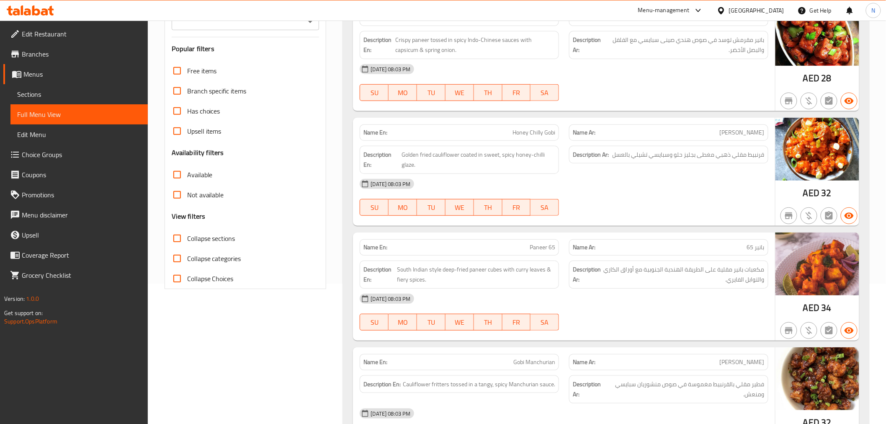
drag, startPoint x: 752, startPoint y: 0, endPoint x: 682, endPoint y: 209, distance: 220.6
click at [682, 209] on div "[DATE] 08:03 PM SU MO TU WE TH FR SA" at bounding box center [564, 197] width 418 height 47
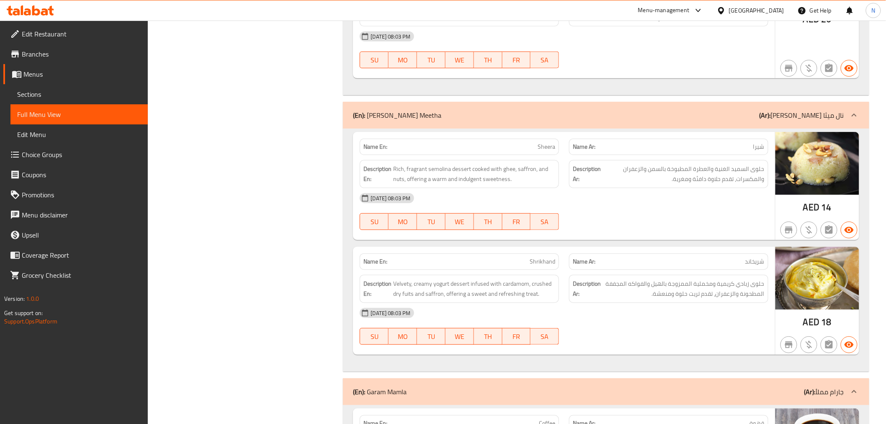
scroll to position [12095, 0]
